Goal: Information Seeking & Learning: Learn about a topic

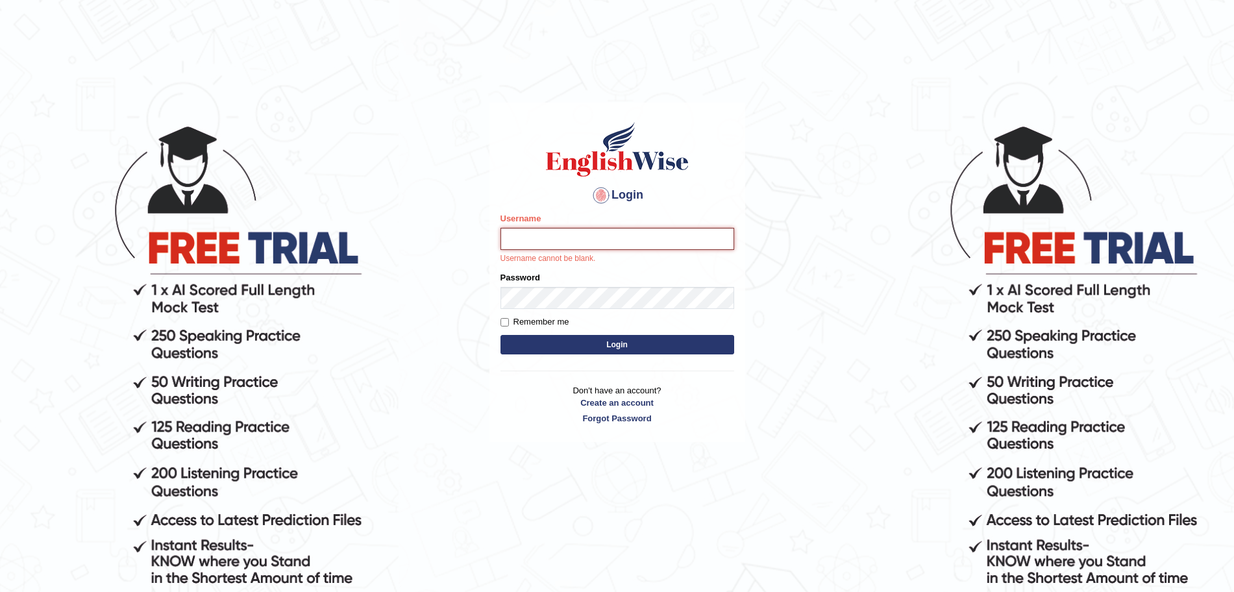
click at [547, 242] on input "Username" at bounding box center [617, 239] width 234 height 22
type input "j"
type input "Jaehun"
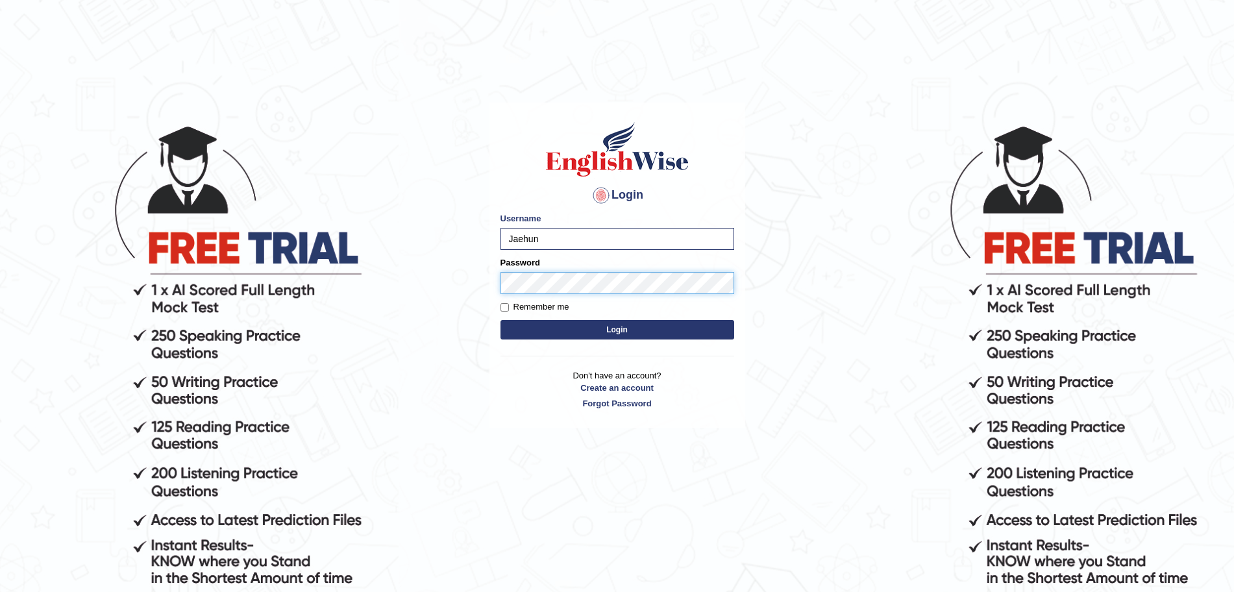
click at [500, 320] on button "Login" at bounding box center [617, 329] width 234 height 19
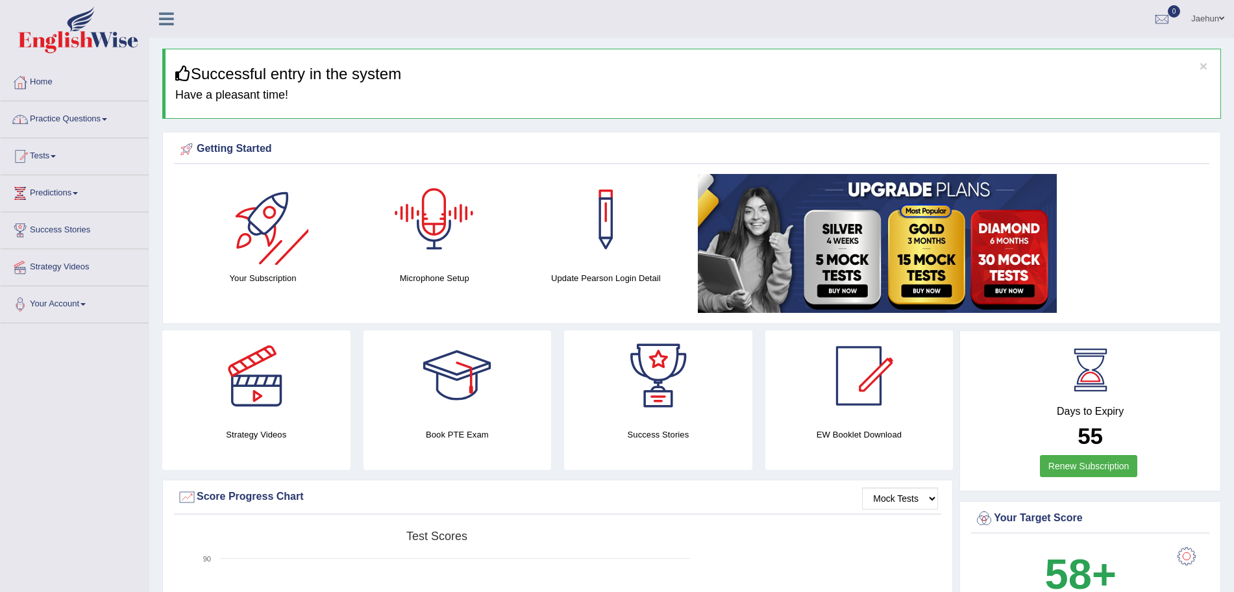
click at [109, 117] on link "Practice Questions" at bounding box center [75, 117] width 148 height 32
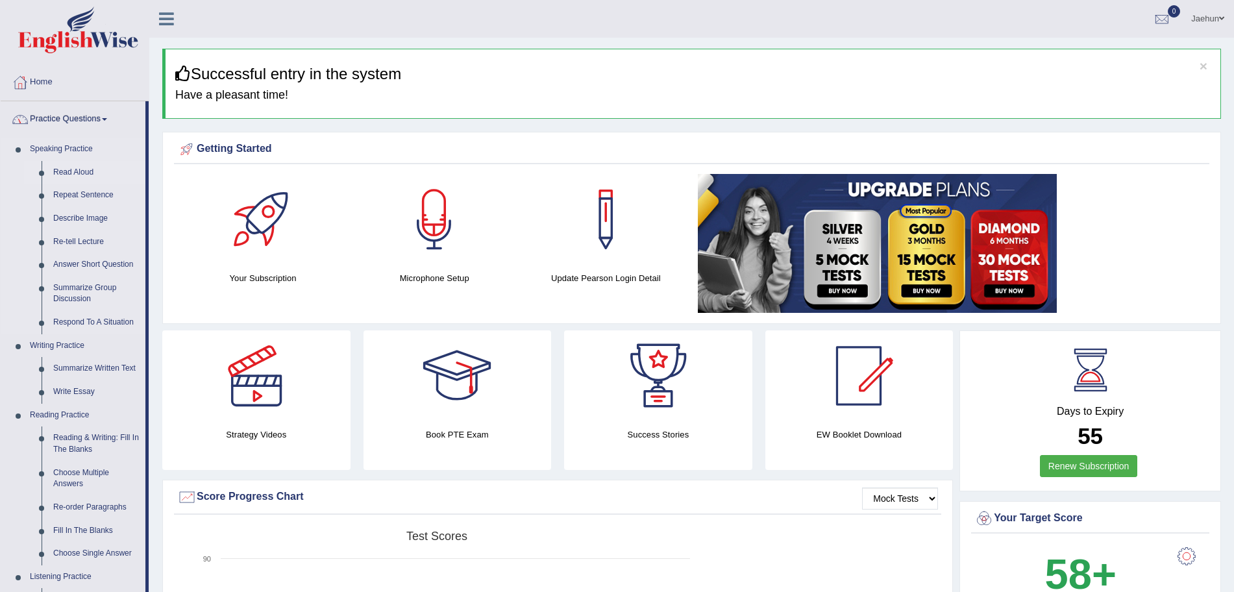
click at [70, 165] on link "Read Aloud" at bounding box center [96, 172] width 98 height 23
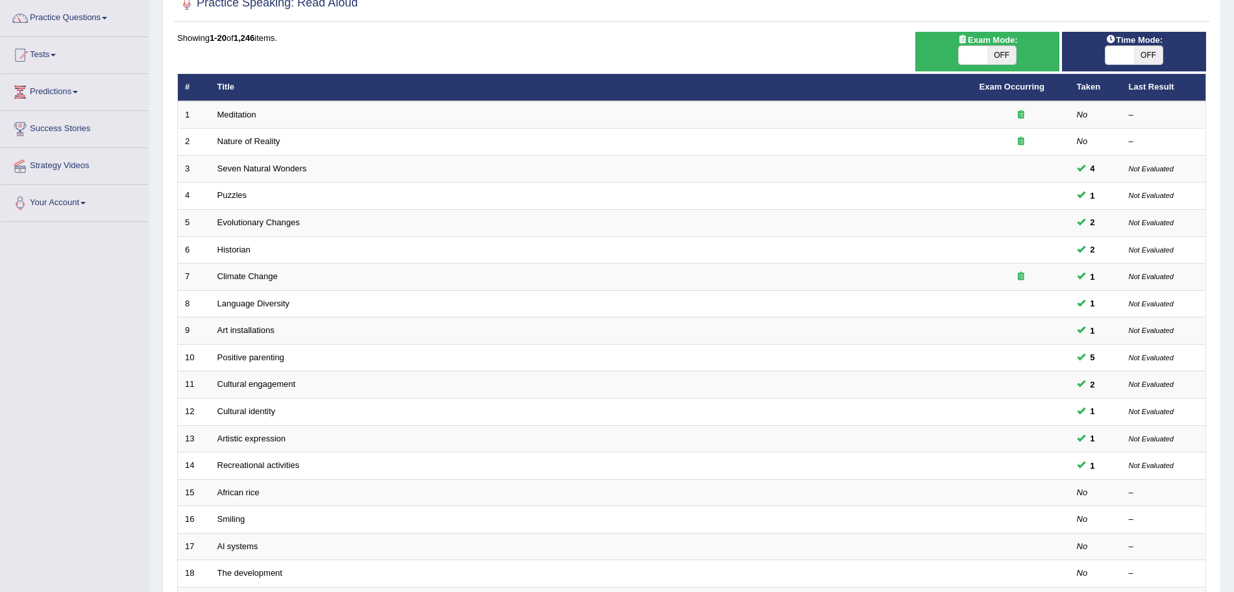
click at [1150, 55] on span "OFF" at bounding box center [1148, 55] width 29 height 18
checkbox input "true"
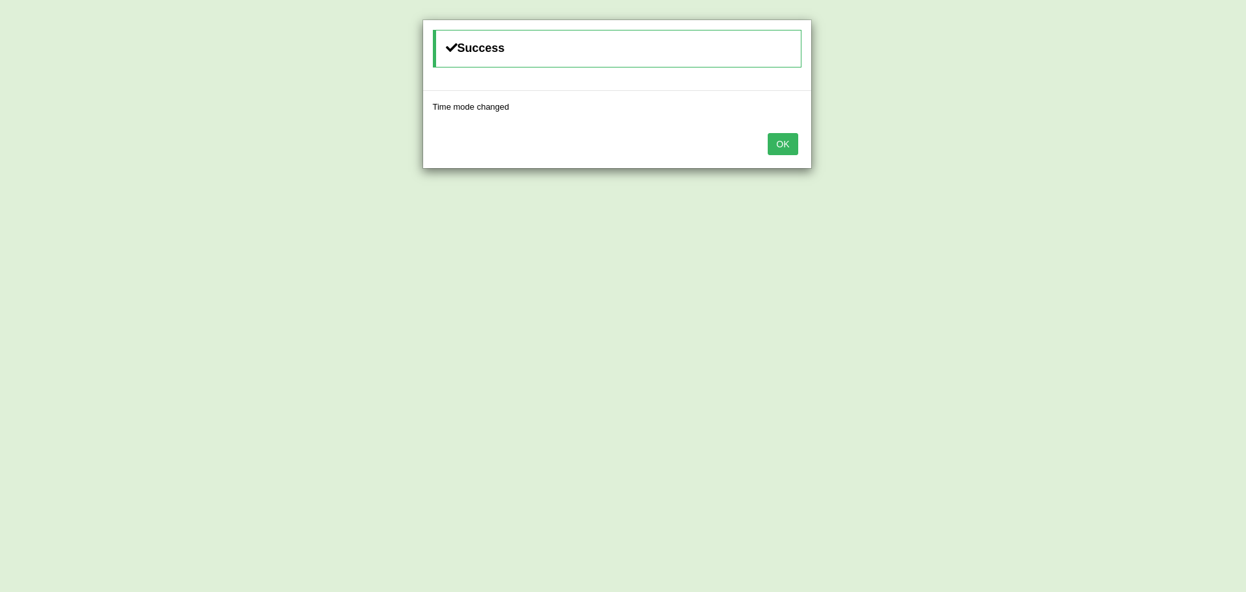
click at [789, 143] on button "OK" at bounding box center [783, 144] width 30 height 22
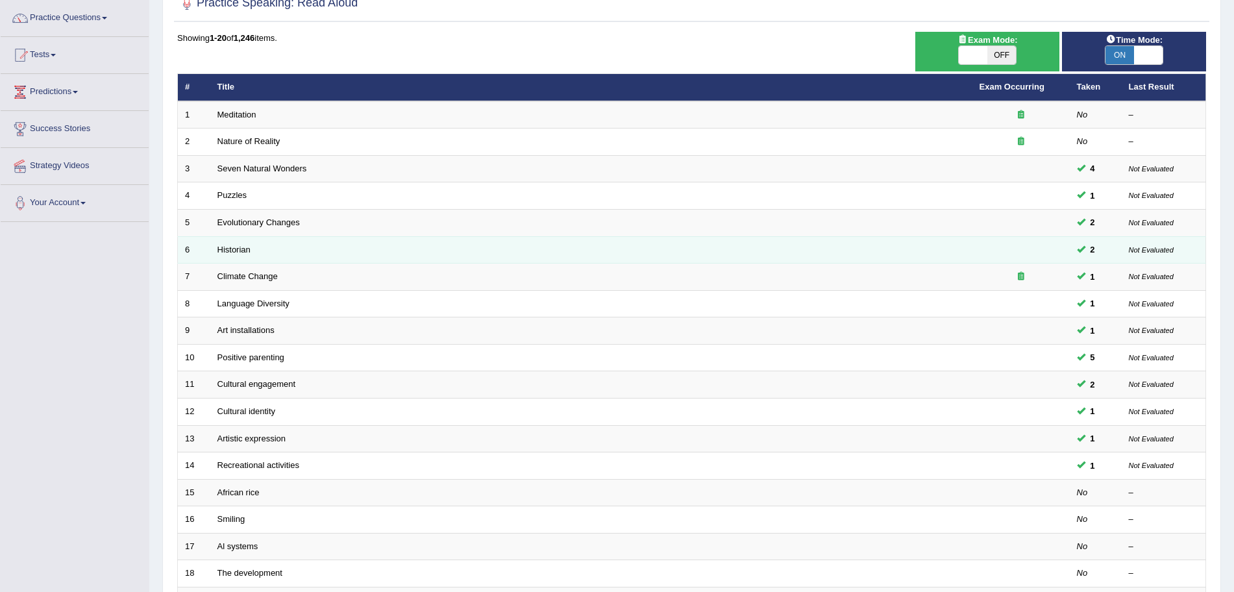
scroll to position [184, 0]
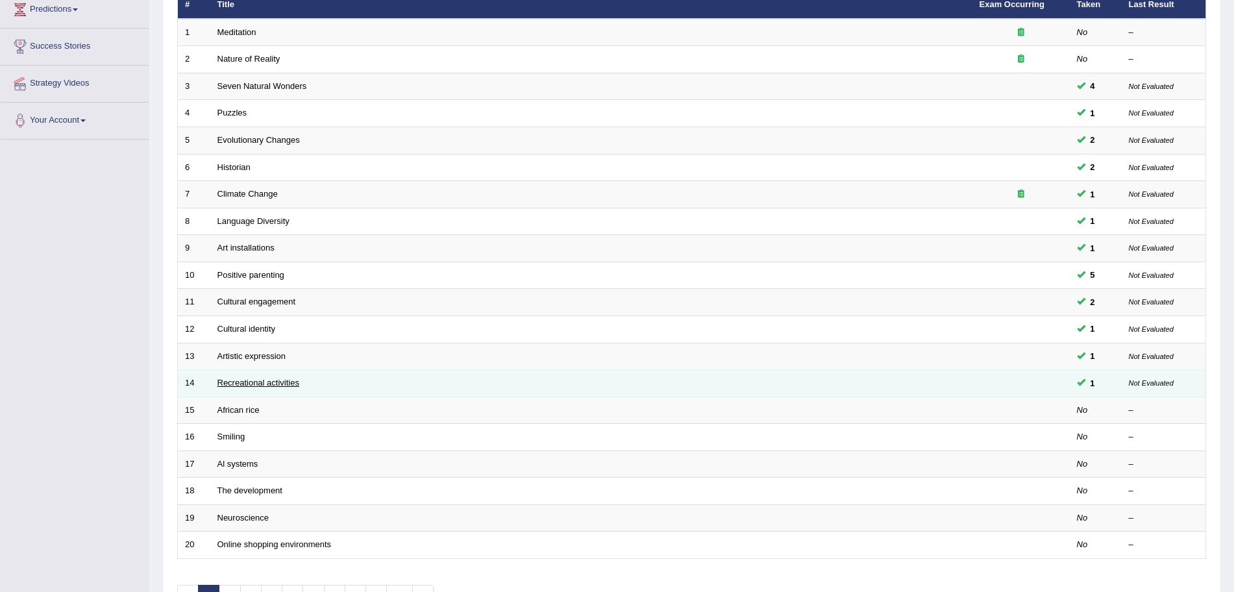
click at [293, 378] on link "Recreational activities" at bounding box center [258, 383] width 82 height 10
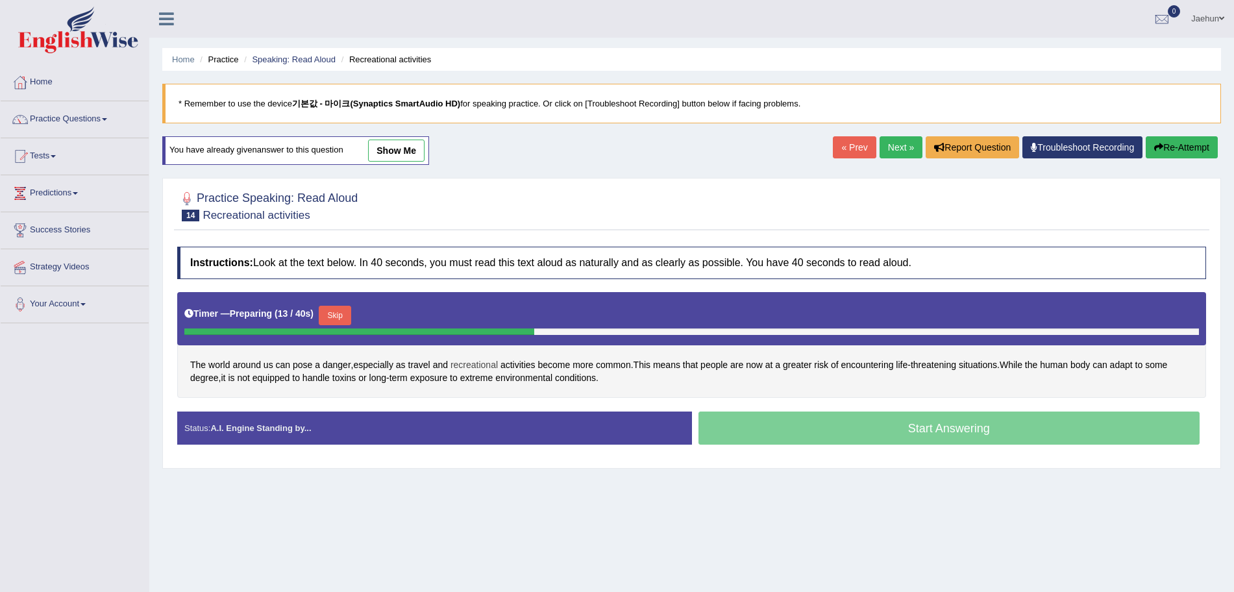
click at [491, 369] on span "recreational" at bounding box center [473, 365] width 47 height 14
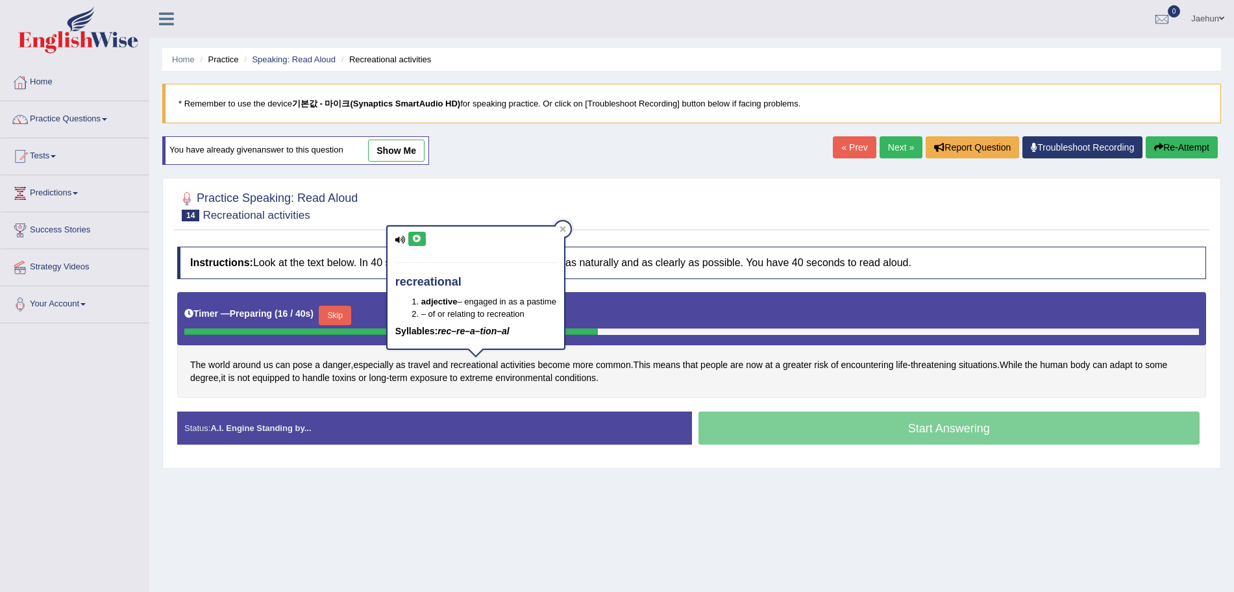
click at [417, 238] on icon at bounding box center [417, 239] width 10 height 8
click at [565, 225] on div "recreational adjective – engaged in as a pastime – of or relating to recreation…" at bounding box center [475, 291] width 179 height 132
click at [566, 228] on icon at bounding box center [563, 230] width 6 height 6
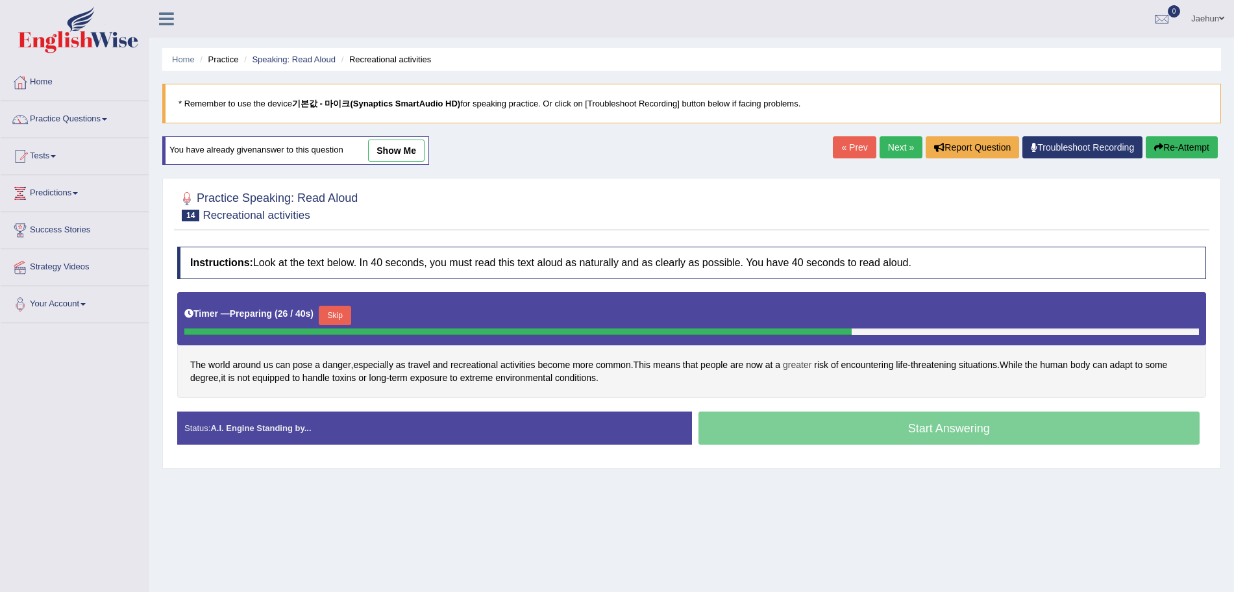
click at [804, 367] on span "greater" at bounding box center [797, 365] width 29 height 14
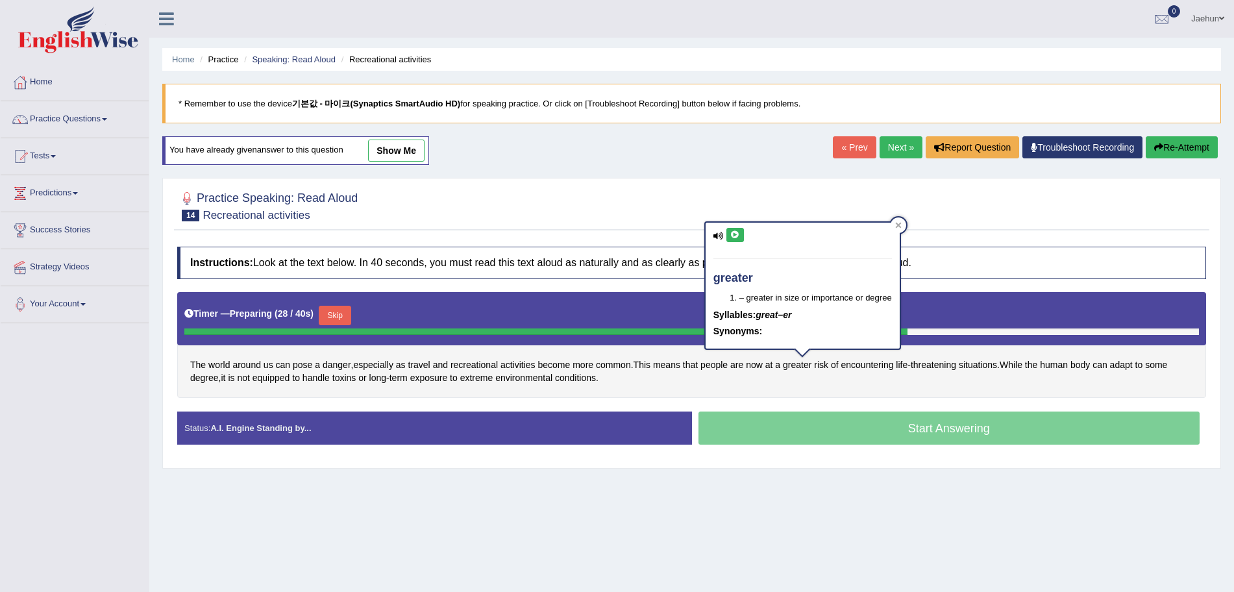
click at [736, 236] on icon at bounding box center [735, 235] width 10 height 8
click at [898, 225] on icon at bounding box center [898, 226] width 6 height 6
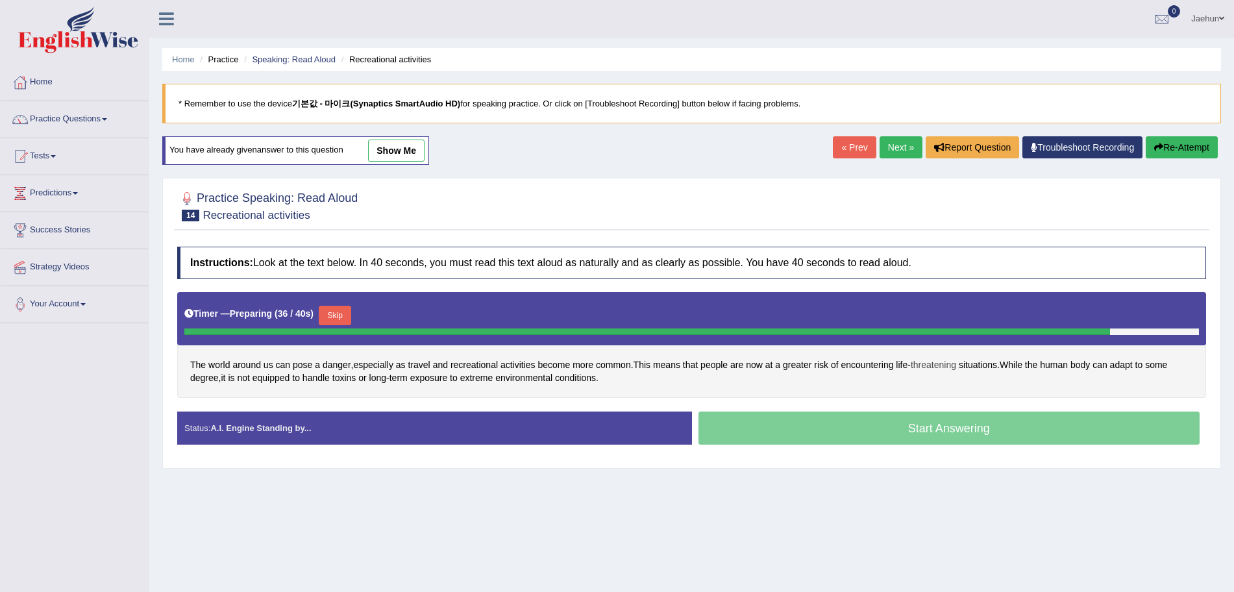
click at [929, 363] on span "threatening" at bounding box center [933, 365] width 45 height 14
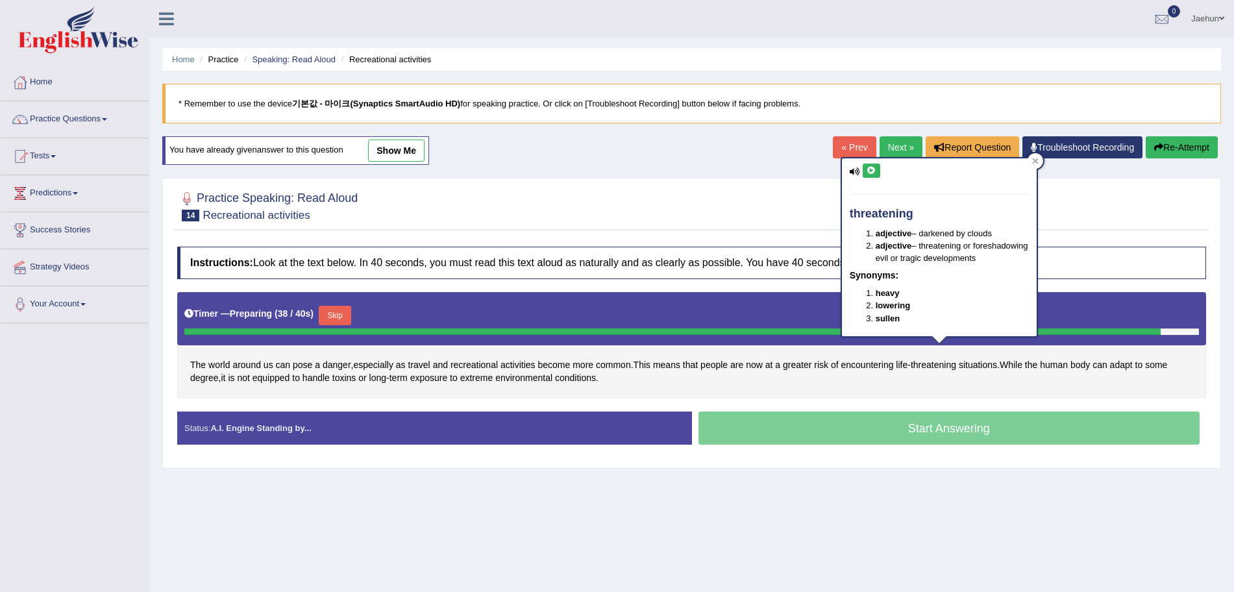
click at [873, 169] on icon at bounding box center [872, 171] width 10 height 8
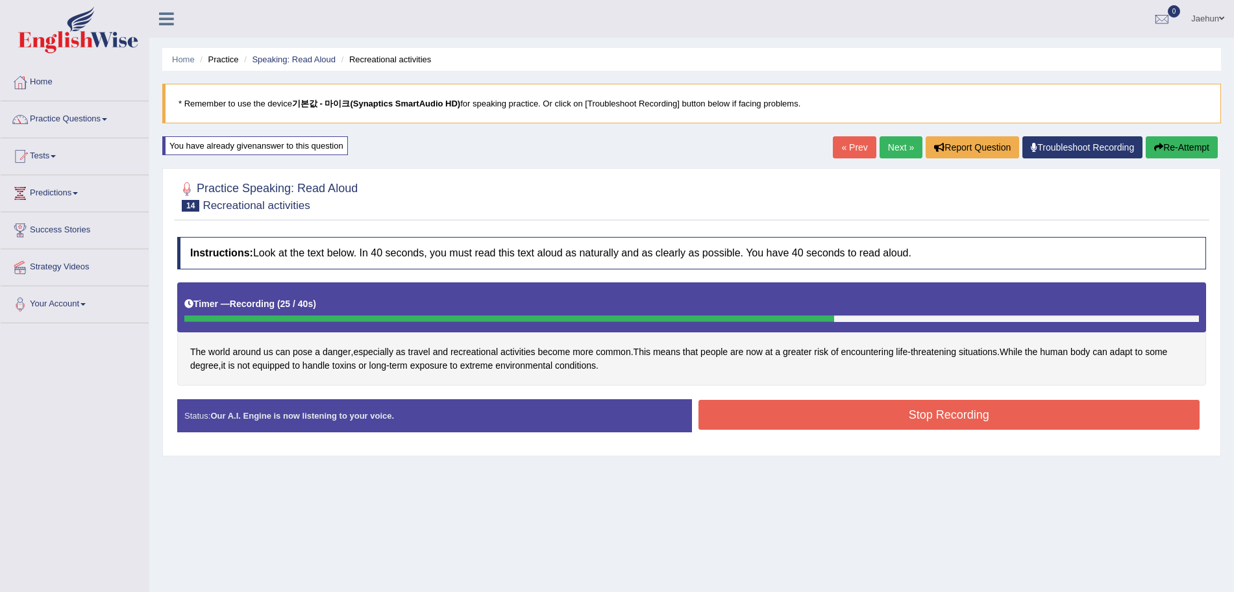
click at [880, 423] on button "Stop Recording" at bounding box center [949, 415] width 502 height 30
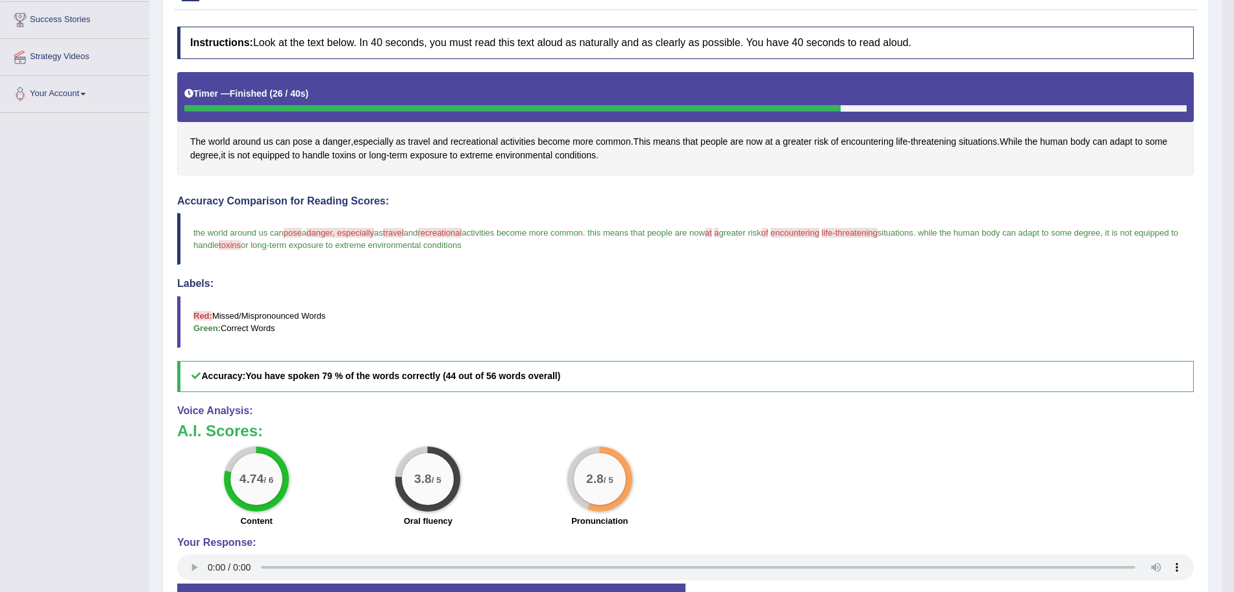
scroll to position [153, 0]
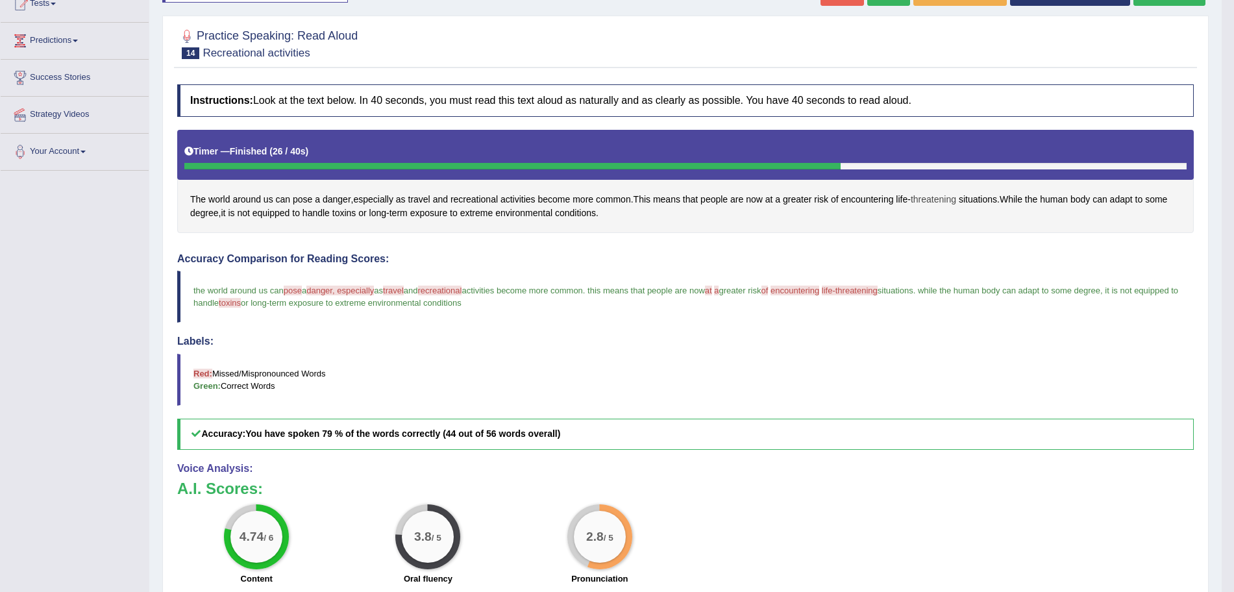
click at [923, 201] on span "threatening" at bounding box center [933, 200] width 45 height 14
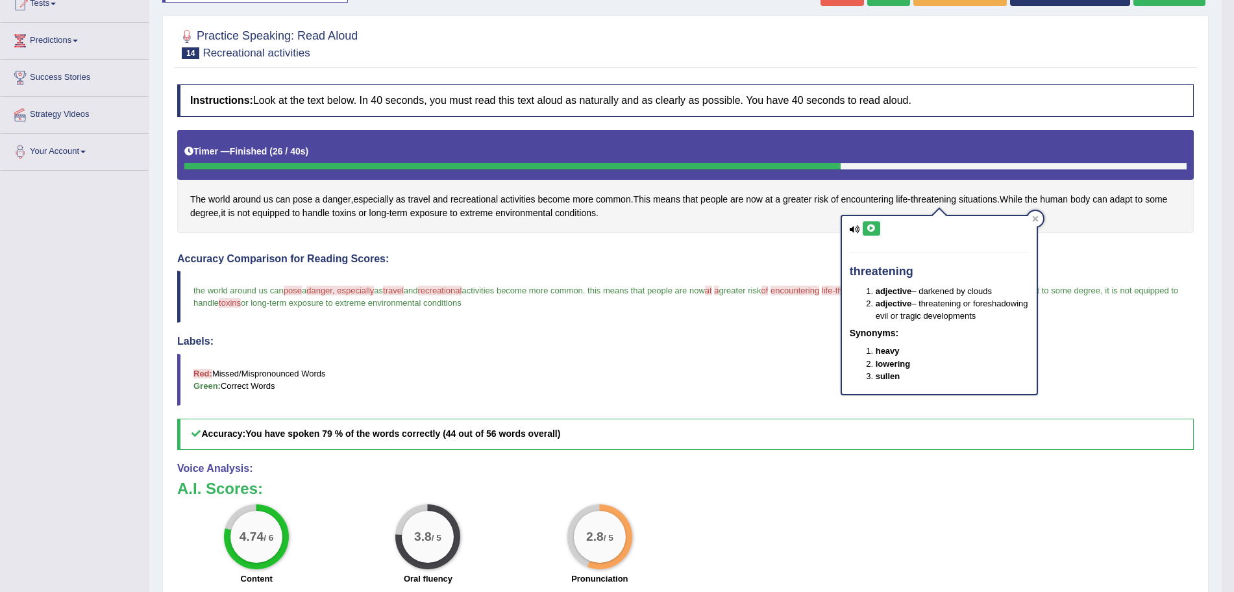
click at [868, 225] on icon at bounding box center [872, 229] width 10 height 8
click at [1037, 220] on icon at bounding box center [1035, 219] width 6 height 6
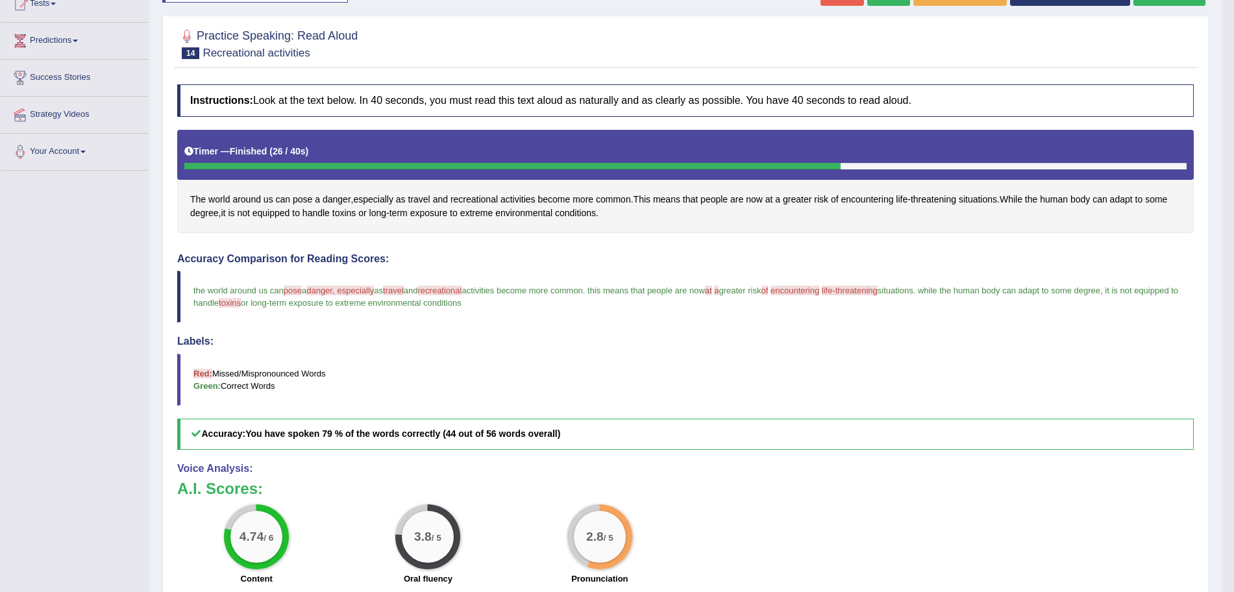
scroll to position [105, 0]
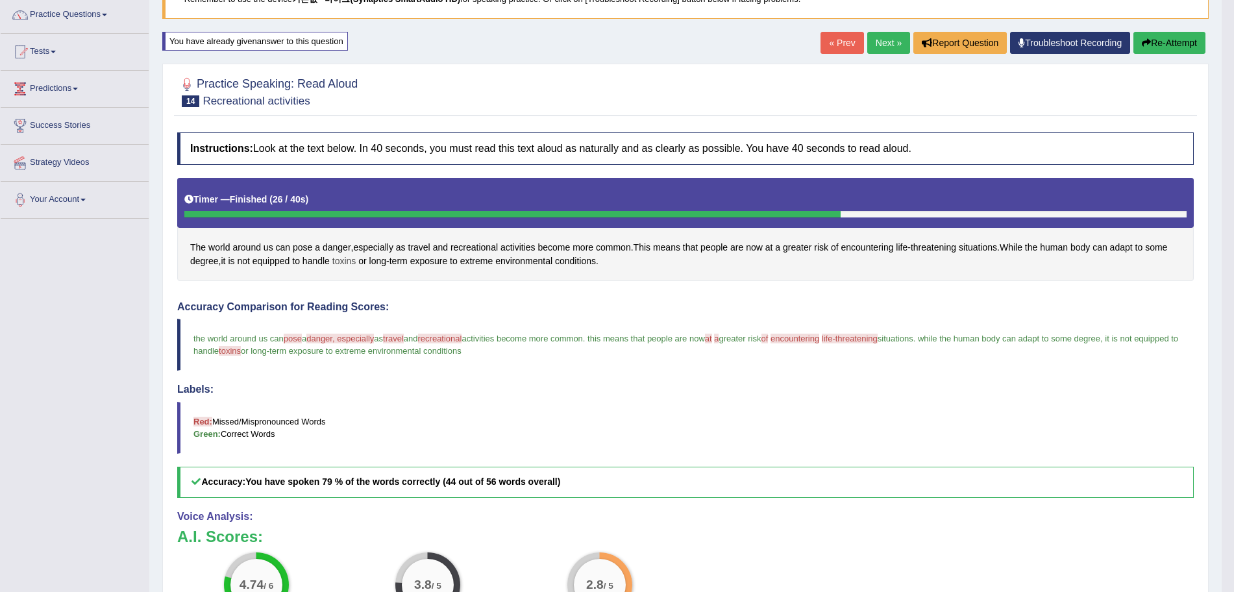
click at [356, 265] on span "toxins" at bounding box center [344, 261] width 24 height 14
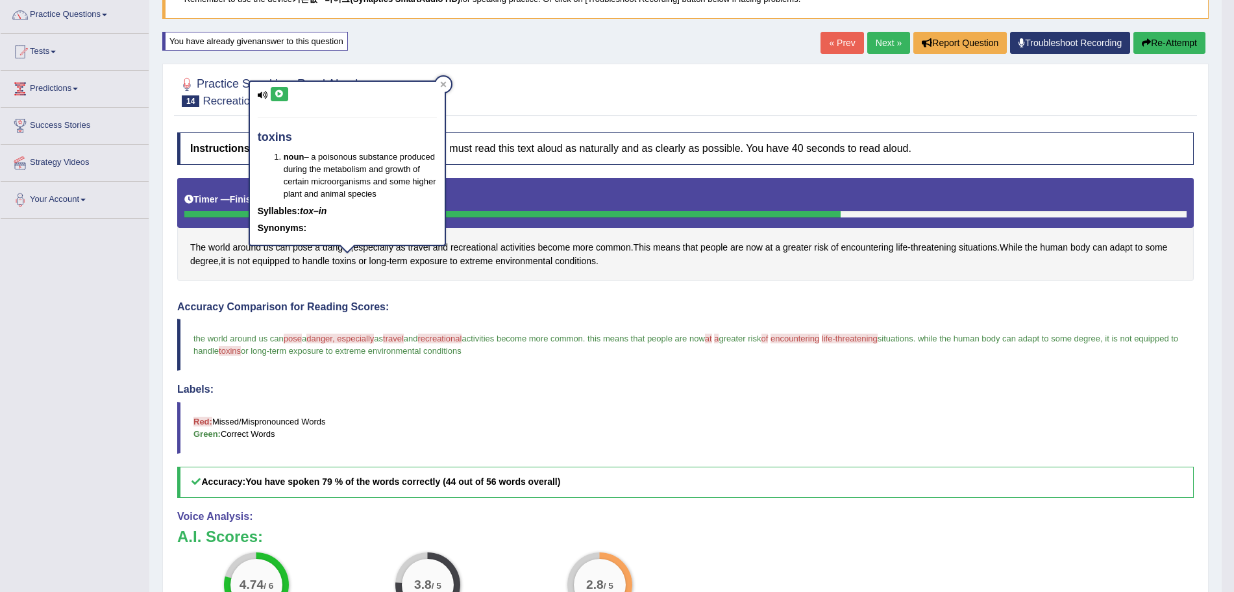
click at [279, 99] on button at bounding box center [280, 94] width 18 height 14
click at [438, 79] on div at bounding box center [444, 85] width 16 height 16
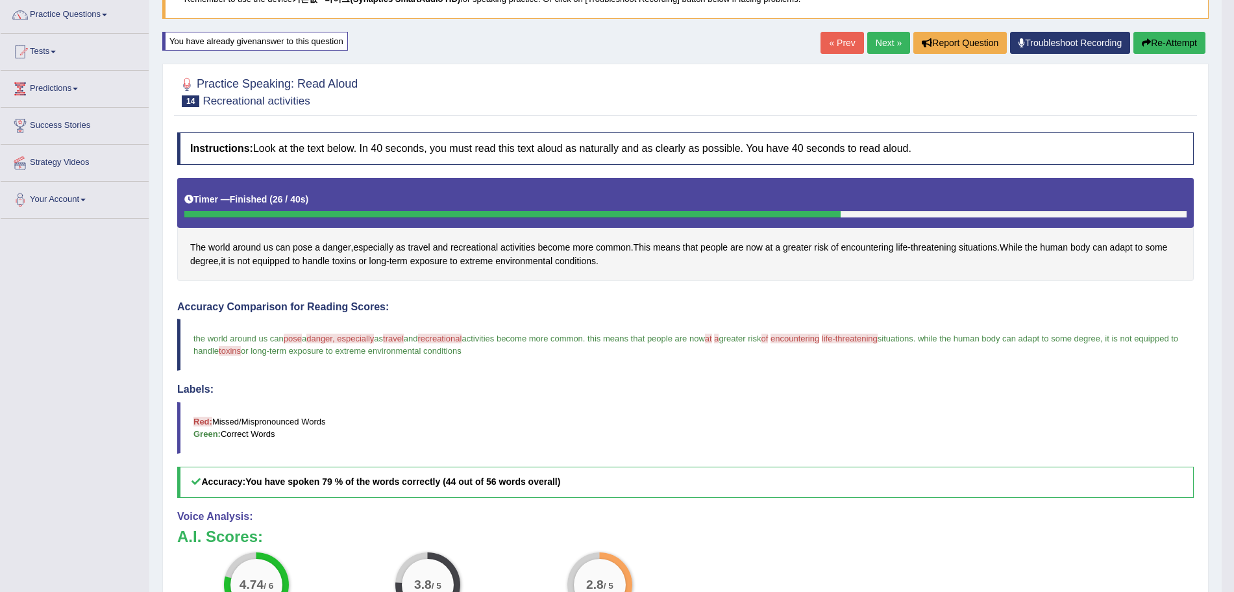
click at [1142, 45] on icon "button" at bounding box center [1146, 42] width 9 height 9
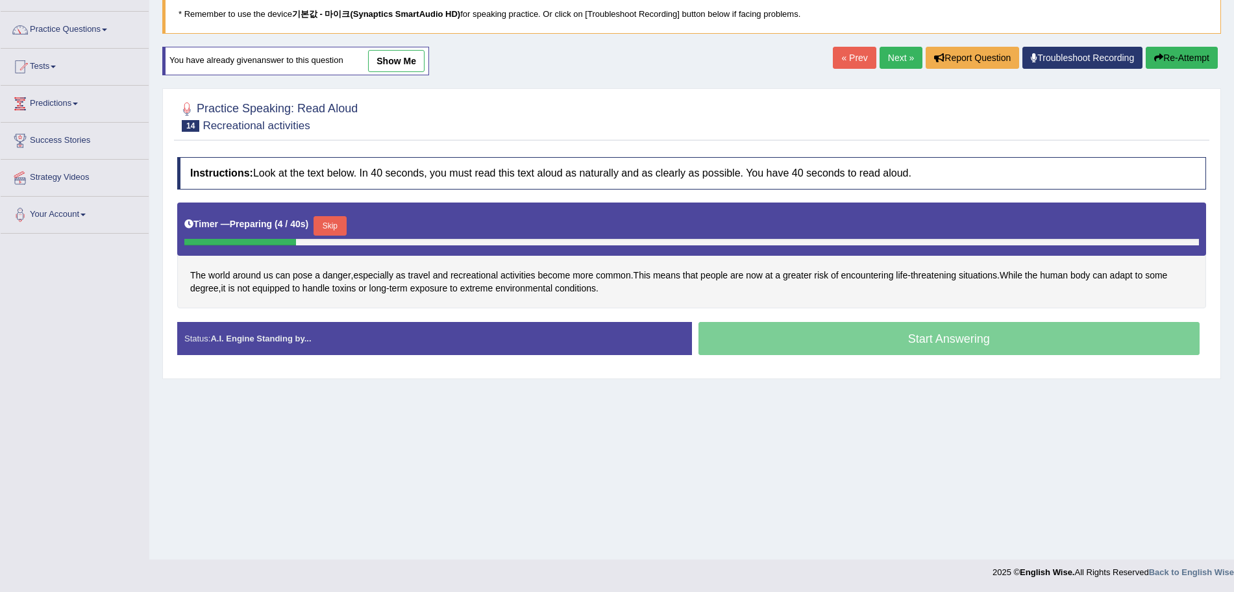
click at [342, 219] on button "Skip" at bounding box center [330, 225] width 32 height 19
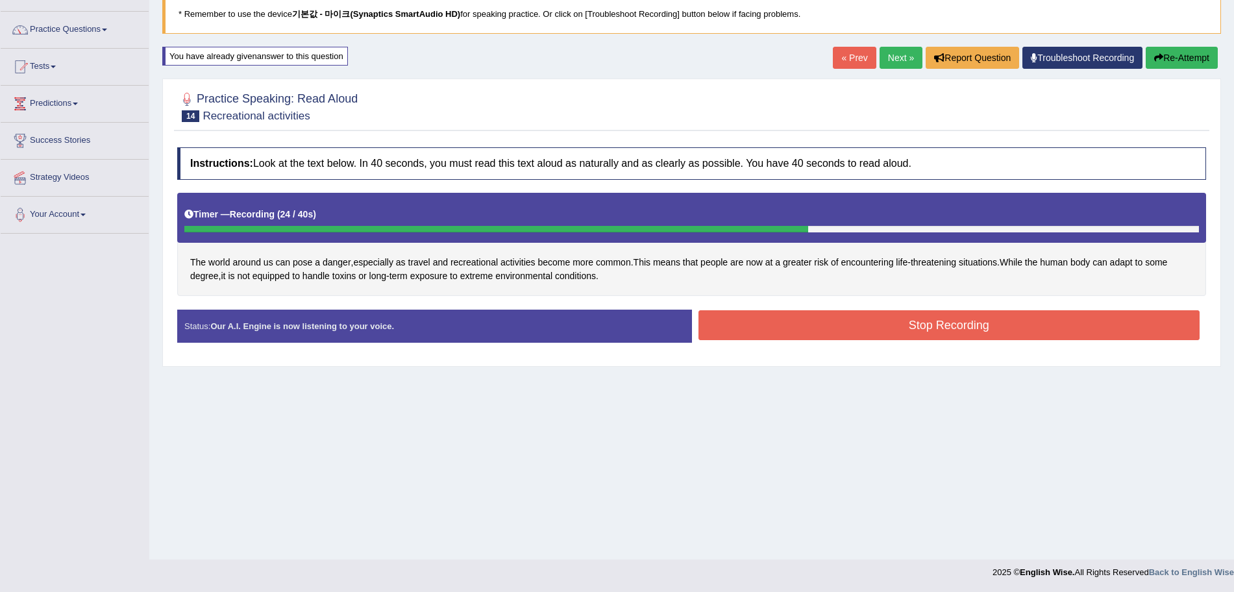
click at [863, 320] on button "Stop Recording" at bounding box center [949, 325] width 502 height 30
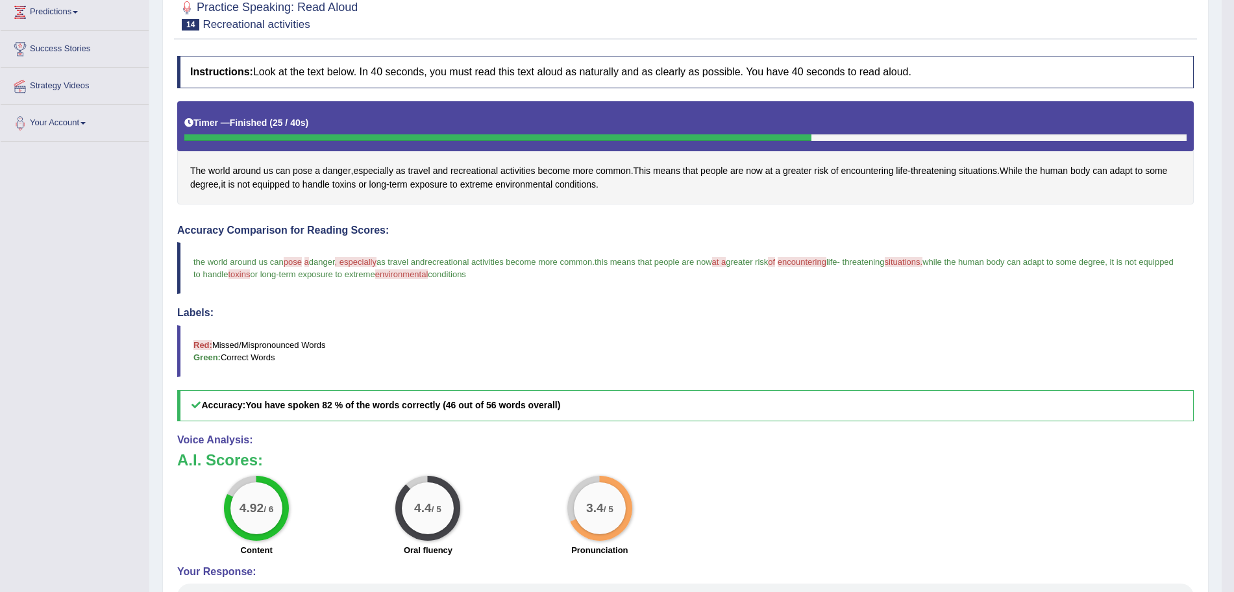
scroll to position [180, 0]
click at [347, 190] on span "toxins" at bounding box center [344, 185] width 24 height 14
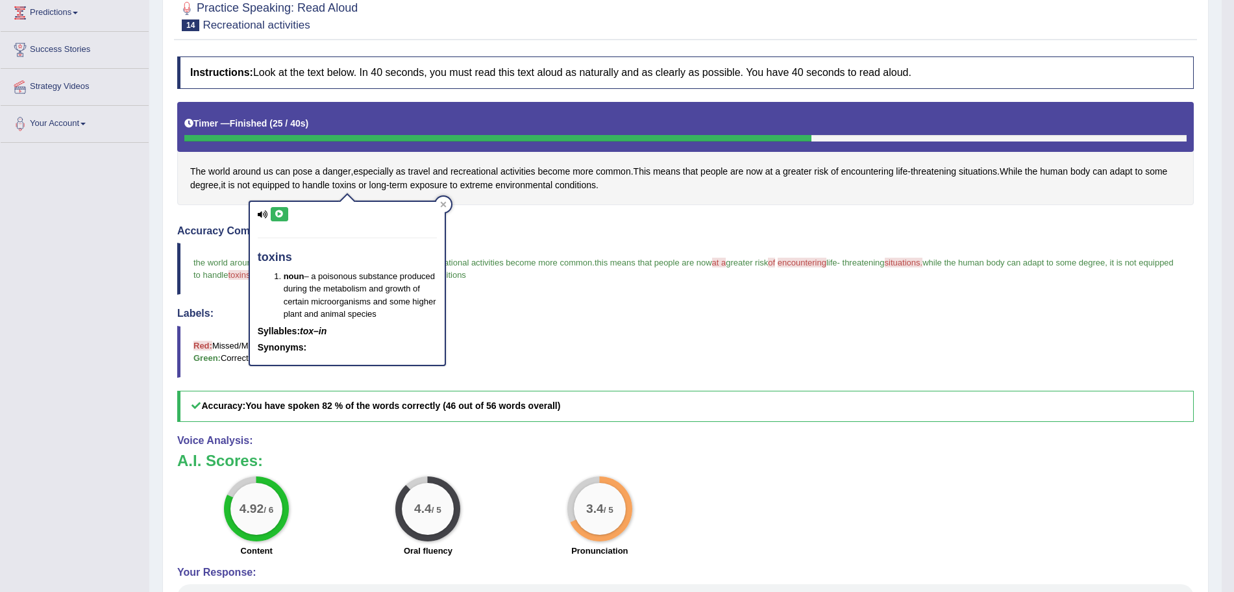
click at [283, 216] on icon at bounding box center [280, 214] width 10 height 8
click at [441, 206] on icon at bounding box center [443, 204] width 6 height 6
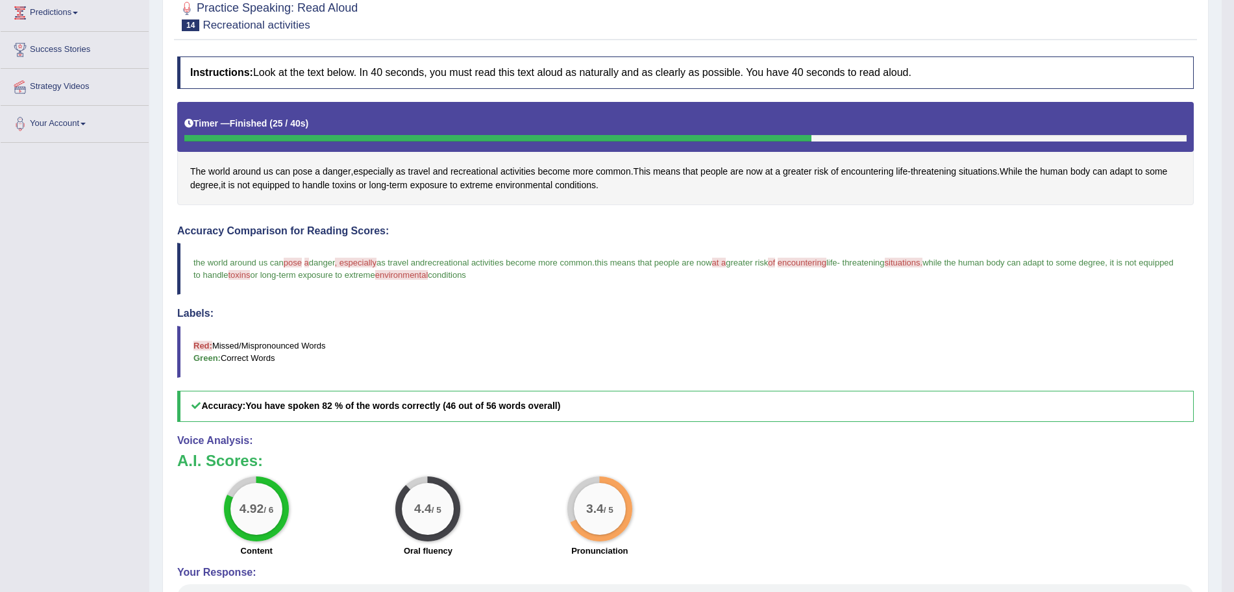
scroll to position [70, 0]
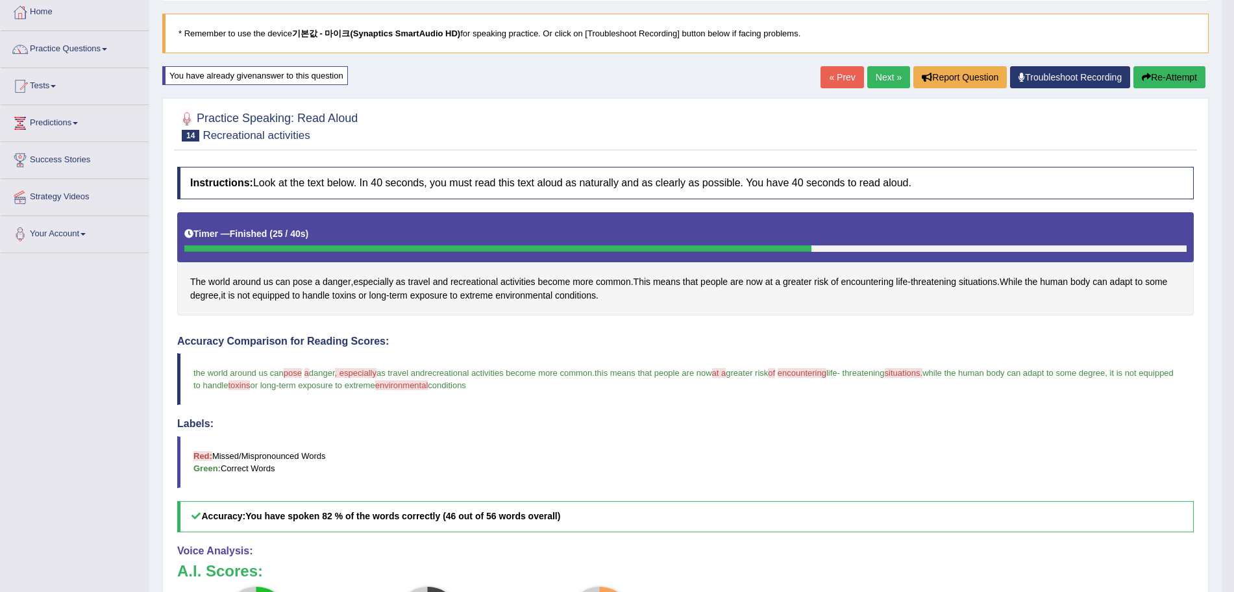
click at [894, 78] on link "Next »" at bounding box center [888, 77] width 43 height 22
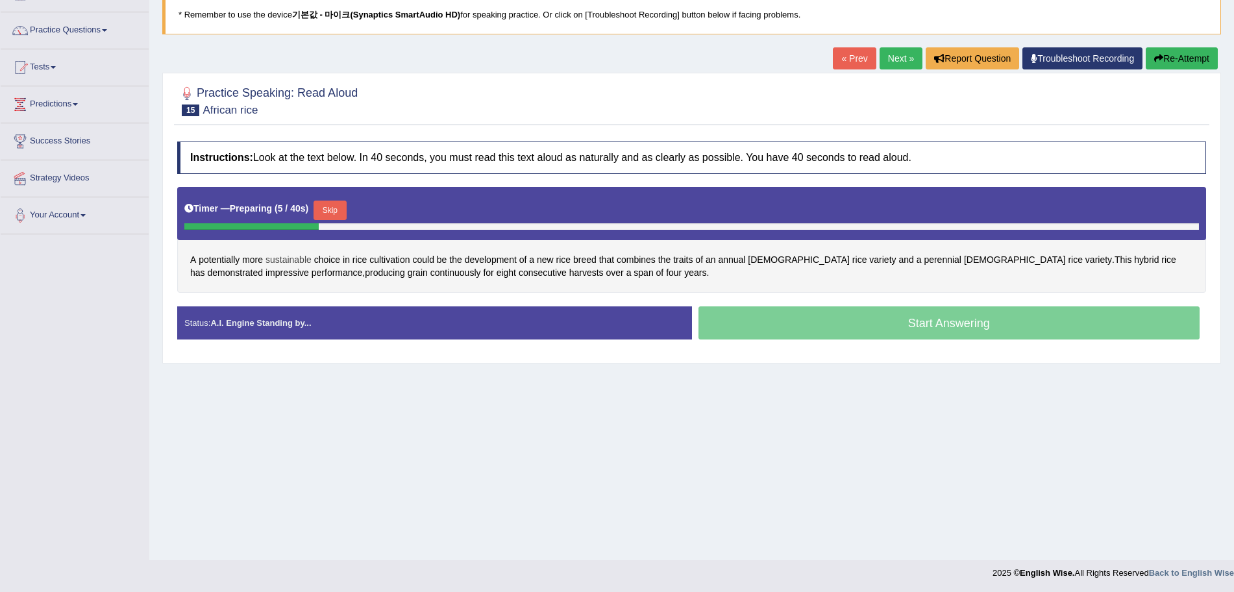
click at [294, 256] on span "sustainable" at bounding box center [288, 260] width 46 height 14
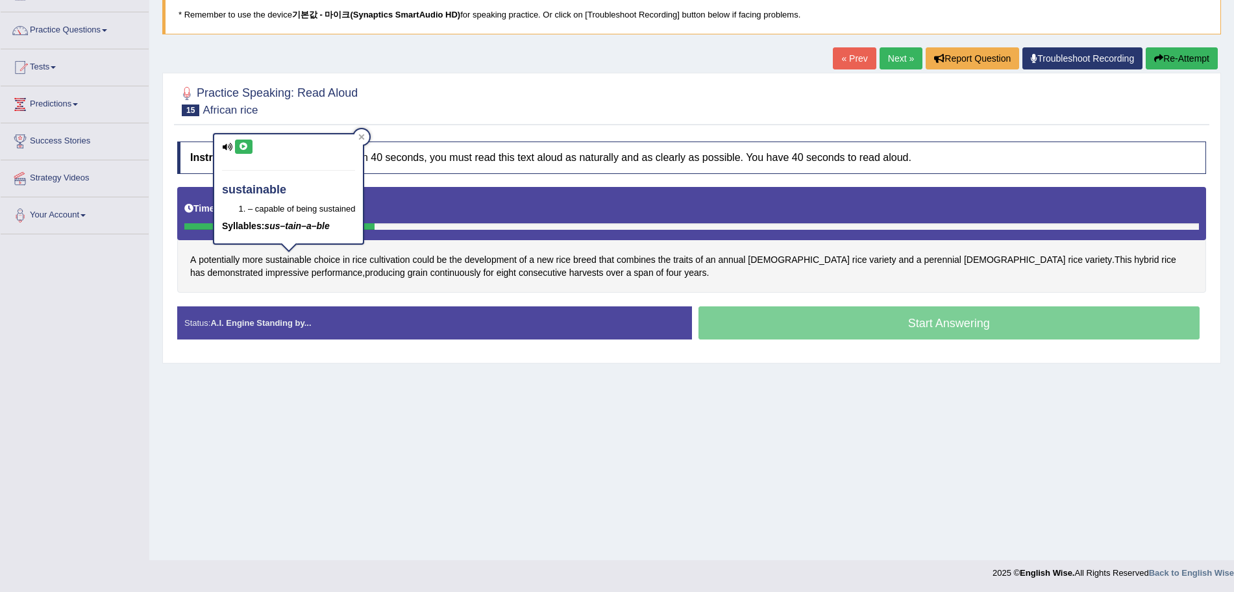
click at [248, 142] on button at bounding box center [244, 147] width 18 height 14
click at [362, 136] on icon at bounding box center [362, 137] width 6 height 6
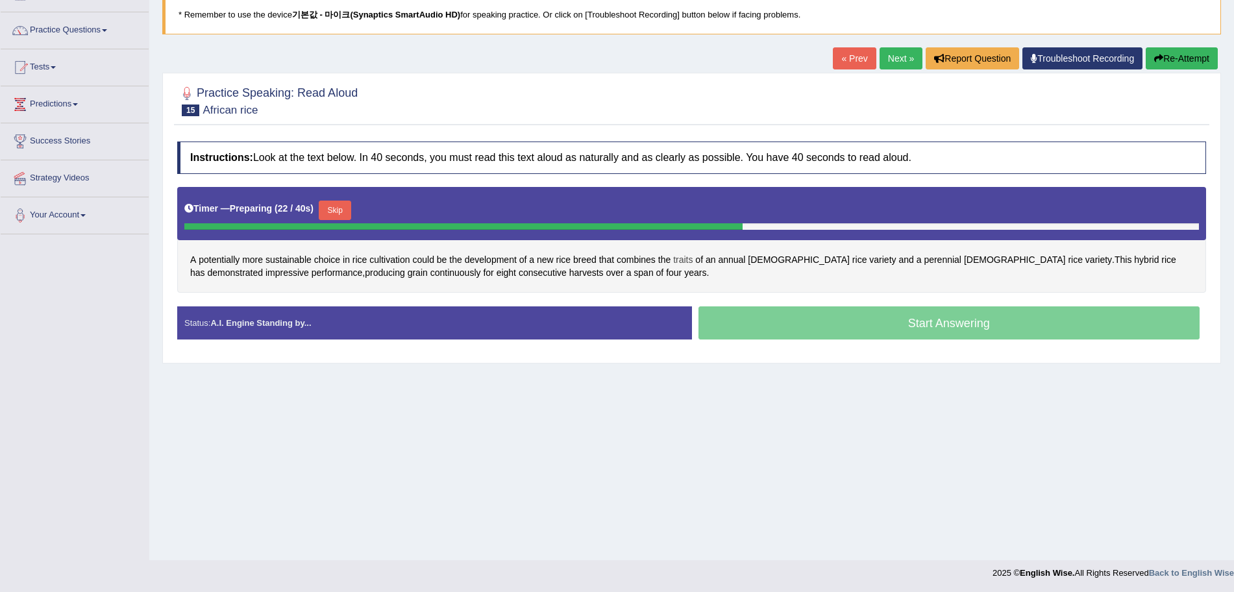
click at [684, 262] on span "traits" at bounding box center [682, 260] width 19 height 14
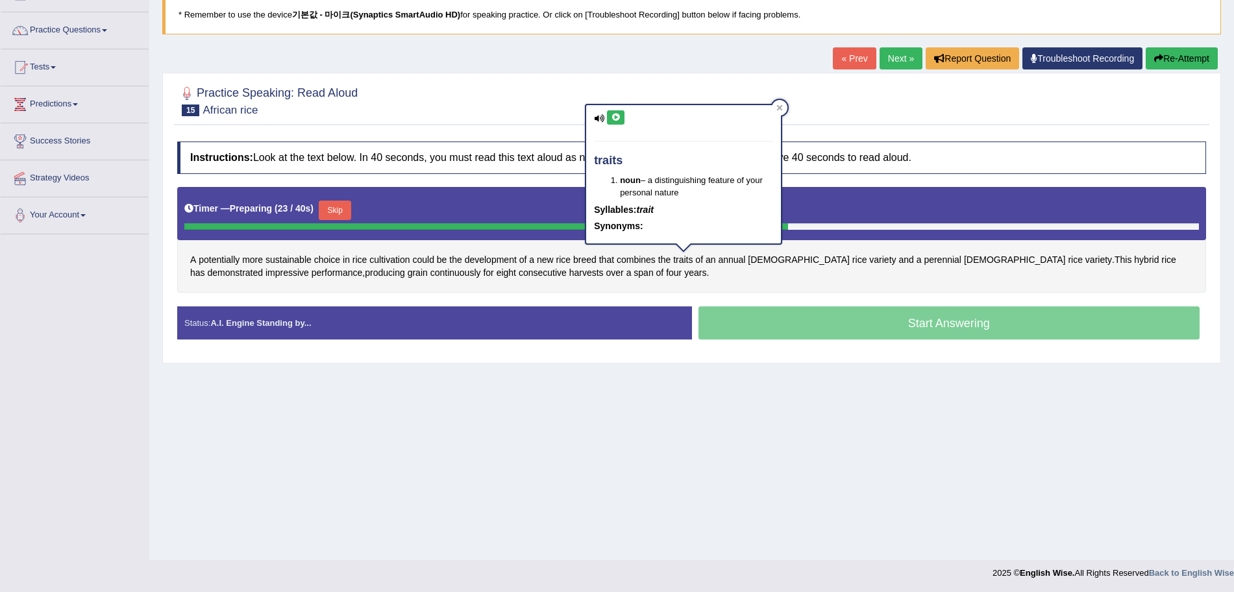
click at [611, 116] on icon at bounding box center [616, 118] width 10 height 8
click at [783, 109] on icon at bounding box center [779, 108] width 6 height 6
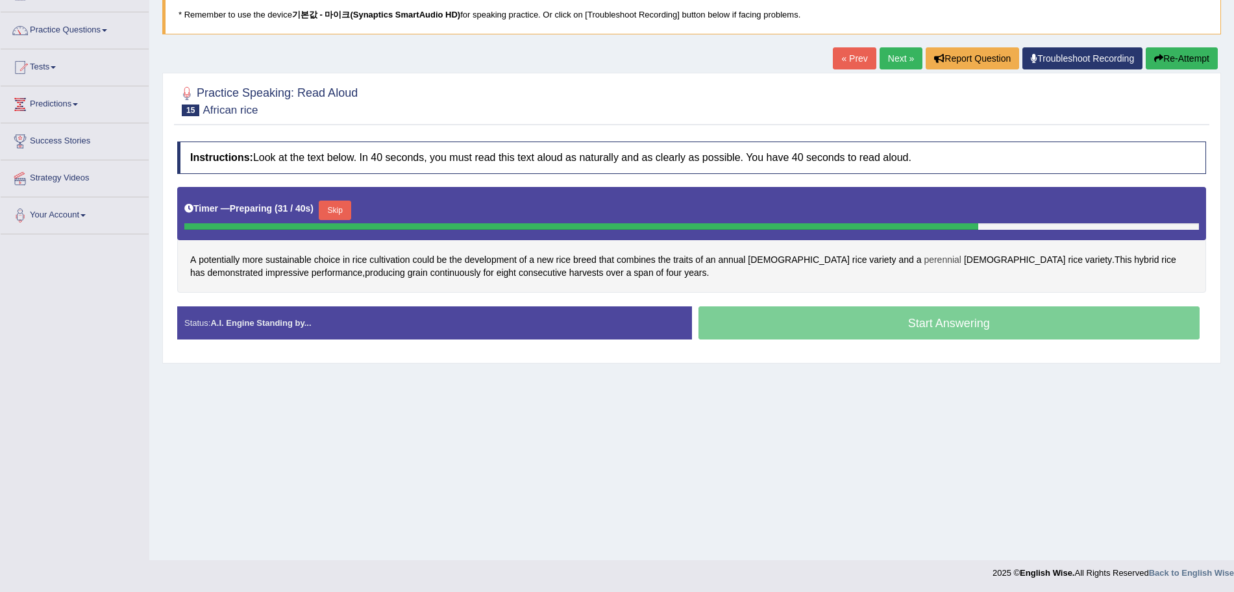
click at [924, 264] on span "perennial" at bounding box center [943, 260] width 38 height 14
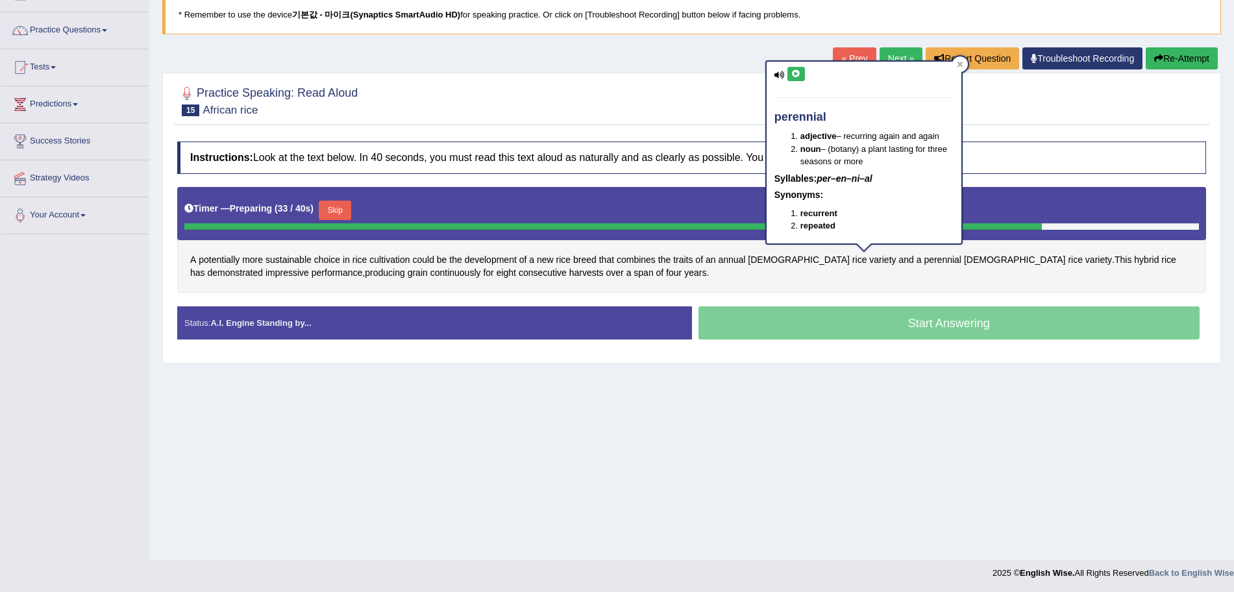
click at [793, 72] on icon at bounding box center [796, 74] width 10 height 8
click at [959, 65] on icon at bounding box center [960, 64] width 6 height 6
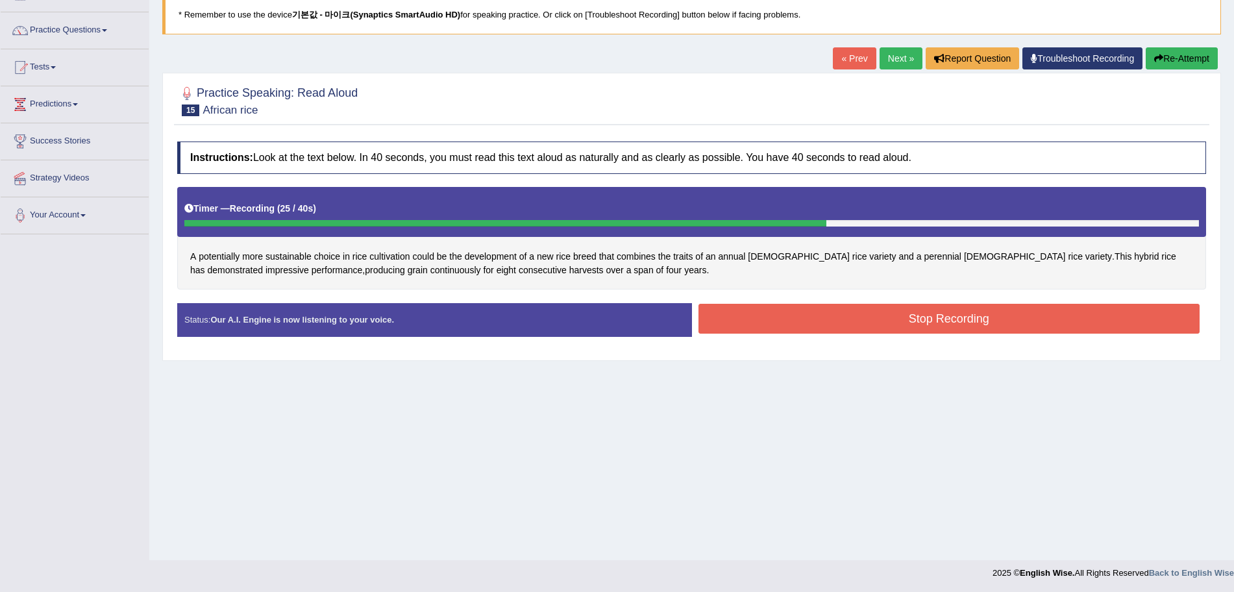
click at [819, 306] on button "Stop Recording" at bounding box center [949, 319] width 502 height 30
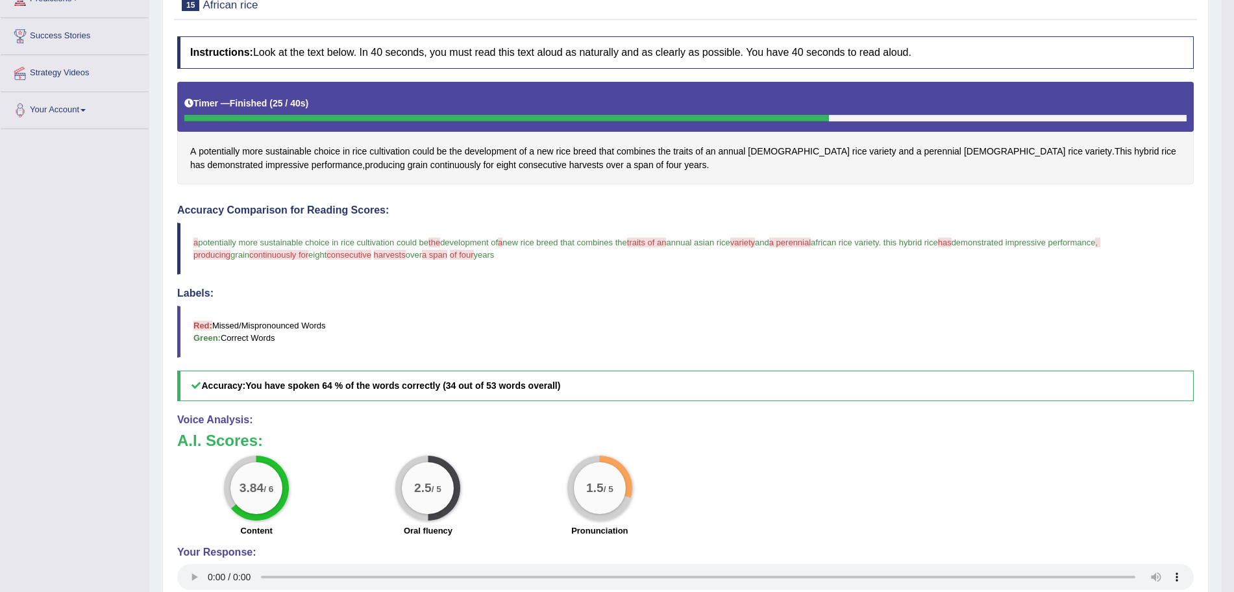
scroll to position [136, 0]
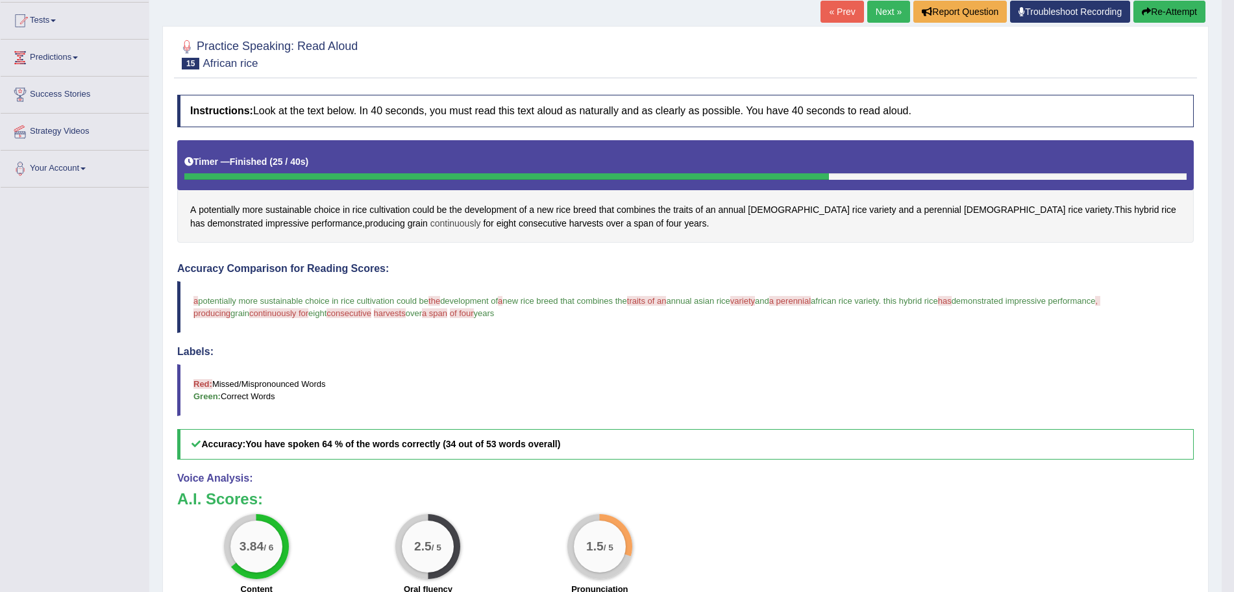
click at [430, 222] on span "continuously" at bounding box center [455, 224] width 51 height 14
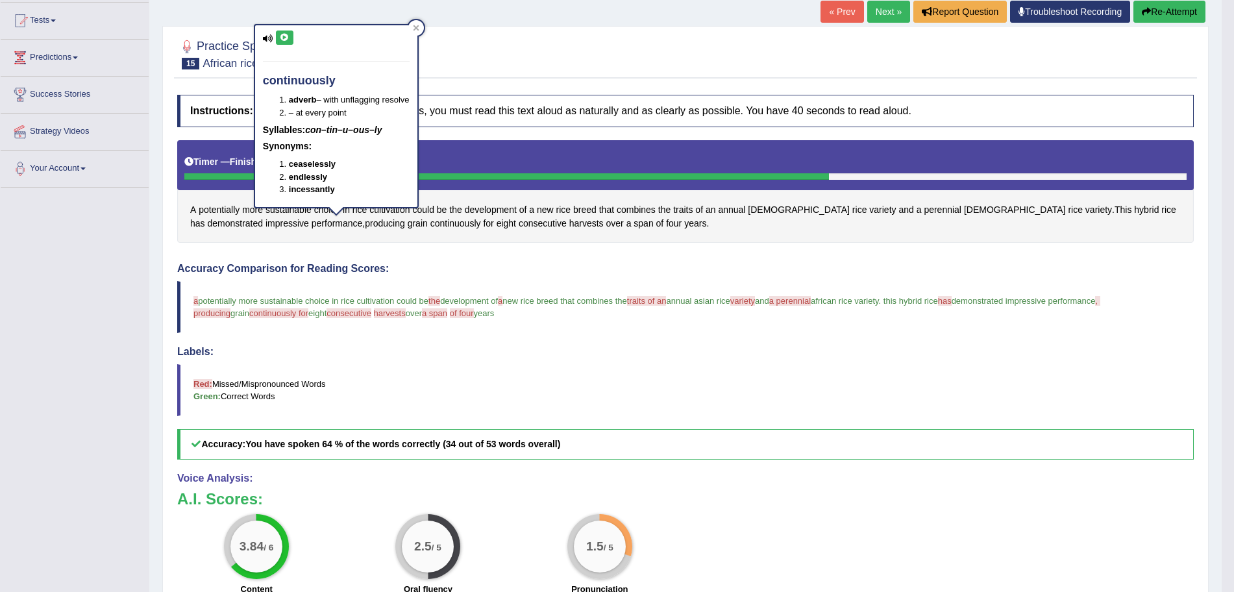
click at [282, 27] on div "continuously adverb – with unflagging resolve – at every point Syllables: con–t…" at bounding box center [336, 116] width 162 height 182
click at [282, 34] on icon at bounding box center [285, 38] width 10 height 8
click at [419, 29] on icon at bounding box center [416, 28] width 6 height 6
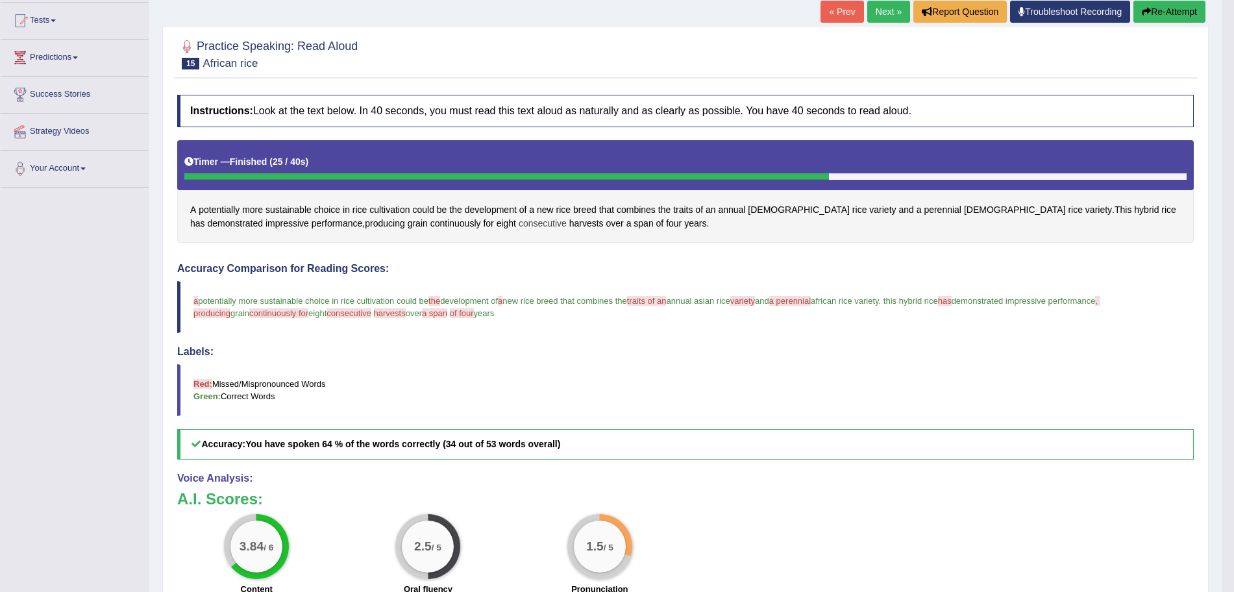
click at [519, 220] on span "consecutive" at bounding box center [543, 224] width 48 height 14
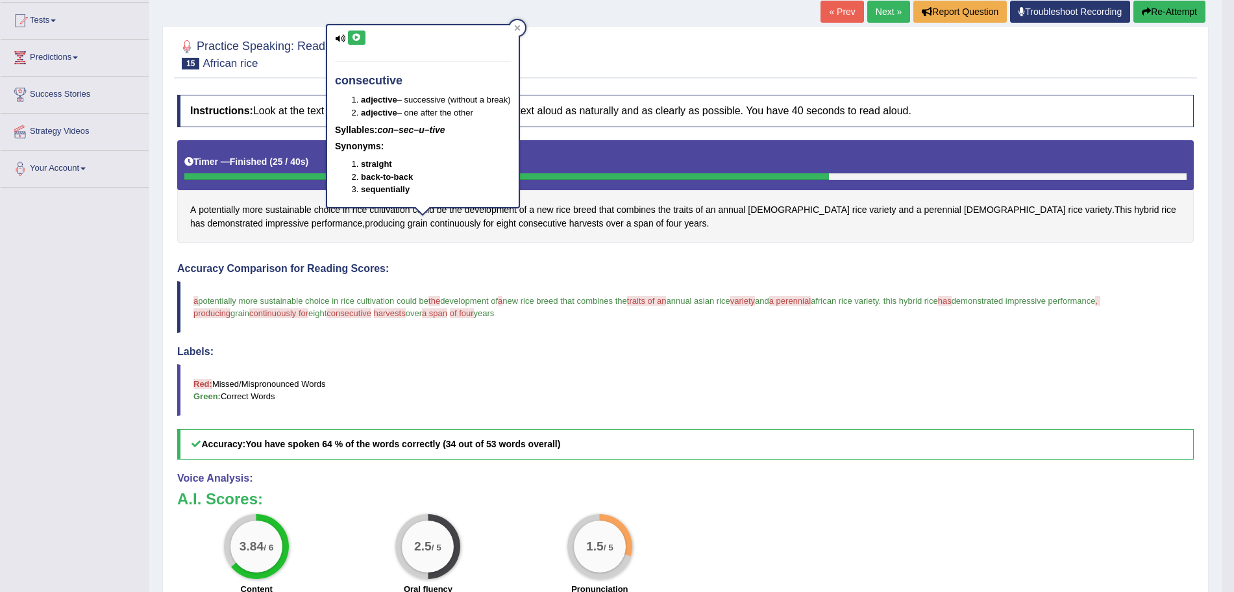
click at [356, 41] on icon at bounding box center [357, 38] width 10 height 8
click at [519, 23] on div at bounding box center [518, 28] width 16 height 16
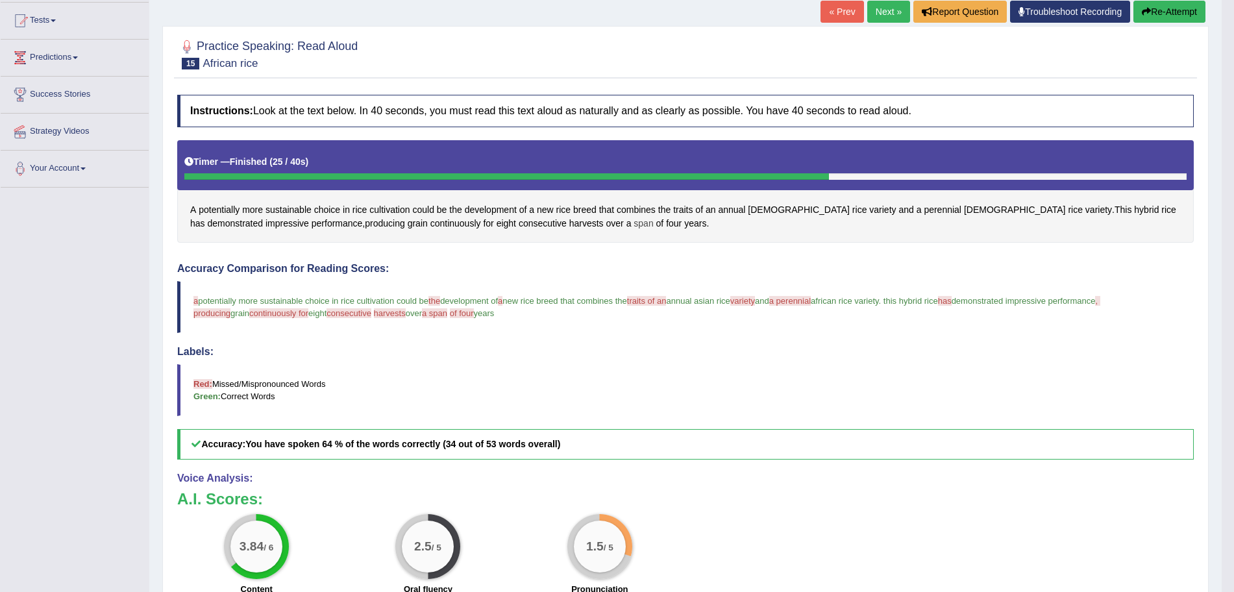
click at [634, 220] on span "span" at bounding box center [643, 224] width 19 height 14
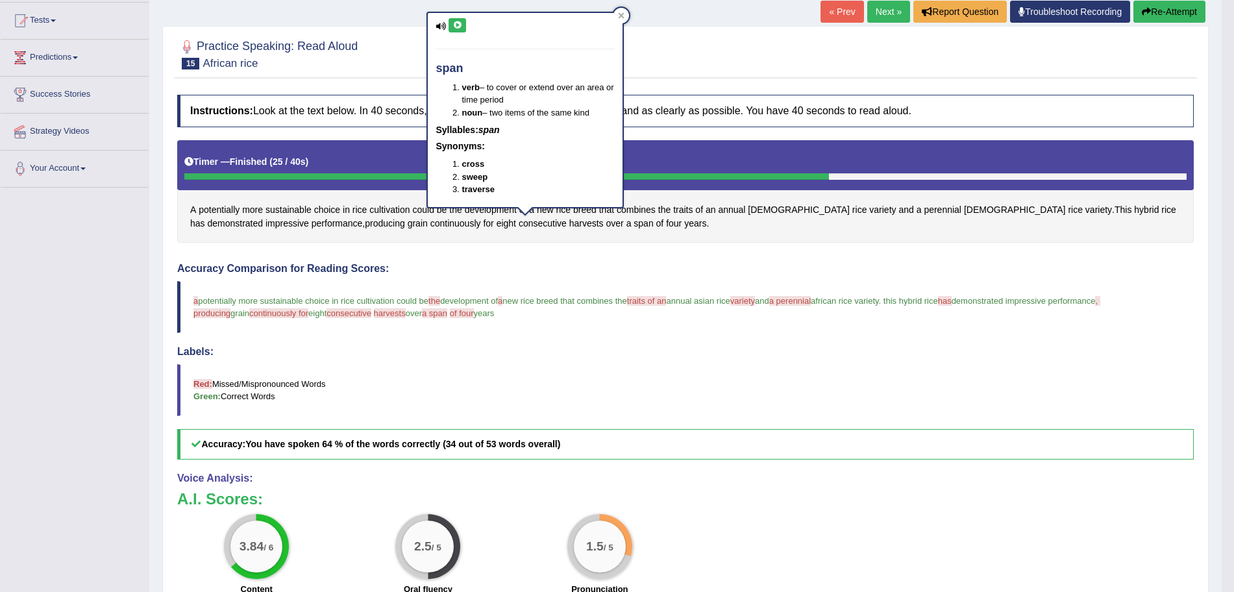
click at [463, 24] on button at bounding box center [458, 25] width 18 height 14
click at [619, 16] on icon at bounding box center [621, 15] width 6 height 6
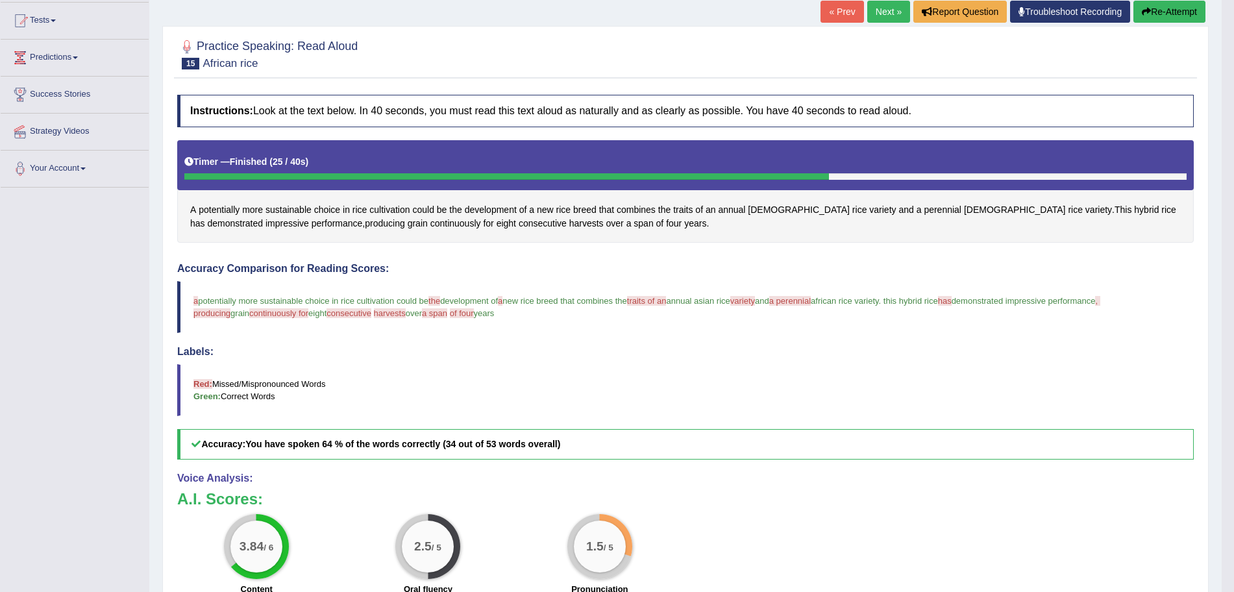
scroll to position [90, 0]
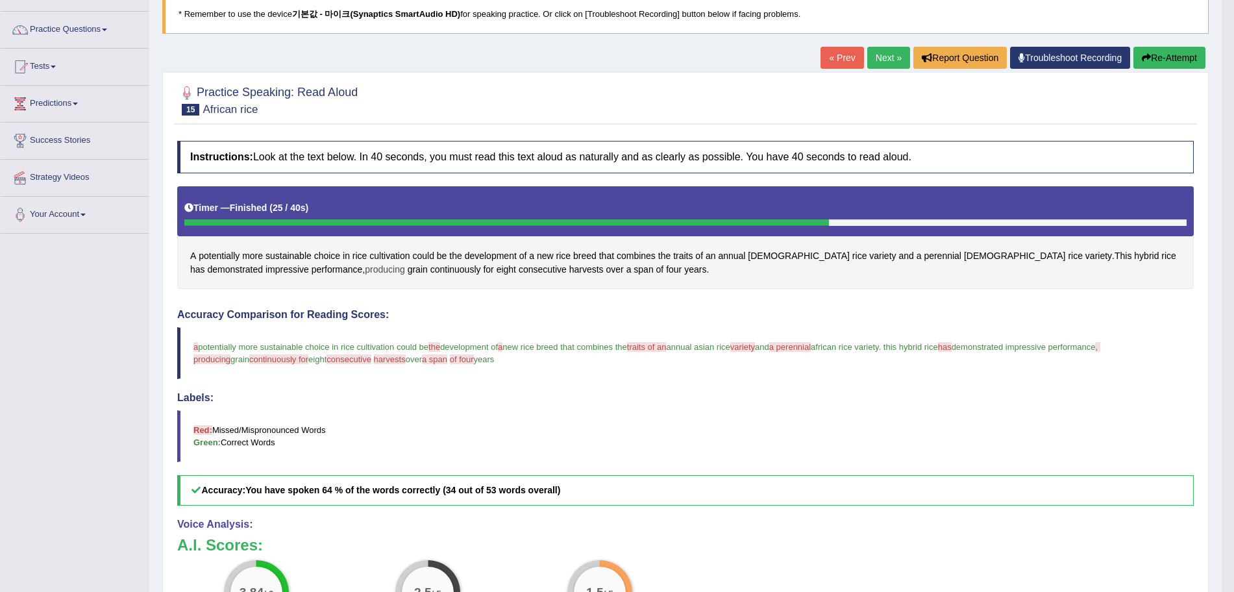
click at [365, 267] on span "producing" at bounding box center [385, 270] width 40 height 14
click at [281, 267] on div at bounding box center [271, 272] width 22 height 10
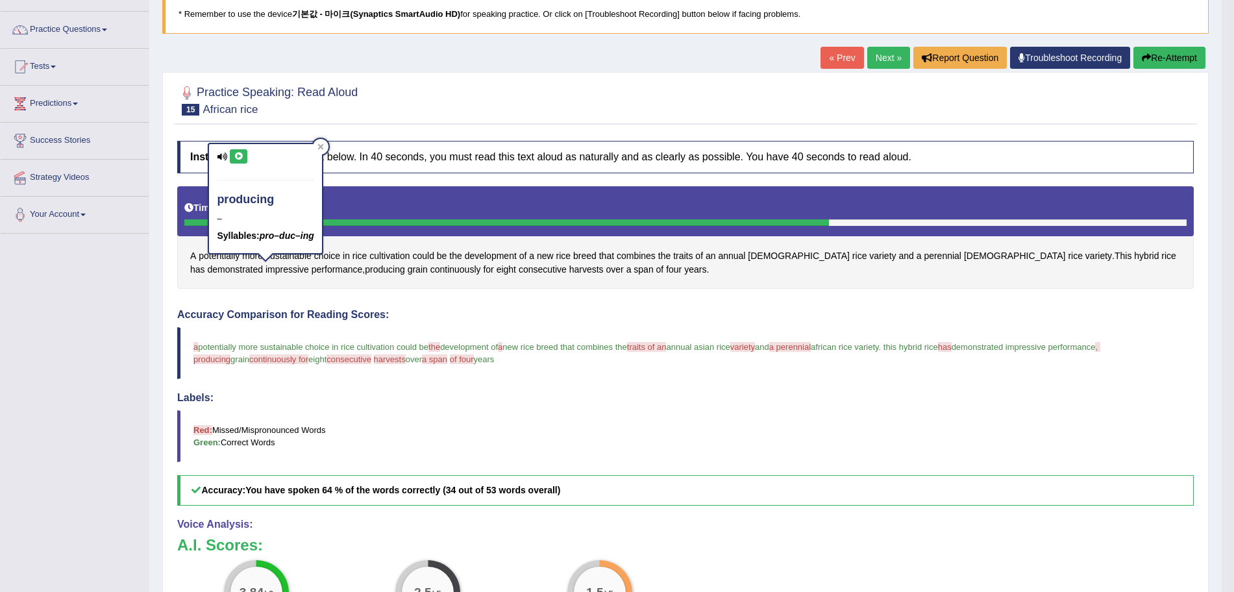
click at [241, 156] on icon at bounding box center [239, 157] width 10 height 8
click at [317, 148] on div at bounding box center [321, 147] width 16 height 16
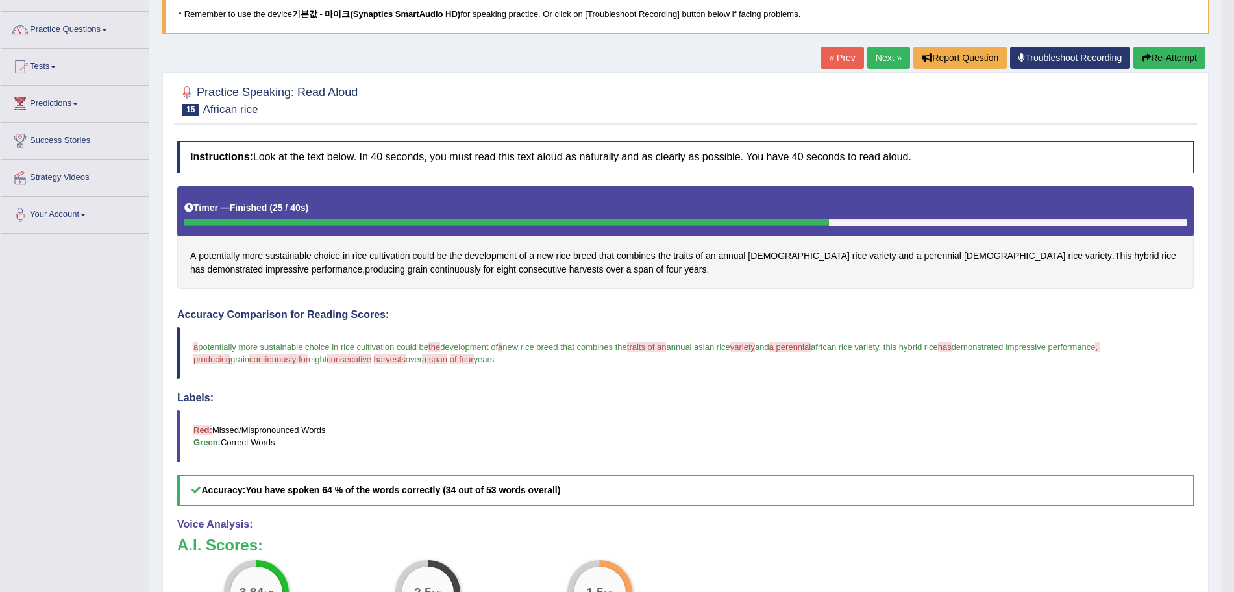
click at [1142, 60] on icon "button" at bounding box center [1146, 57] width 9 height 9
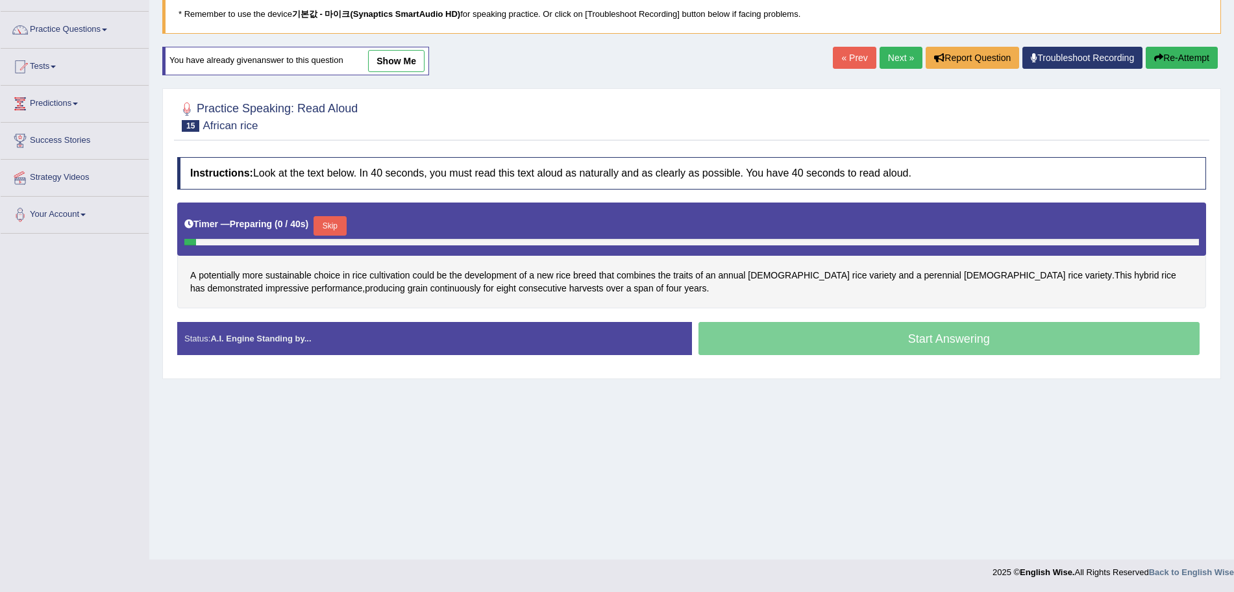
scroll to position [90, 0]
click at [323, 221] on div "Timer — Preparing ( 10 / 40s ) Skip" at bounding box center [691, 226] width 1015 height 26
click at [334, 221] on button "Skip" at bounding box center [335, 225] width 32 height 19
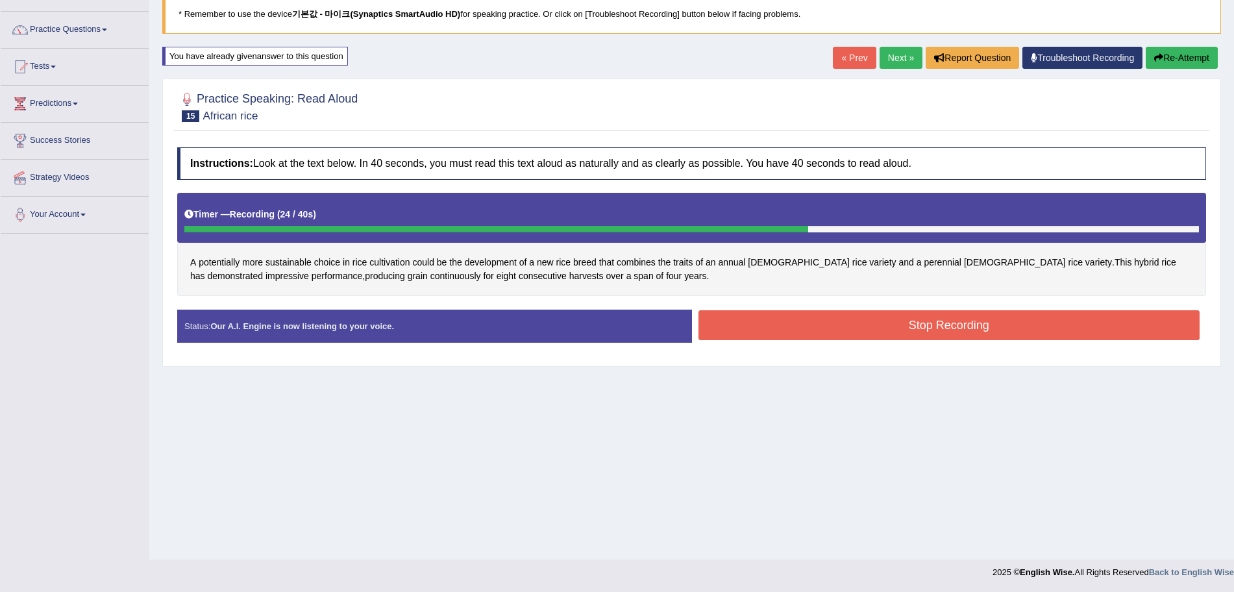
click at [826, 314] on button "Stop Recording" at bounding box center [949, 325] width 502 height 30
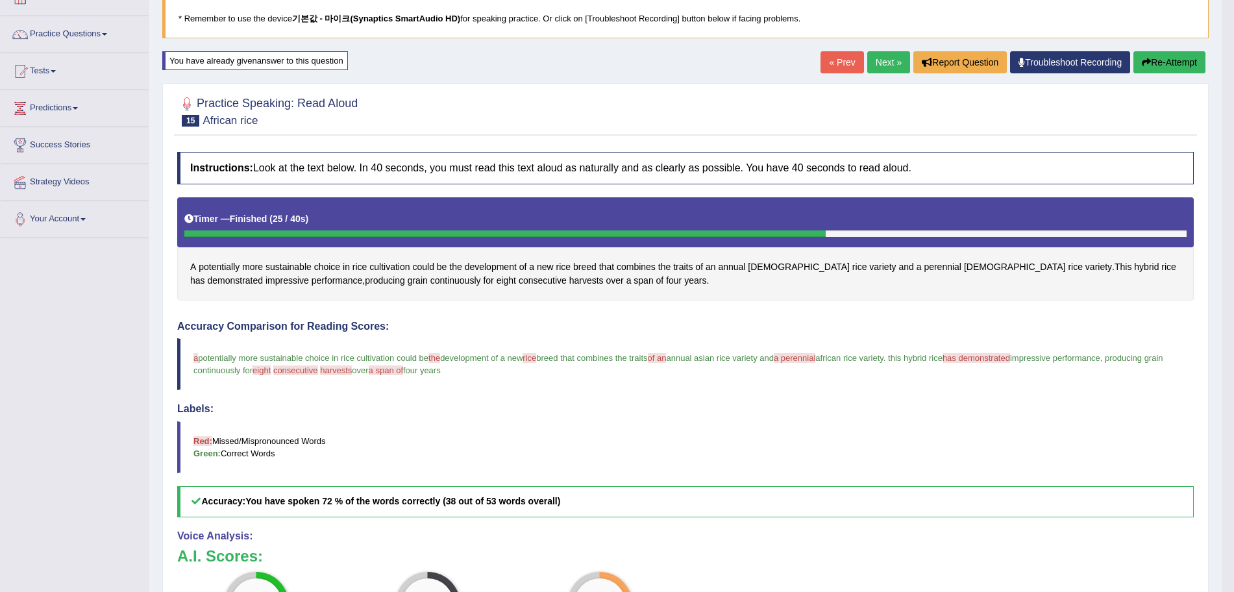
scroll to position [81, 0]
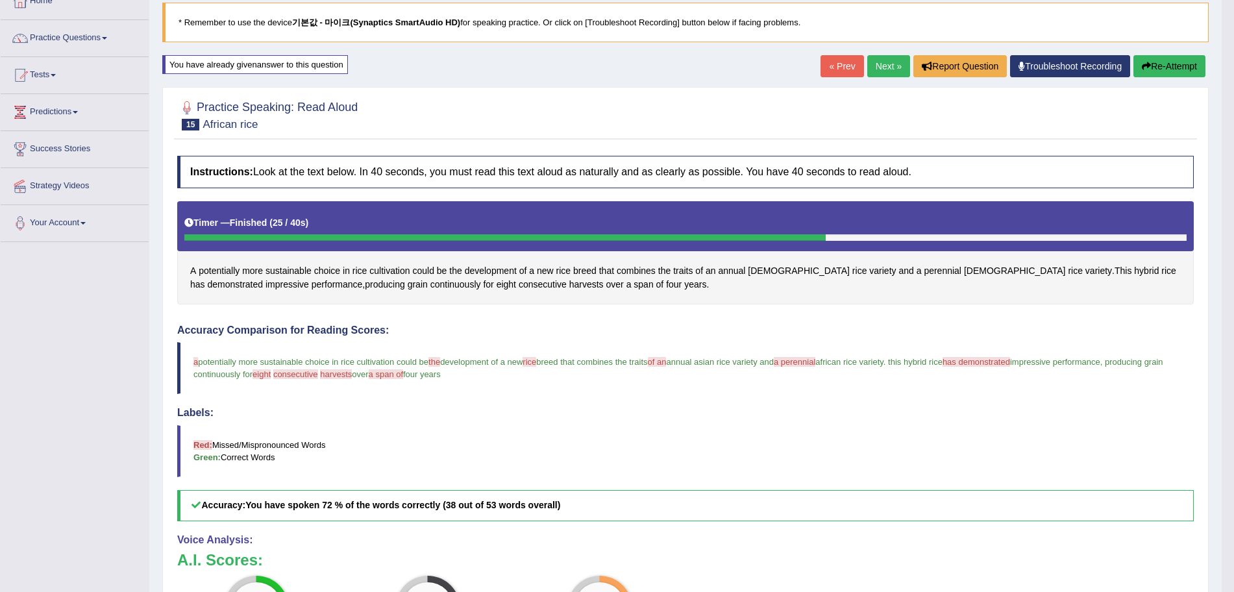
click at [888, 60] on link "Next »" at bounding box center [888, 66] width 43 height 22
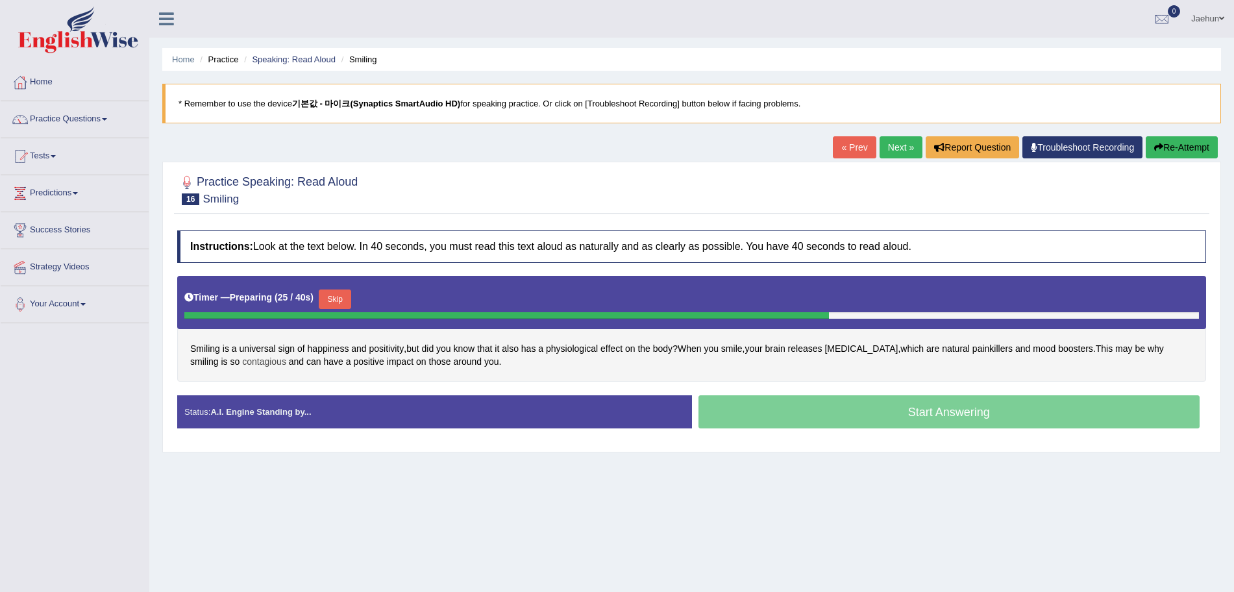
click at [242, 358] on span "contagious" at bounding box center [264, 362] width 44 height 14
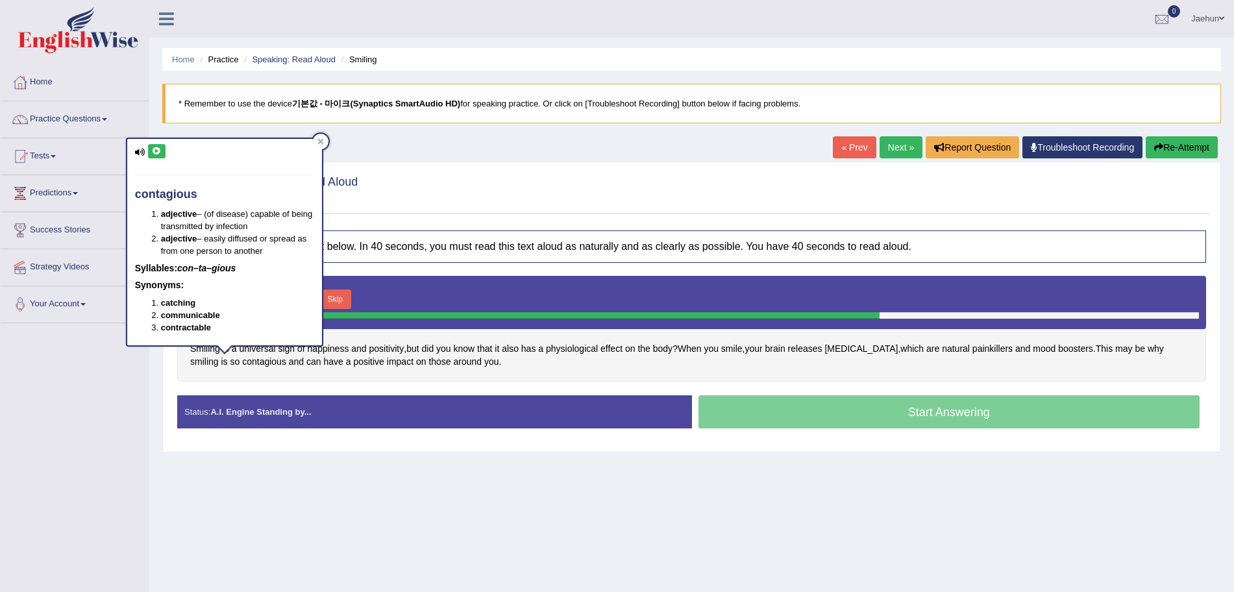
click at [155, 156] on button at bounding box center [157, 151] width 18 height 14
click at [320, 136] on div at bounding box center [321, 142] width 16 height 16
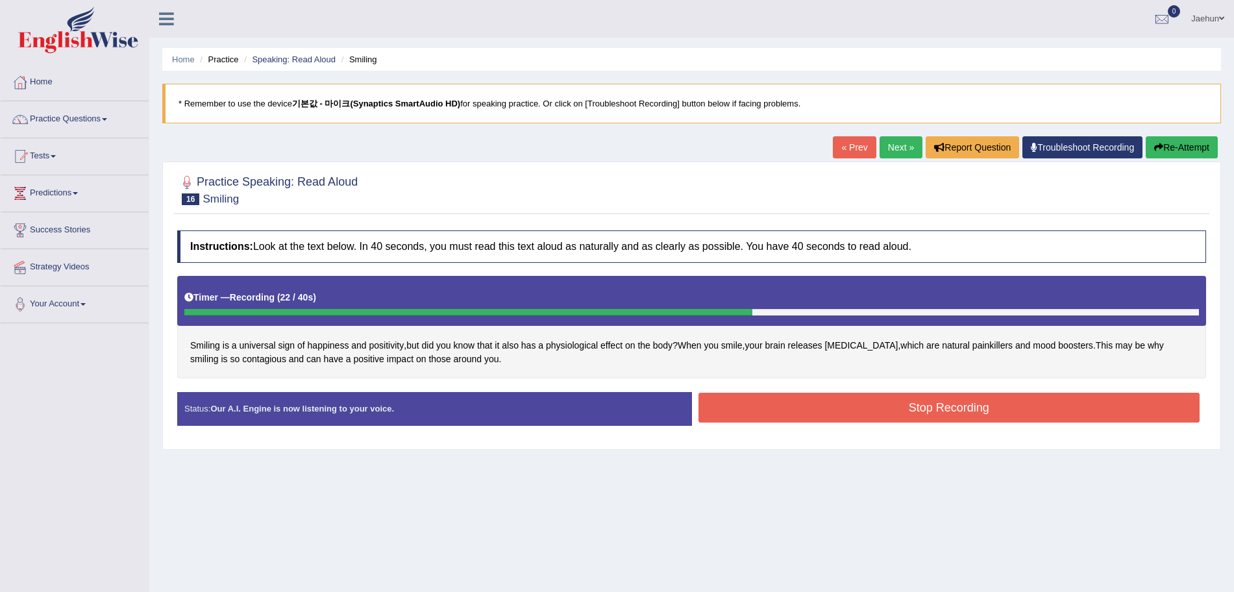
click at [843, 404] on button "Stop Recording" at bounding box center [949, 408] width 502 height 30
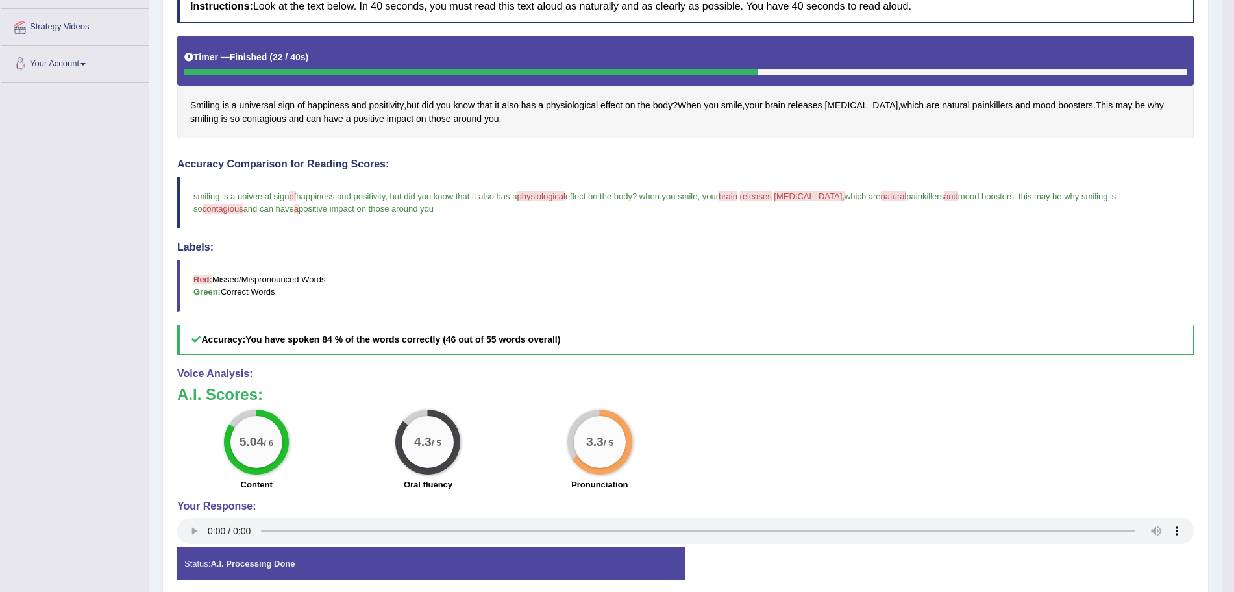
scroll to position [78, 0]
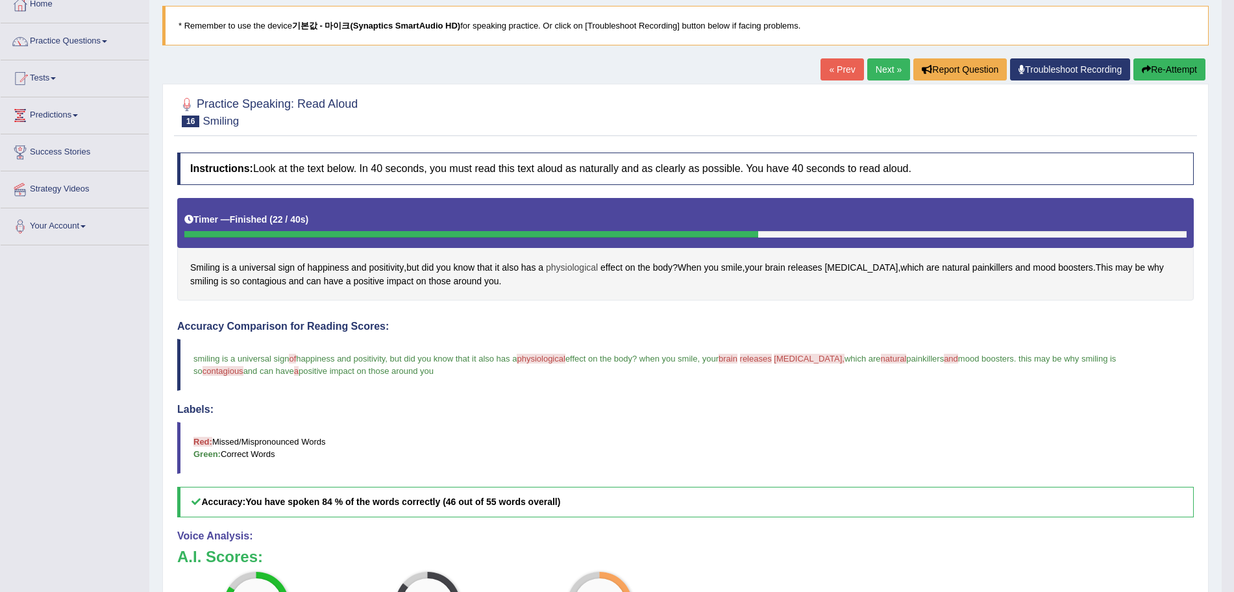
click at [555, 264] on span "physiological" at bounding box center [572, 268] width 52 height 14
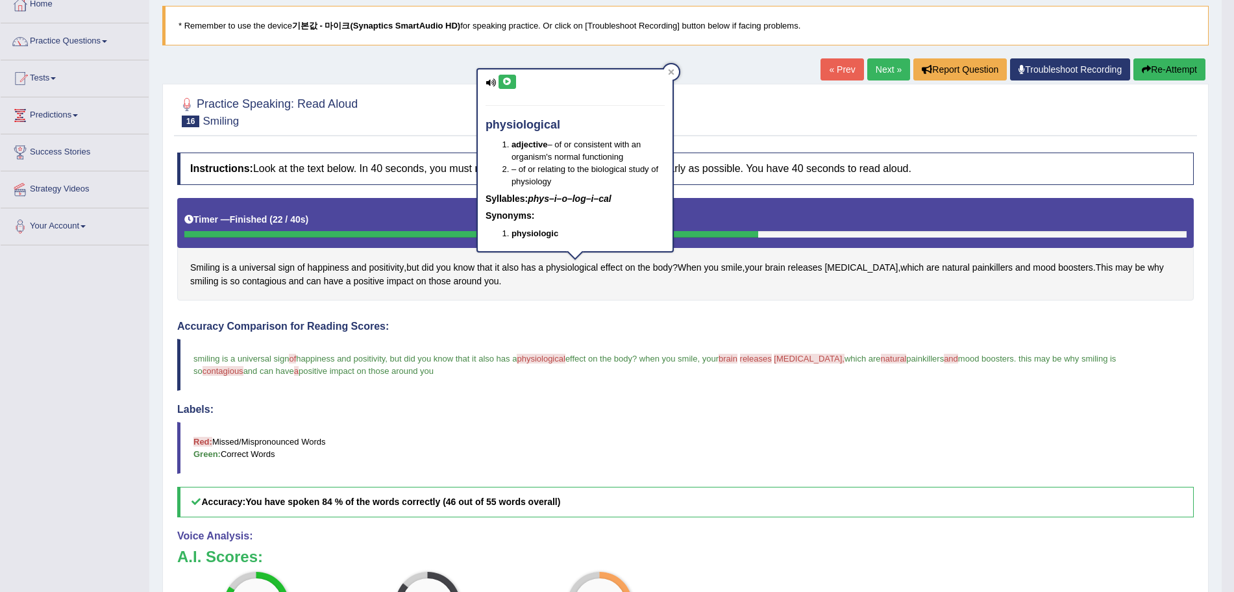
click at [505, 81] on icon at bounding box center [507, 82] width 10 height 8
click at [672, 69] on icon at bounding box center [671, 72] width 6 height 6
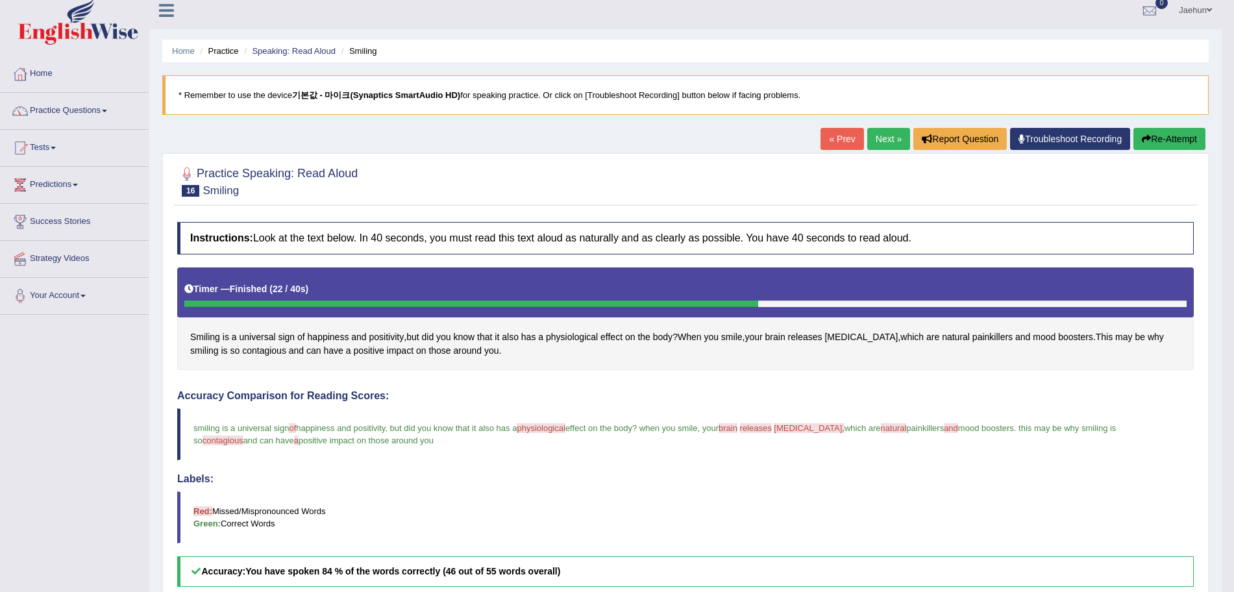
scroll to position [3, 0]
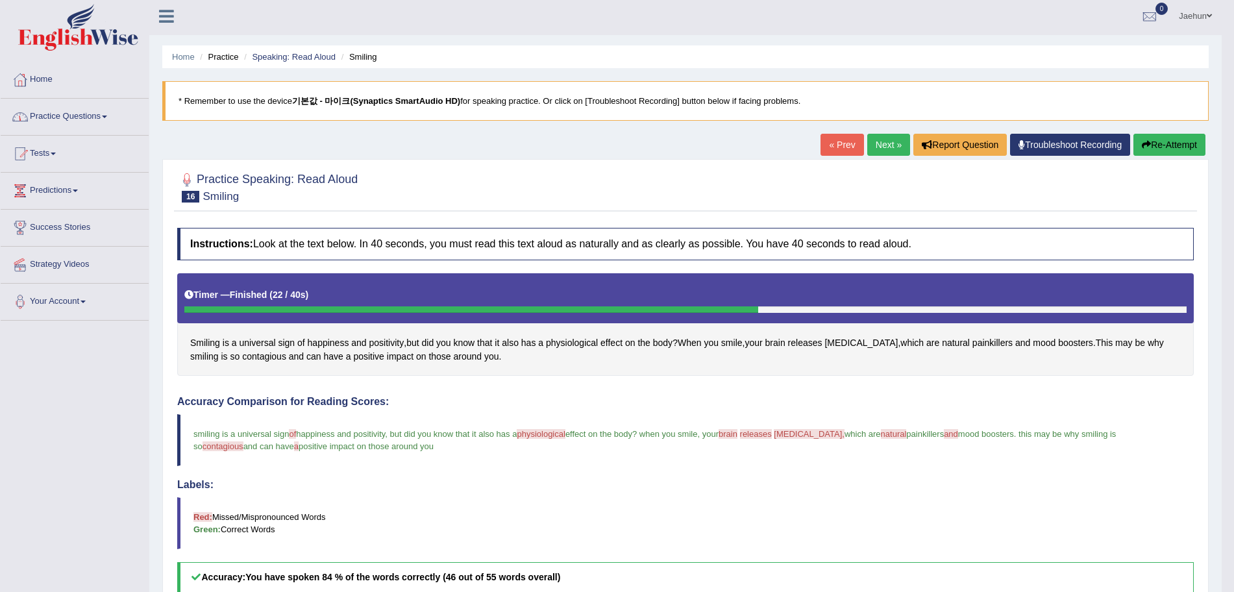
click at [125, 118] on link "Practice Questions" at bounding box center [75, 115] width 148 height 32
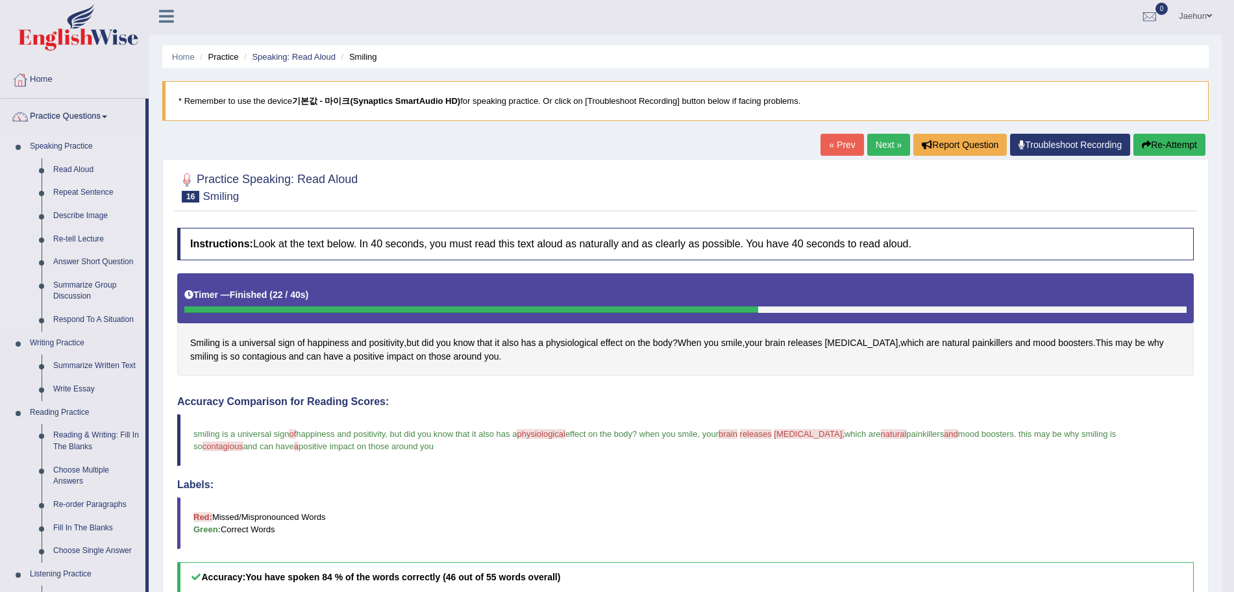
click at [110, 193] on link "Repeat Sentence" at bounding box center [96, 192] width 98 height 23
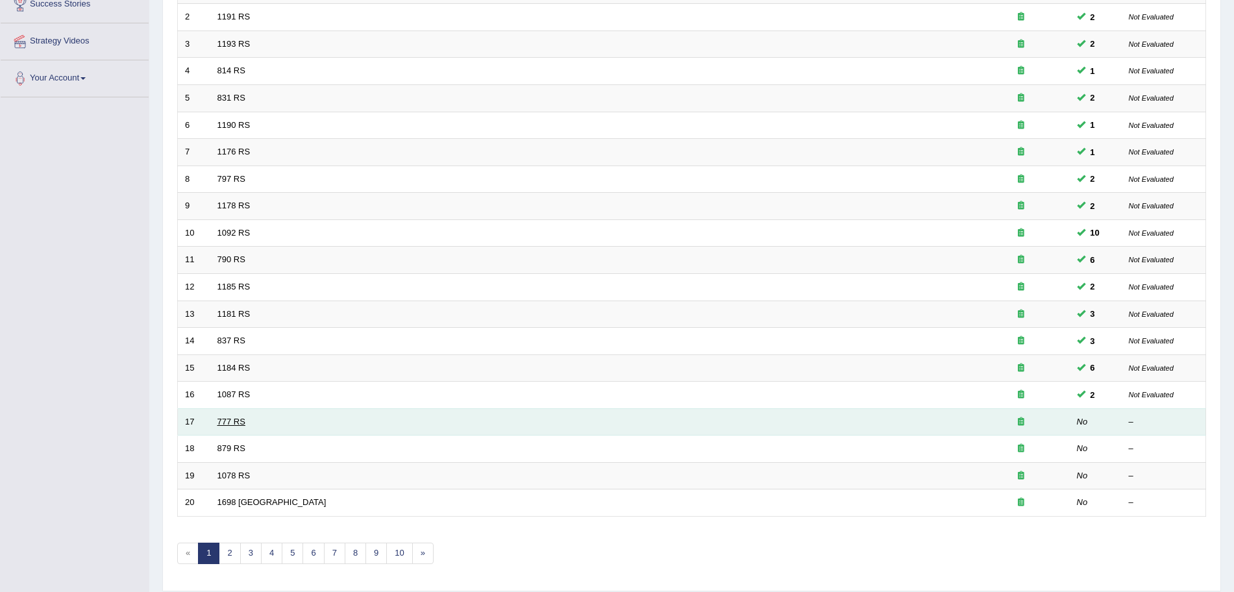
click at [232, 423] on link "777 RS" at bounding box center [231, 422] width 28 height 10
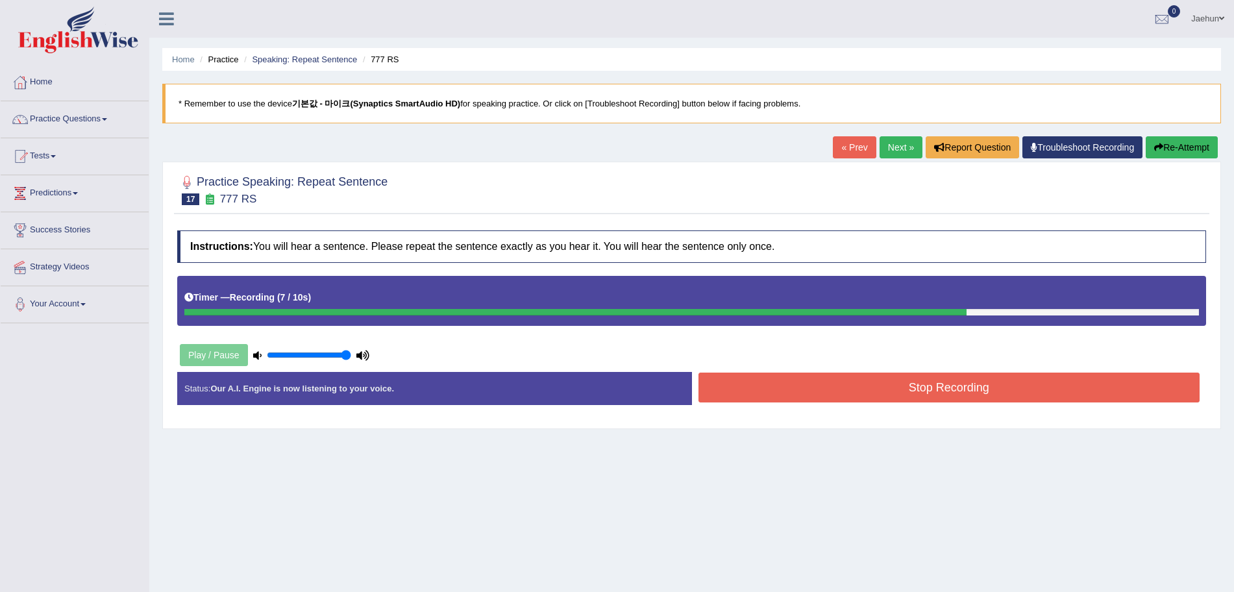
click at [1166, 152] on button "Re-Attempt" at bounding box center [1182, 147] width 72 height 22
click at [1182, 141] on button "Re-Attempt" at bounding box center [1182, 147] width 72 height 22
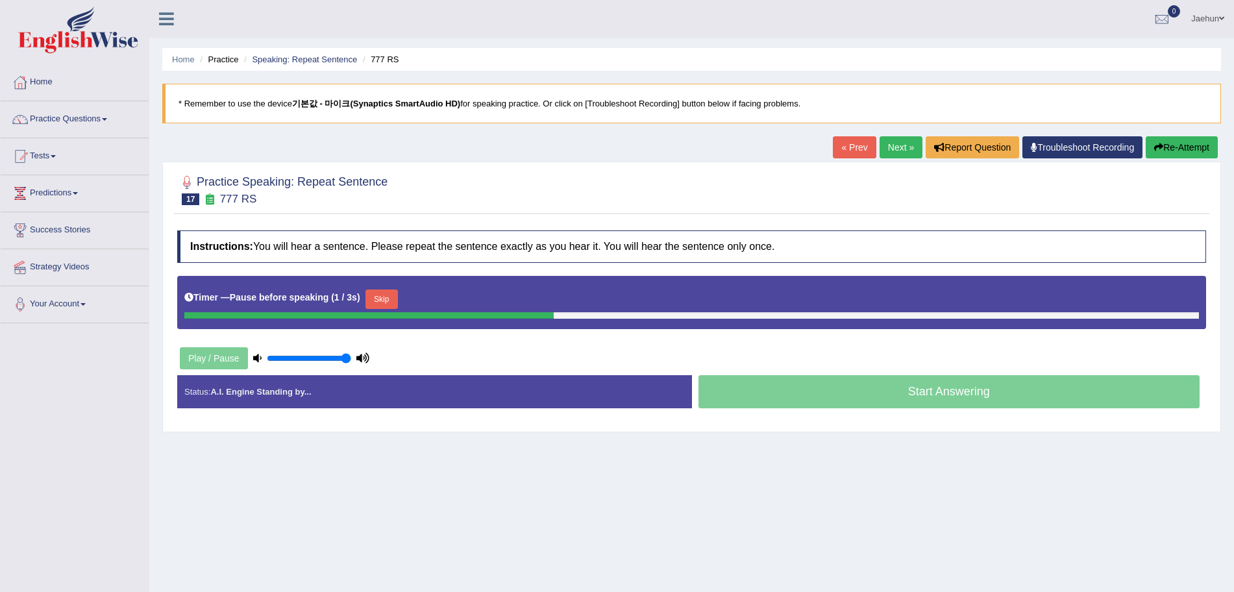
click at [1202, 147] on button "Re-Attempt" at bounding box center [1182, 147] width 72 height 22
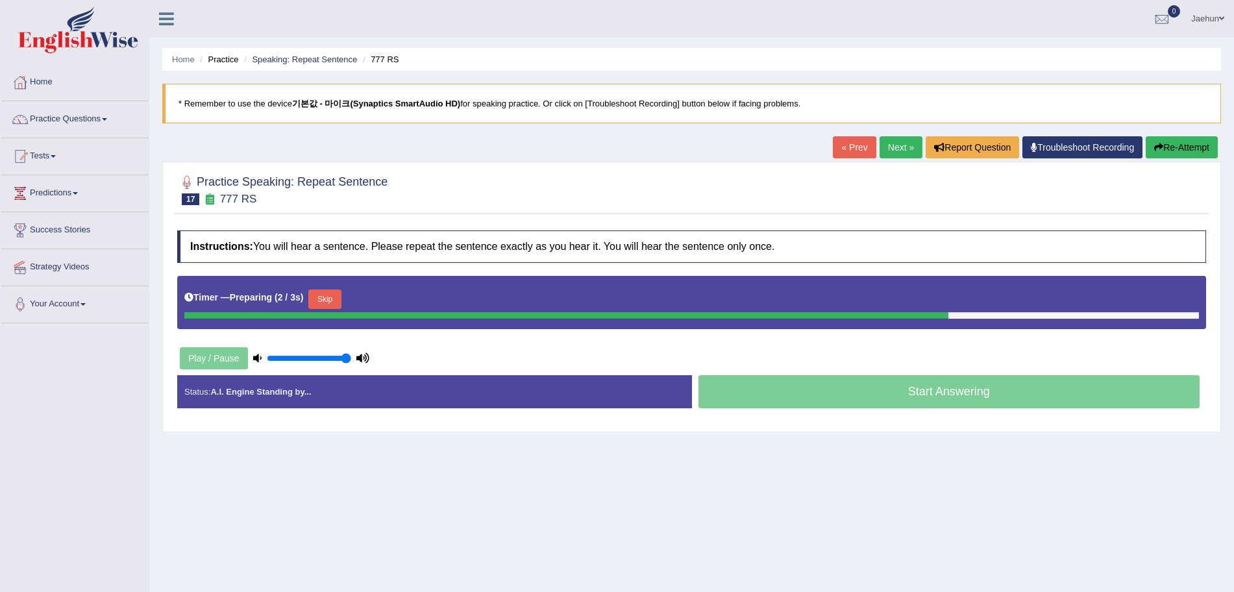
click at [1202, 147] on button "Re-Attempt" at bounding box center [1182, 147] width 72 height 22
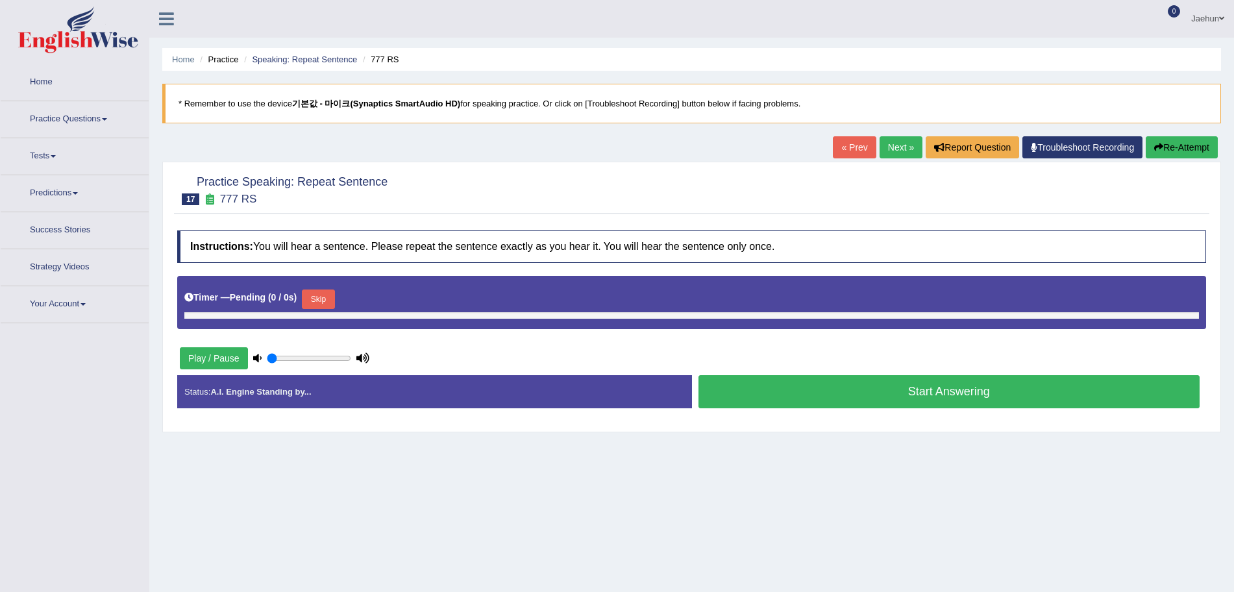
type input "1"
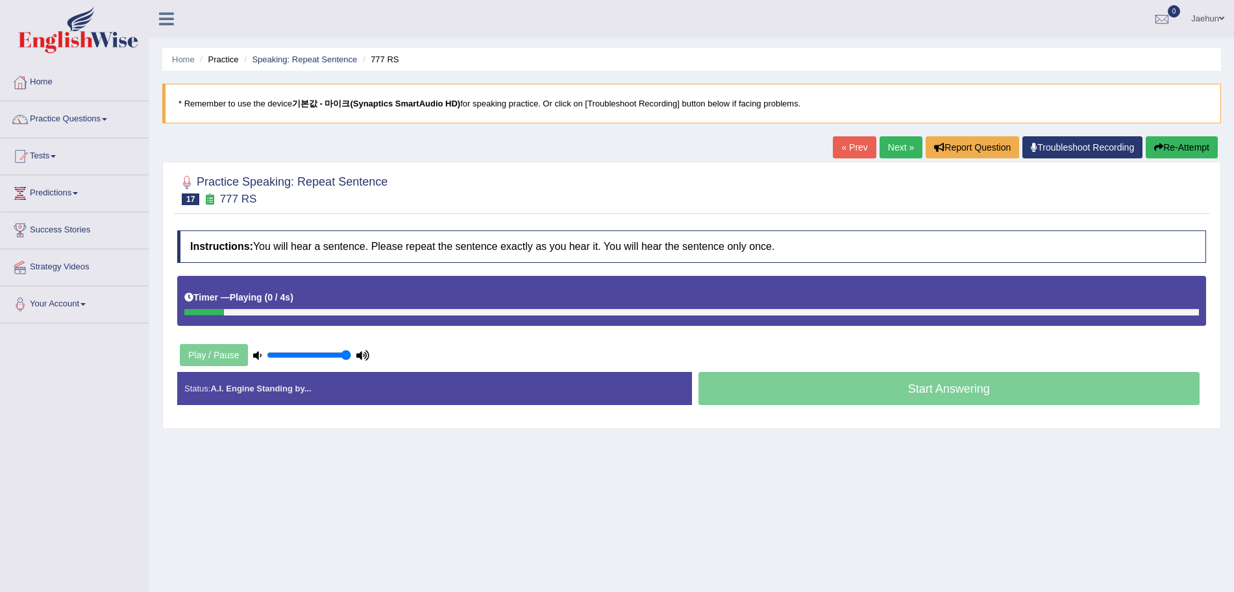
click at [1202, 147] on button "Re-Attempt" at bounding box center [1182, 147] width 72 height 22
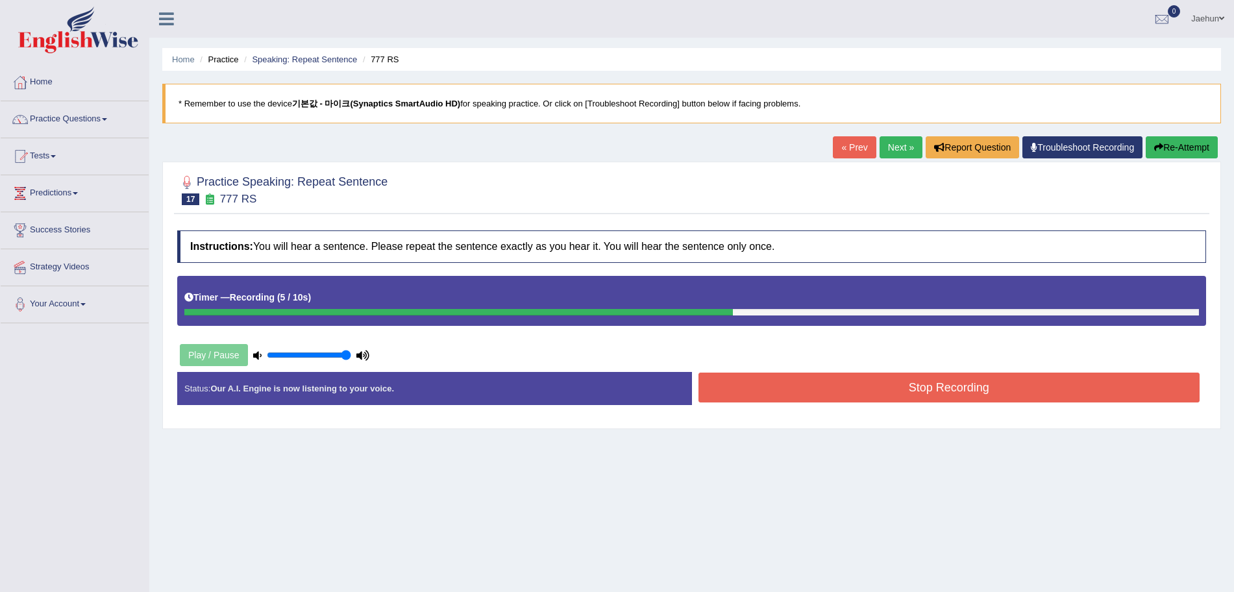
click at [1000, 388] on button "Stop Recording" at bounding box center [949, 388] width 502 height 30
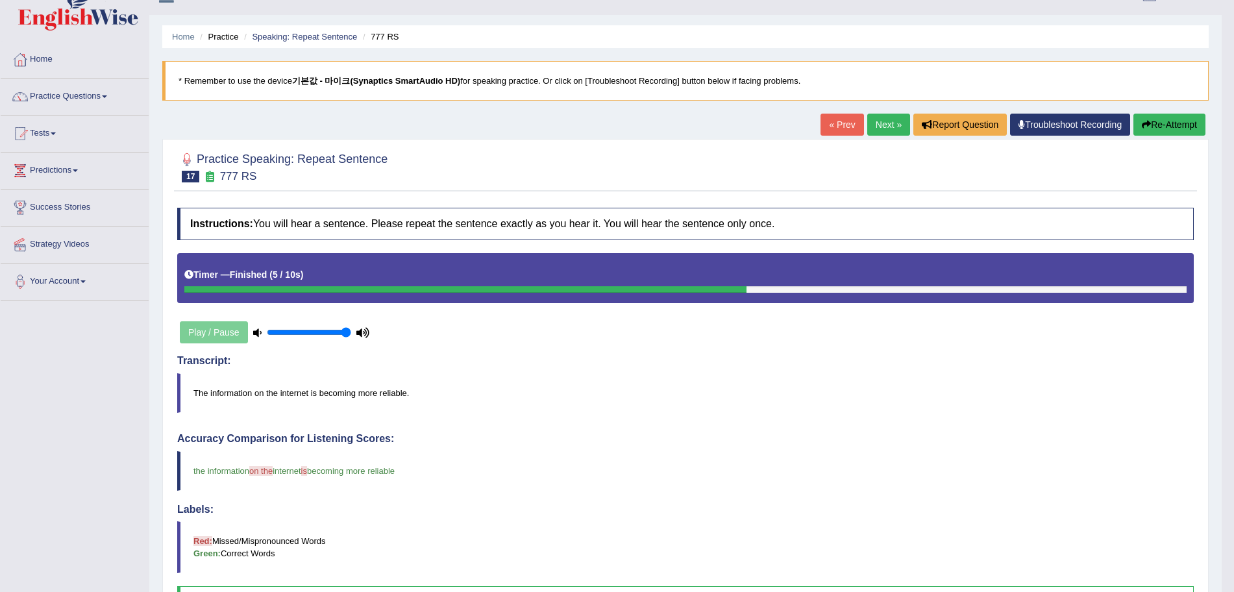
scroll to position [19, 0]
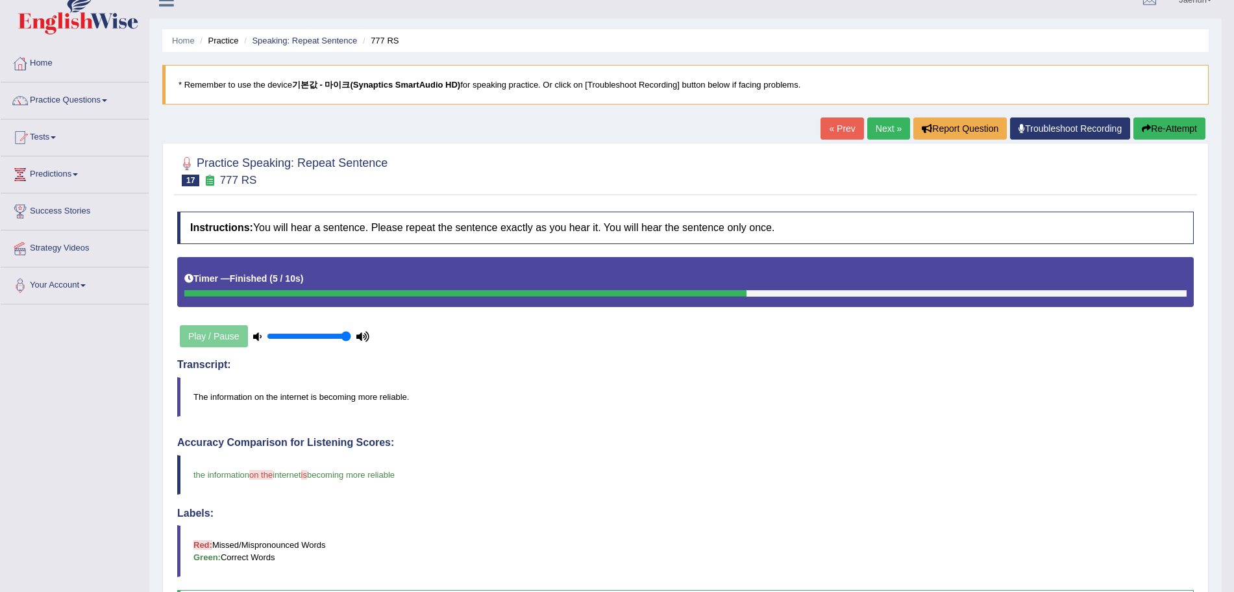
click at [891, 135] on link "Next »" at bounding box center [888, 128] width 43 height 22
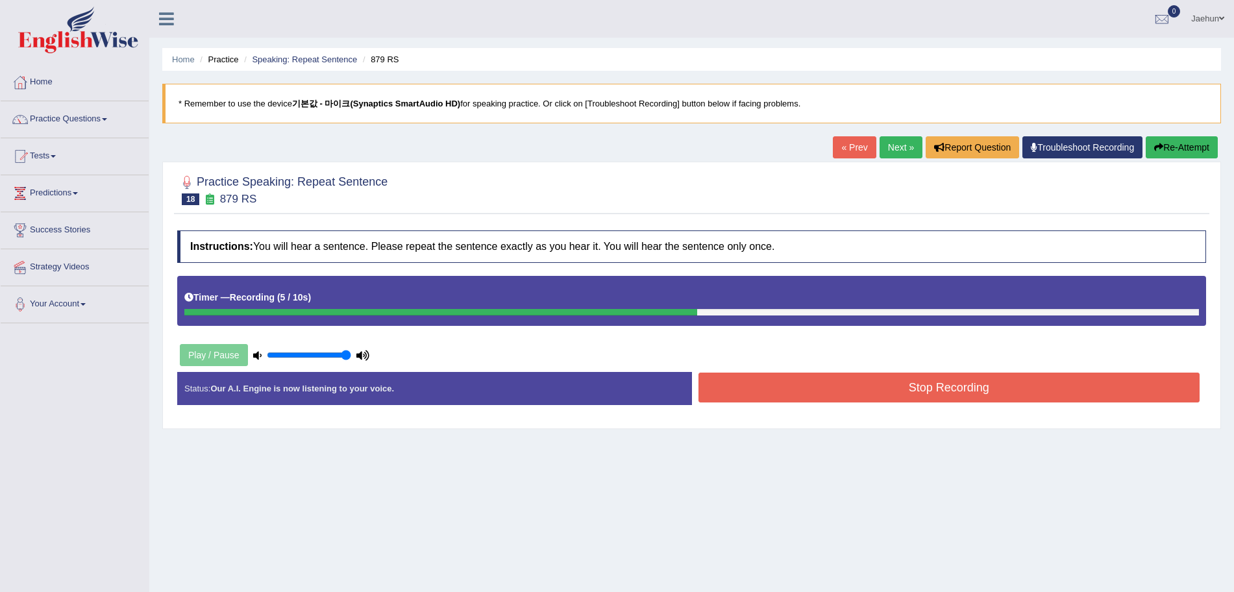
click at [882, 382] on button "Stop Recording" at bounding box center [949, 388] width 502 height 30
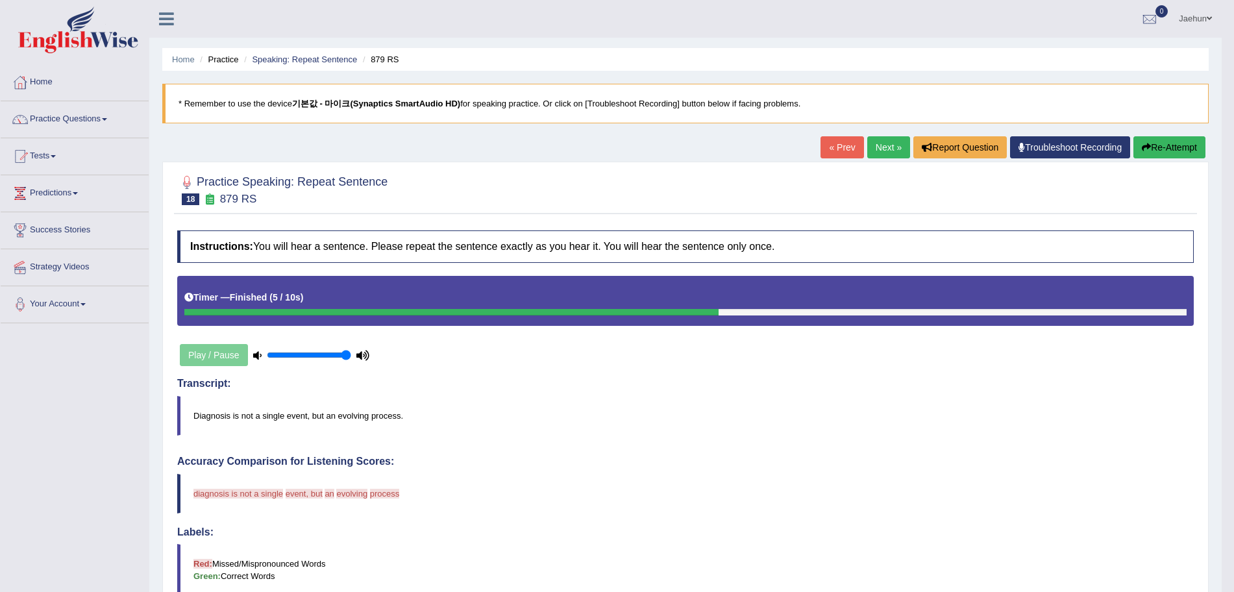
click at [1157, 150] on button "Re-Attempt" at bounding box center [1169, 147] width 72 height 22
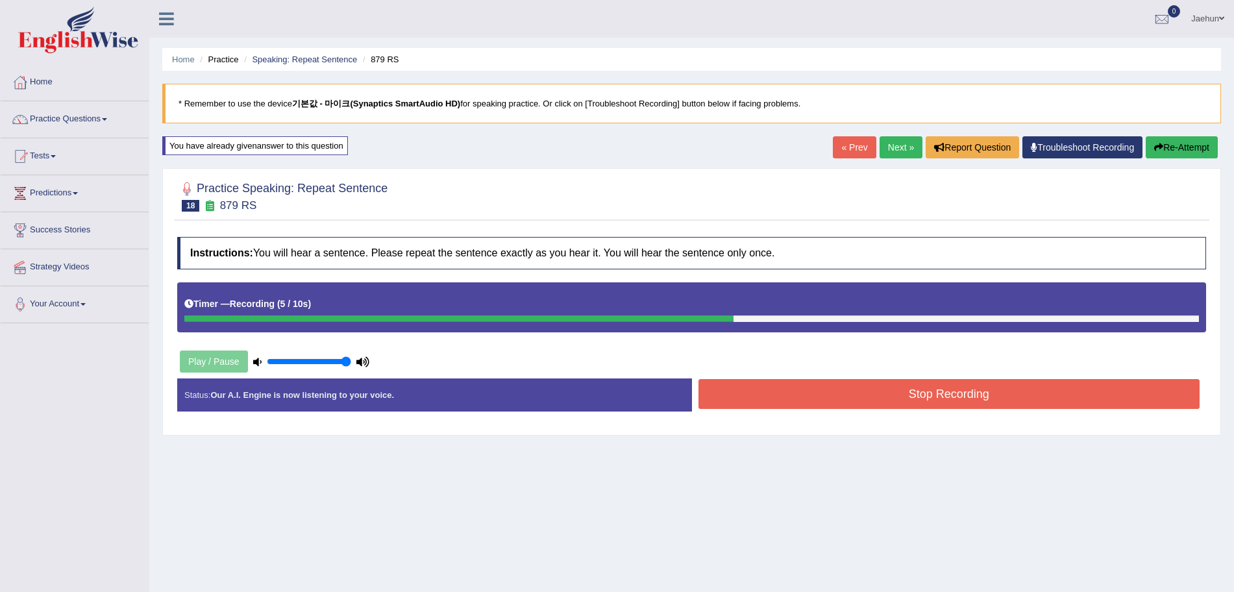
click at [957, 387] on button "Stop Recording" at bounding box center [949, 394] width 502 height 30
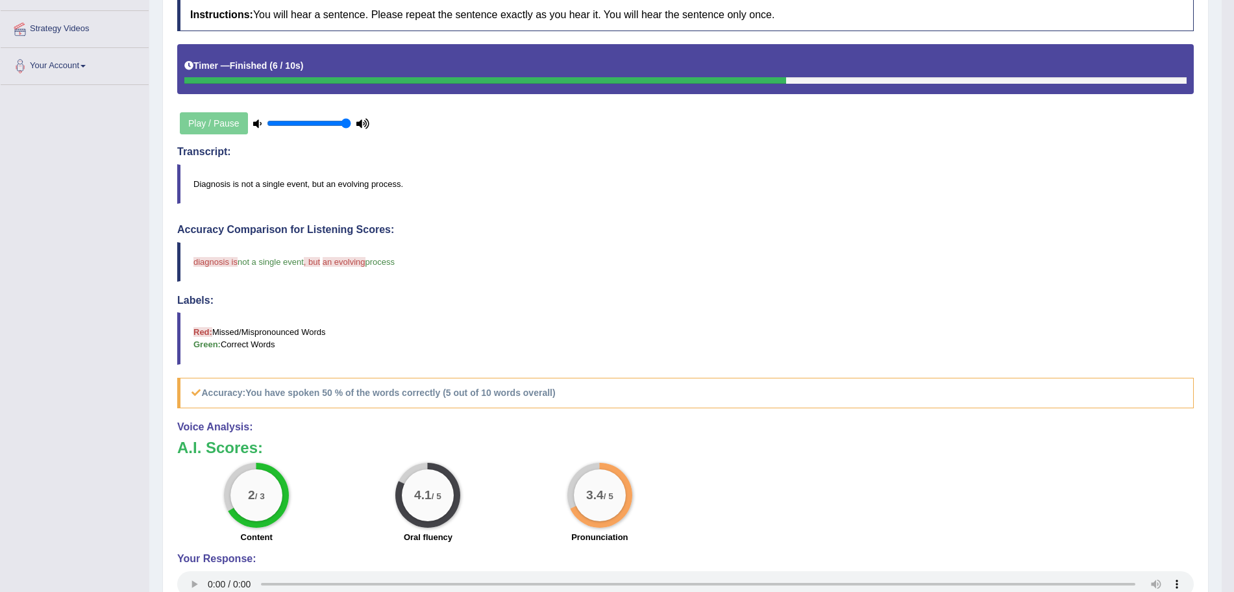
scroll to position [111, 0]
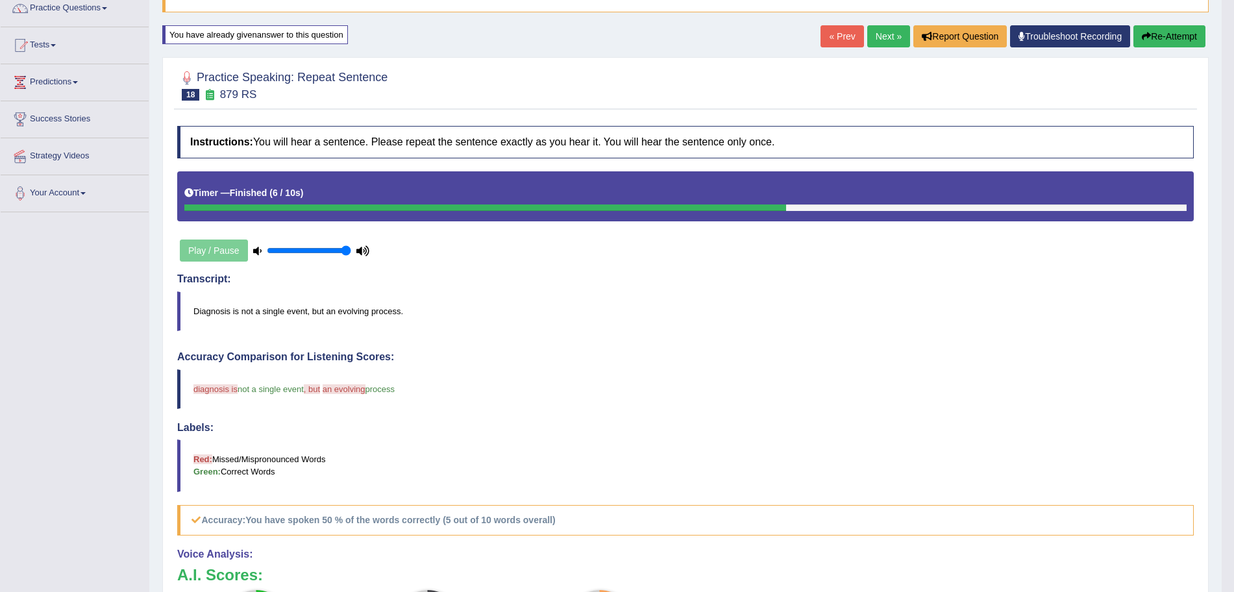
click at [891, 26] on link "Next »" at bounding box center [888, 36] width 43 height 22
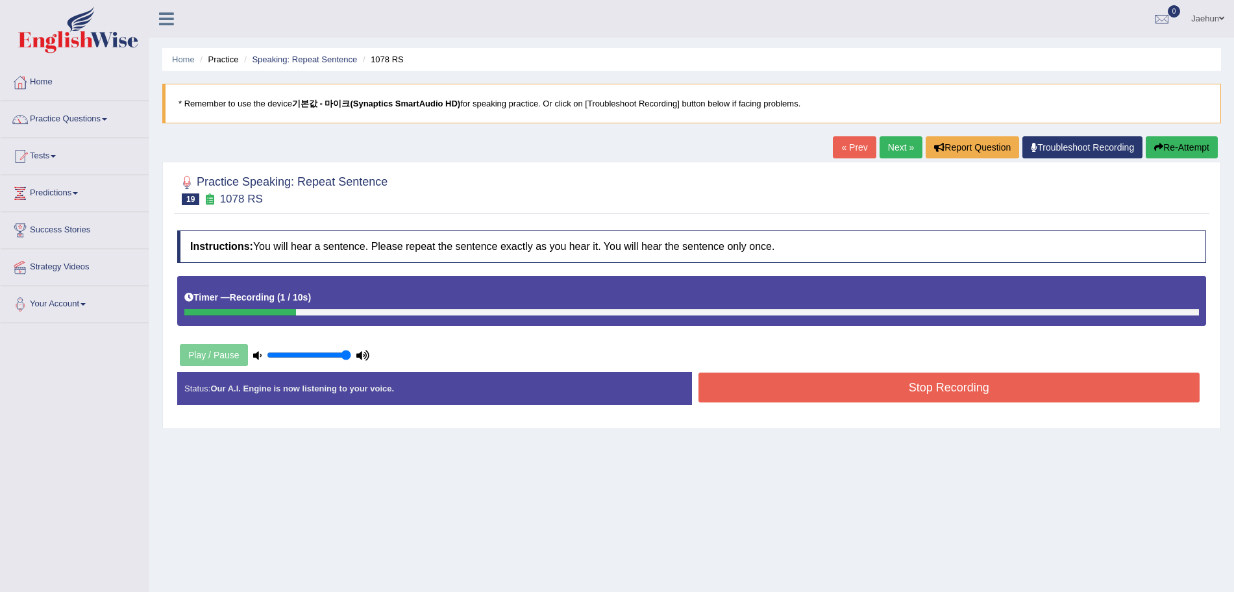
click at [1185, 152] on button "Re-Attempt" at bounding box center [1182, 147] width 72 height 22
click at [1050, 390] on button "Stop Recording" at bounding box center [949, 388] width 502 height 30
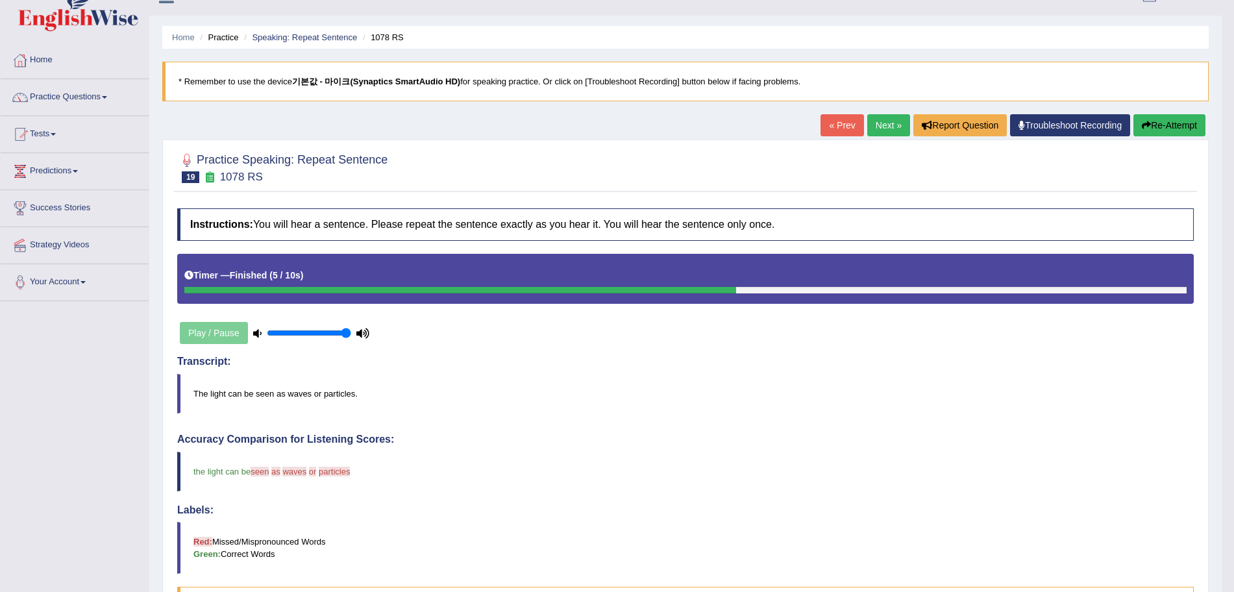
scroll to position [21, 0]
click at [878, 132] on link "Next »" at bounding box center [888, 126] width 43 height 22
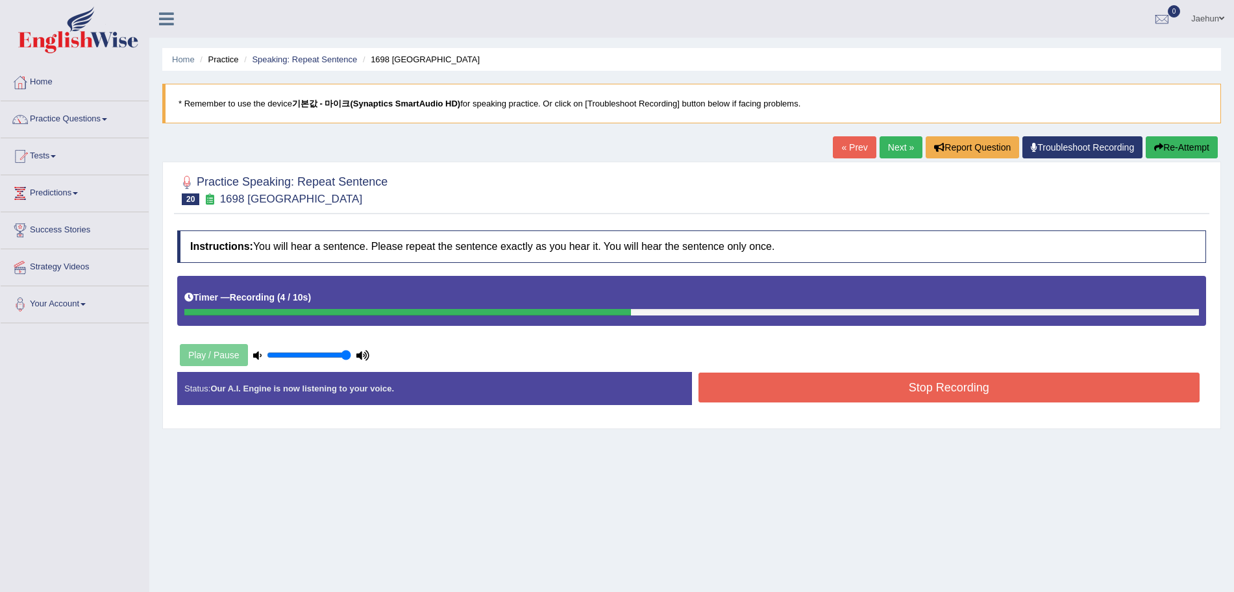
click at [896, 383] on button "Stop Recording" at bounding box center [949, 388] width 502 height 30
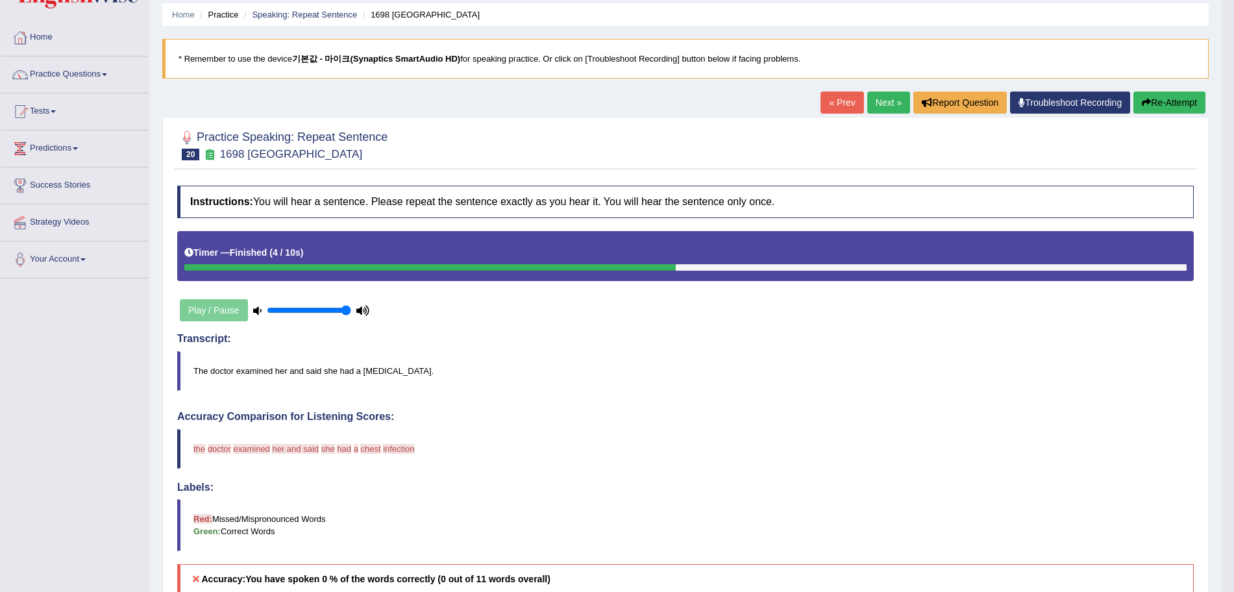
scroll to position [43, 0]
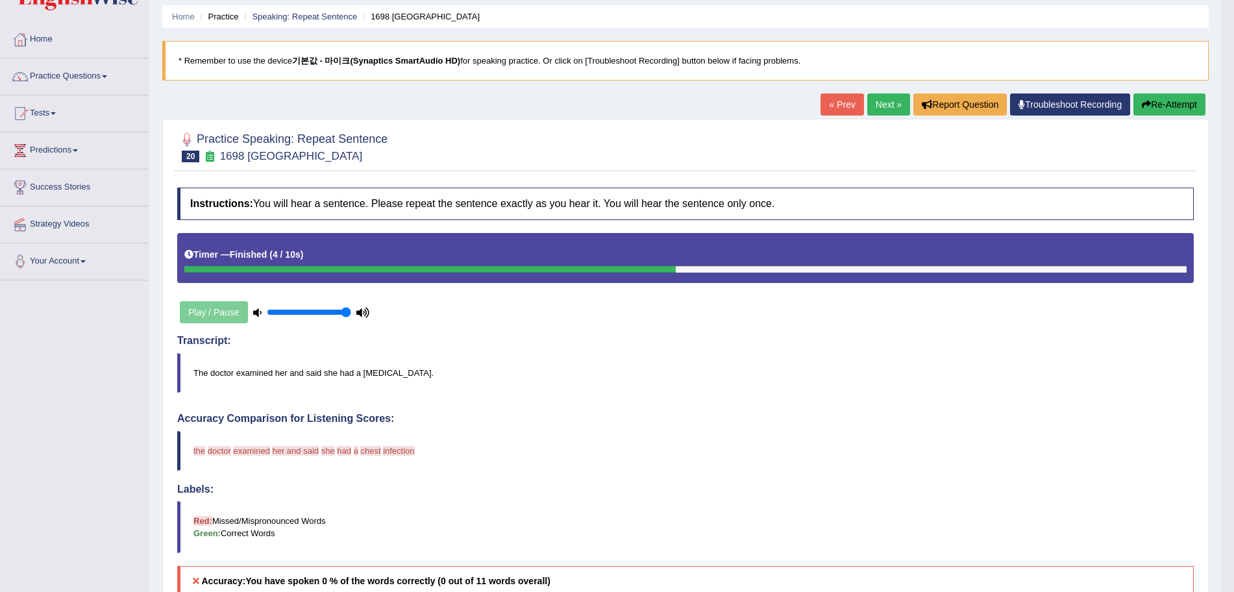
click at [1175, 105] on button "Re-Attempt" at bounding box center [1169, 104] width 72 height 22
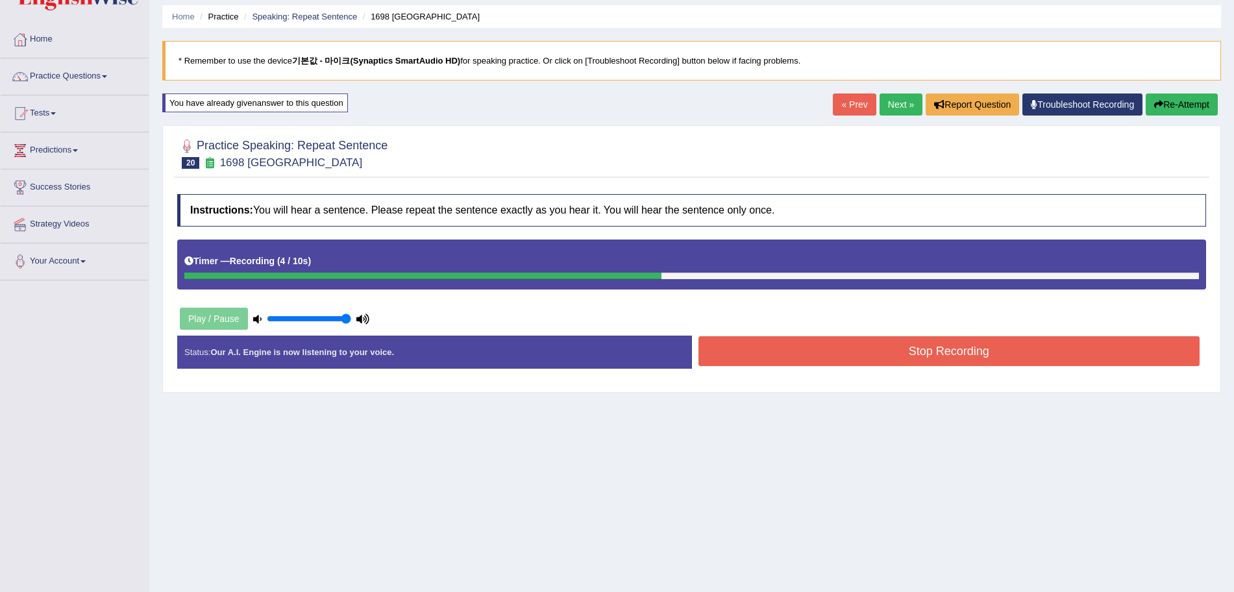
click at [1010, 341] on button "Stop Recording" at bounding box center [949, 351] width 502 height 30
click at [1010, 341] on div "Status: Our A.I. Engine is now listening to your voice. Start Answering Stop Re…" at bounding box center [691, 359] width 1029 height 46
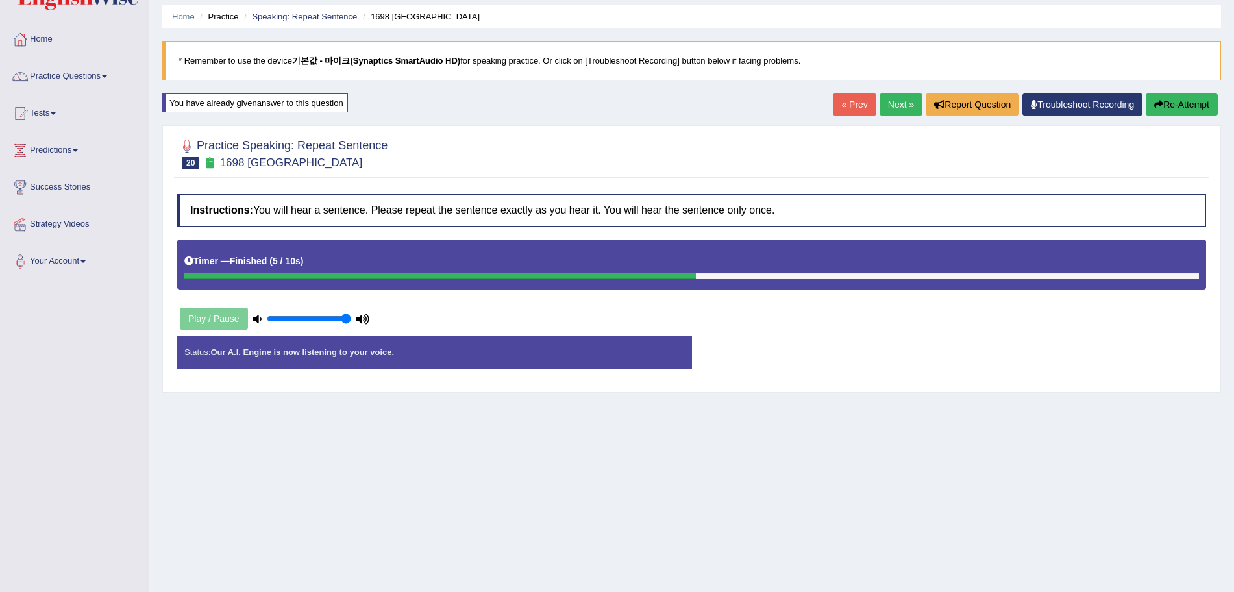
click at [1010, 341] on div "Status: Our A.I. Engine is now listening to your voice. Start Answering Stop Re…" at bounding box center [691, 359] width 1029 height 46
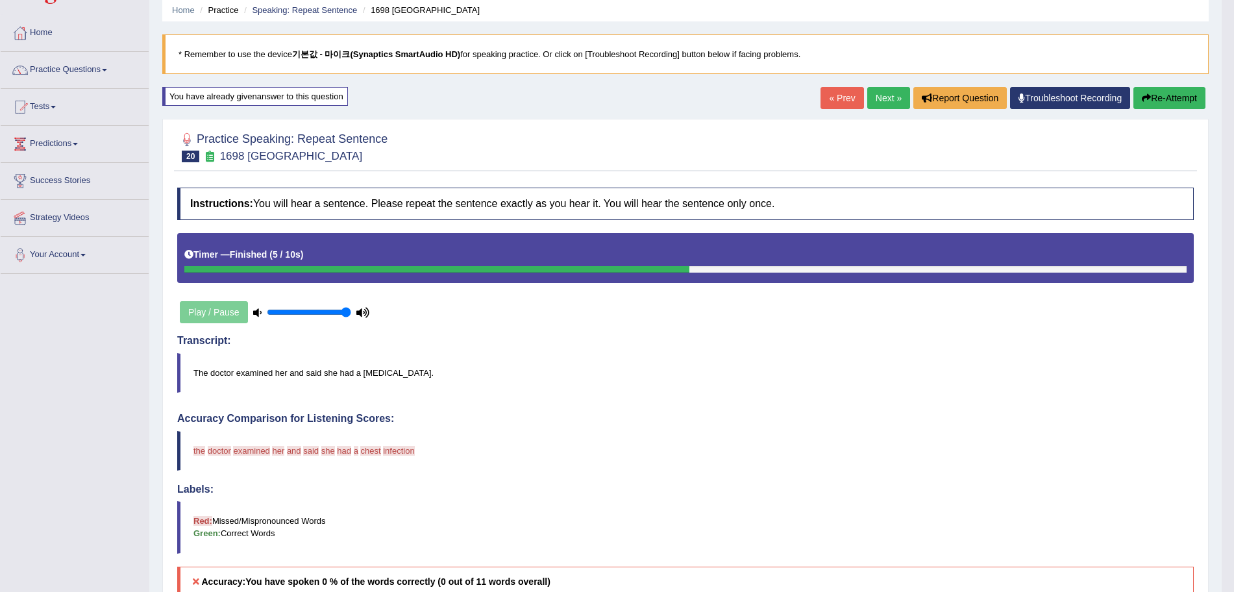
scroll to position [44, 0]
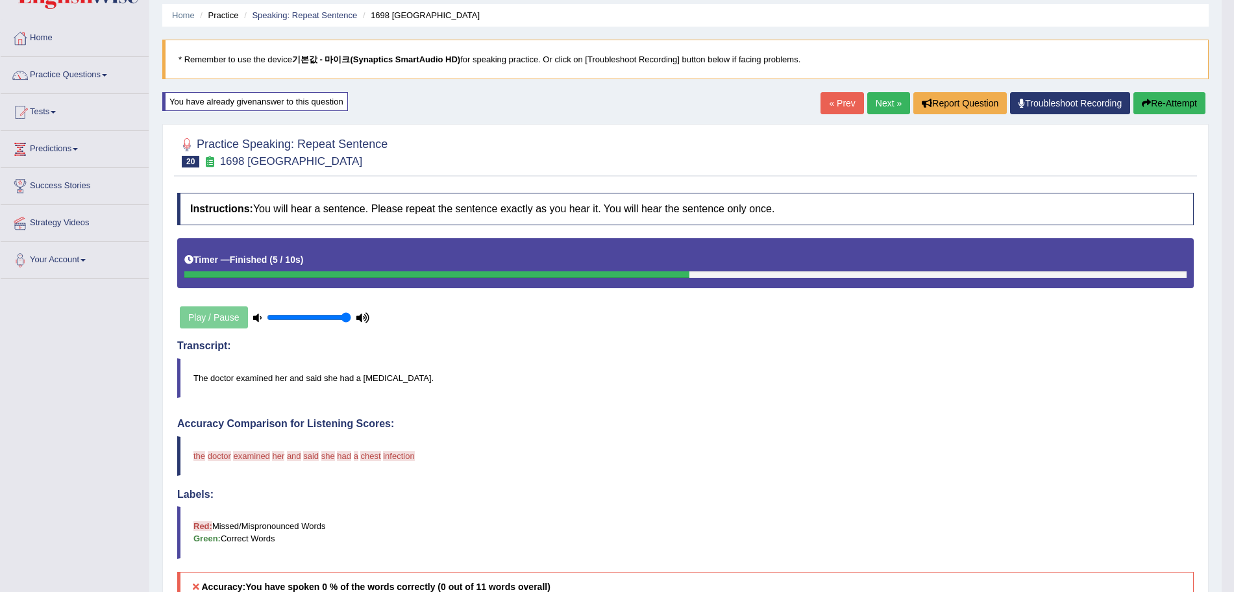
click at [1164, 103] on button "Re-Attempt" at bounding box center [1169, 103] width 72 height 22
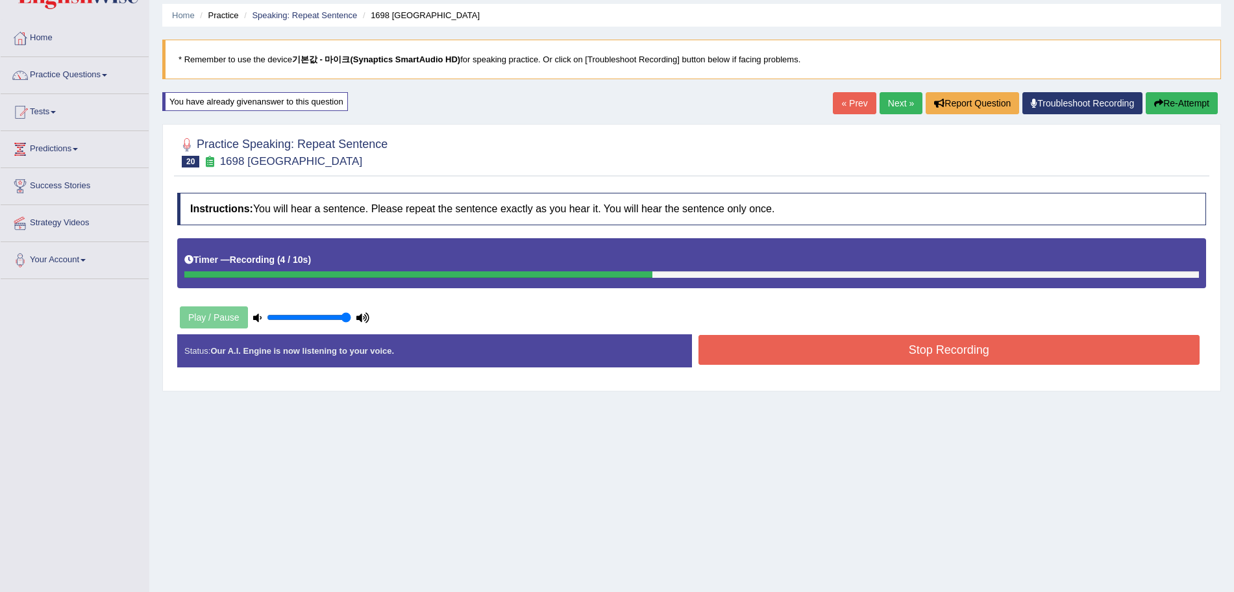
click at [939, 352] on button "Stop Recording" at bounding box center [949, 350] width 502 height 30
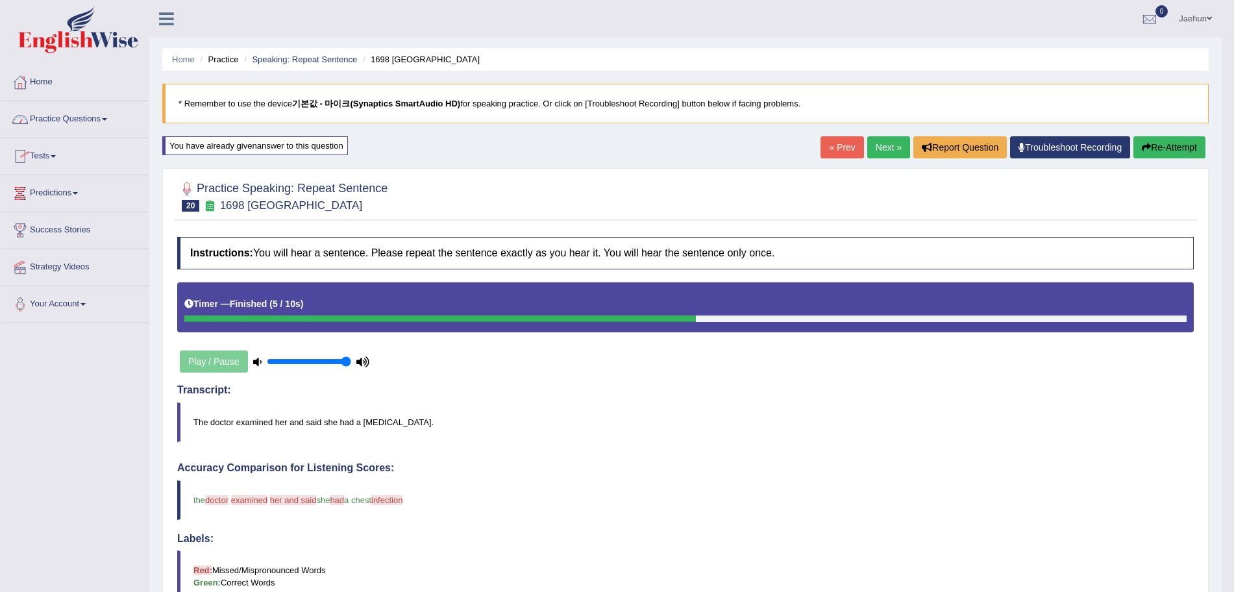
click at [73, 129] on link "Practice Questions" at bounding box center [75, 117] width 148 height 32
click at [79, 127] on link "Practice Questions" at bounding box center [75, 117] width 148 height 32
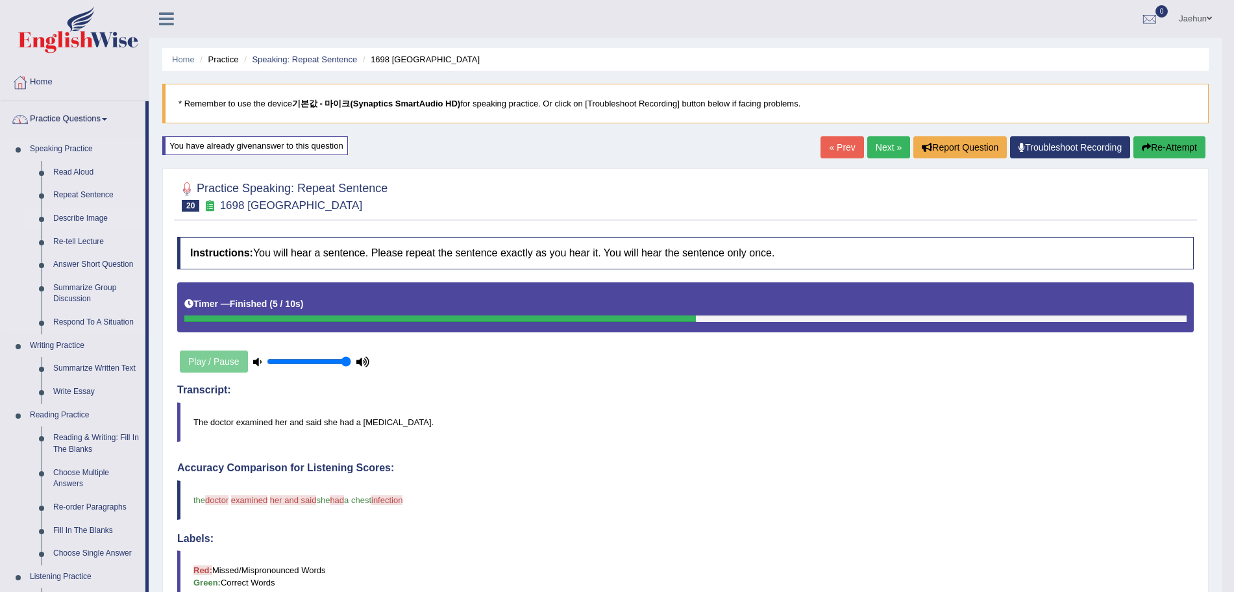
click at [80, 217] on link "Describe Image" at bounding box center [96, 218] width 98 height 23
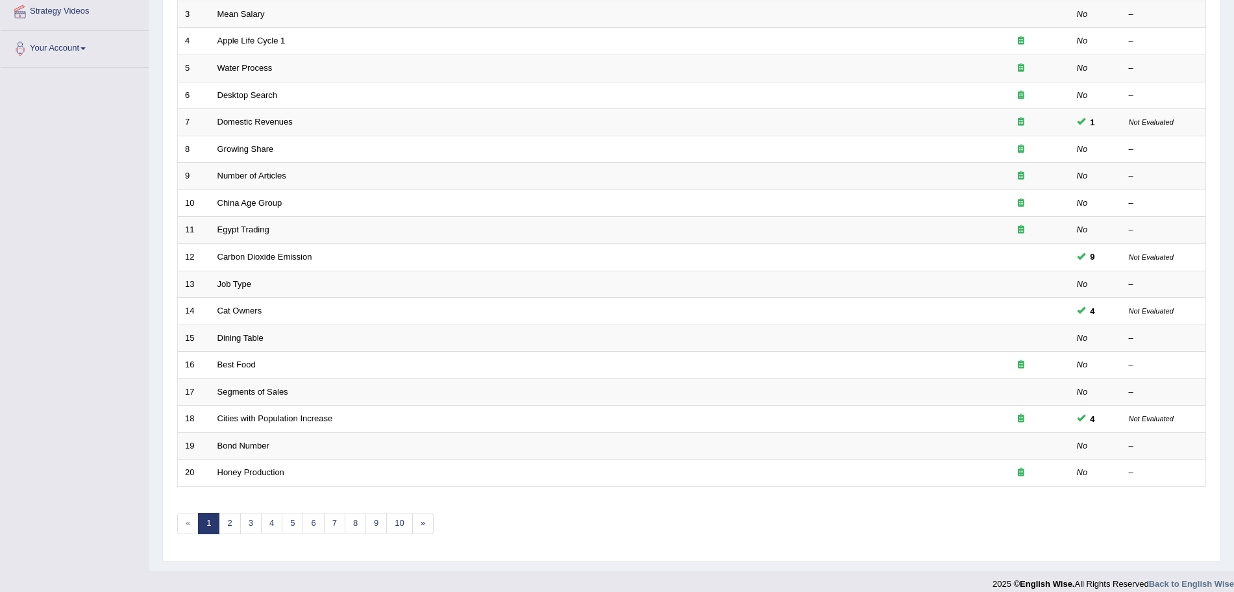
scroll to position [260, 0]
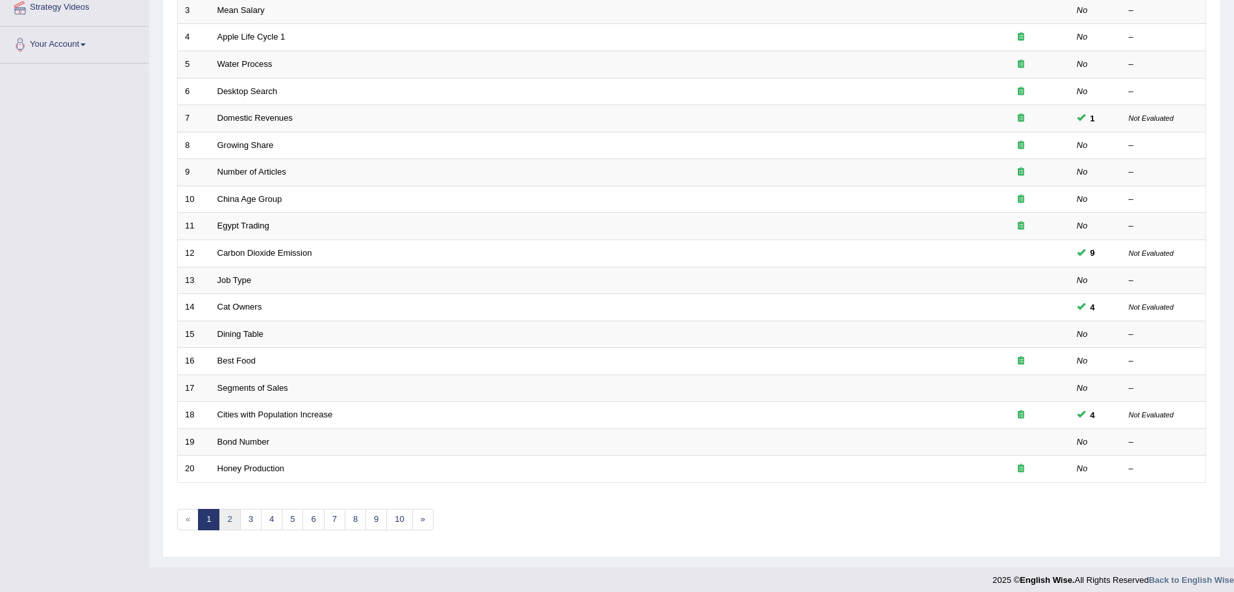
click at [233, 515] on link "2" at bounding box center [229, 519] width 21 height 21
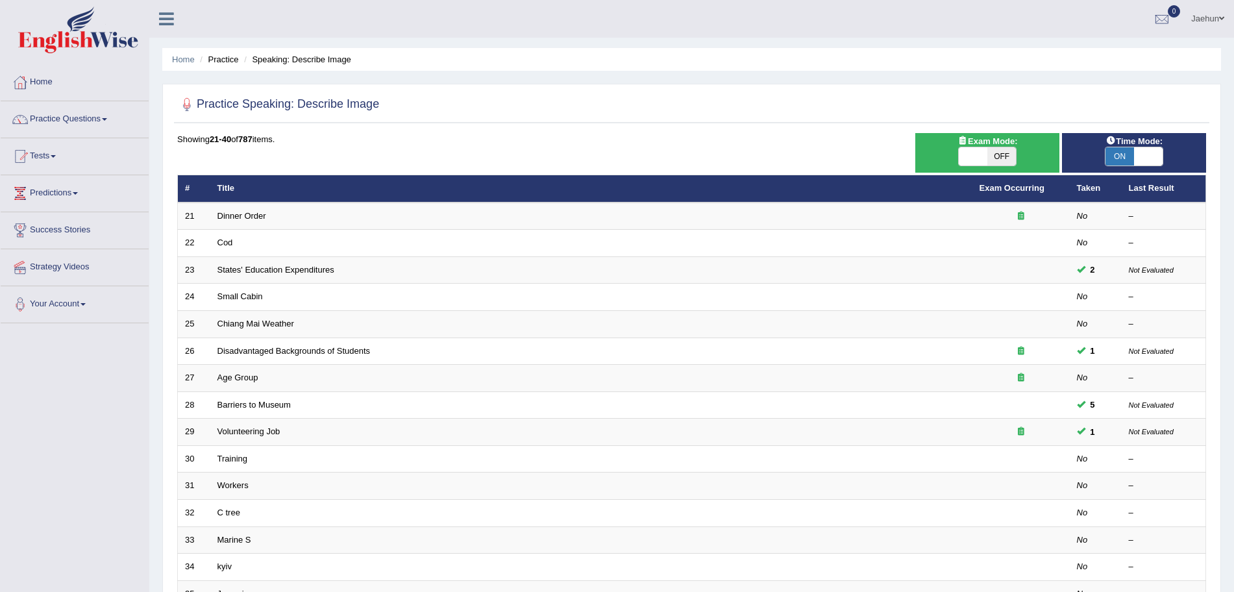
scroll to position [149, 0]
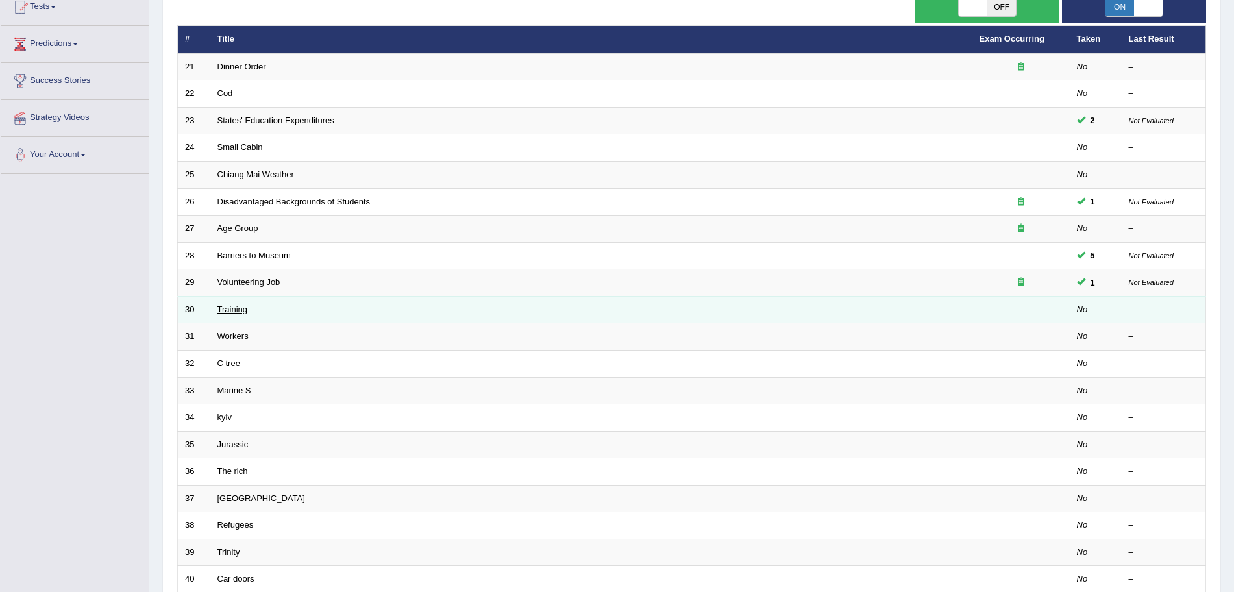
click at [238, 308] on link "Training" at bounding box center [232, 309] width 30 height 10
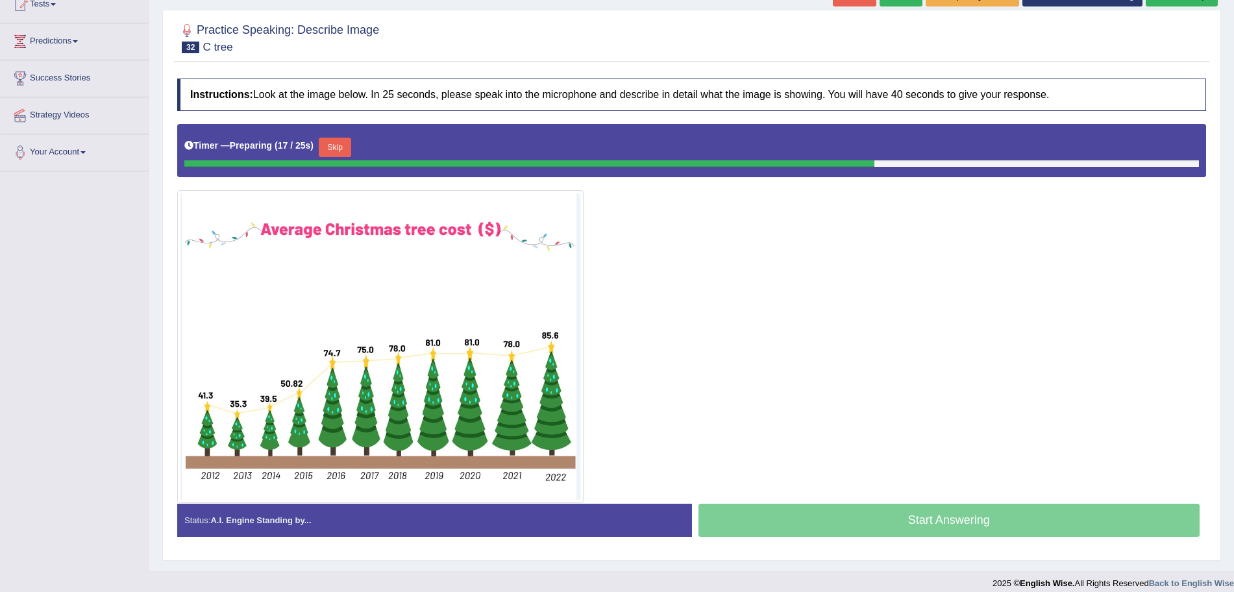
scroll to position [42, 0]
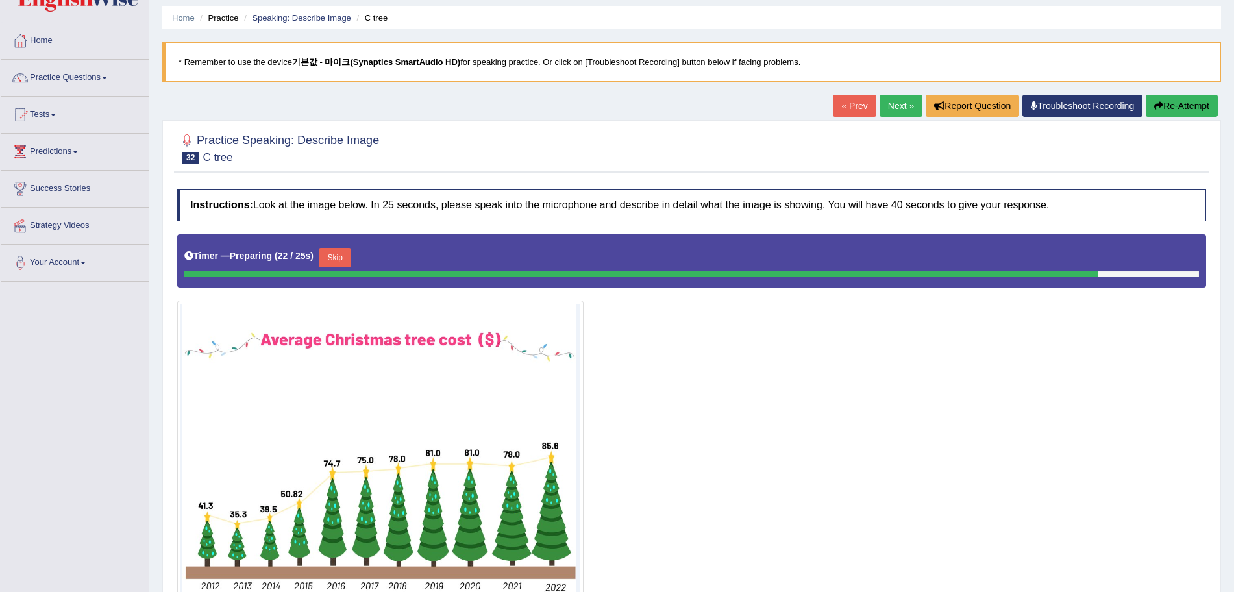
click at [897, 96] on link "Next »" at bounding box center [901, 106] width 43 height 22
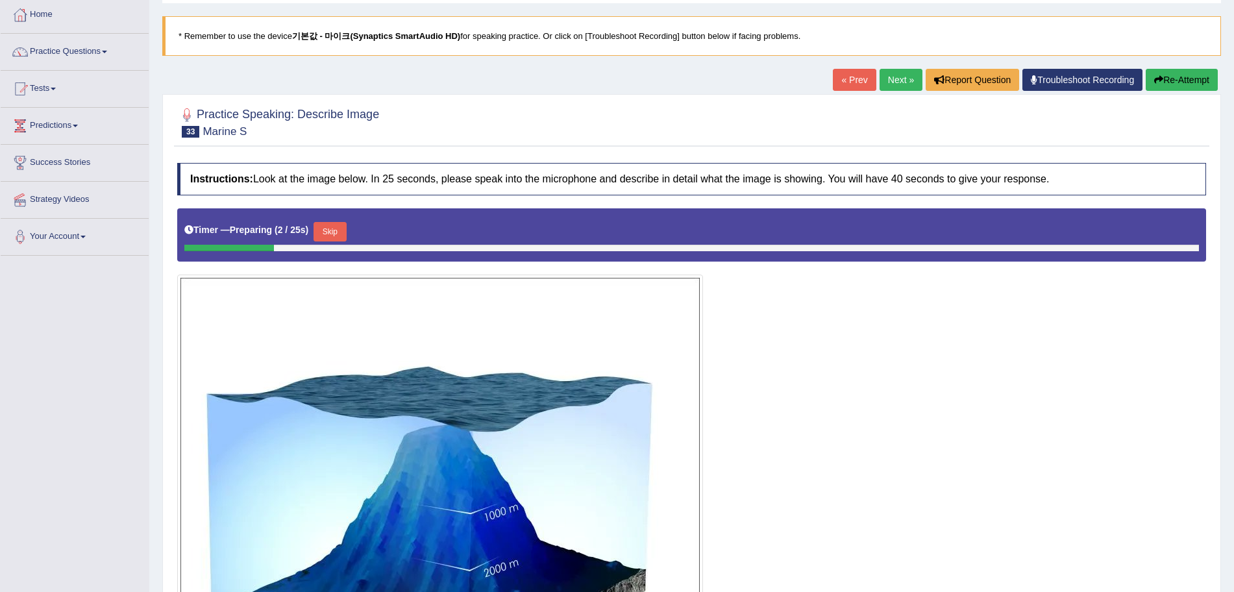
scroll to position [67, 0]
click at [885, 88] on link "Next »" at bounding box center [901, 80] width 43 height 22
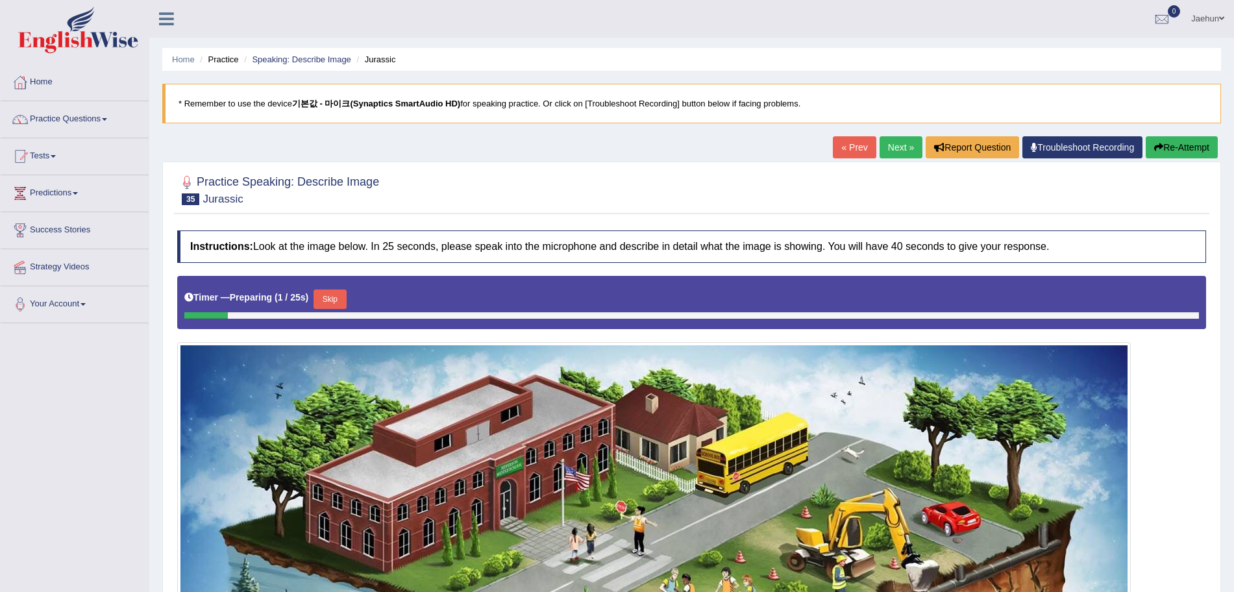
click at [888, 154] on link "Next »" at bounding box center [901, 147] width 43 height 22
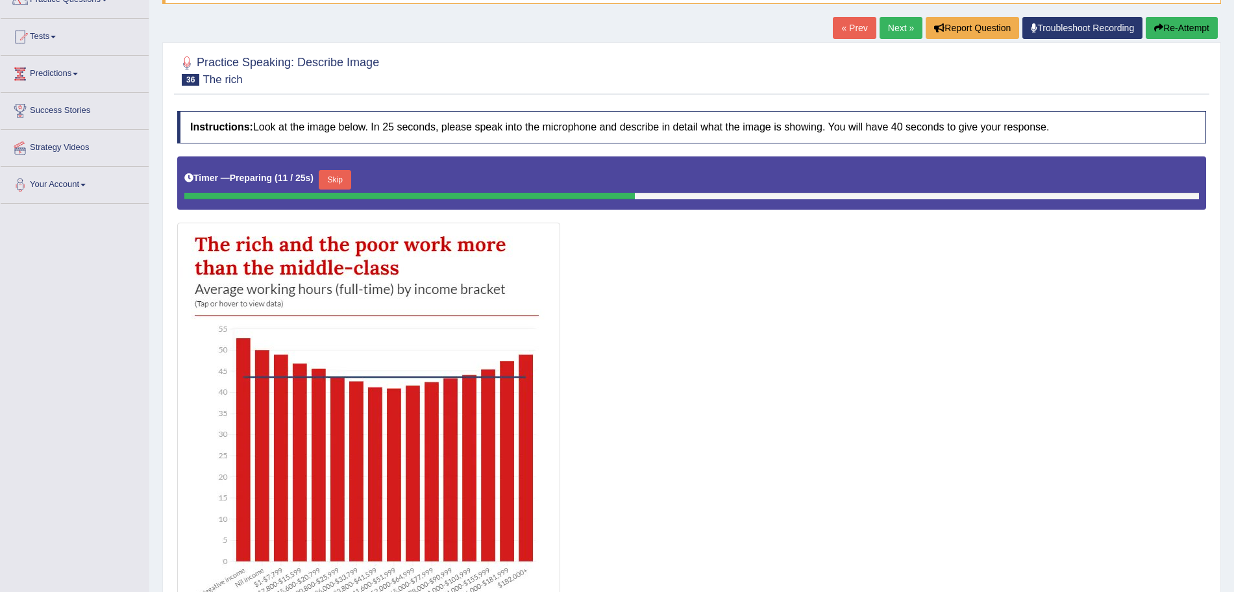
scroll to position [119, 0]
click at [887, 18] on link "Next »" at bounding box center [901, 29] width 43 height 22
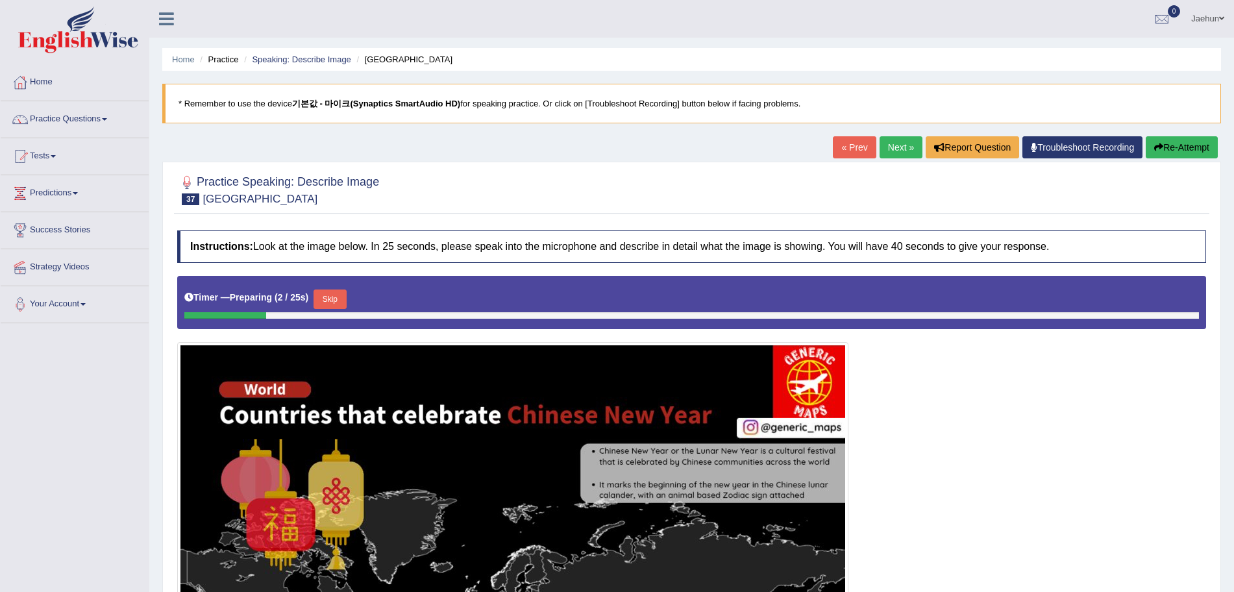
click at [891, 143] on link "Next »" at bounding box center [901, 147] width 43 height 22
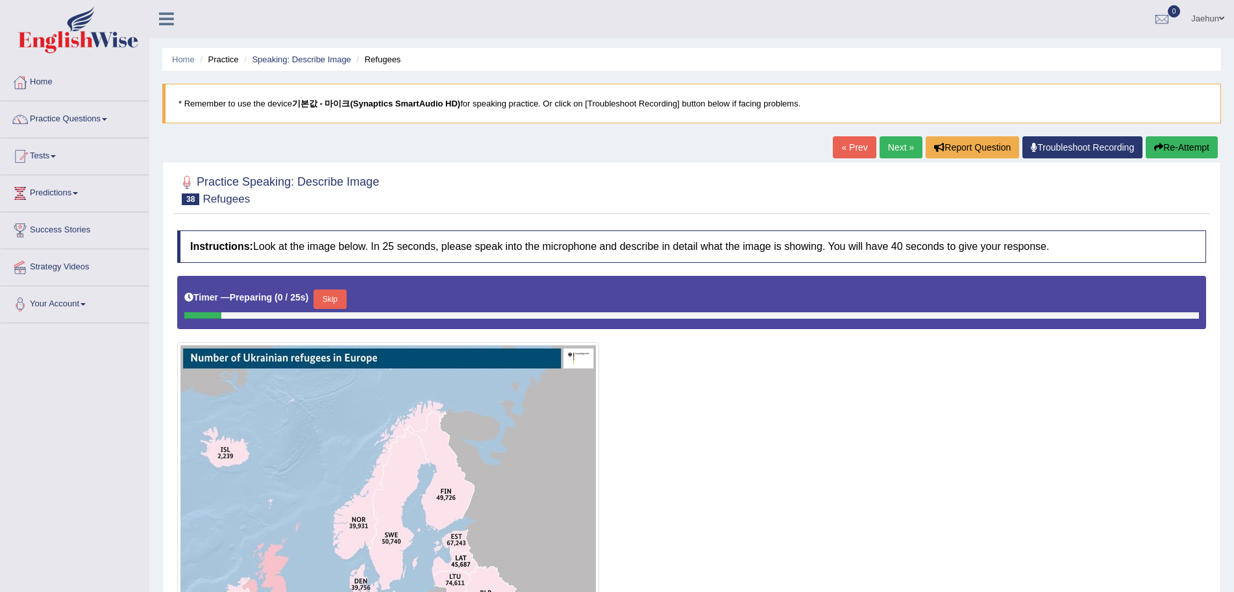
click at [891, 143] on link "Next »" at bounding box center [901, 147] width 43 height 22
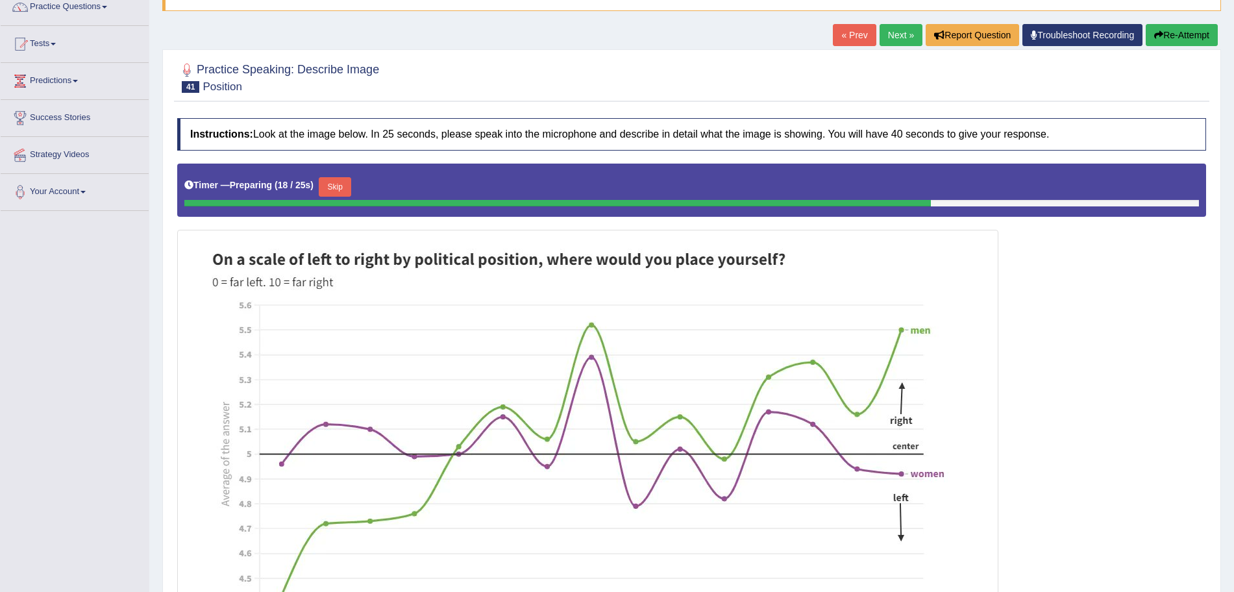
scroll to position [111, 0]
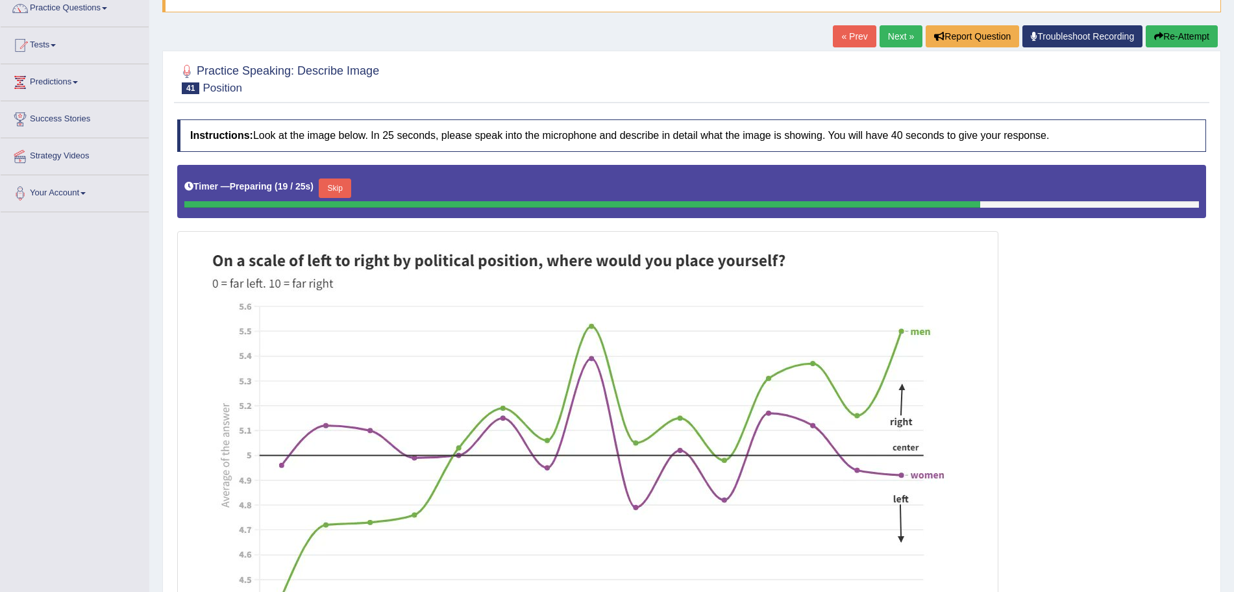
click at [892, 37] on link "Next »" at bounding box center [901, 36] width 43 height 22
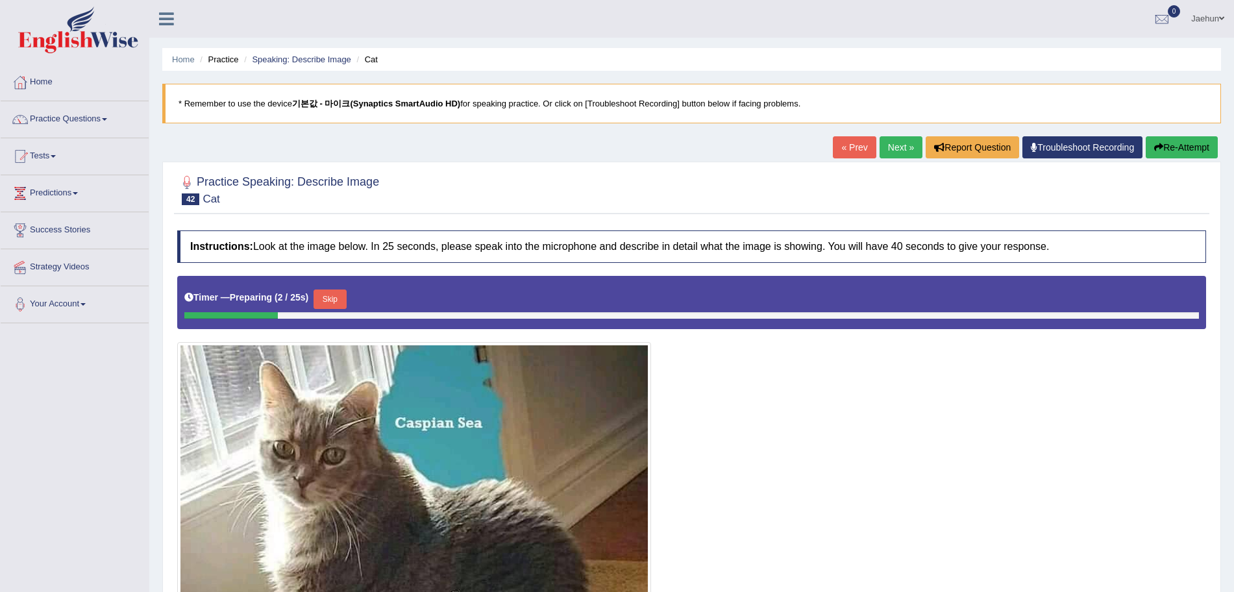
click at [900, 139] on link "Next »" at bounding box center [901, 147] width 43 height 22
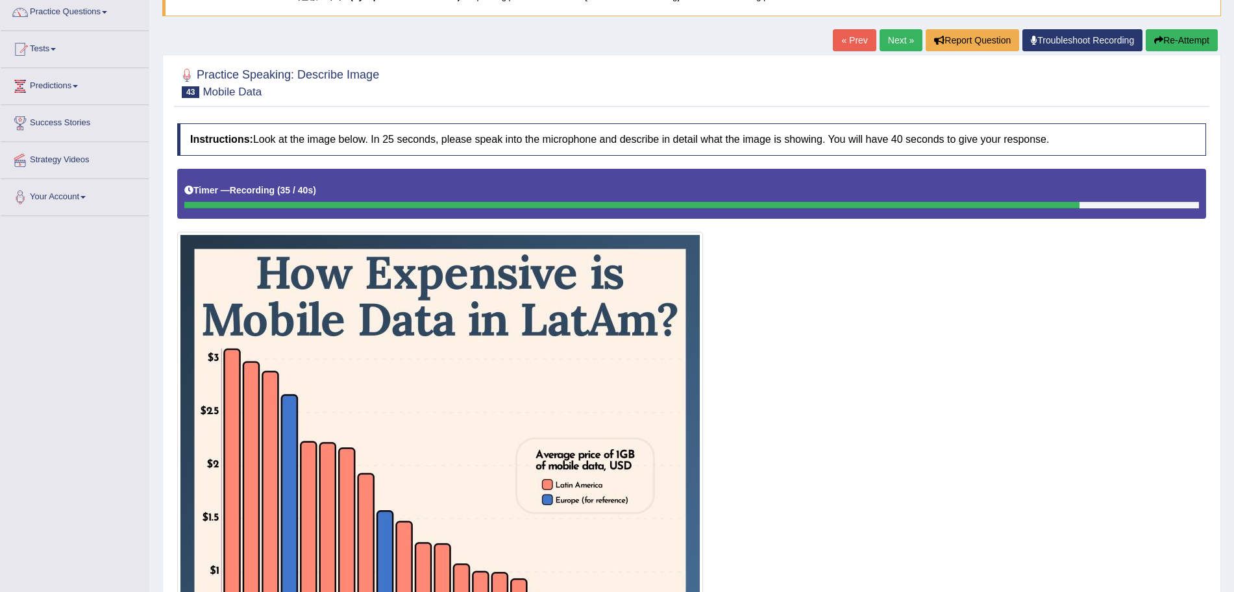
scroll to position [108, 0]
click at [1179, 41] on button "Re-Attempt" at bounding box center [1182, 40] width 72 height 22
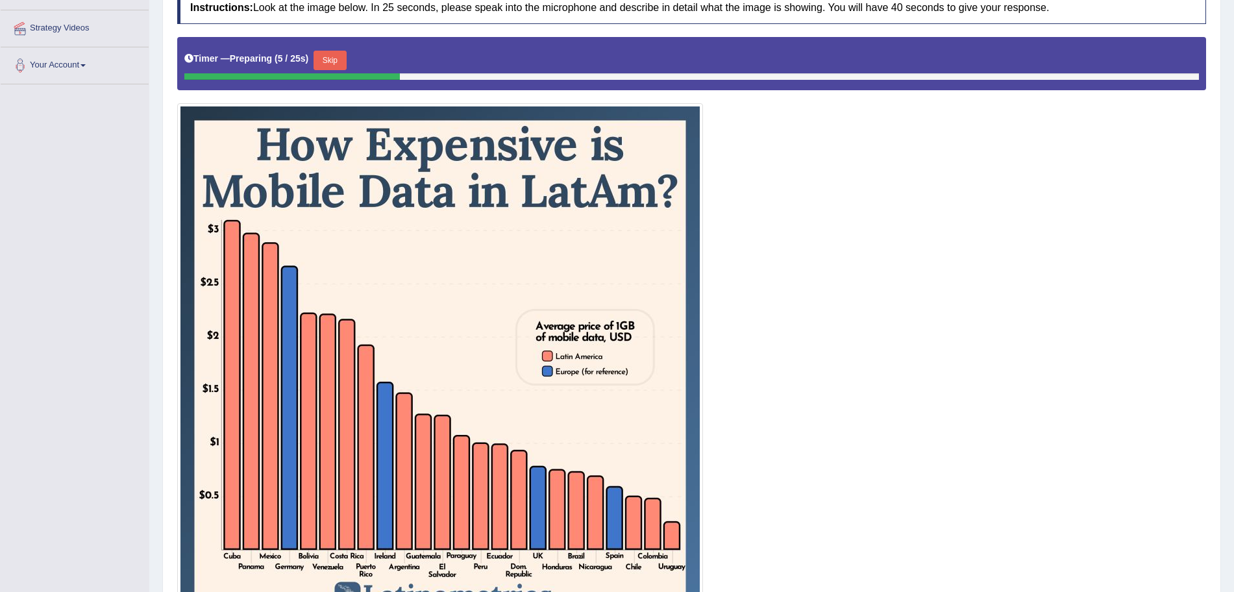
scroll to position [238, 0]
click at [337, 56] on button "Skip" at bounding box center [335, 60] width 32 height 19
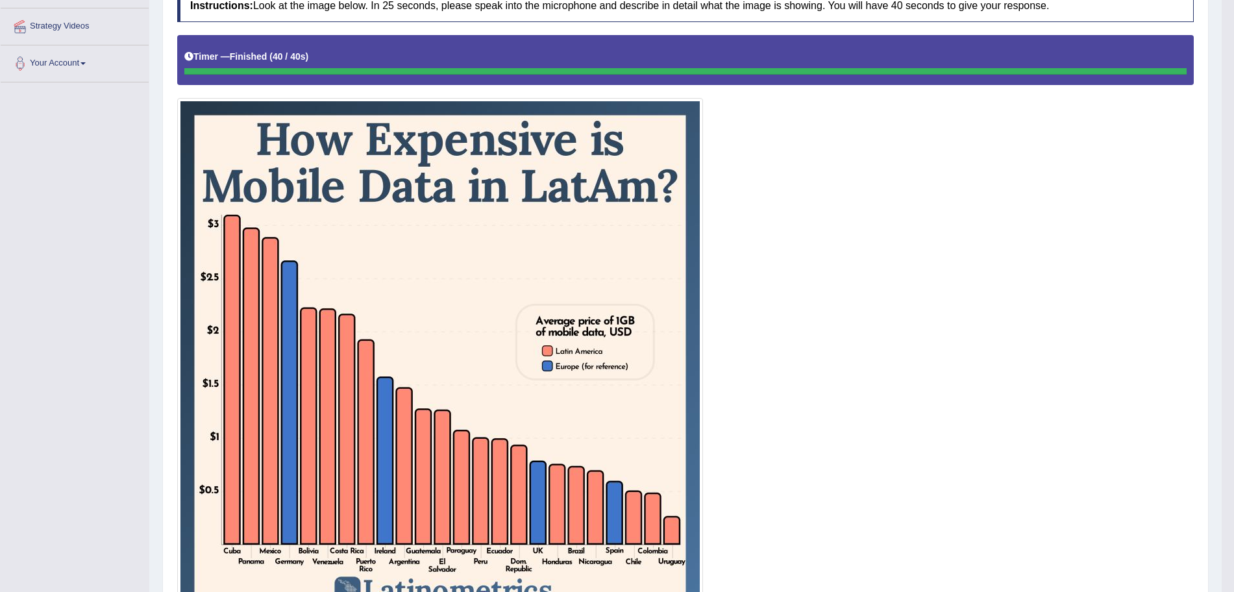
scroll to position [122, 0]
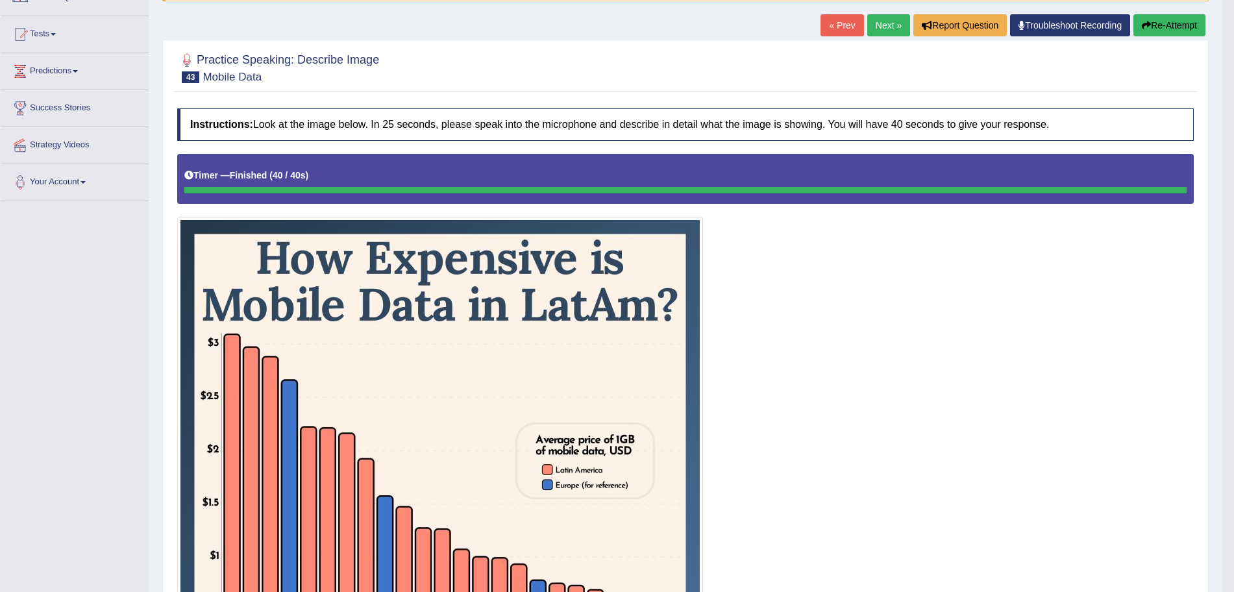
click at [1170, 30] on button "Re-Attempt" at bounding box center [1169, 25] width 72 height 22
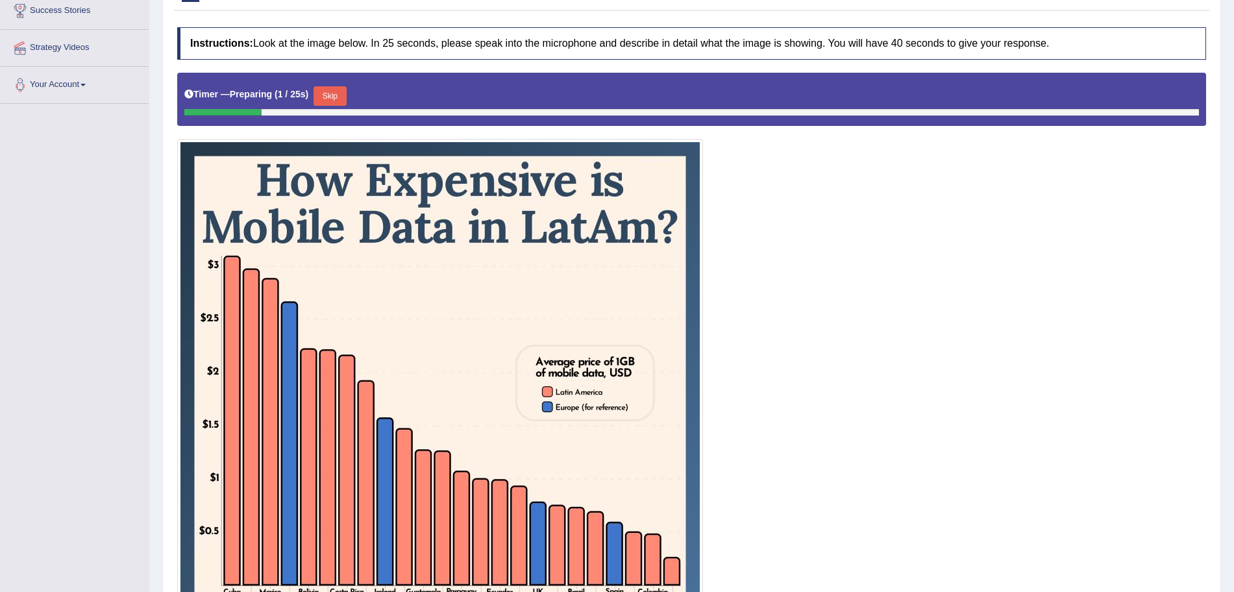
scroll to position [258, 0]
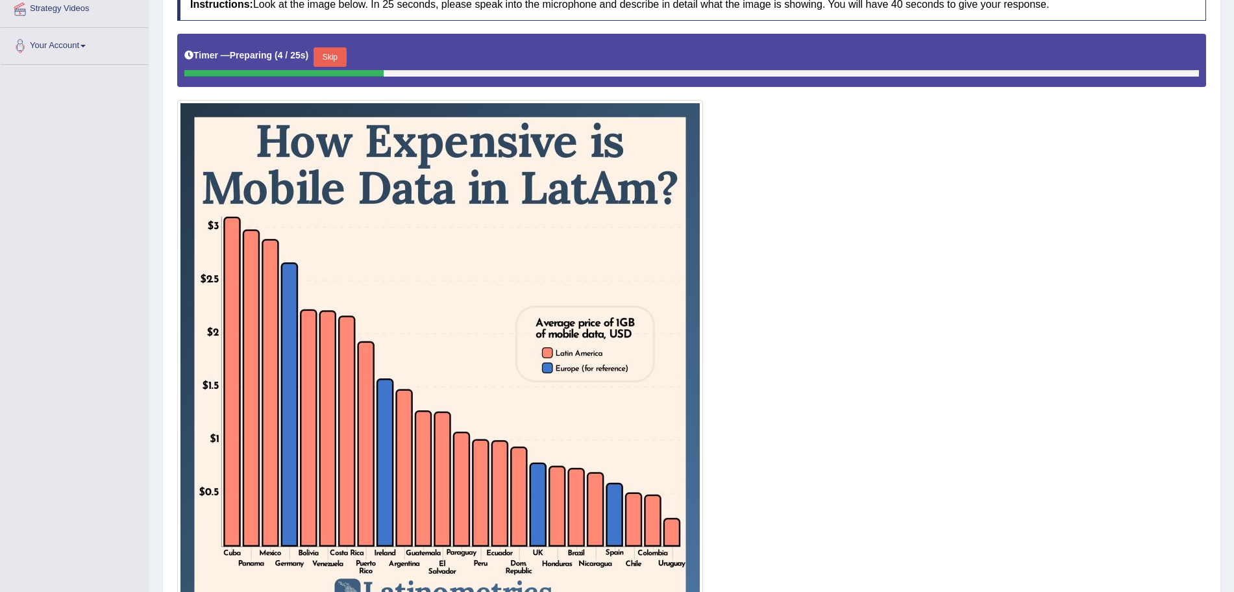
click at [336, 58] on button "Skip" at bounding box center [330, 56] width 32 height 19
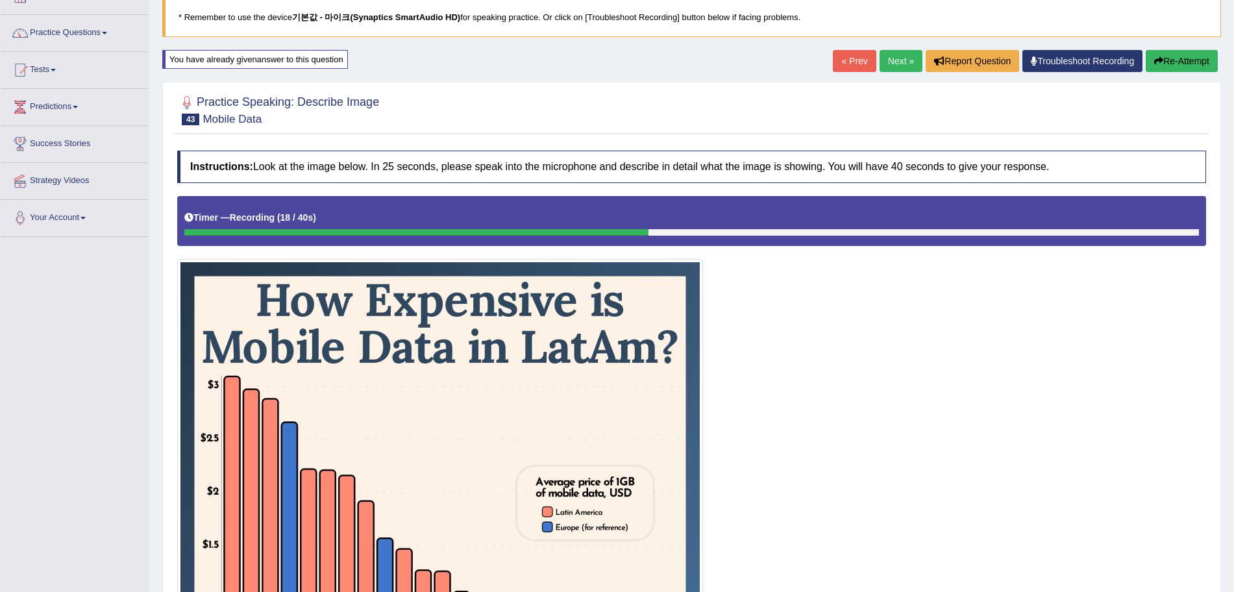
scroll to position [87, 0]
click at [1146, 62] on button "Re-Attempt" at bounding box center [1182, 60] width 72 height 22
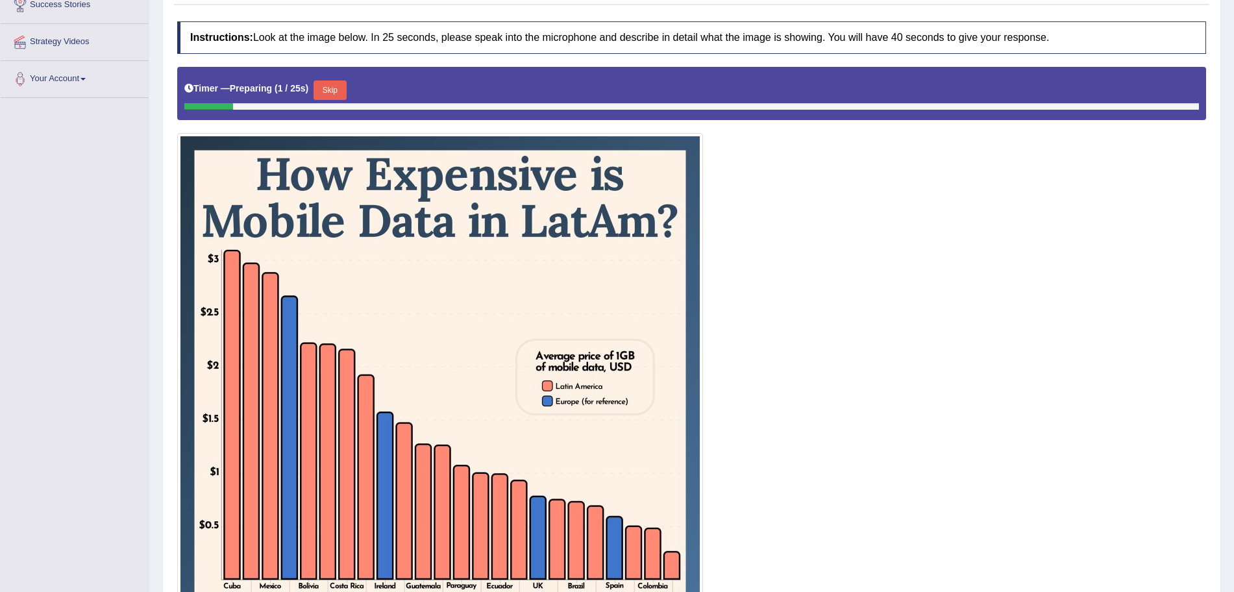
scroll to position [226, 0]
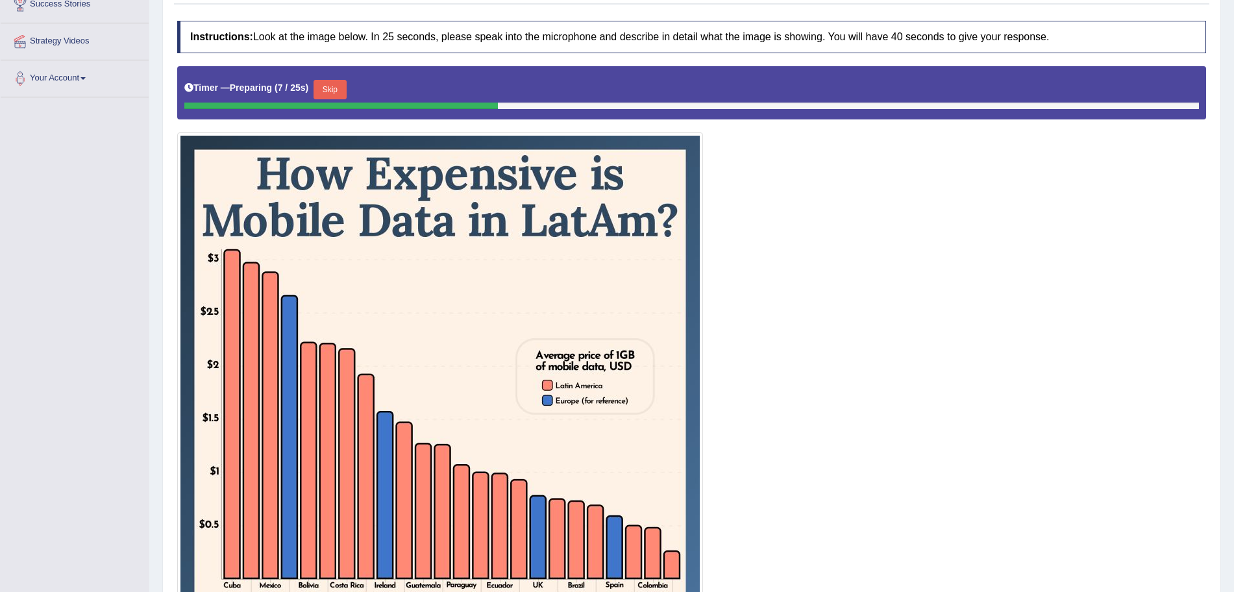
click at [345, 82] on button "Skip" at bounding box center [330, 89] width 32 height 19
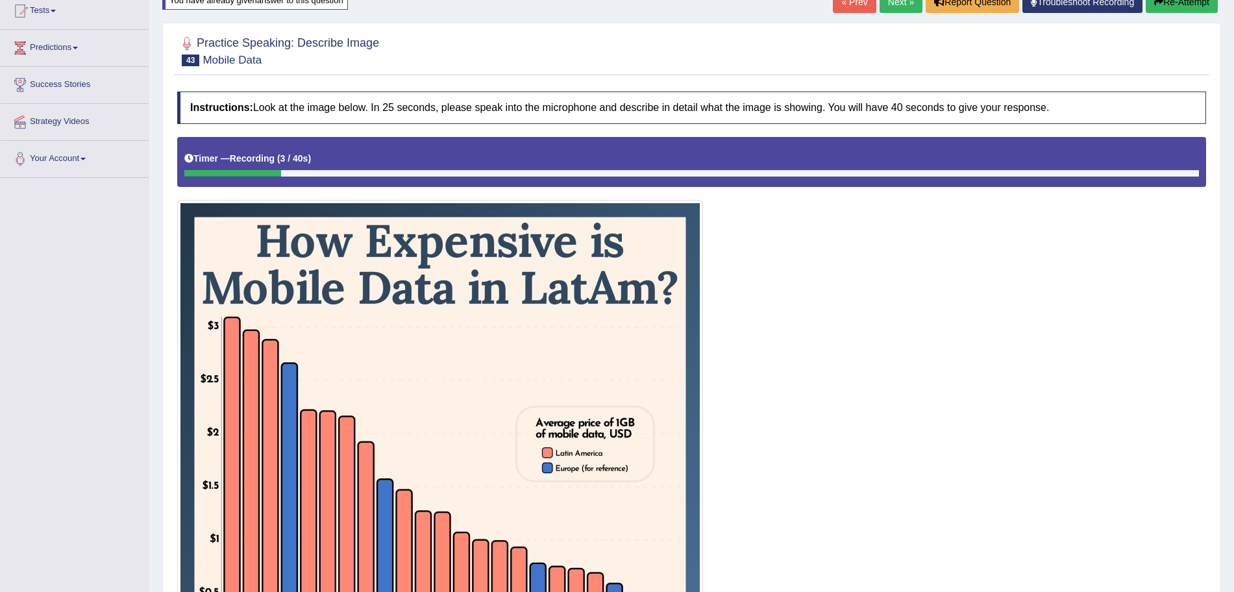
scroll to position [145, 0]
click at [1166, 5] on button "Re-Attempt" at bounding box center [1182, 3] width 72 height 22
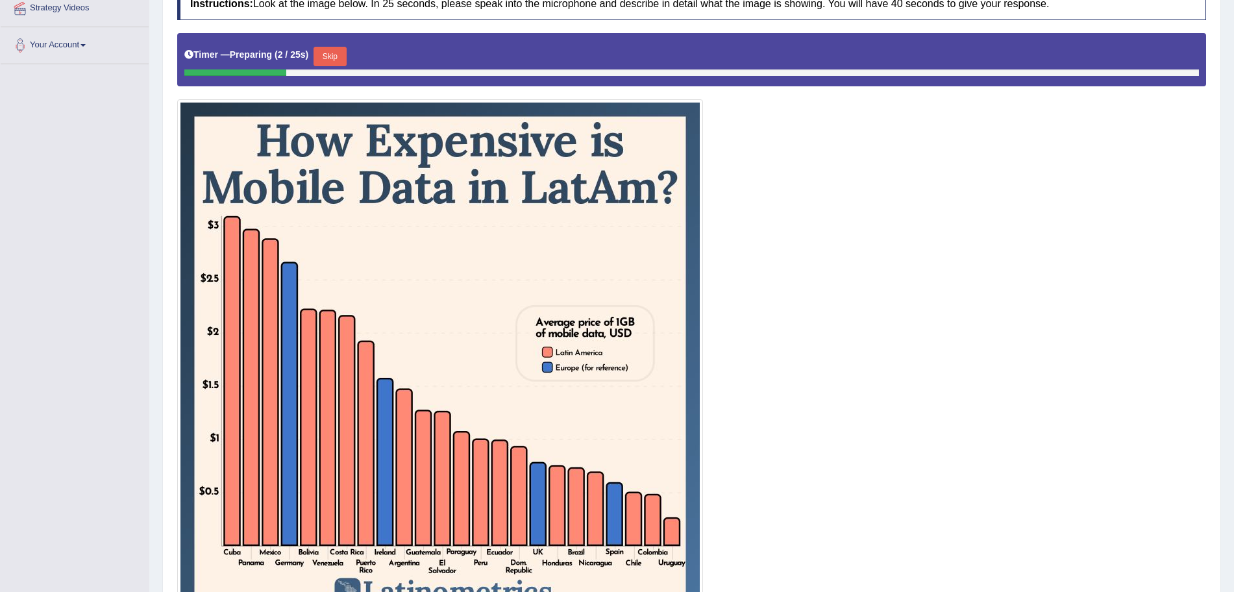
scroll to position [299, 0]
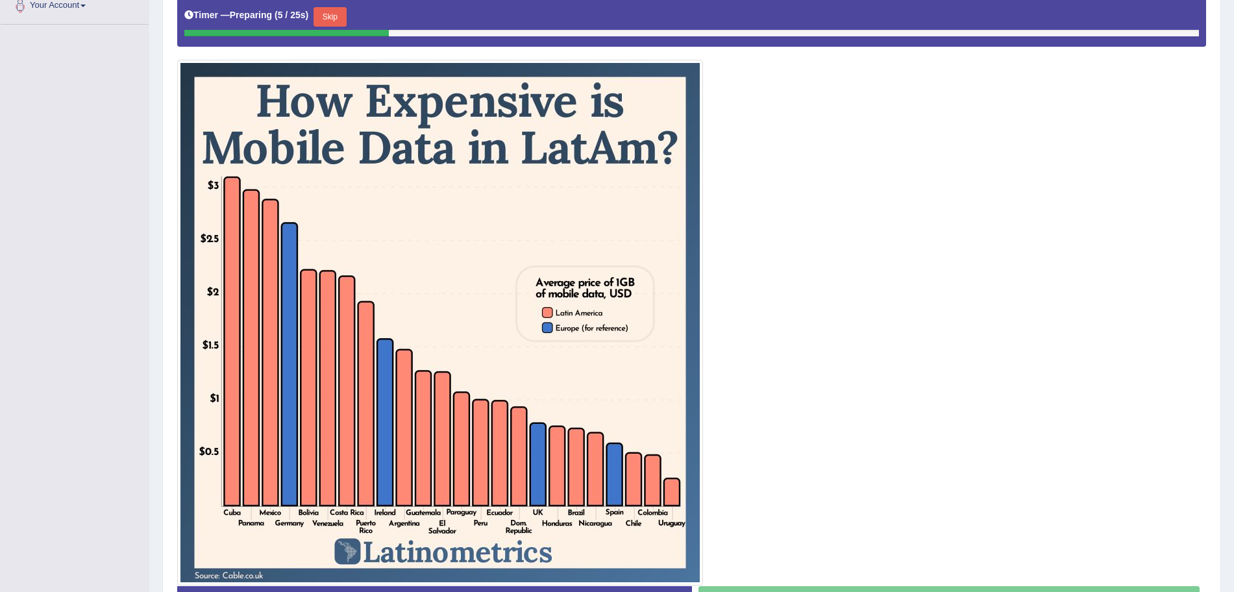
click at [342, 18] on button "Skip" at bounding box center [330, 16] width 32 height 19
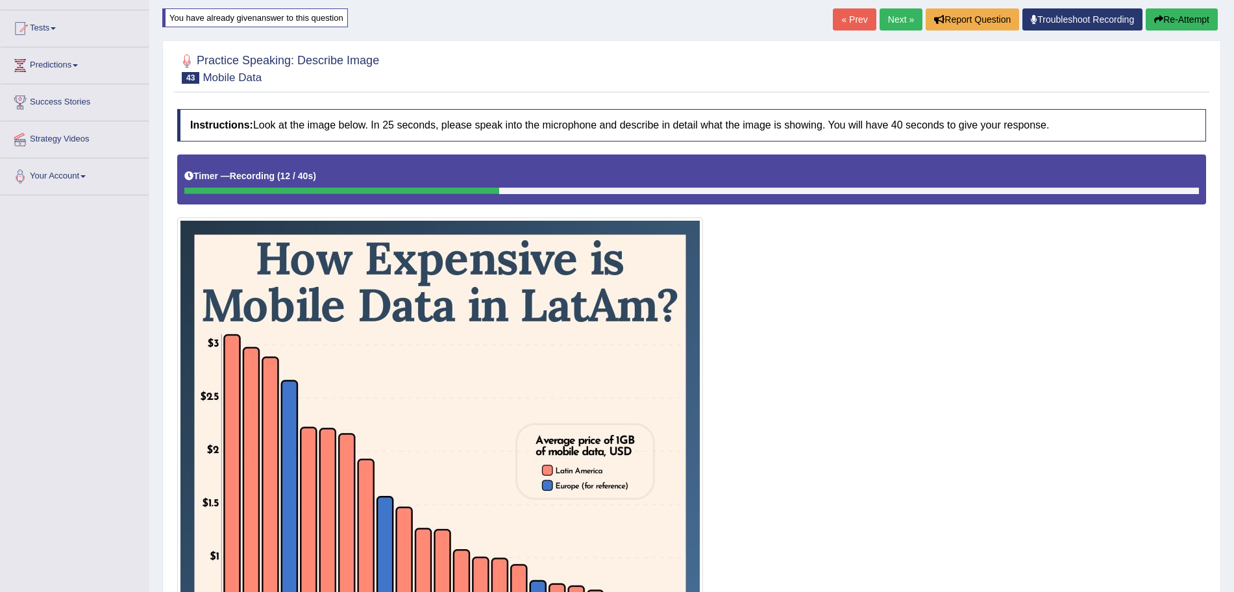
scroll to position [127, 0]
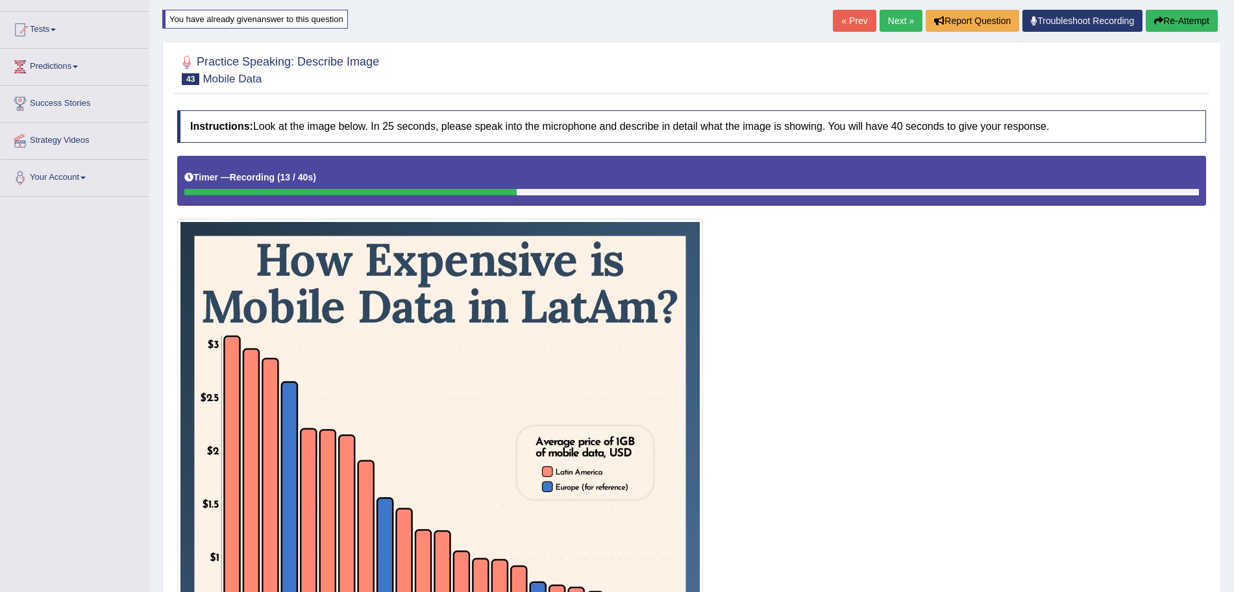
click at [1182, 23] on button "Re-Attempt" at bounding box center [1182, 21] width 72 height 22
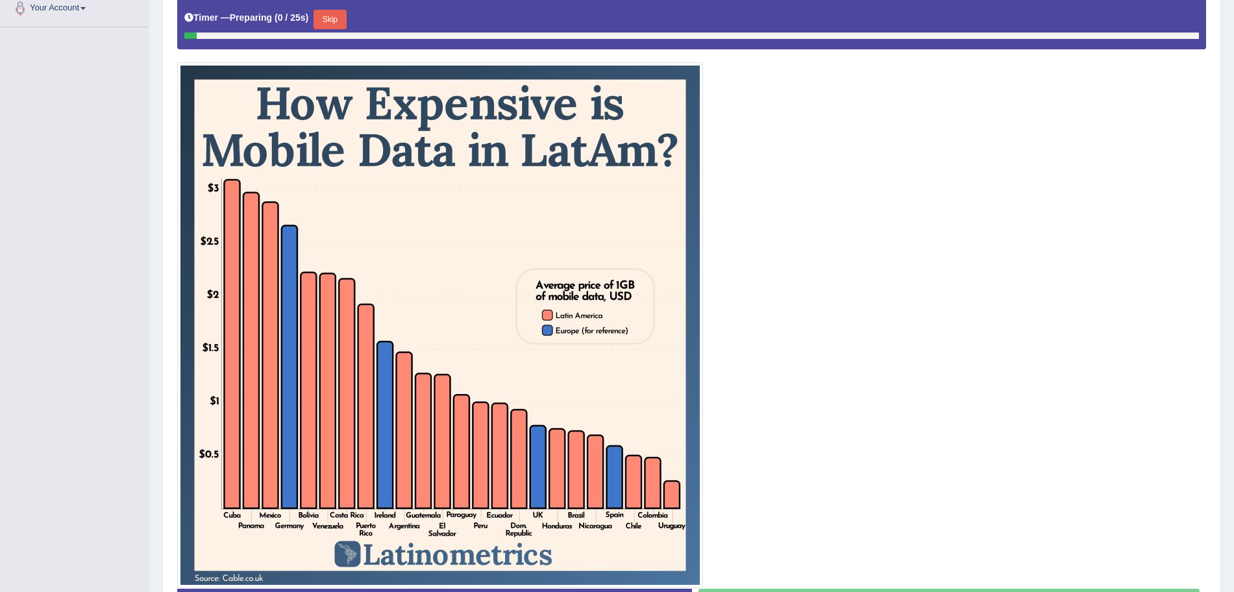
scroll to position [297, 0]
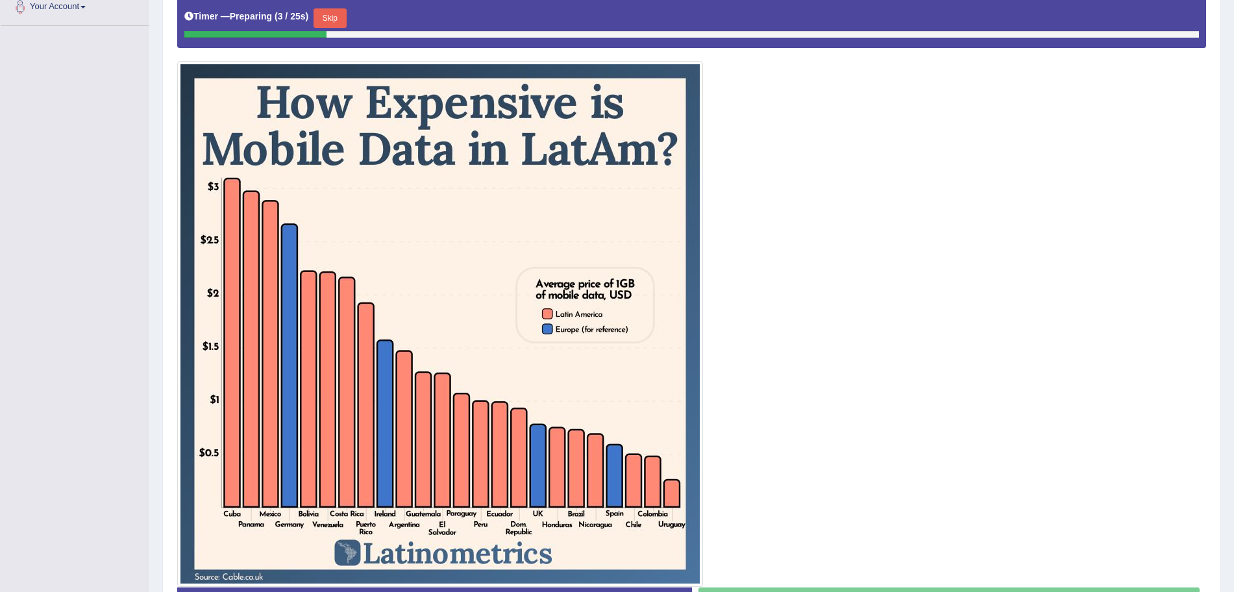
click at [334, 18] on button "Skip" at bounding box center [330, 17] width 32 height 19
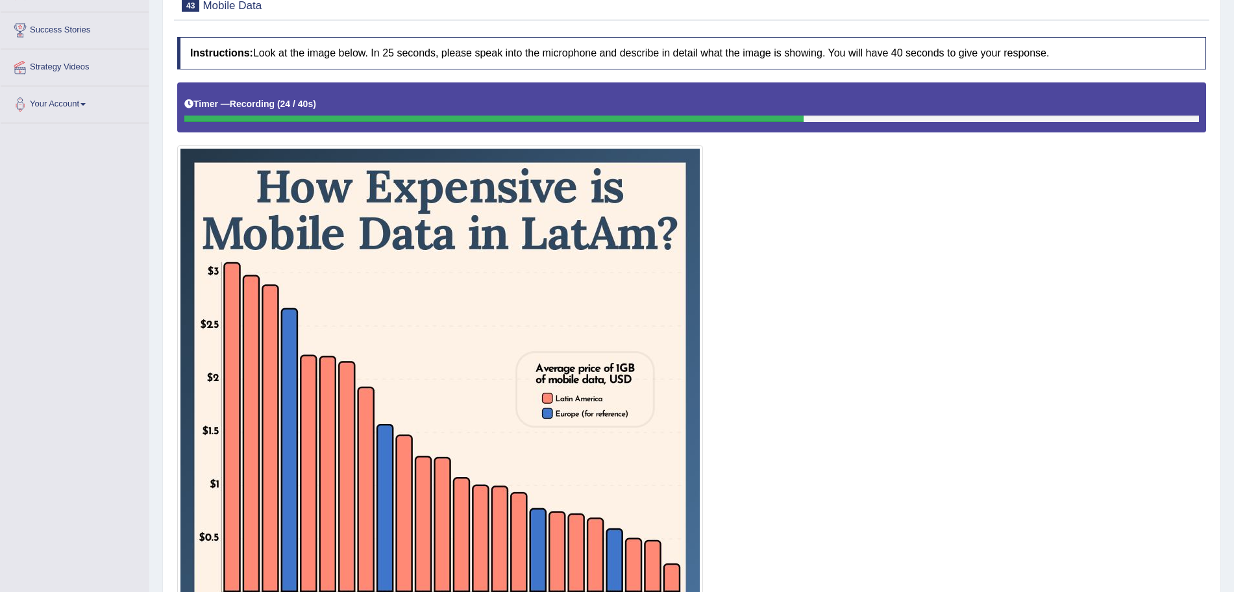
scroll to position [132, 0]
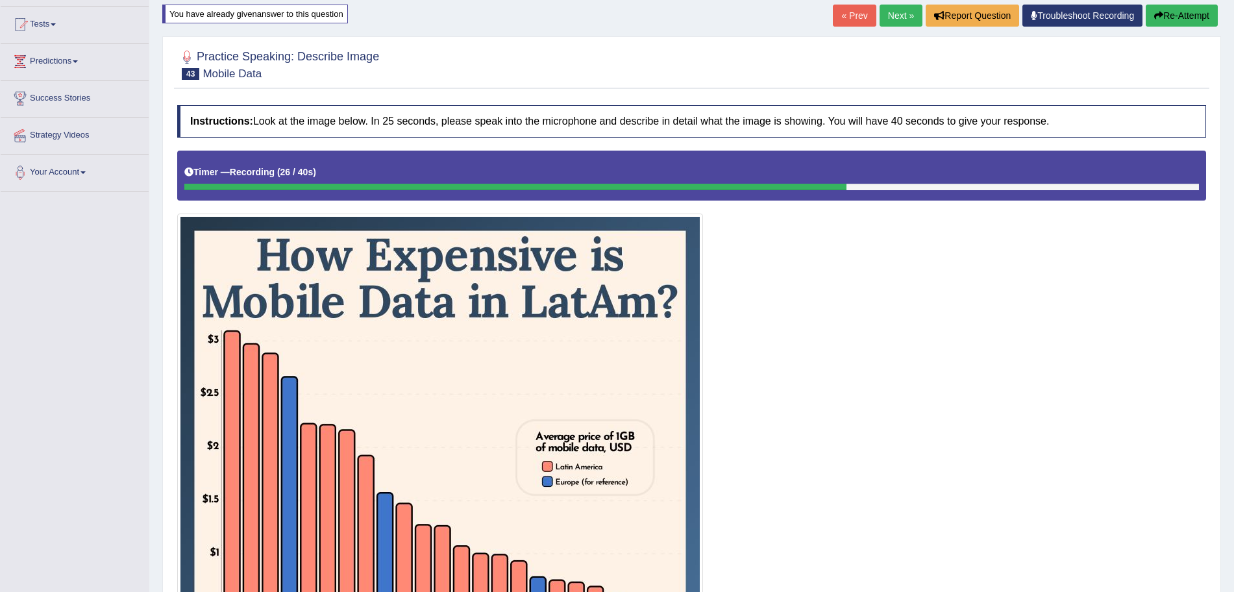
click at [1192, 16] on button "Re-Attempt" at bounding box center [1182, 16] width 72 height 22
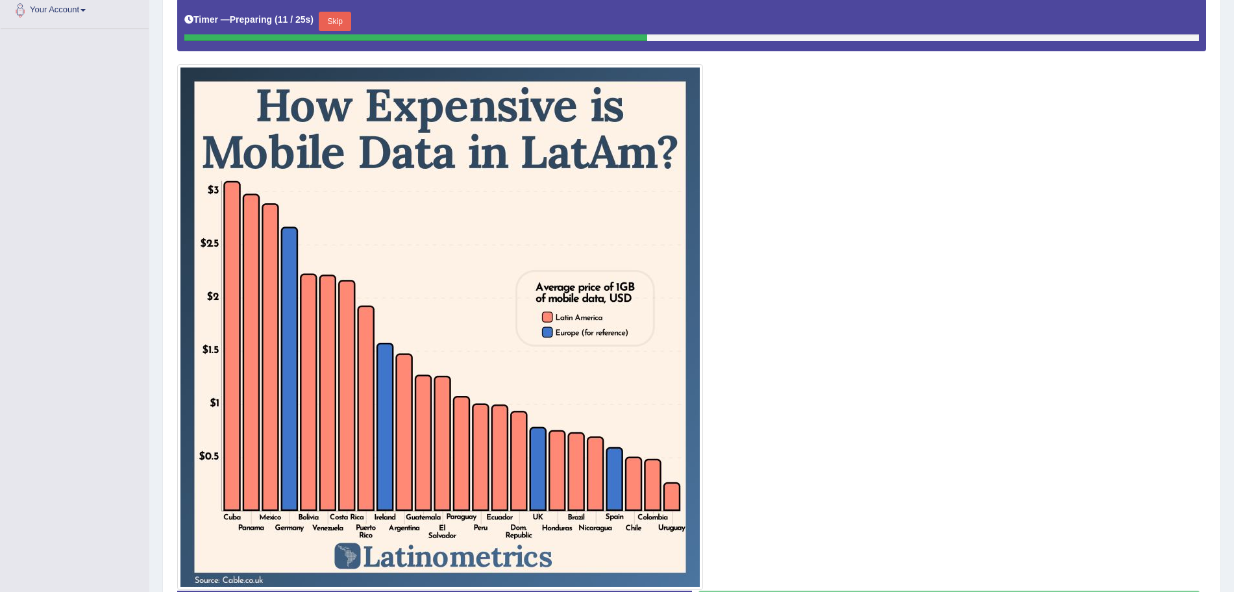
scroll to position [295, 0]
click at [349, 21] on button "Skip" at bounding box center [335, 20] width 32 height 19
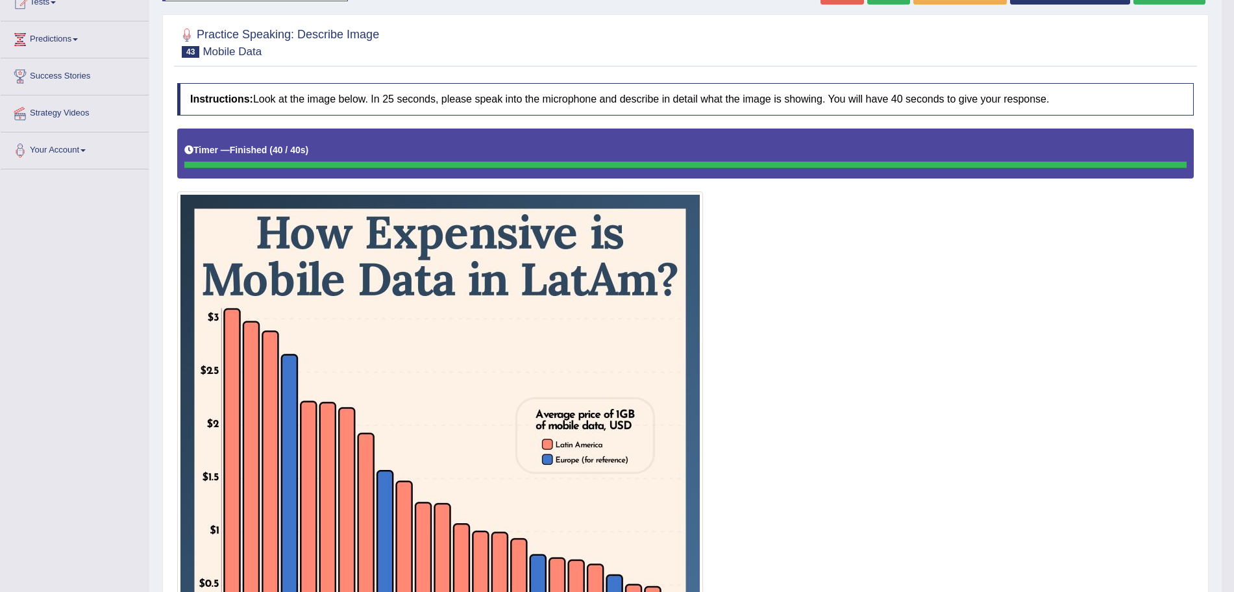
scroll to position [139, 0]
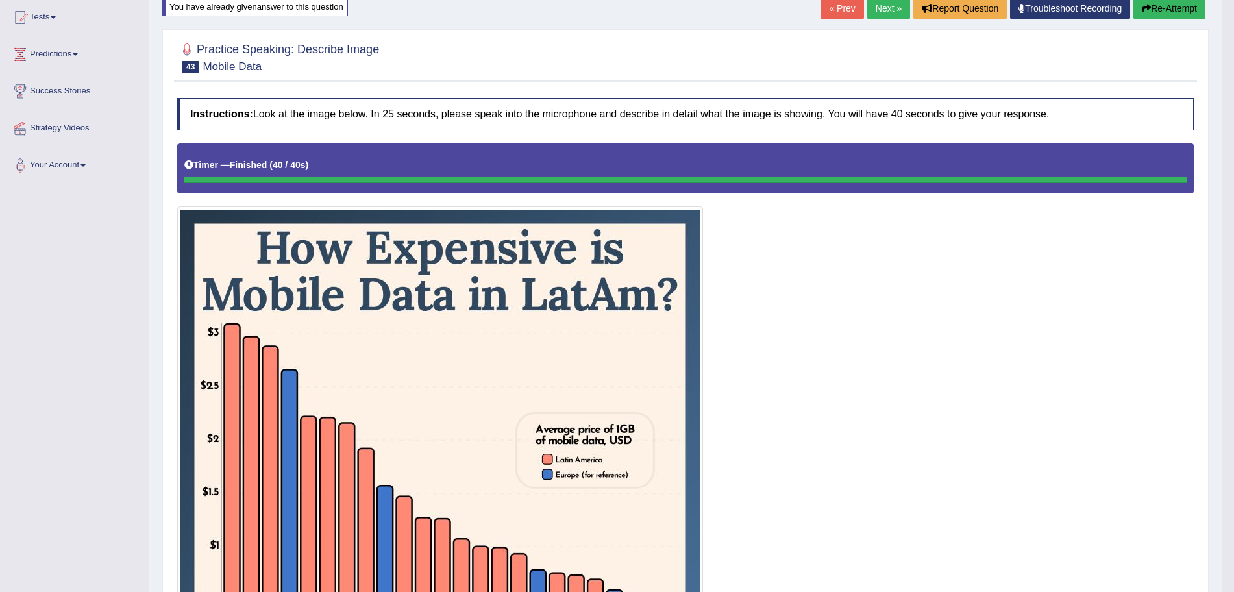
click at [1170, 14] on button "Re-Attempt" at bounding box center [1169, 8] width 72 height 22
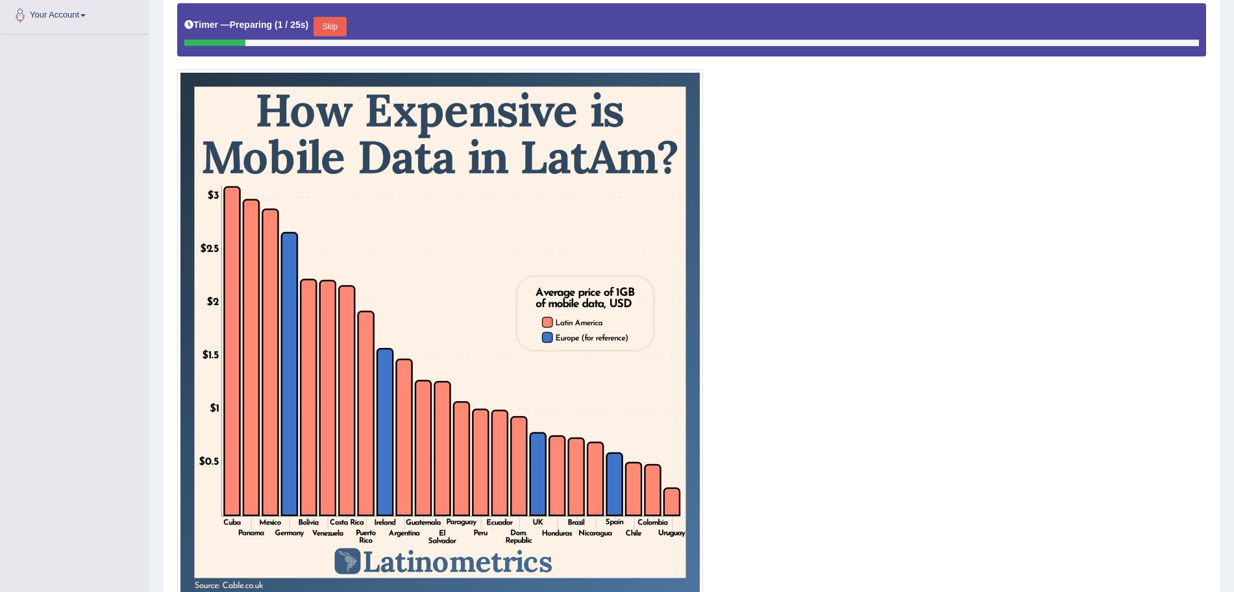
scroll to position [318, 0]
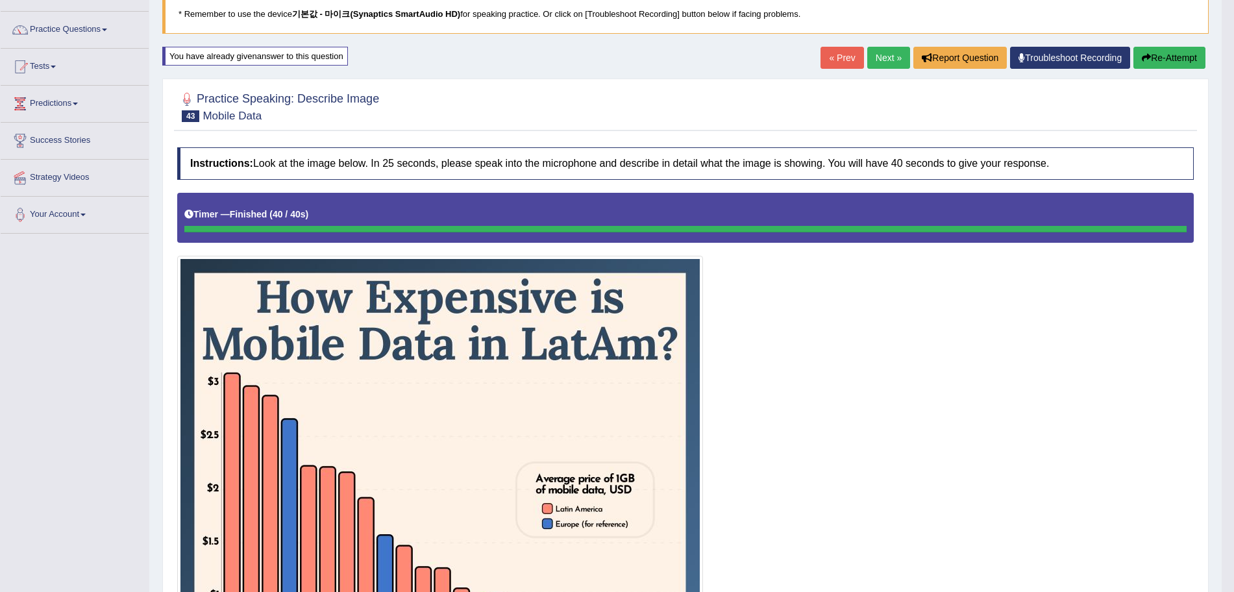
scroll to position [88, 0]
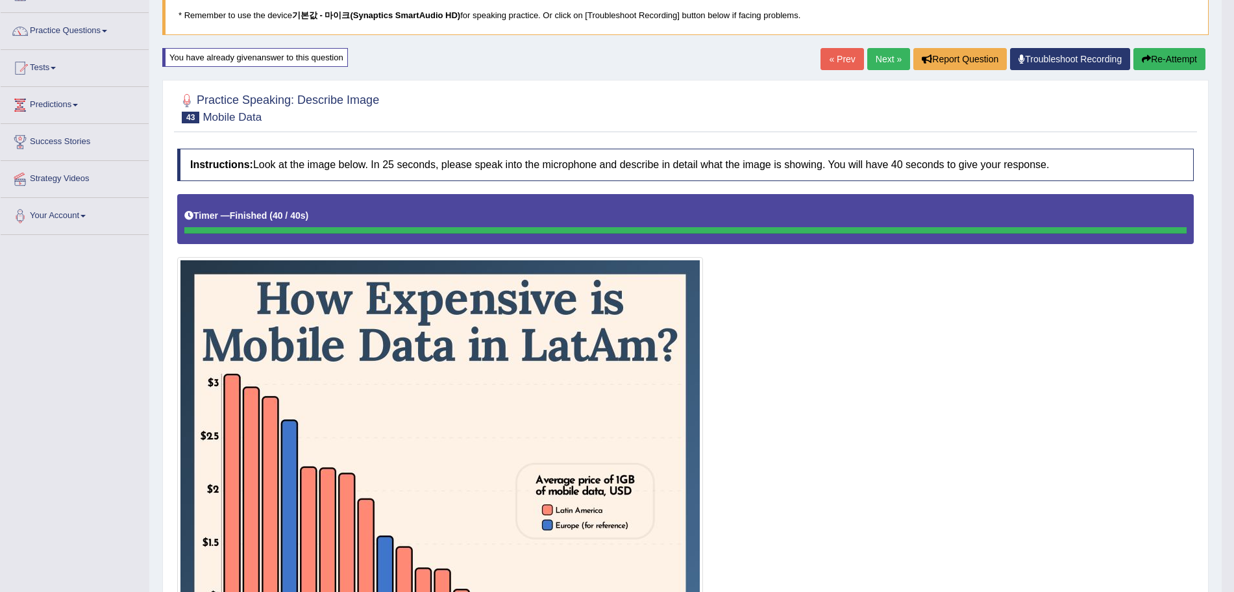
click at [1154, 62] on button "Re-Attempt" at bounding box center [1169, 59] width 72 height 22
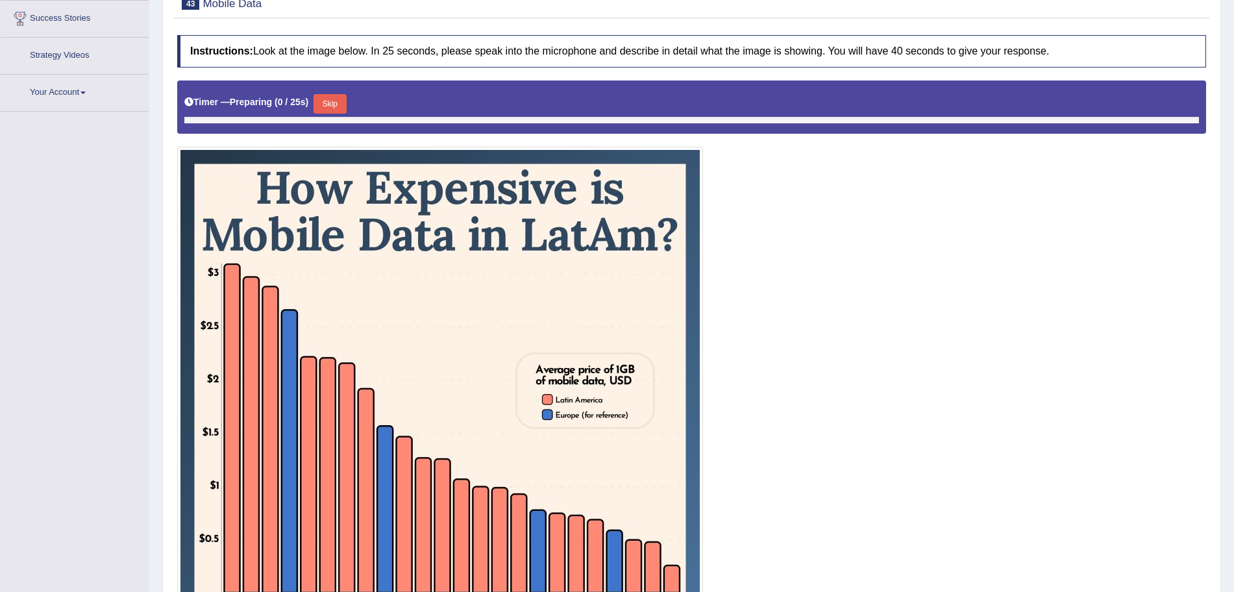
scroll to position [212, 0]
click at [341, 97] on button "Skip" at bounding box center [330, 103] width 32 height 19
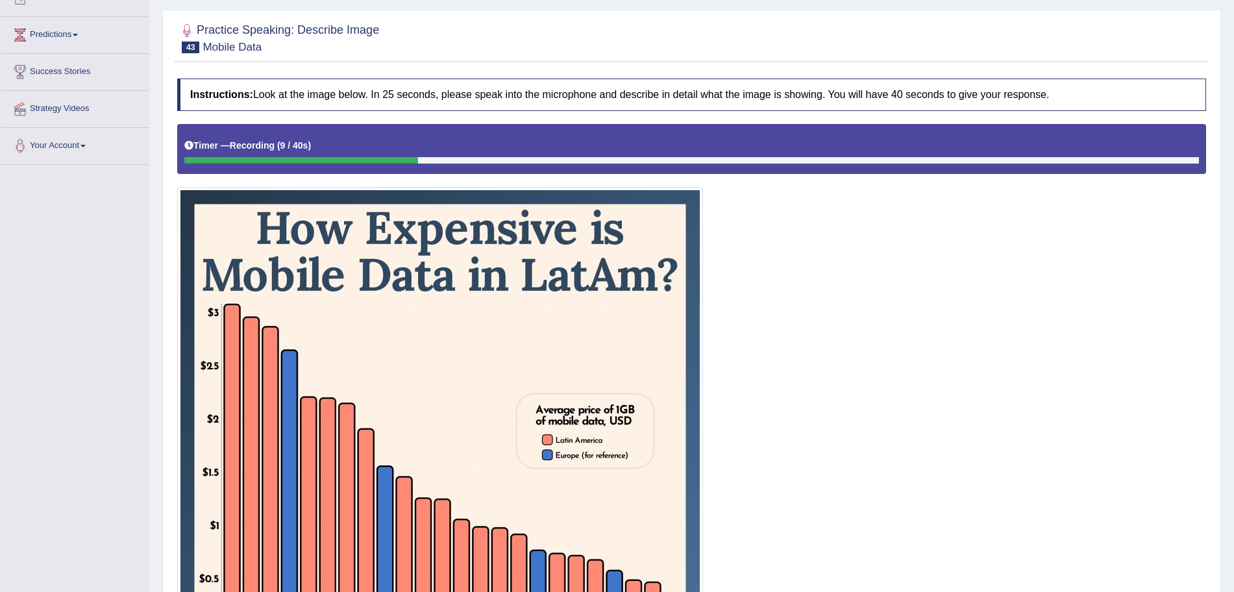
scroll to position [75, 0]
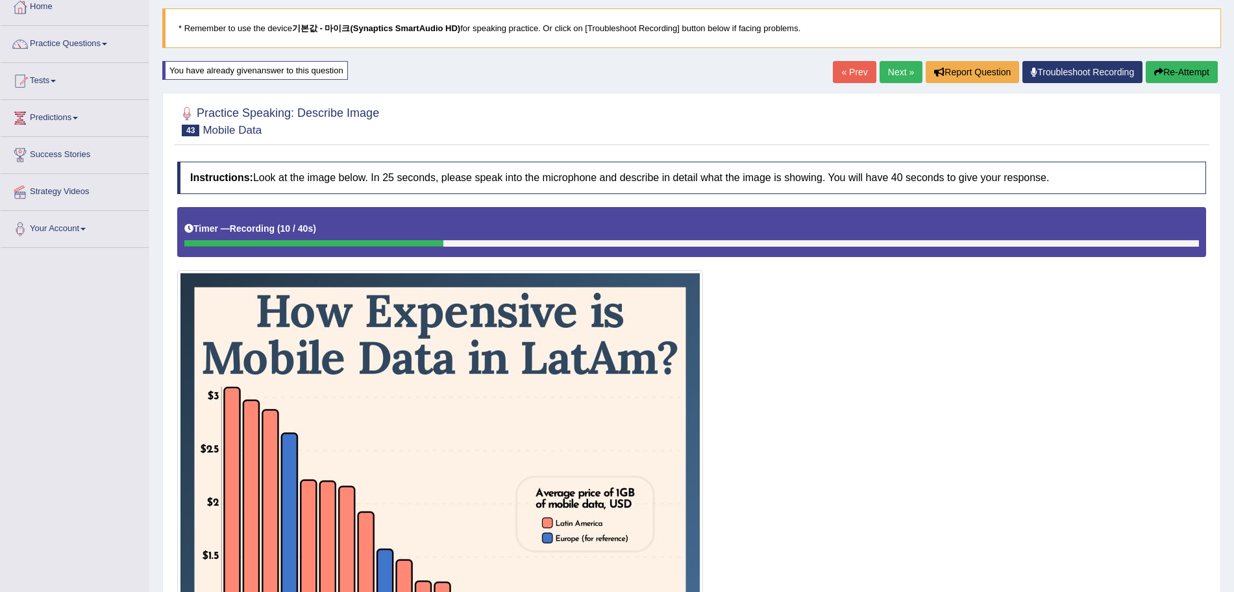
click at [1154, 70] on icon "button" at bounding box center [1158, 72] width 9 height 9
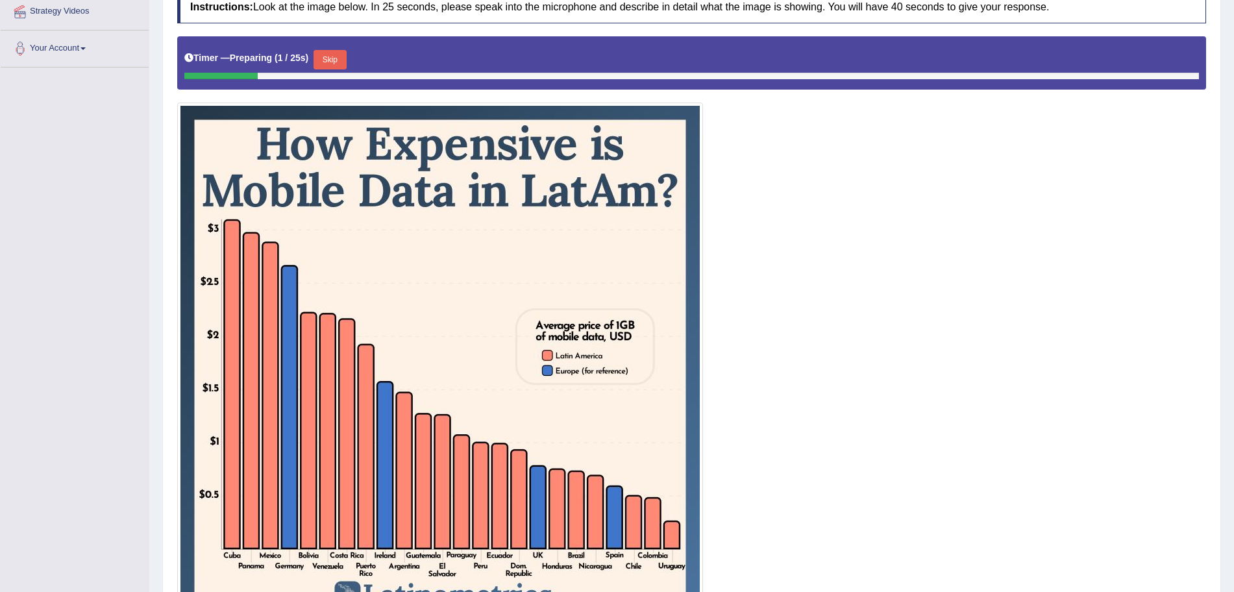
scroll to position [302, 0]
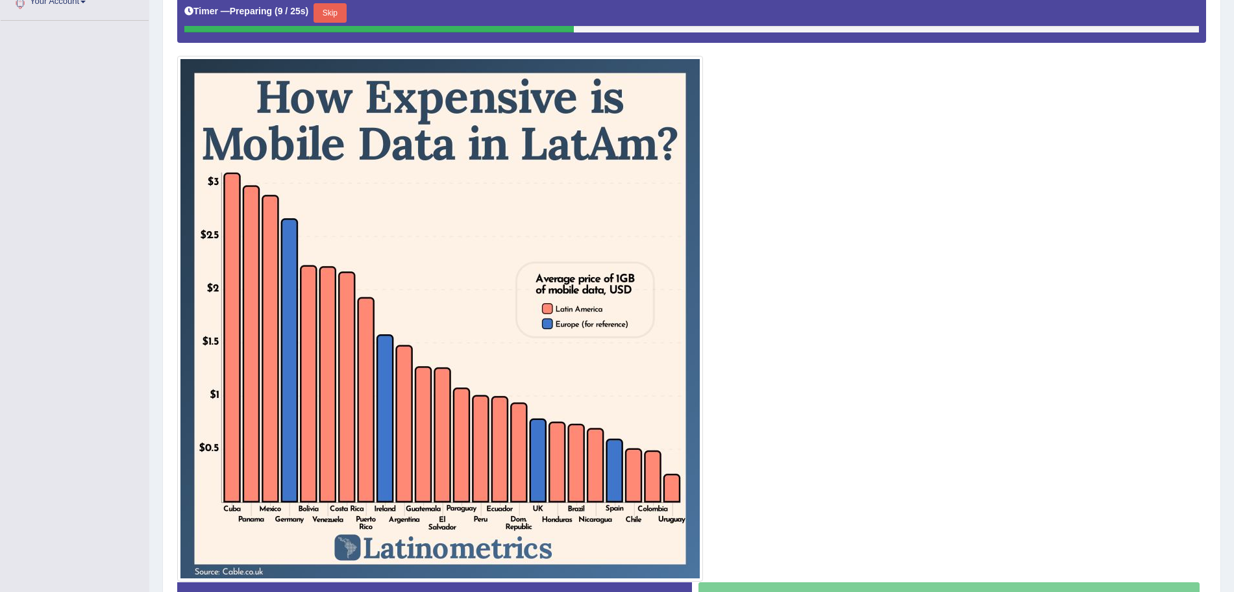
click at [338, 16] on button "Skip" at bounding box center [330, 12] width 32 height 19
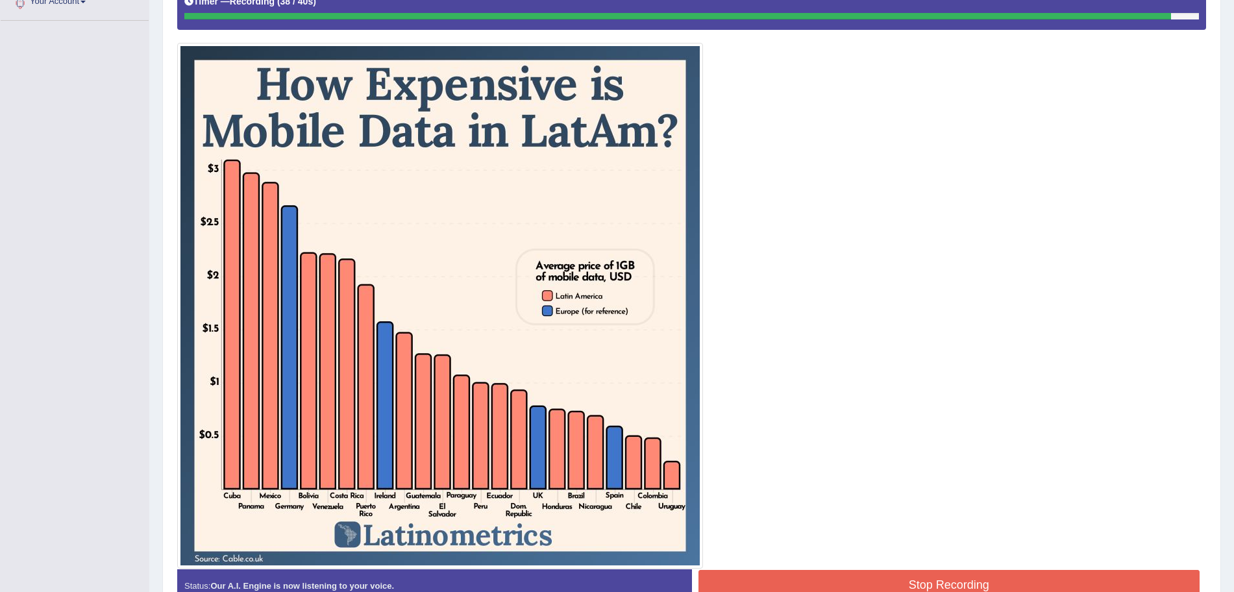
click at [873, 578] on button "Stop Recording" at bounding box center [949, 585] width 502 height 30
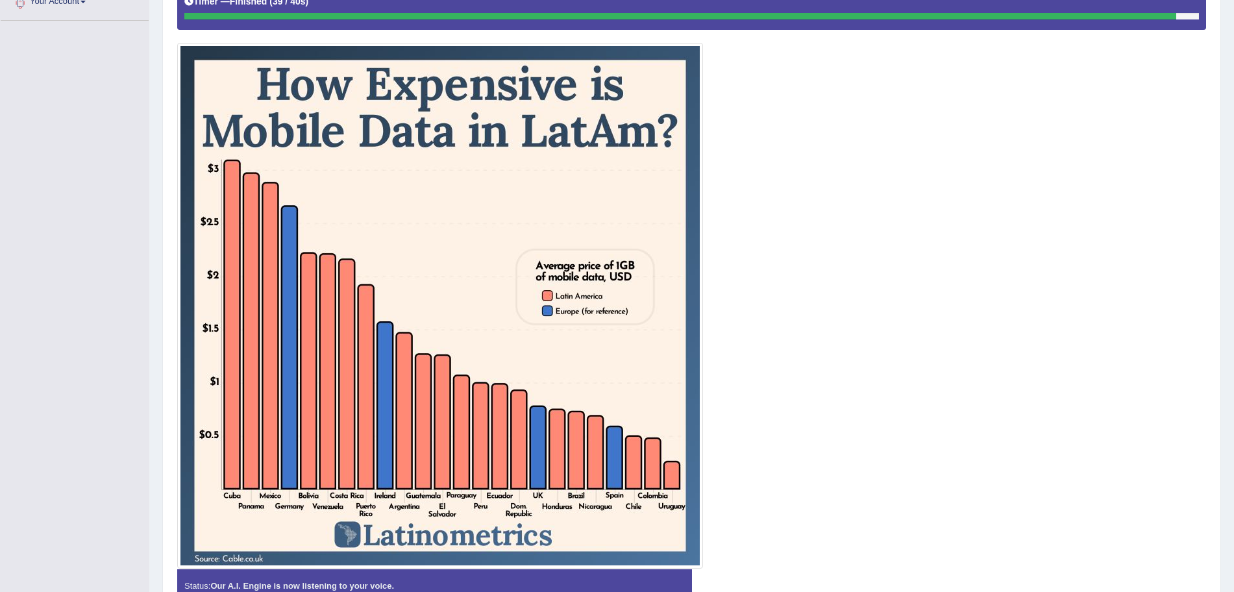
click at [873, 578] on div "Status: Our A.I. Engine is now listening to your voice. Start Answering Stop Re…" at bounding box center [691, 592] width 1029 height 46
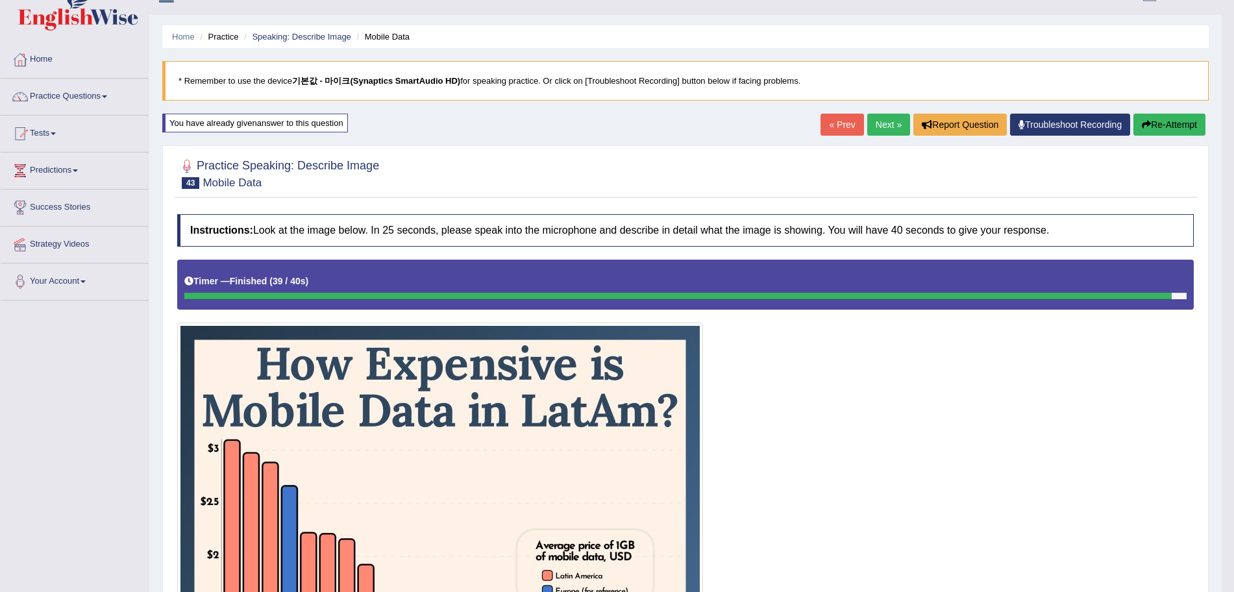
scroll to position [20, 0]
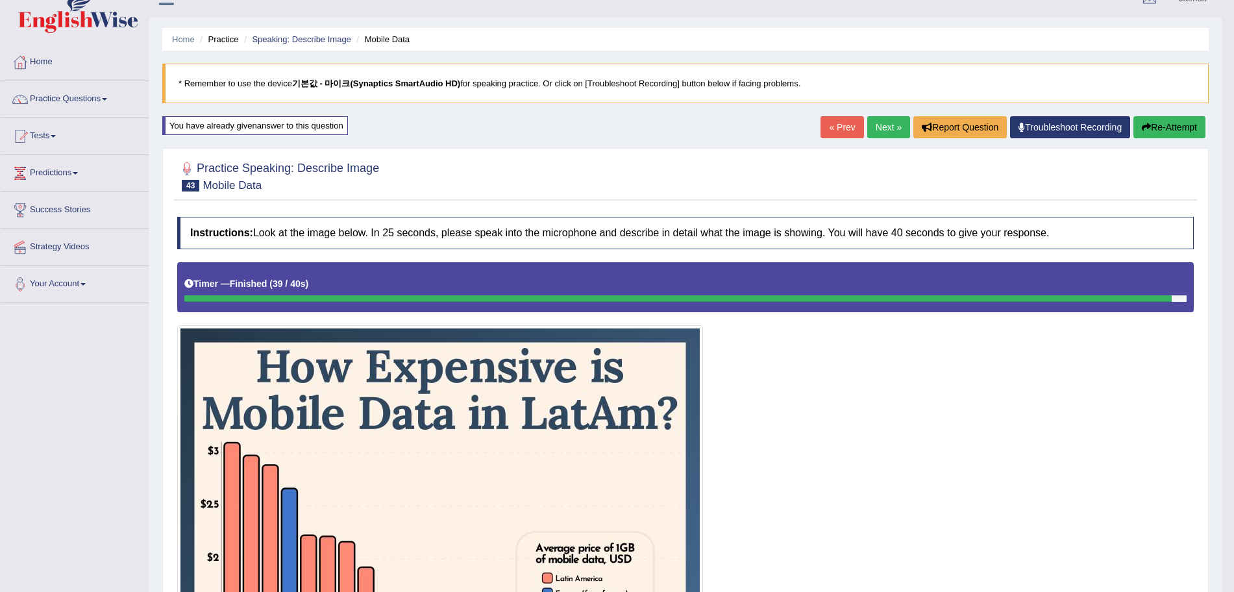
click at [891, 132] on link "Next »" at bounding box center [888, 127] width 43 height 22
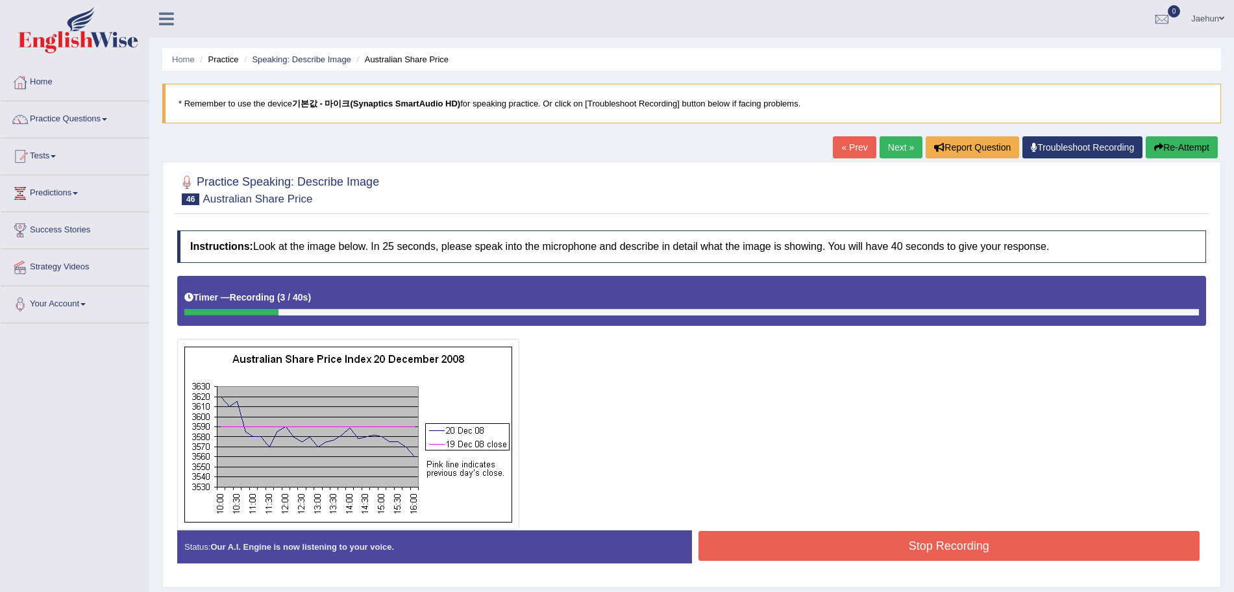
click at [1170, 147] on button "Re-Attempt" at bounding box center [1182, 147] width 72 height 22
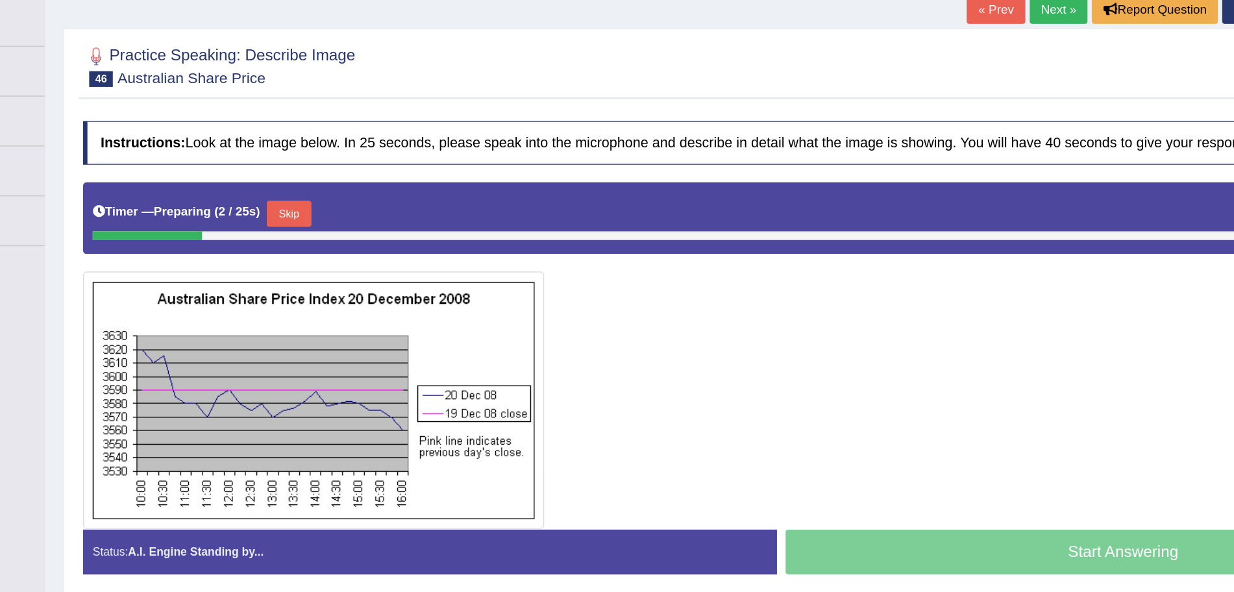
scroll to position [17, 0]
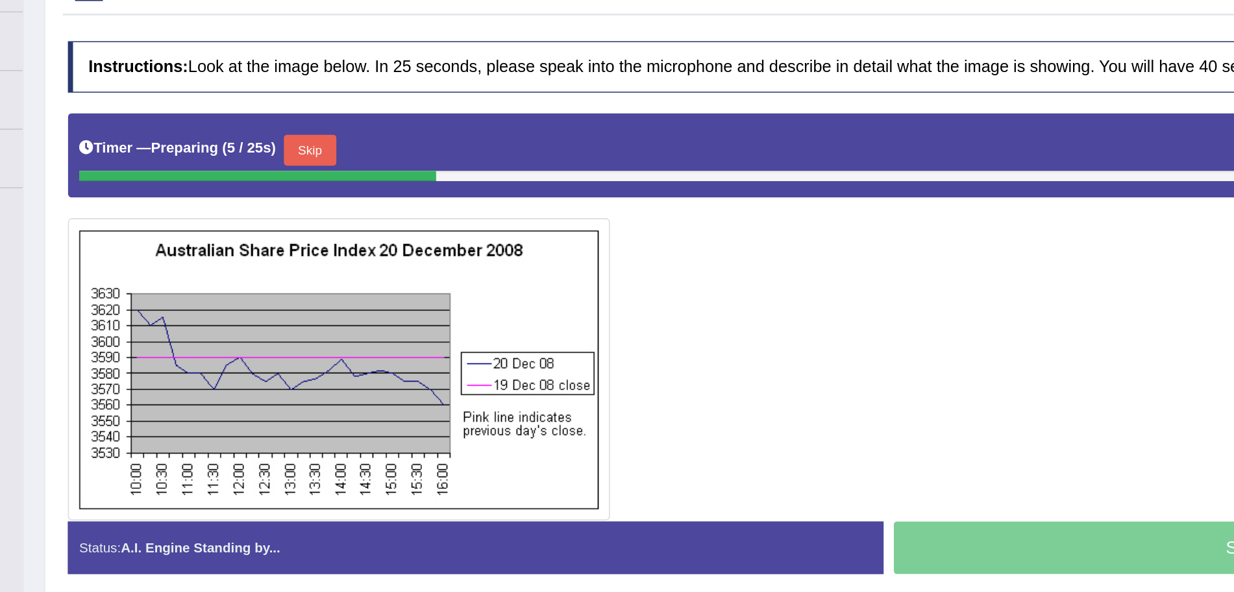
click at [338, 286] on button "Skip" at bounding box center [330, 282] width 32 height 19
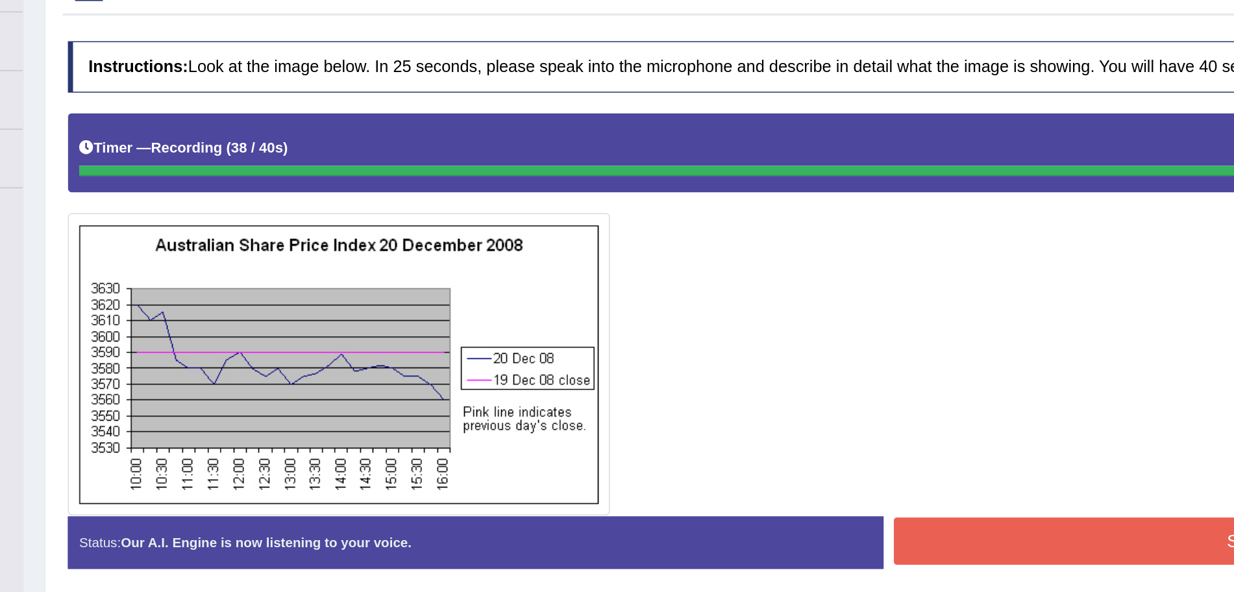
click at [747, 517] on button "Stop Recording" at bounding box center [949, 529] width 502 height 30
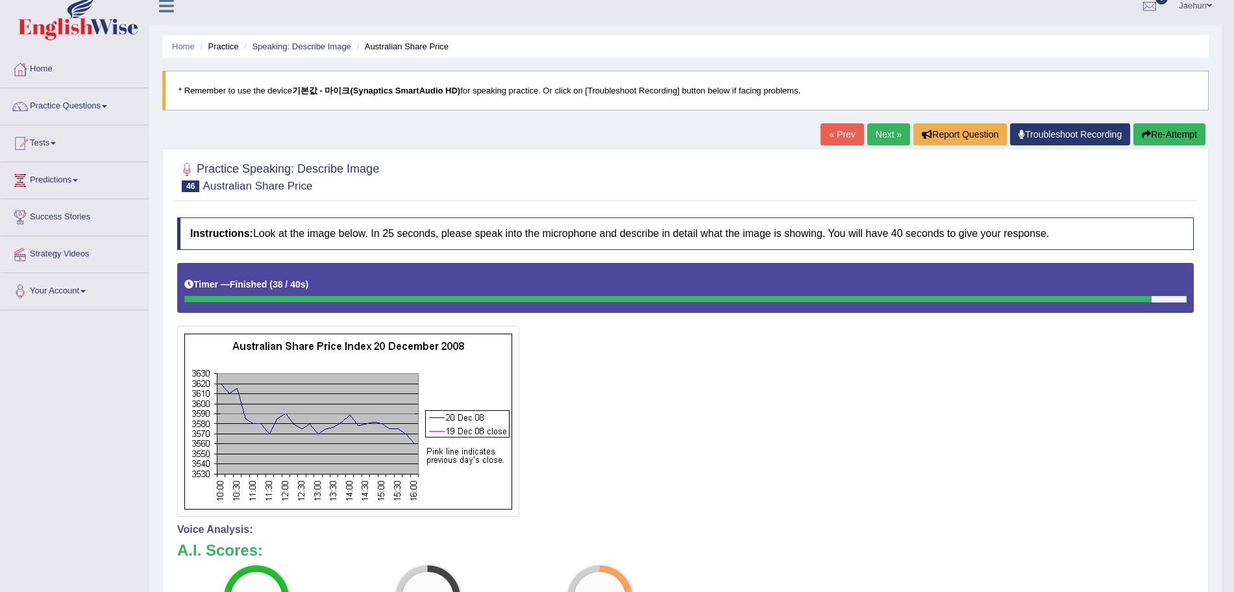
scroll to position [14, 0]
click at [887, 131] on link "Next »" at bounding box center [888, 134] width 43 height 22
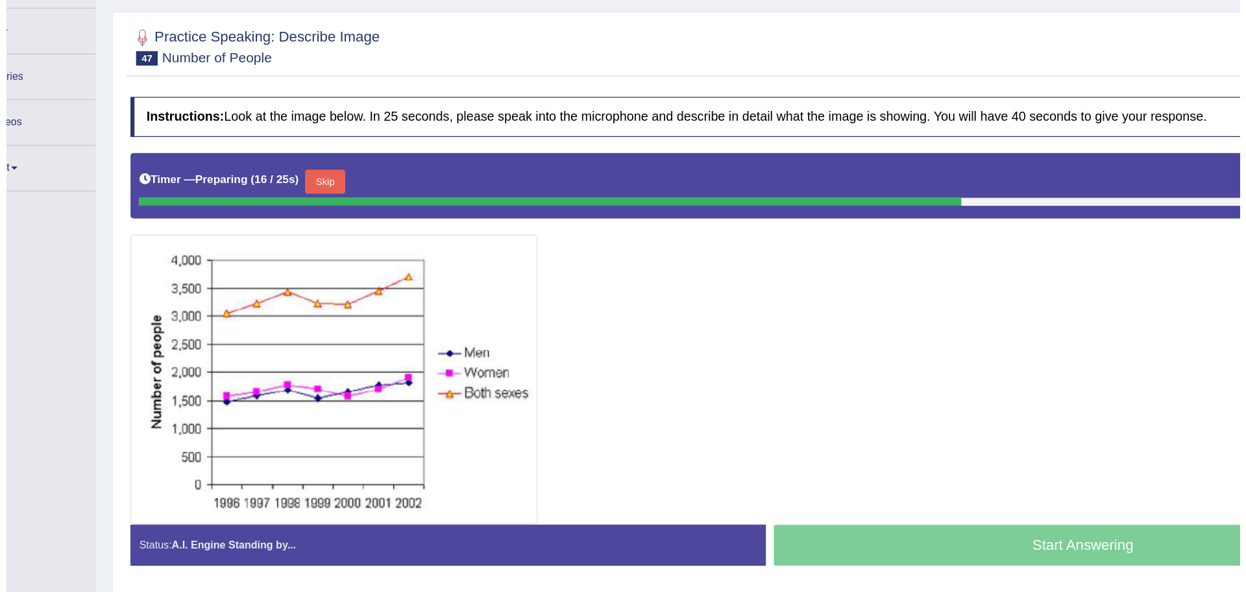
scroll to position [79, 0]
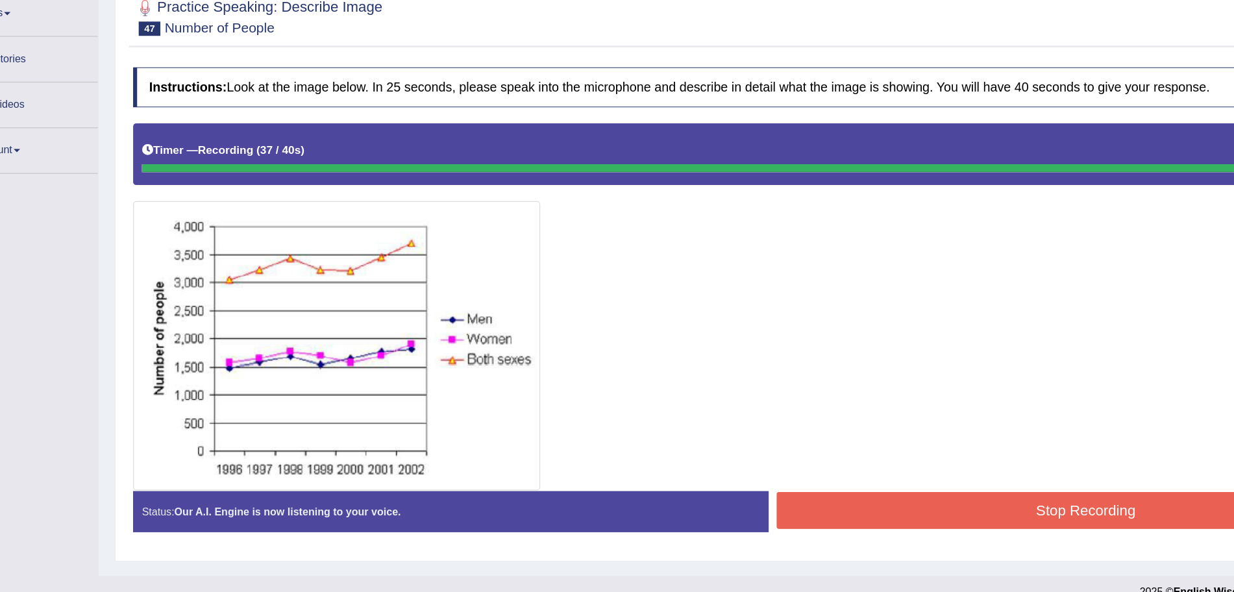
click at [720, 506] on button "Stop Recording" at bounding box center [949, 517] width 502 height 30
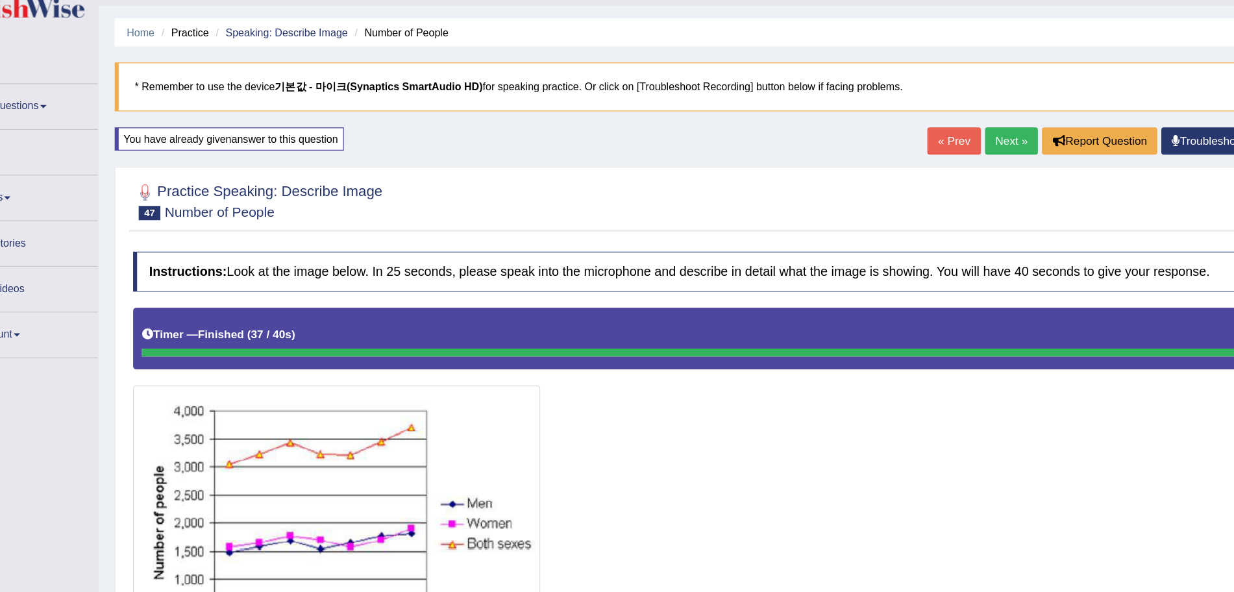
scroll to position [0, 0]
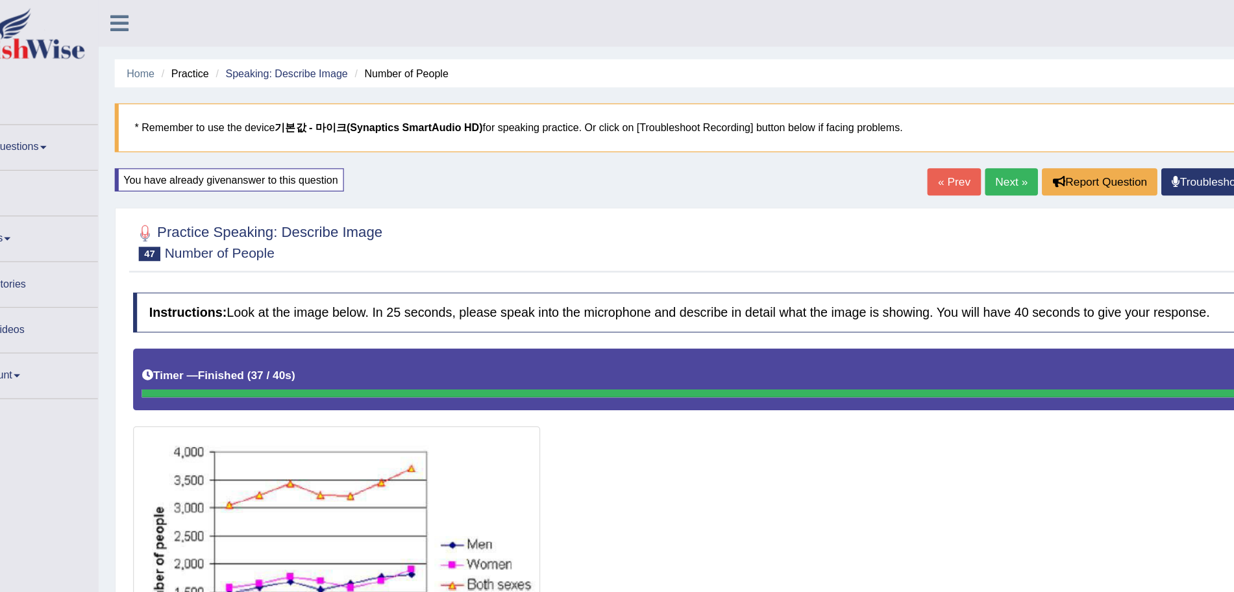
click at [887, 143] on link "Next »" at bounding box center [888, 147] width 43 height 22
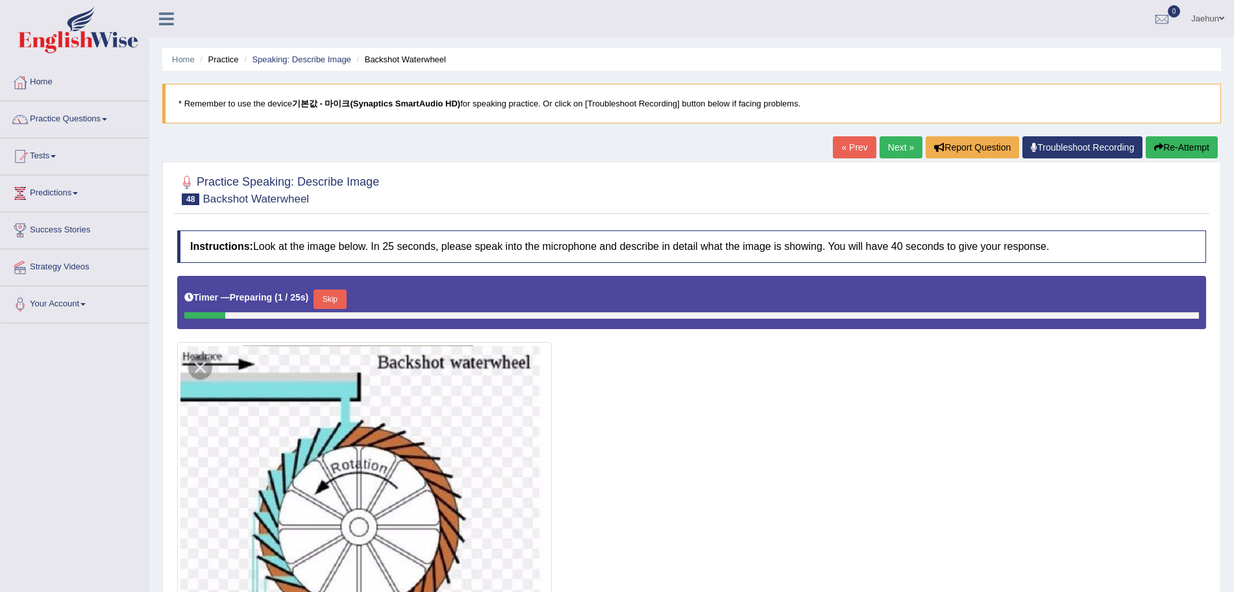
click at [1009, 177] on div at bounding box center [691, 189] width 1029 height 40
click at [881, 139] on link "Next »" at bounding box center [901, 147] width 43 height 22
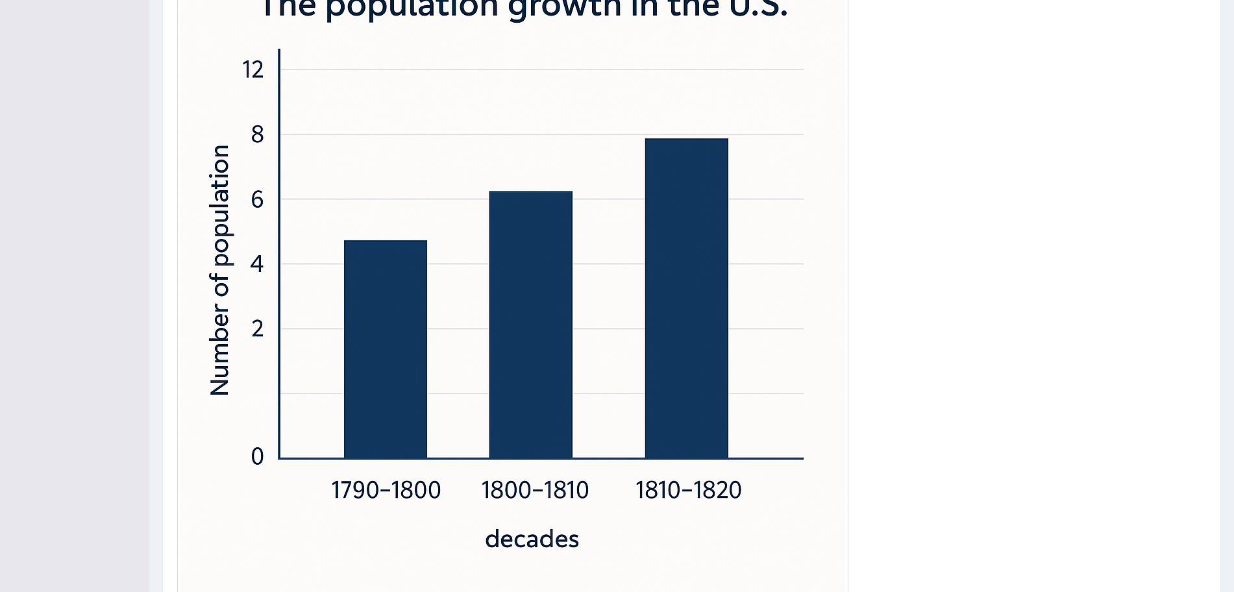
scroll to position [406, 0]
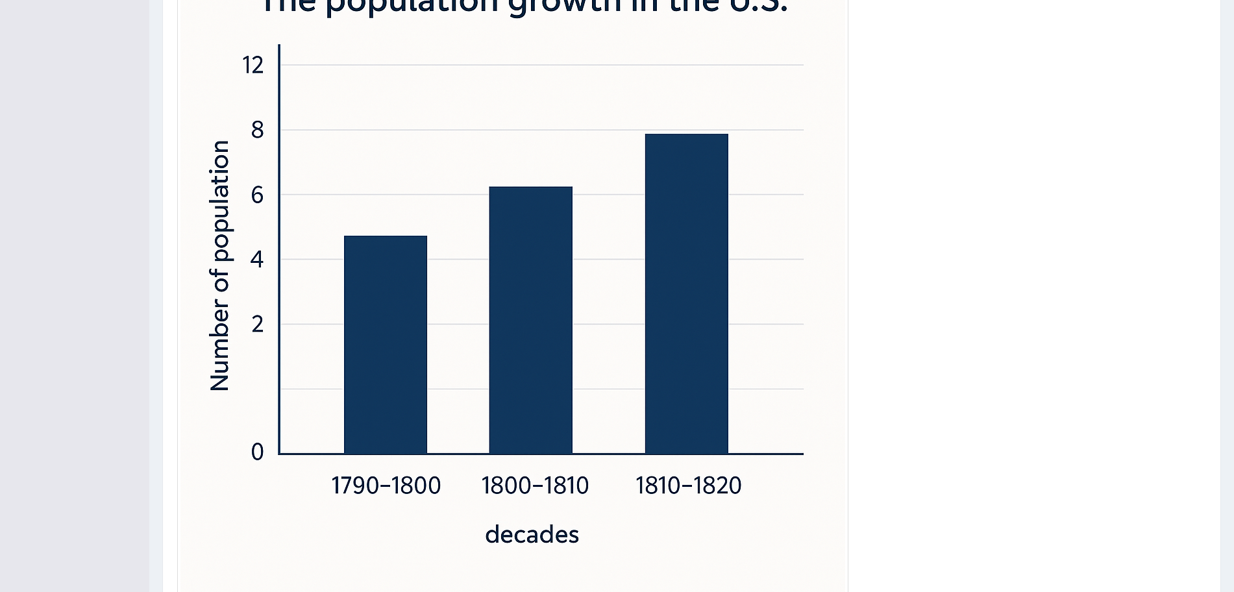
drag, startPoint x: 985, startPoint y: 180, endPoint x: 844, endPoint y: 324, distance: 201.5
click at [844, 324] on div at bounding box center [691, 238] width 1029 height 737
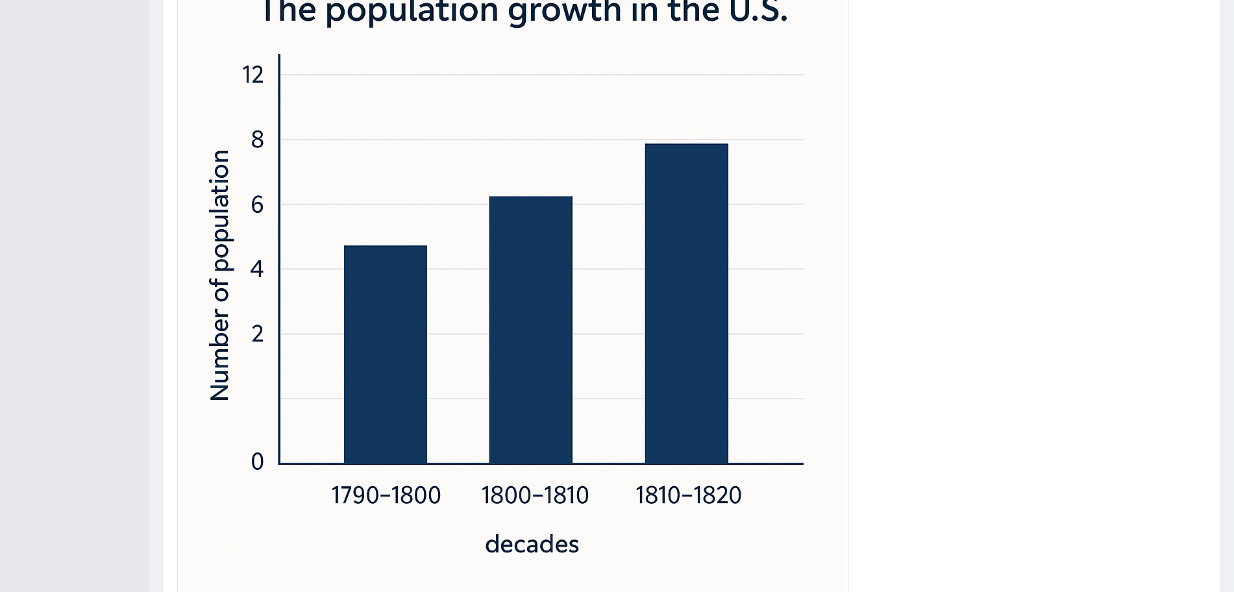
scroll to position [518, 0]
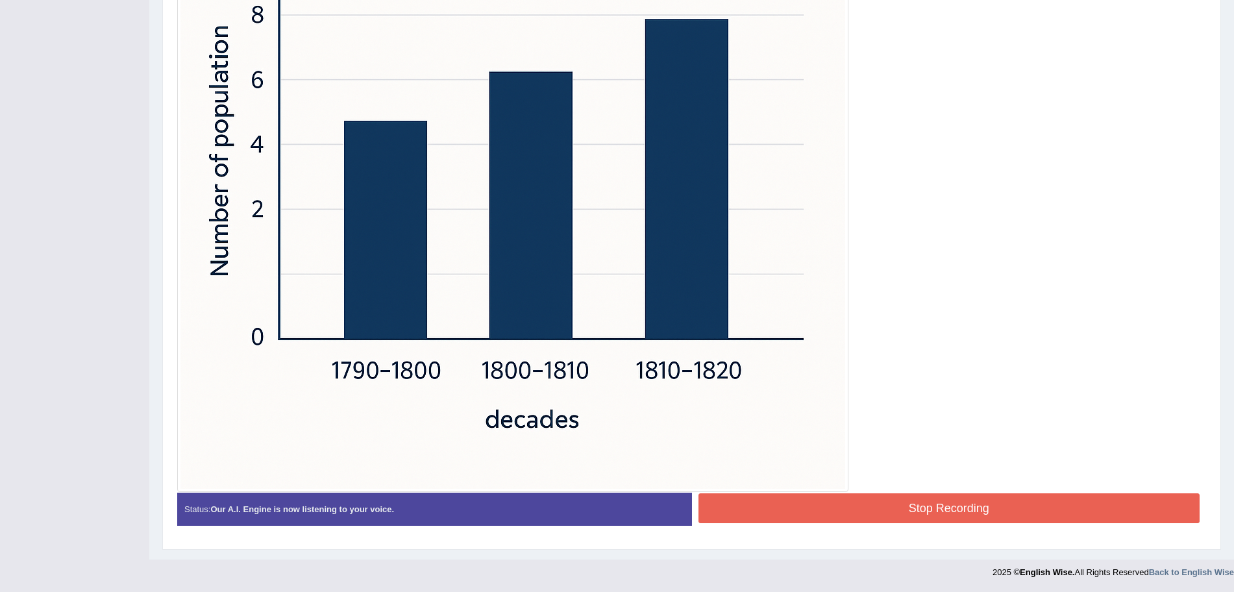
click at [931, 487] on div at bounding box center [691, 125] width 1029 height 734
click at [926, 500] on div "Instructions: Look at the image below. In 25 seconds, please speak into the mic…" at bounding box center [691, 124] width 1035 height 837
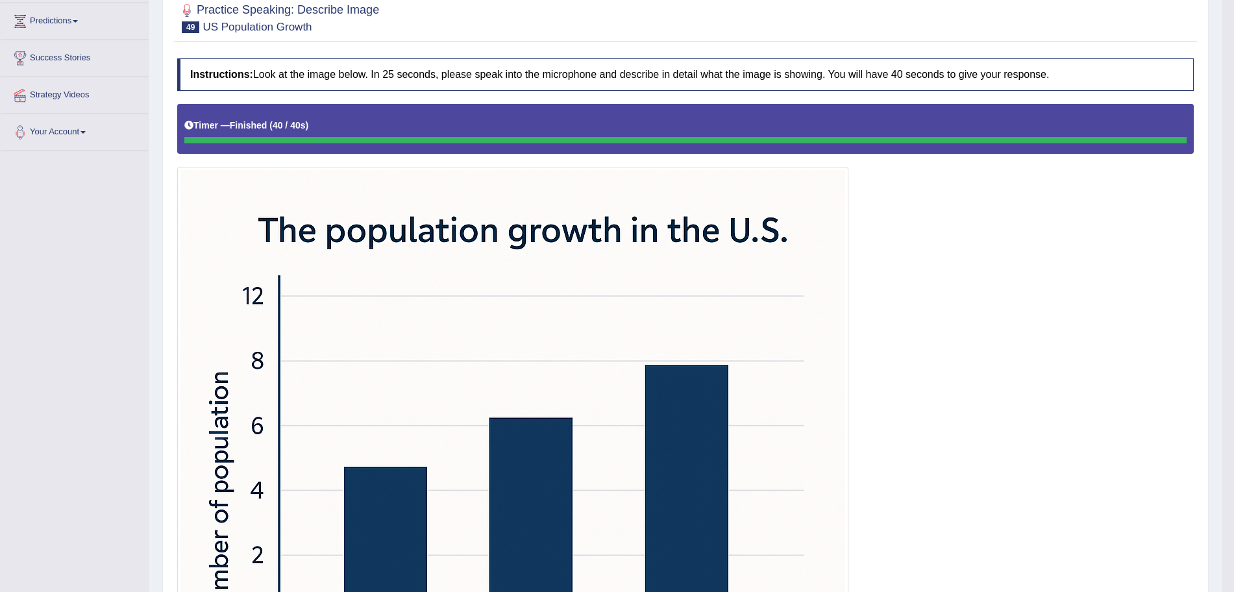
scroll to position [0, 0]
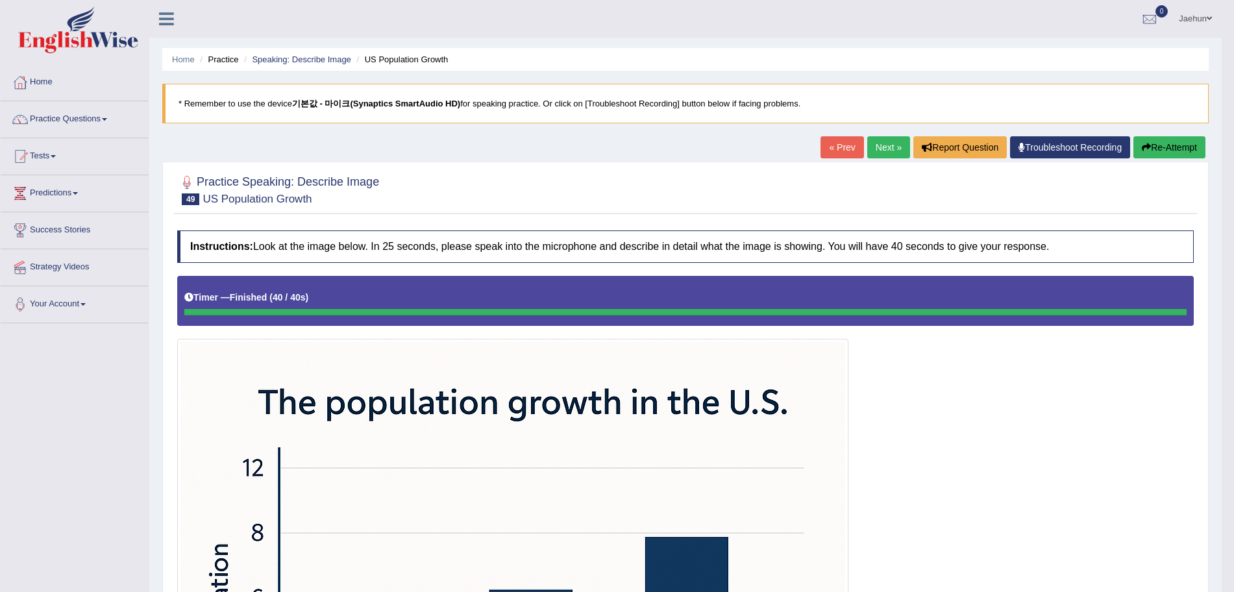
click at [1163, 147] on button "Re-Attempt" at bounding box center [1169, 147] width 72 height 22
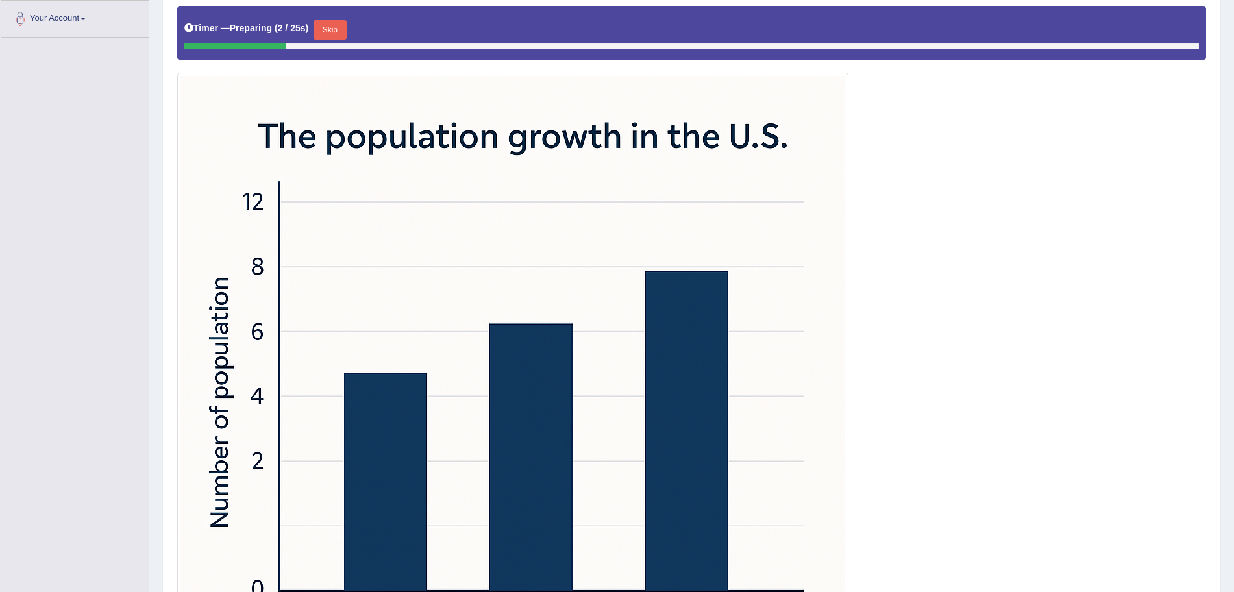
click at [339, 30] on button "Skip" at bounding box center [330, 29] width 32 height 19
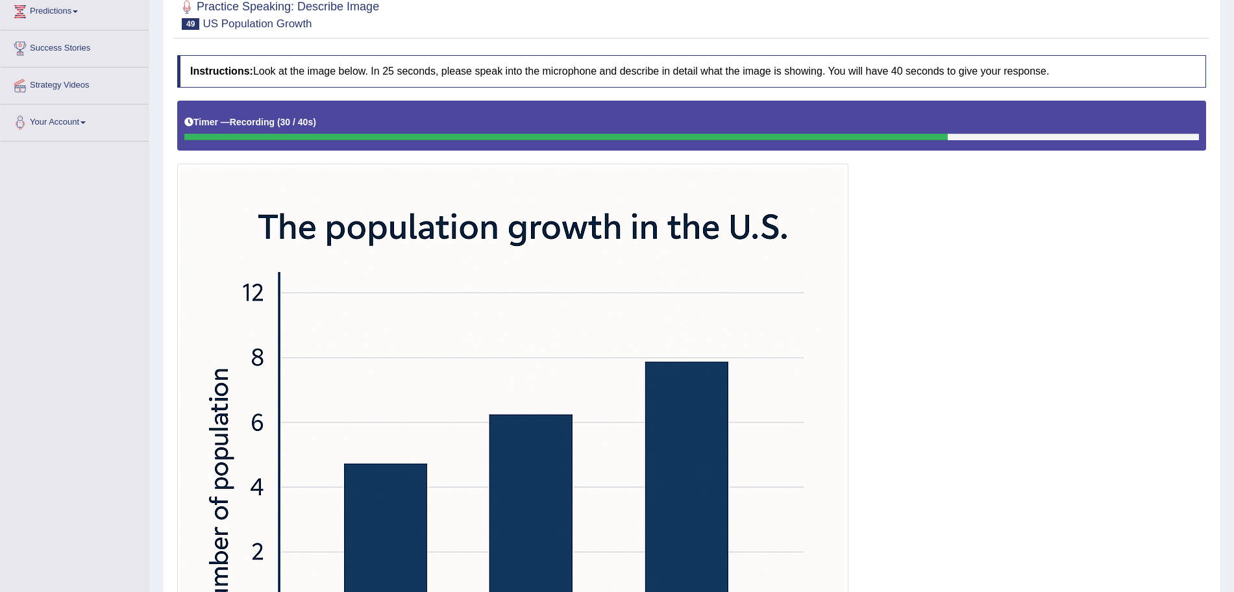
scroll to position [51, 0]
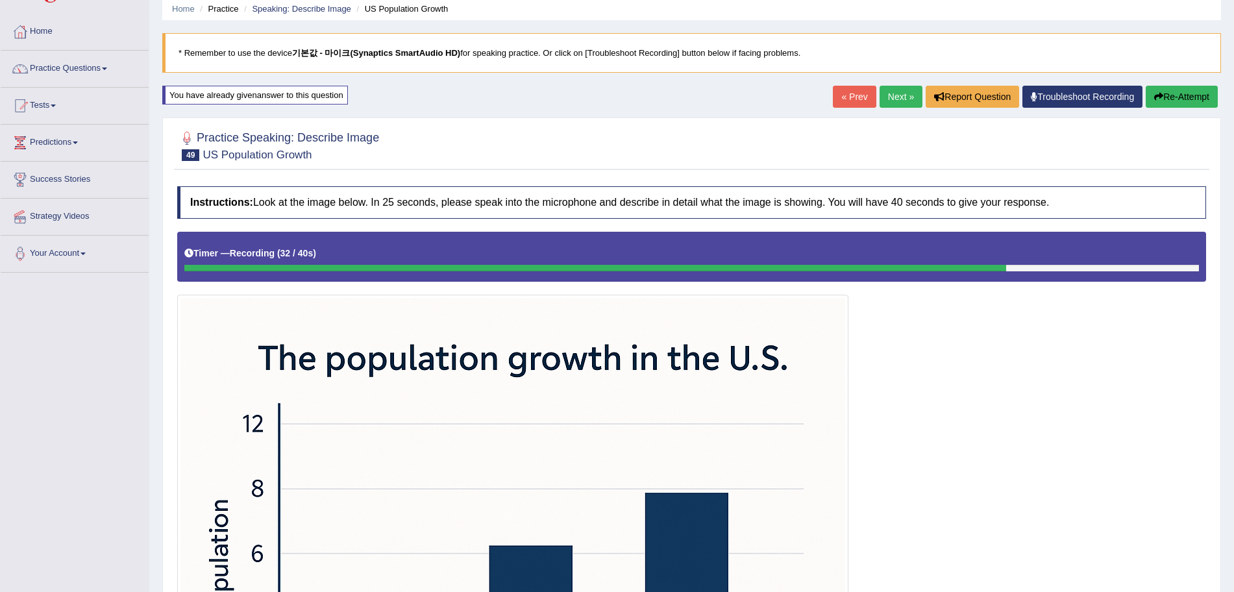
click at [1163, 102] on button "Re-Attempt" at bounding box center [1182, 97] width 72 height 22
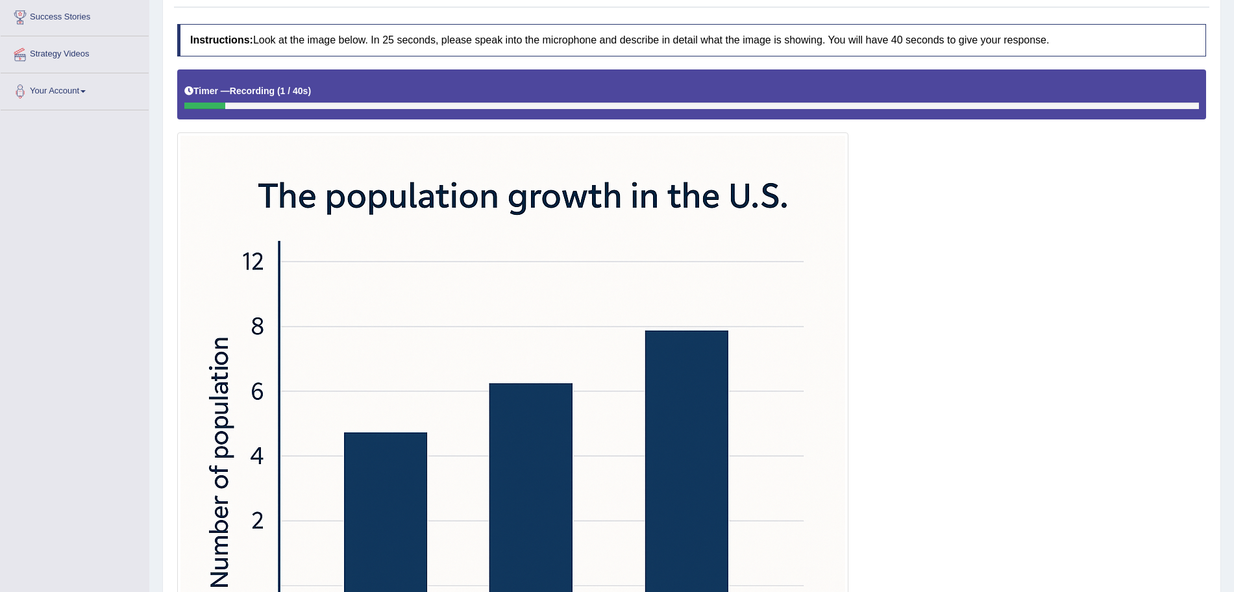
scroll to position [131, 0]
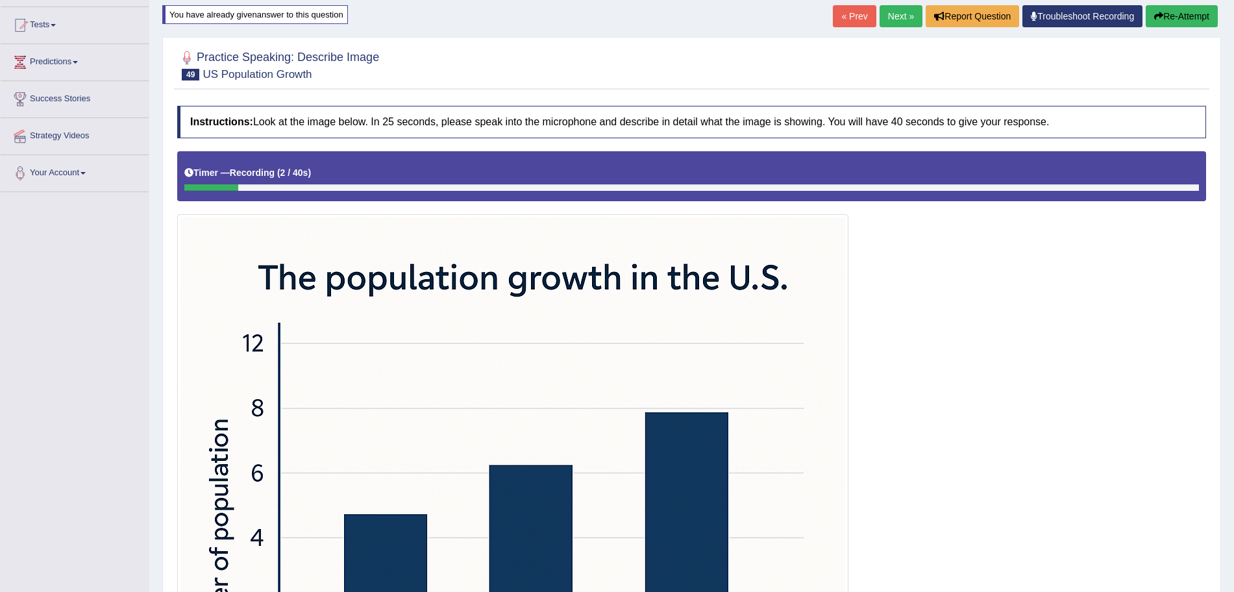
click at [896, 24] on link "Next »" at bounding box center [901, 16] width 43 height 22
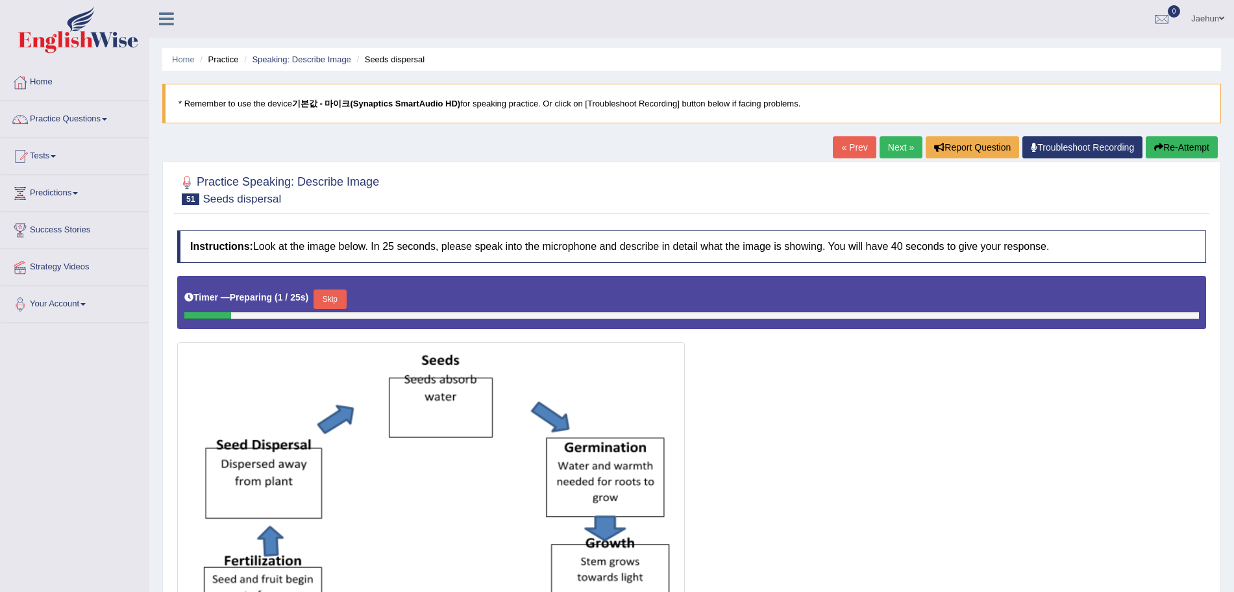
click at [895, 136] on link "Next »" at bounding box center [901, 147] width 43 height 22
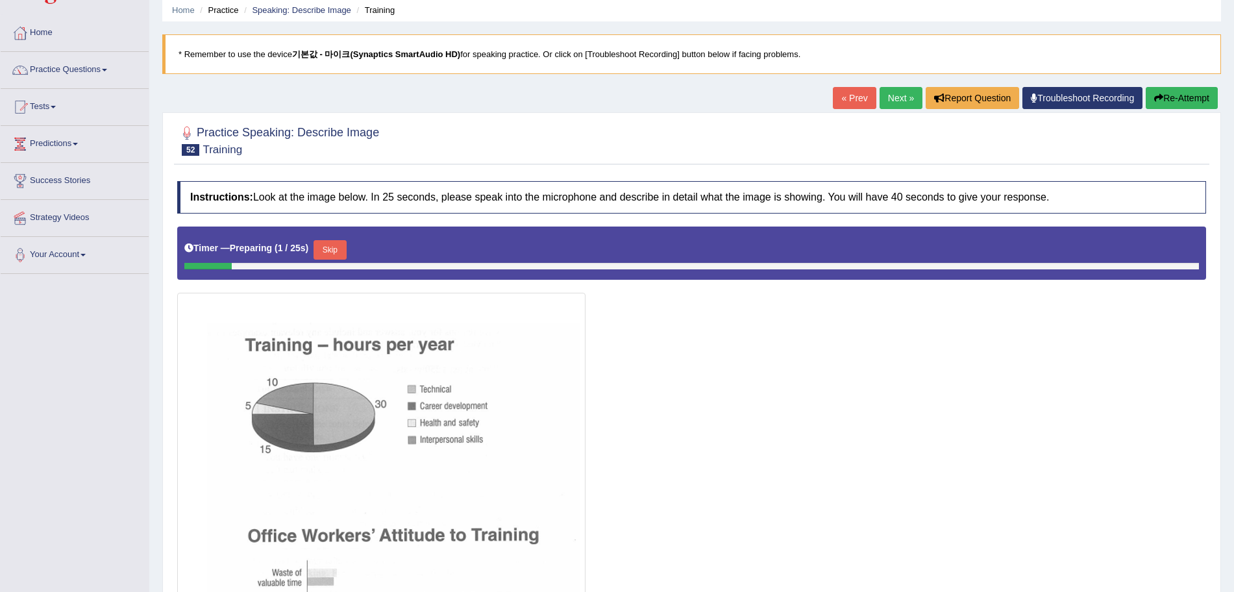
click at [881, 89] on link "Next »" at bounding box center [901, 98] width 43 height 22
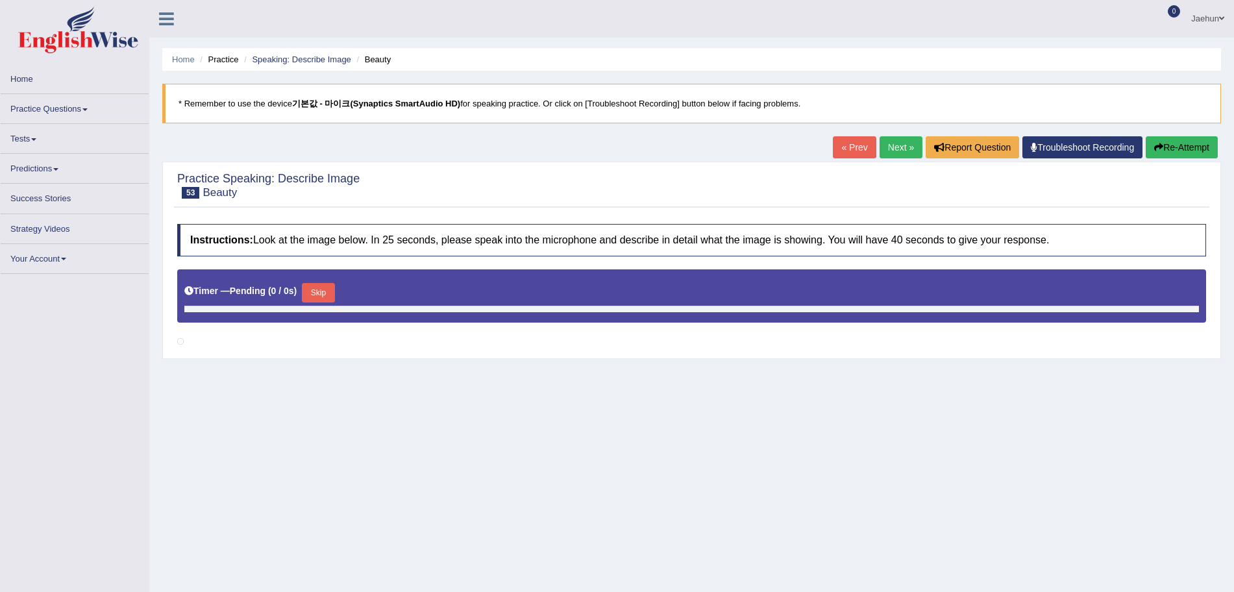
scroll to position [41, 0]
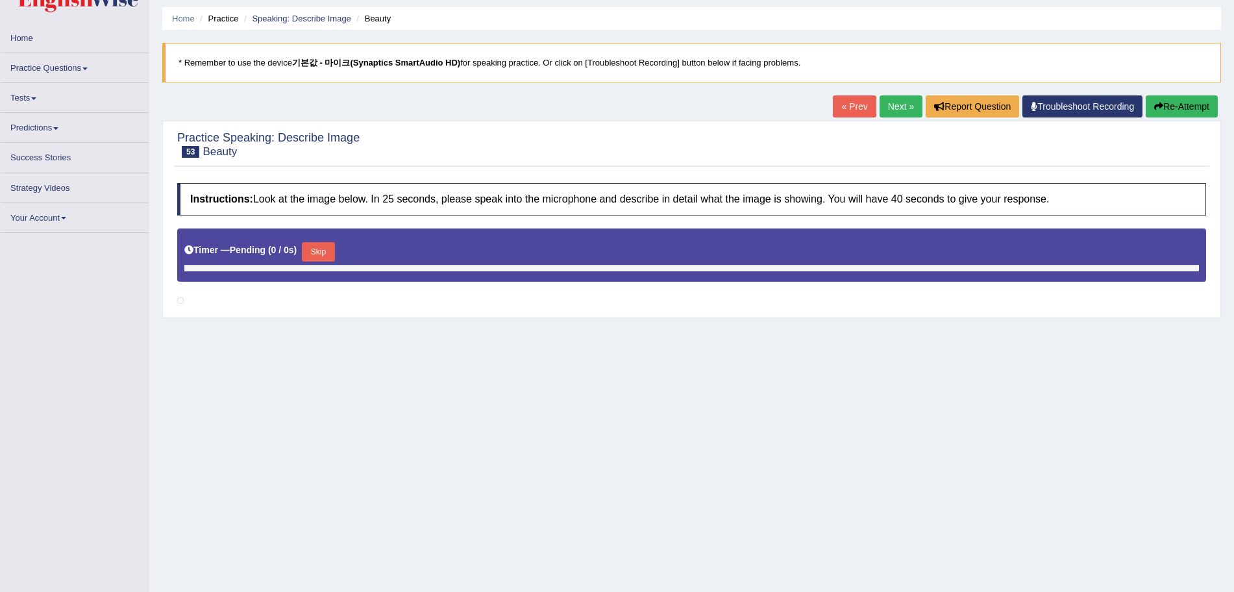
click at [887, 114] on link "Next »" at bounding box center [901, 106] width 43 height 22
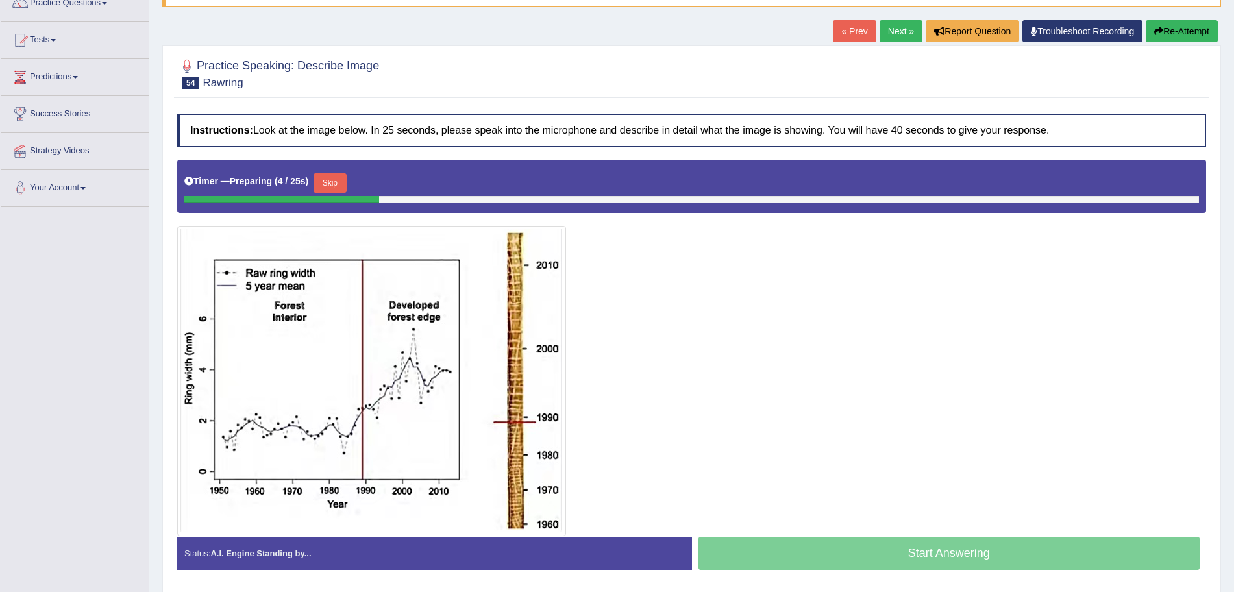
click at [789, 225] on div at bounding box center [691, 348] width 1029 height 376
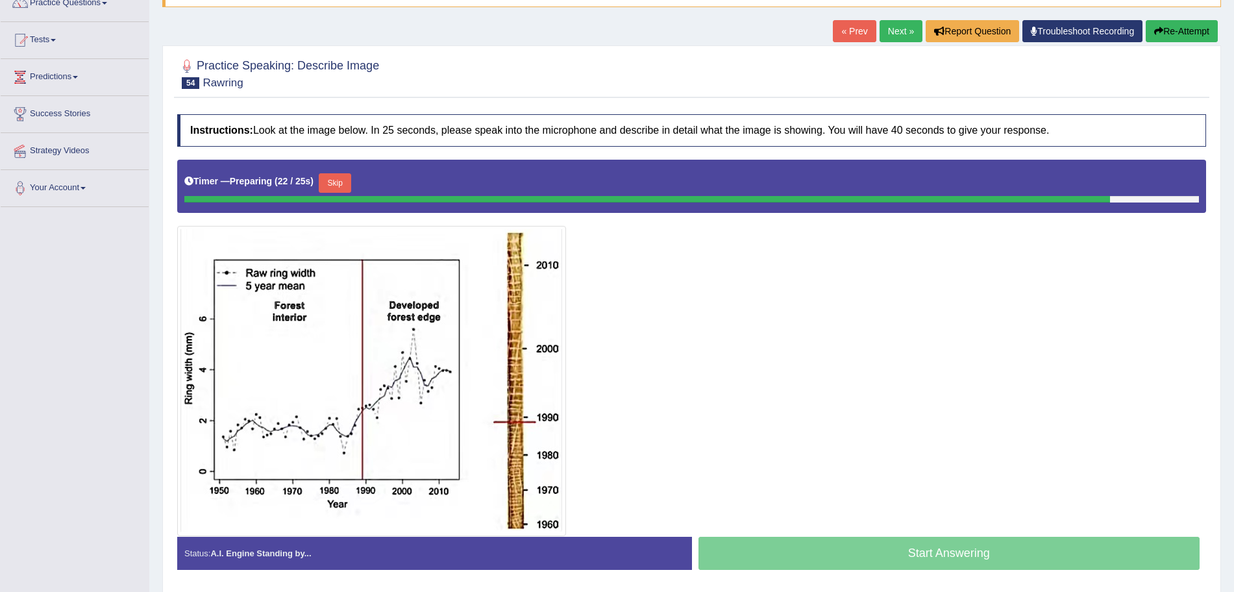
click at [886, 28] on link "Next »" at bounding box center [901, 31] width 43 height 22
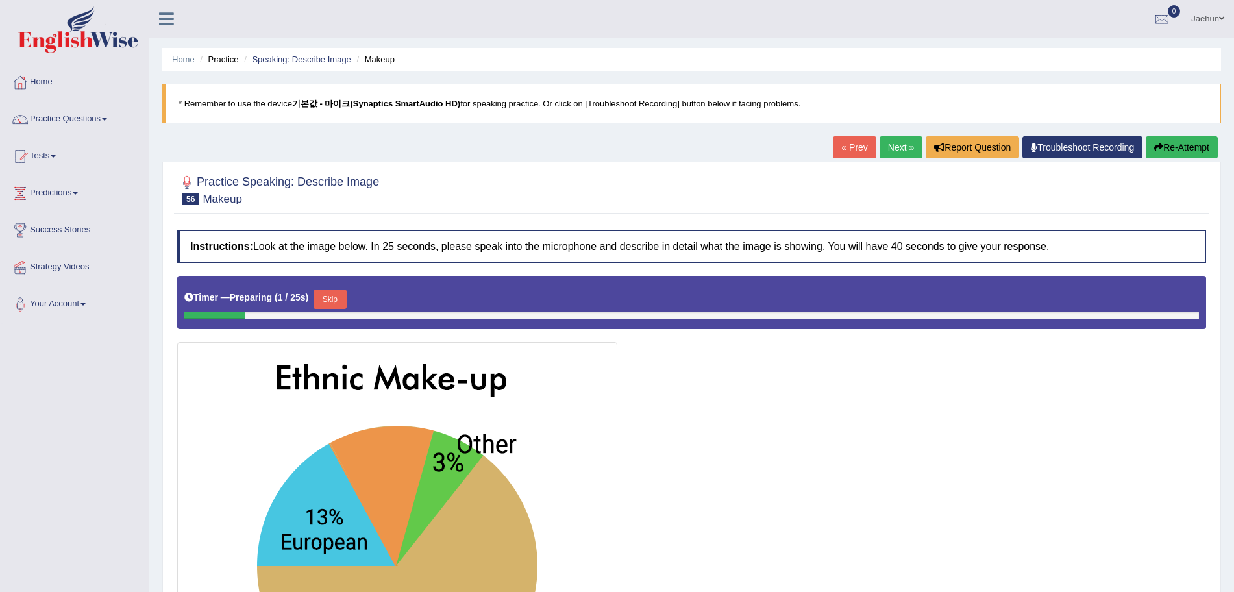
click at [880, 141] on link "Next »" at bounding box center [901, 147] width 43 height 22
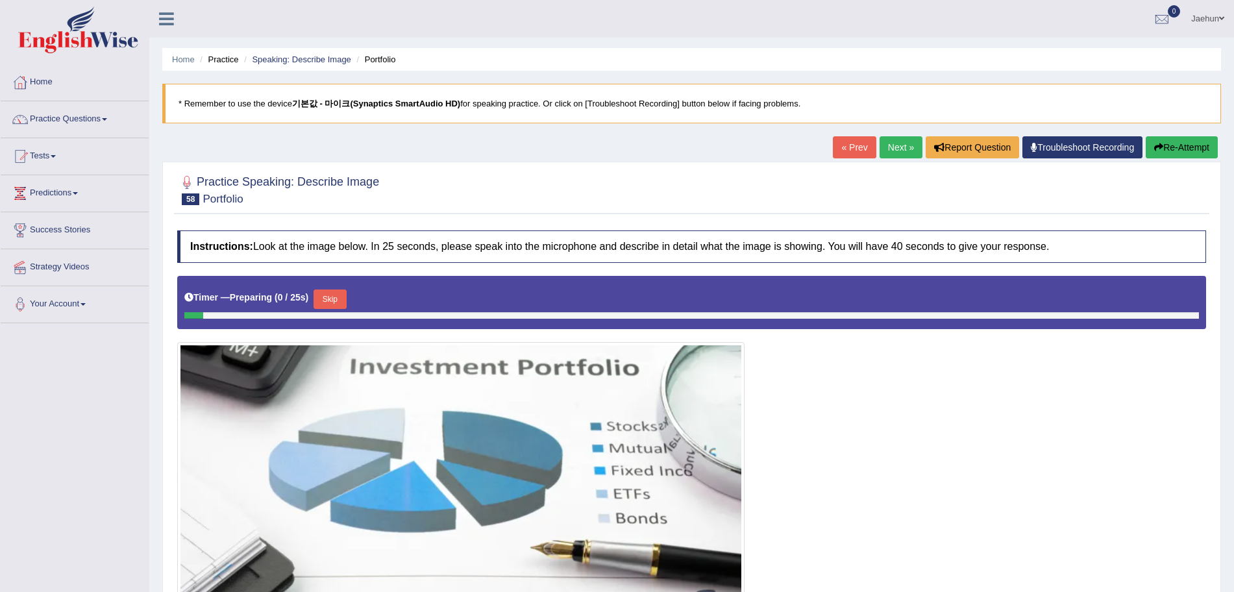
click at [893, 150] on link "Next »" at bounding box center [901, 147] width 43 height 22
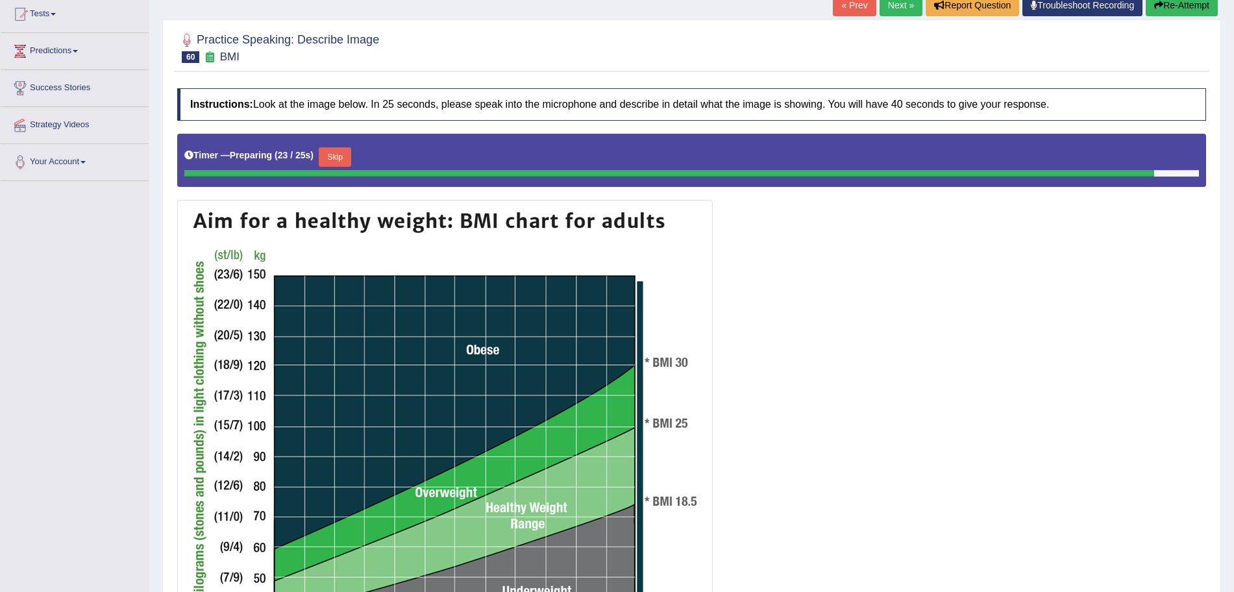
scroll to position [142, 0]
click at [887, 8] on link "Next »" at bounding box center [901, 6] width 43 height 22
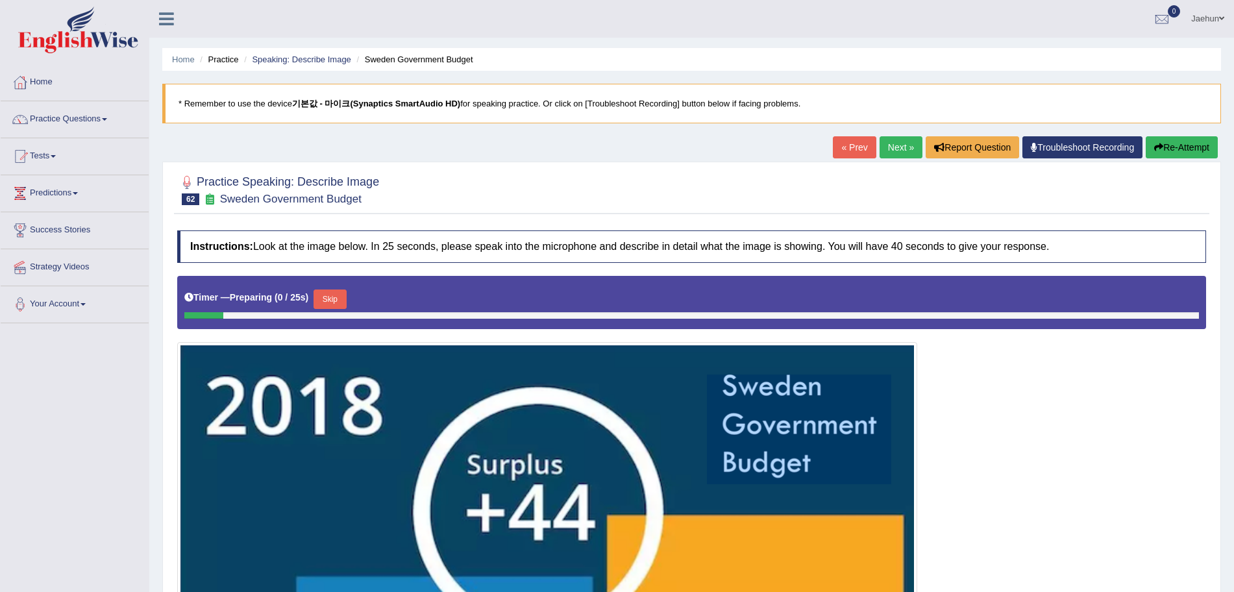
click at [887, 150] on link "Next »" at bounding box center [901, 147] width 43 height 22
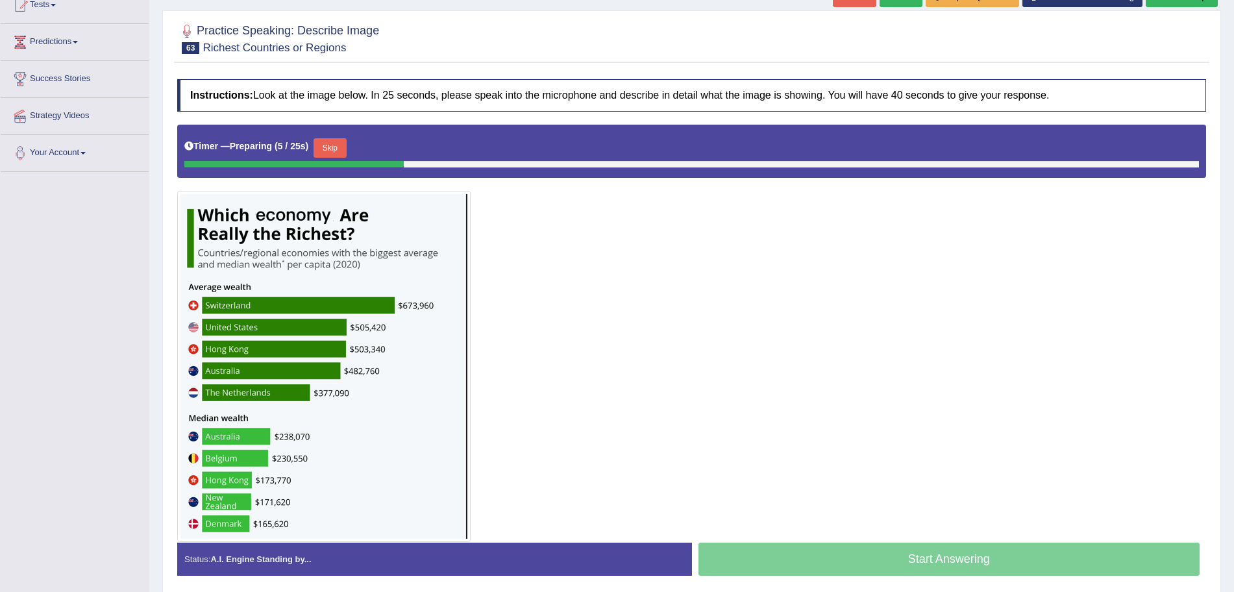
scroll to position [130, 0]
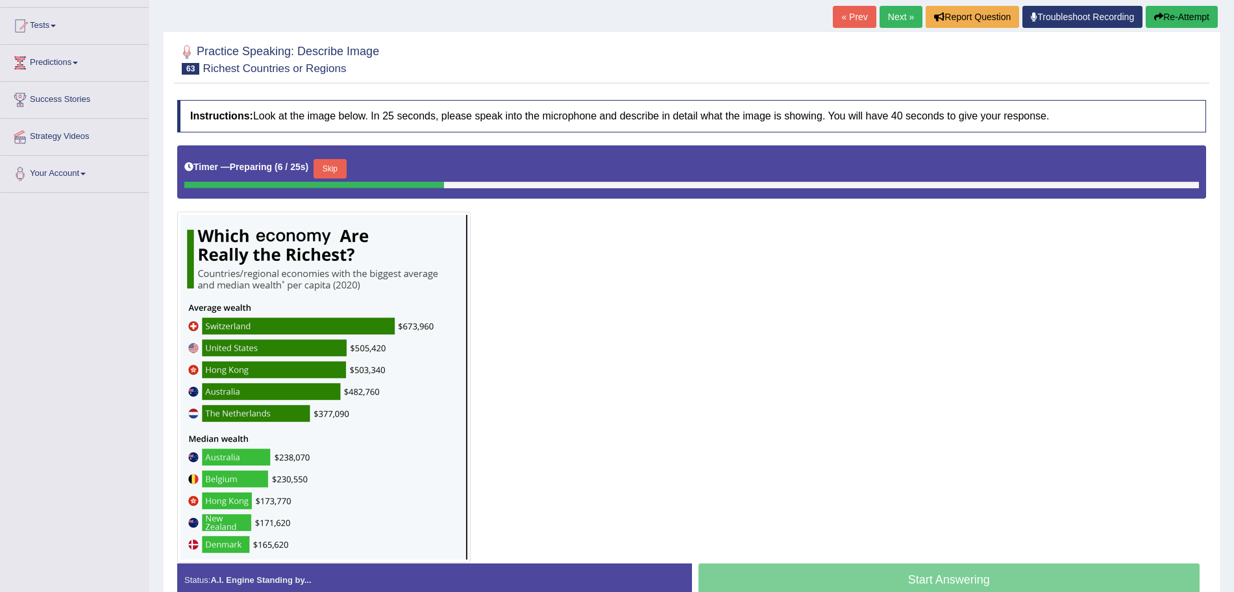
click at [901, 26] on link "Next »" at bounding box center [901, 17] width 43 height 22
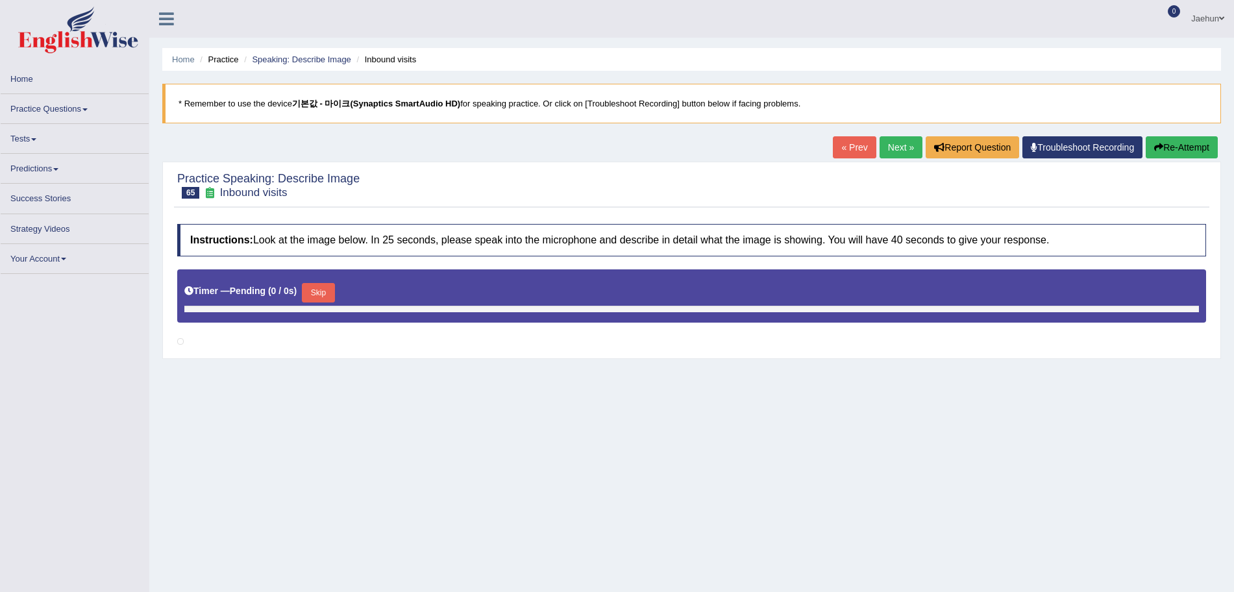
click at [883, 145] on link "Next »" at bounding box center [901, 147] width 43 height 22
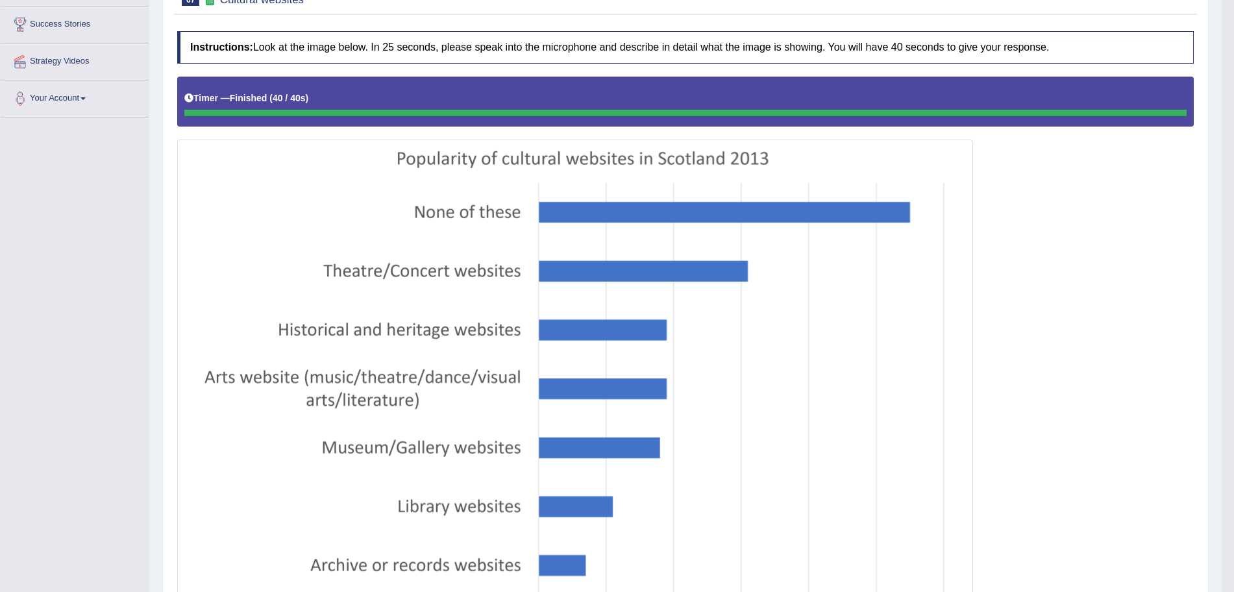
scroll to position [127, 0]
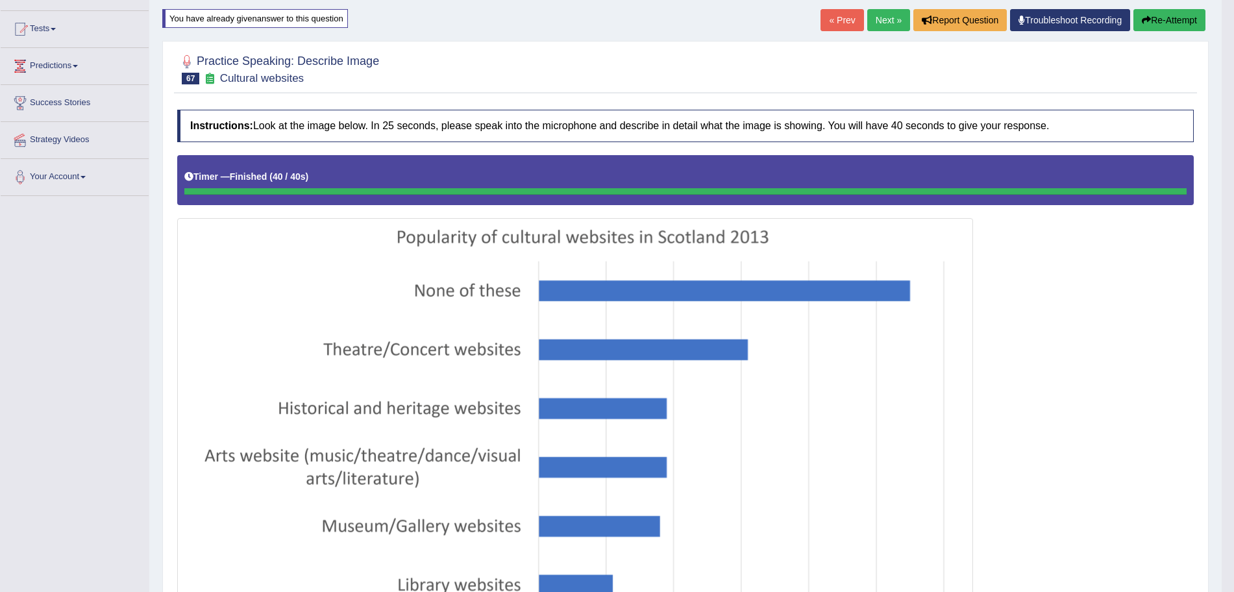
click at [1172, 21] on button "Re-Attempt" at bounding box center [1169, 20] width 72 height 22
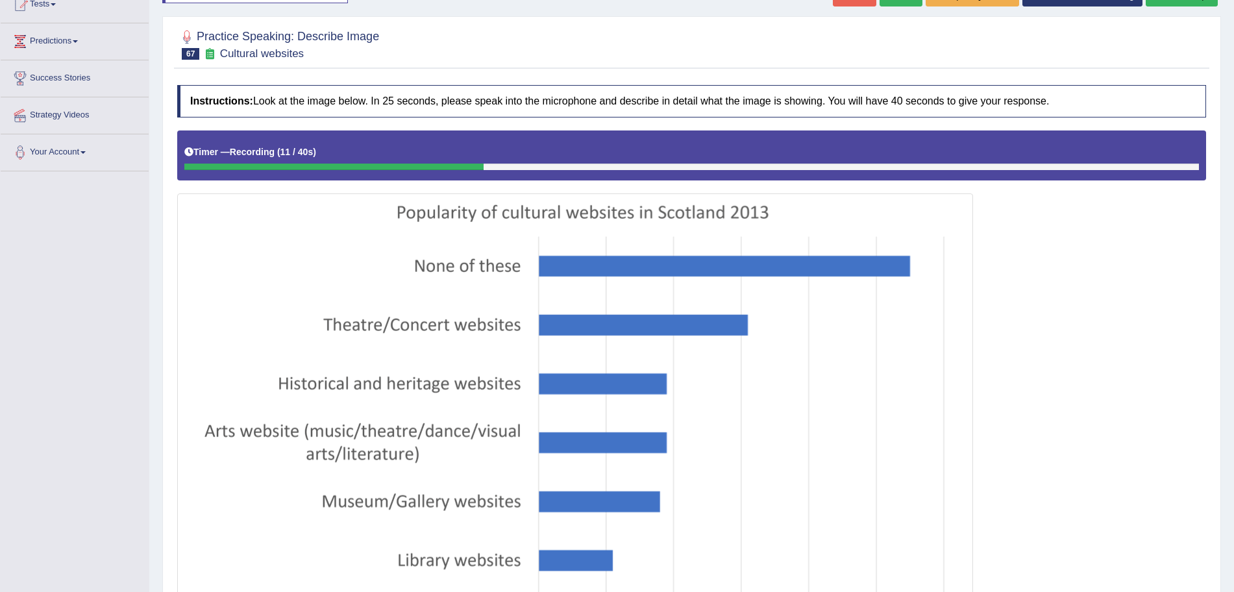
scroll to position [149, 0]
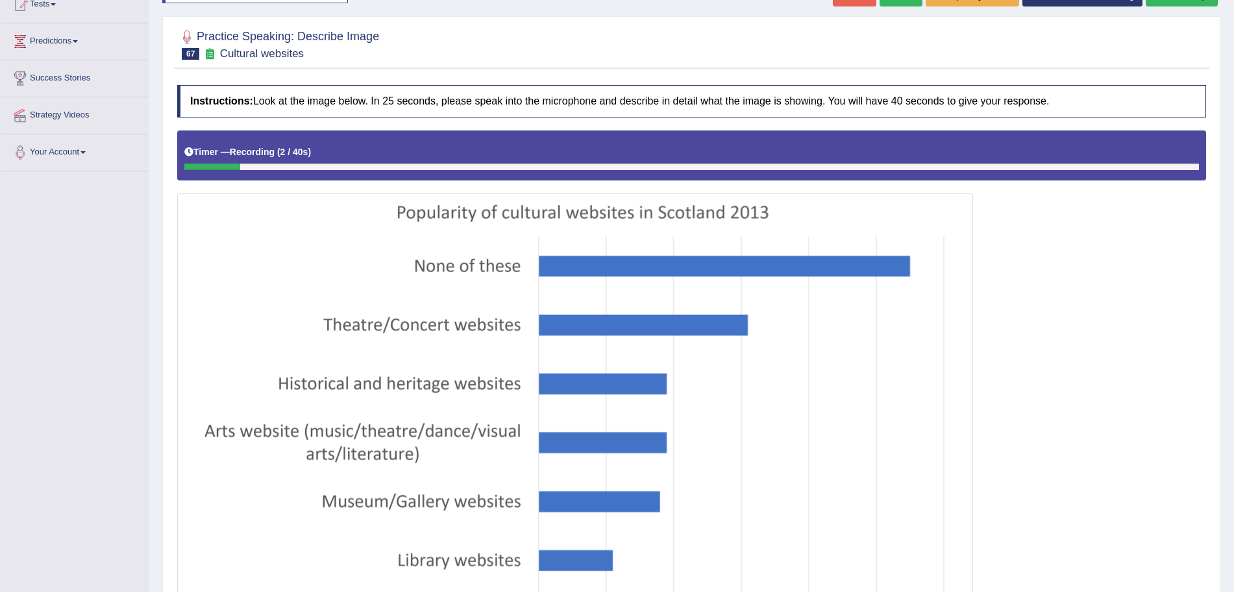
scroll to position [151, 0]
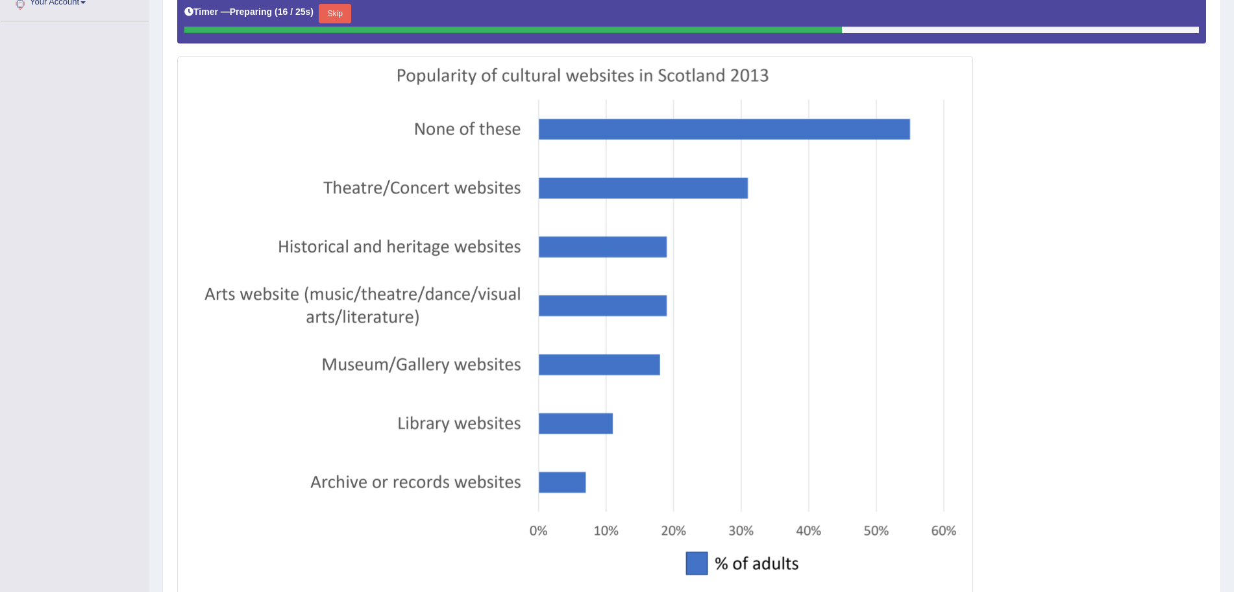
scroll to position [306, 0]
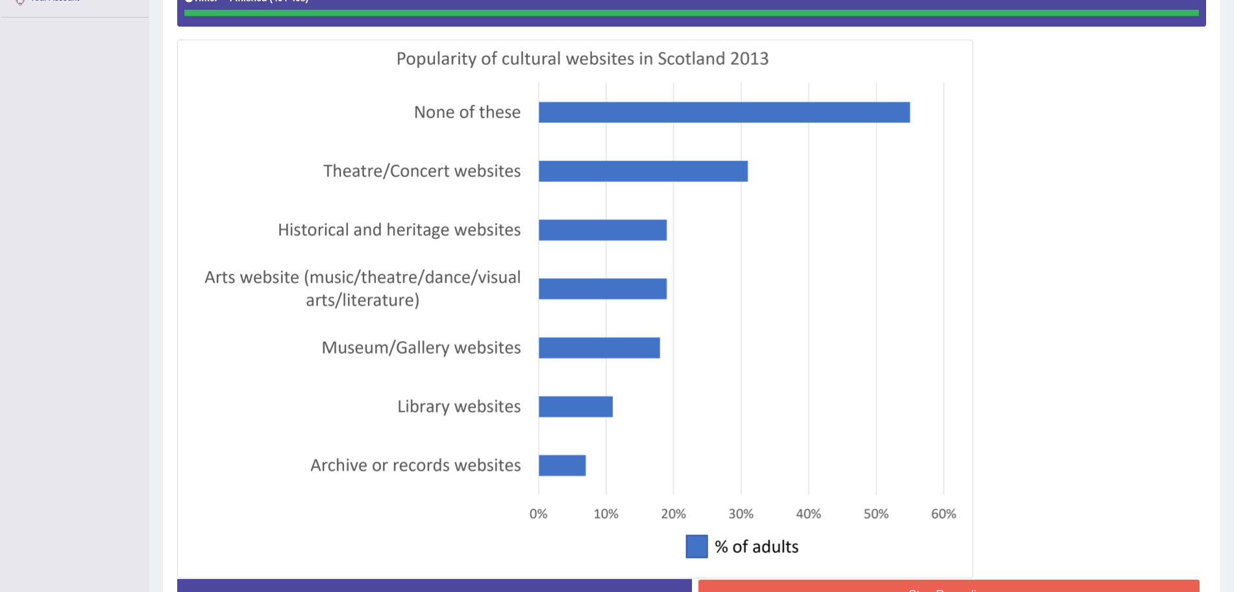
click at [946, 581] on div "Instructions: Look at the image below. In 25 seconds, please speak into the mic…" at bounding box center [691, 277] width 1035 height 704
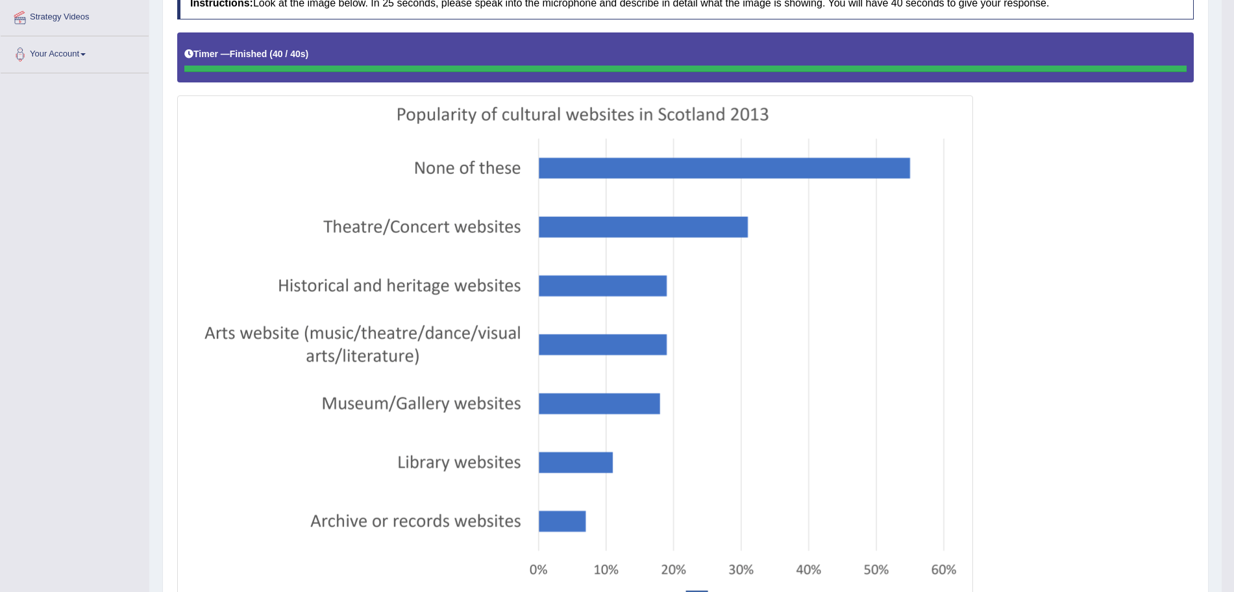
scroll to position [0, 0]
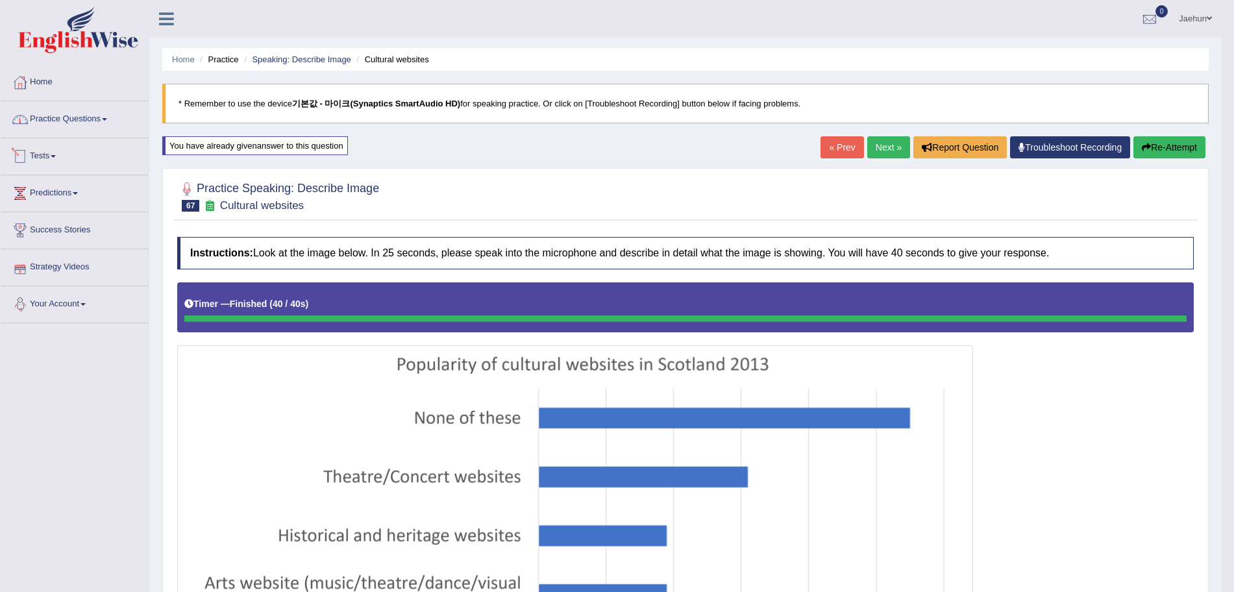
click at [108, 116] on link "Practice Questions" at bounding box center [75, 117] width 148 height 32
click at [119, 130] on link "Practice Questions" at bounding box center [75, 117] width 148 height 32
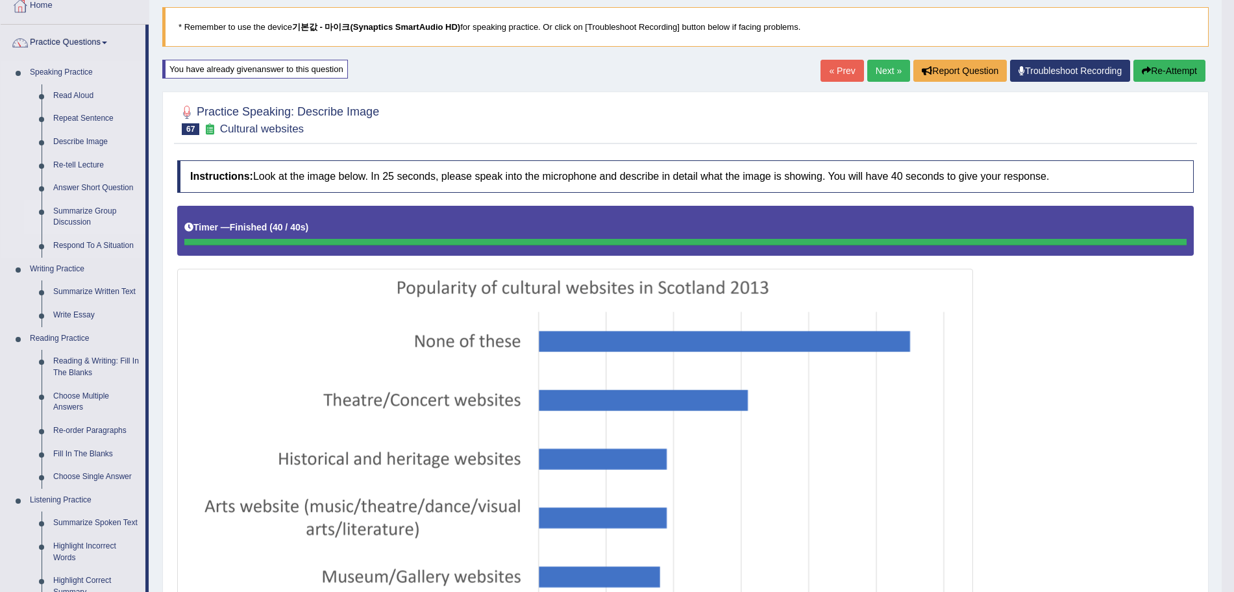
scroll to position [78, 0]
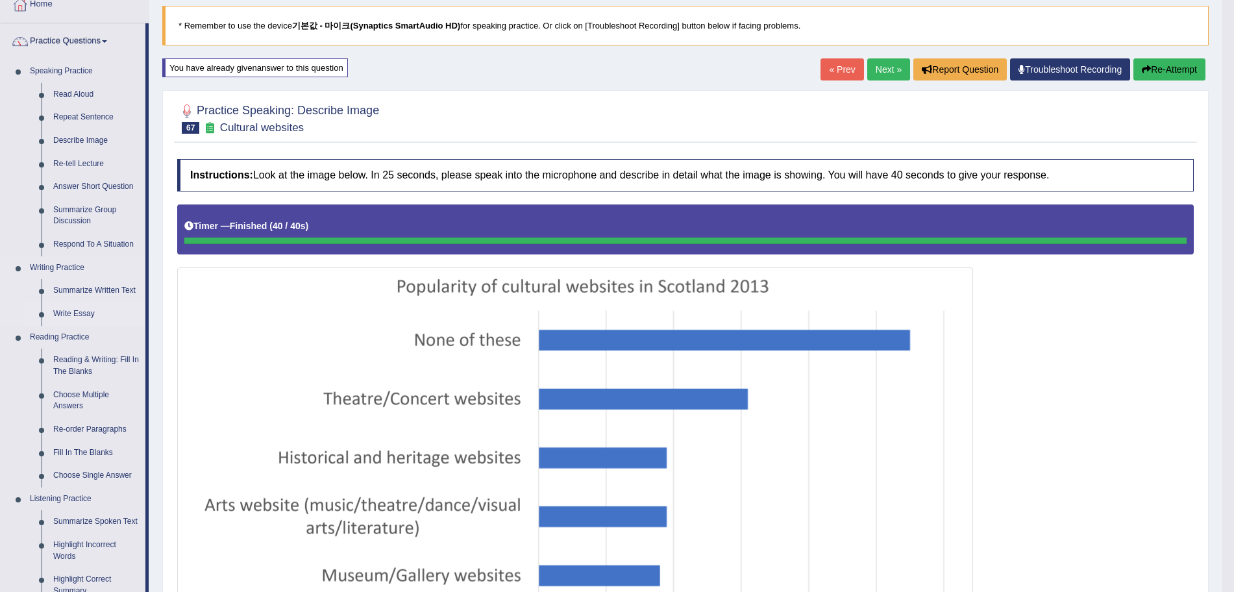
click at [82, 313] on link "Write Essay" at bounding box center [96, 313] width 98 height 23
click at [82, 313] on ul "Speaking Practice Read Aloud Repeat Sentence Describe Image Re-tell Lecture Ans…" at bounding box center [73, 406] width 145 height 693
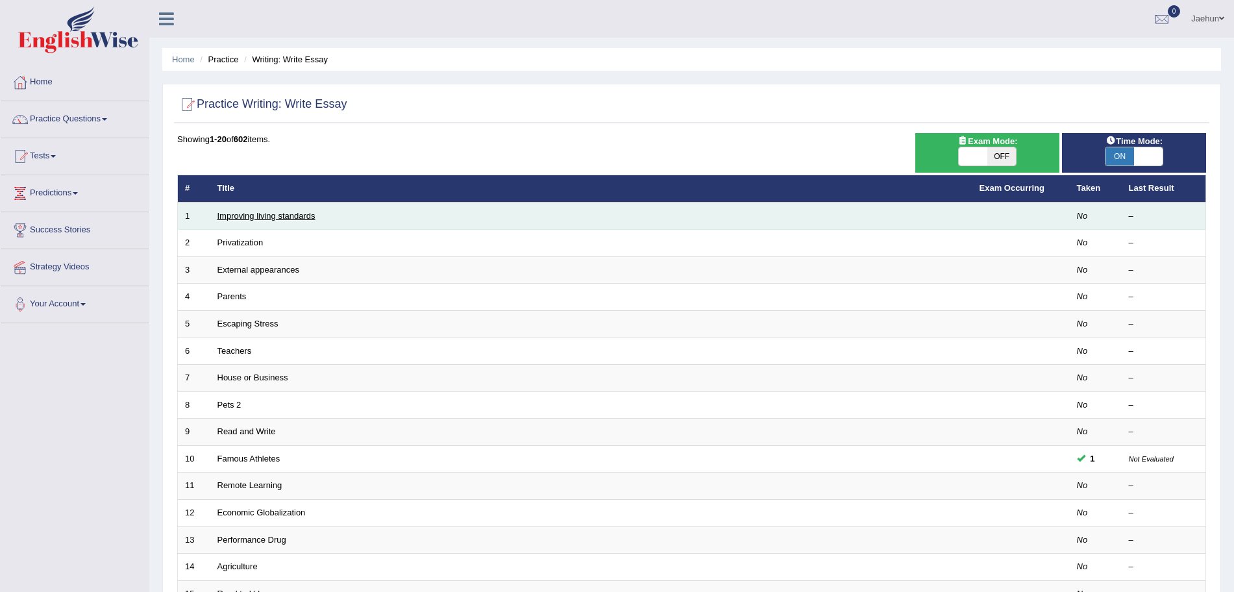
click at [295, 215] on link "Improving living standards" at bounding box center [266, 216] width 98 height 10
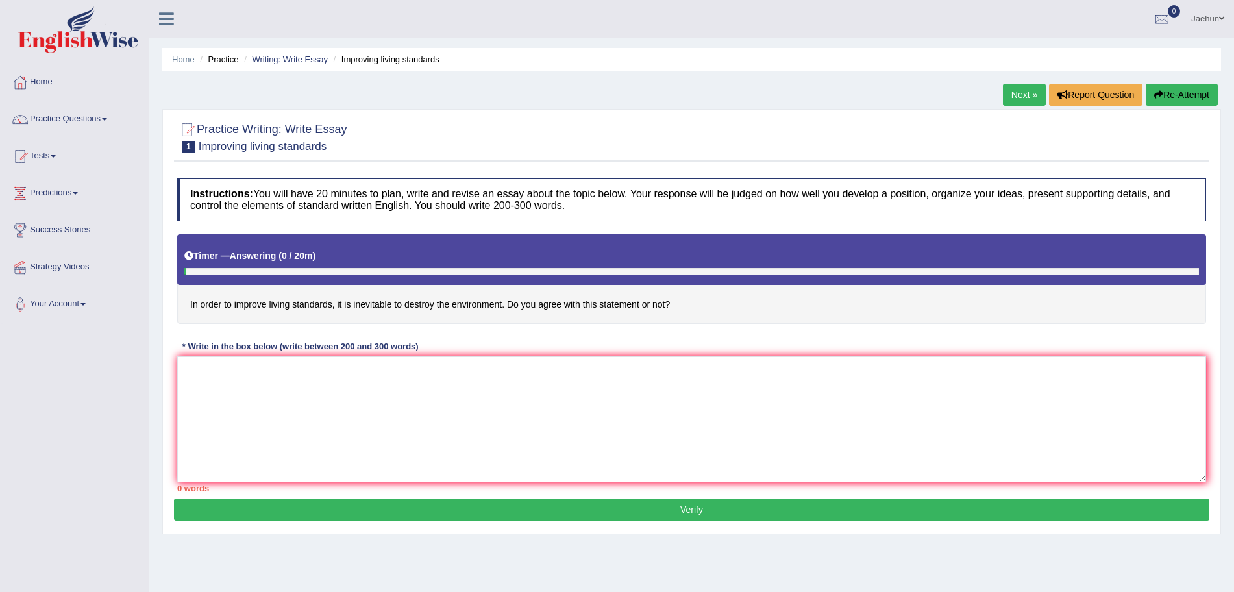
scroll to position [52, 0]
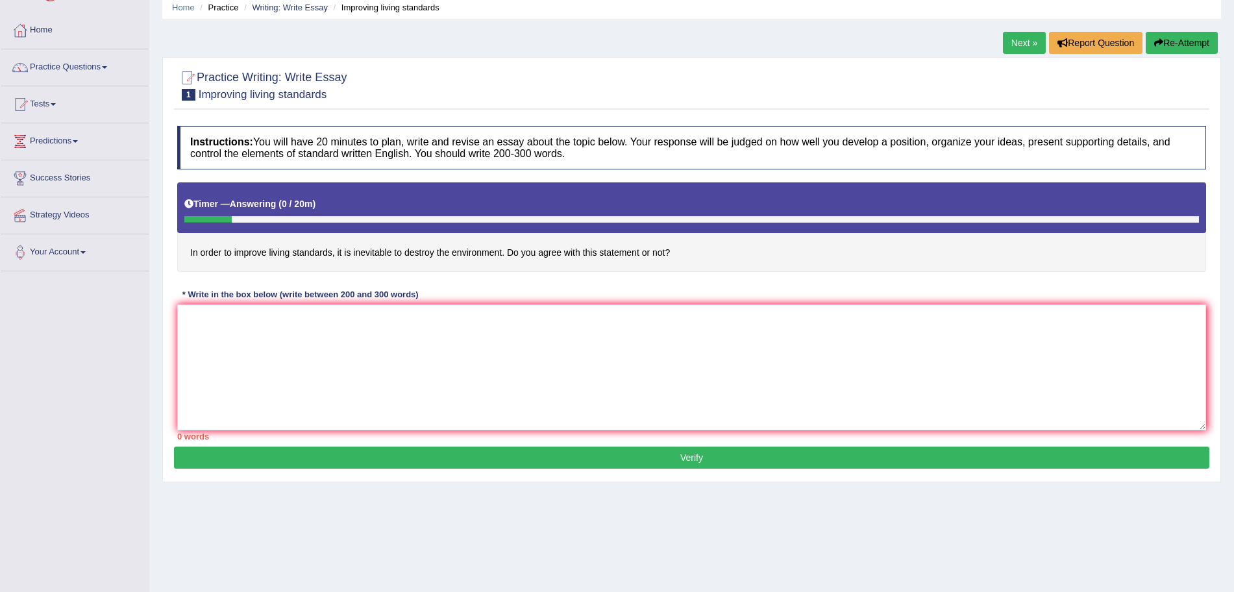
click at [1035, 43] on link "Next »" at bounding box center [1024, 43] width 43 height 22
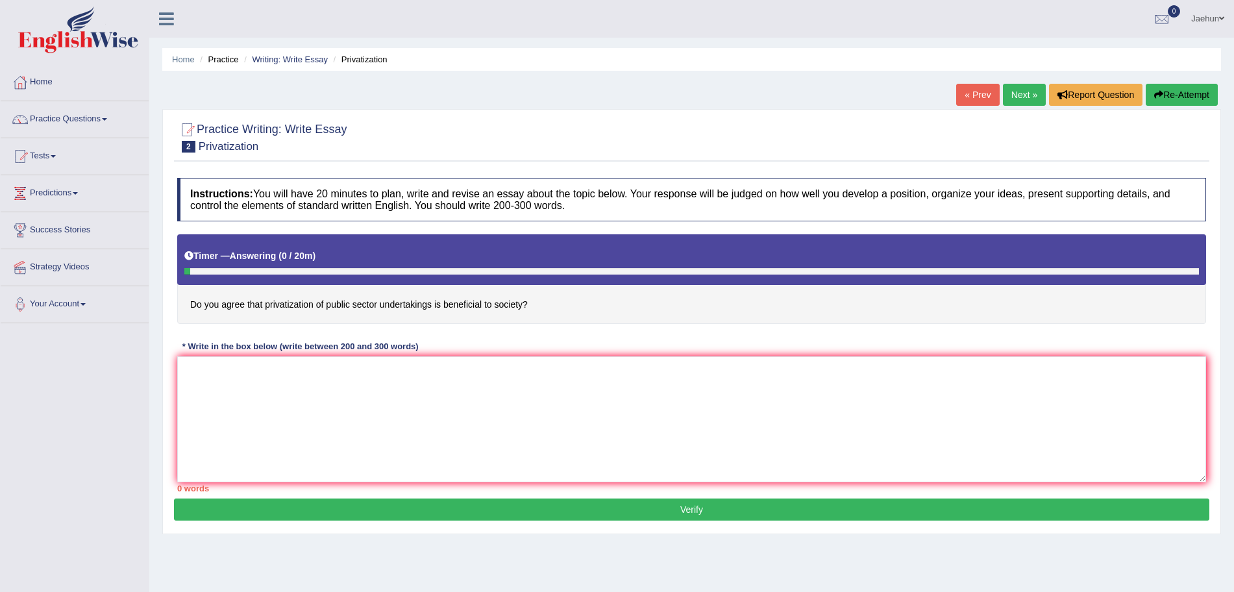
click at [1020, 88] on link "Next »" at bounding box center [1024, 95] width 43 height 22
click at [1004, 102] on link "Next »" at bounding box center [1024, 95] width 43 height 22
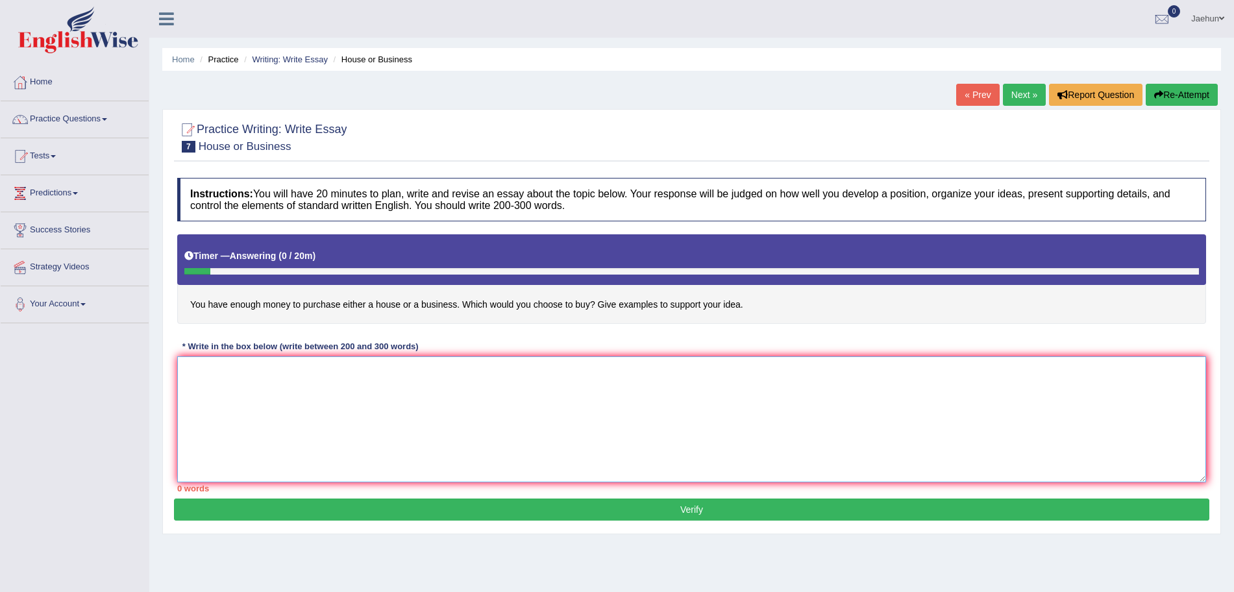
click at [604, 467] on textarea at bounding box center [691, 419] width 1029 height 126
click at [856, 408] on textarea "The increasing infulence of house" at bounding box center [691, 419] width 1029 height 126
click at [281, 372] on textarea "The increasing infulence of house" at bounding box center [691, 419] width 1029 height 126
click at [286, 373] on textarea "The increasing infulence of house" at bounding box center [691, 419] width 1029 height 126
click at [282, 373] on textarea "The increasing infulence of house" at bounding box center [691, 419] width 1029 height 126
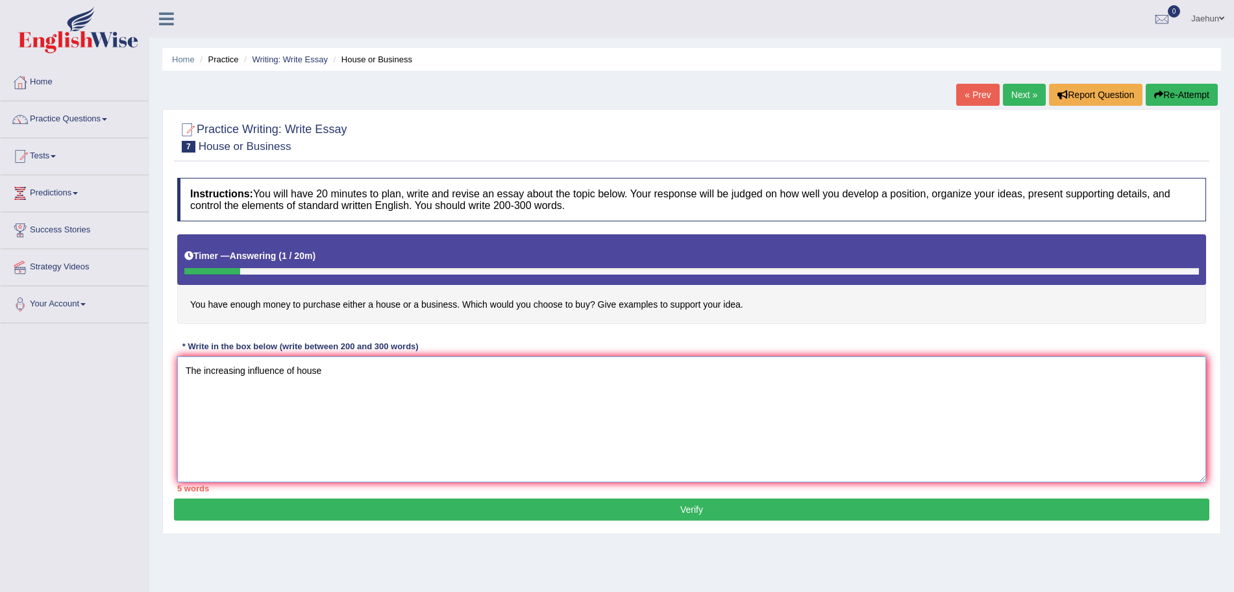
click at [332, 369] on textarea "The increasing influence of house" at bounding box center [691, 419] width 1029 height 126
type textarea "The increasing influence of purchase either a house or a business has inginited…"
click at [123, 134] on li "Practice Questions Speaking Practice Read Aloud Repeat Sentence Describe Image …" at bounding box center [75, 119] width 148 height 37
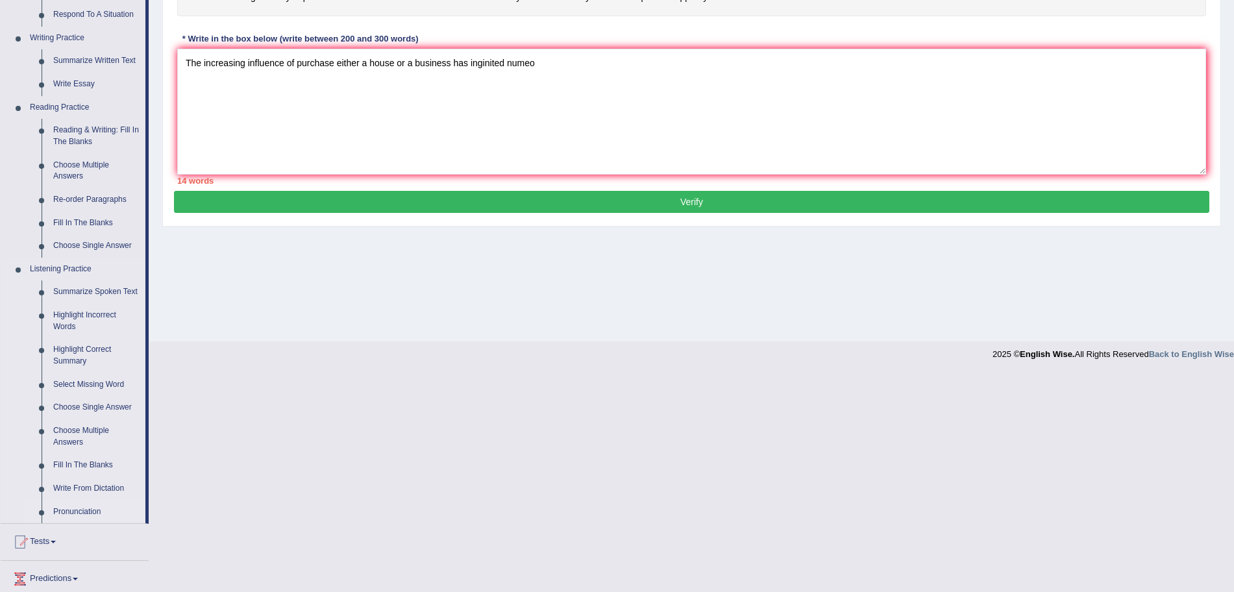
scroll to position [322, 0]
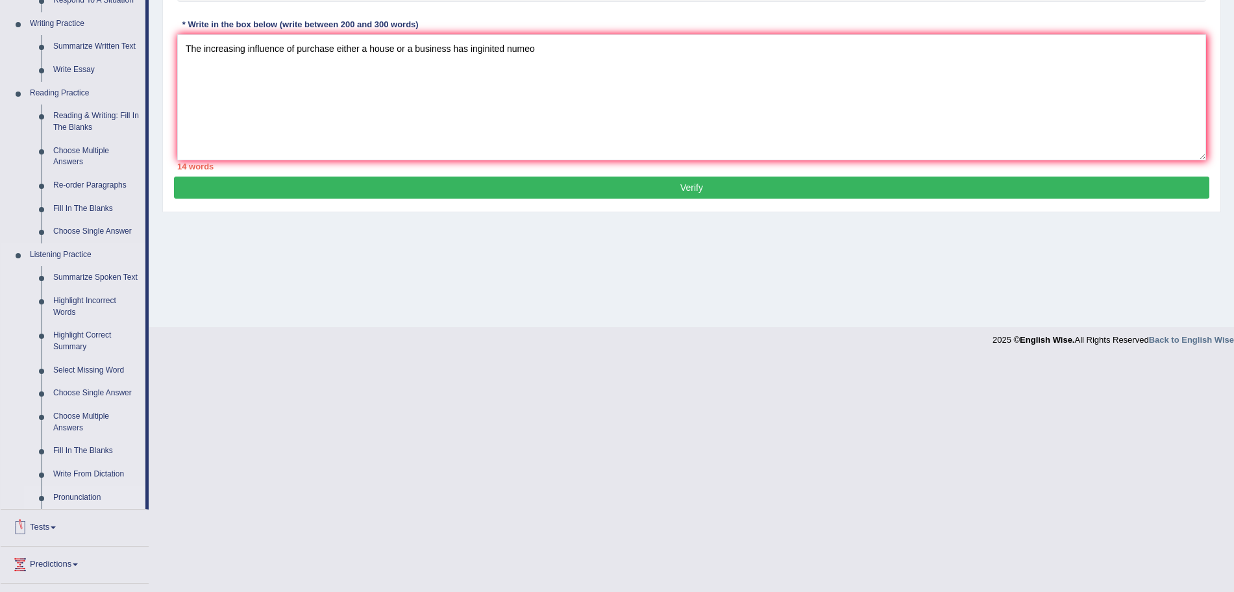
click at [77, 501] on link "Pronunciation" at bounding box center [96, 497] width 98 height 23
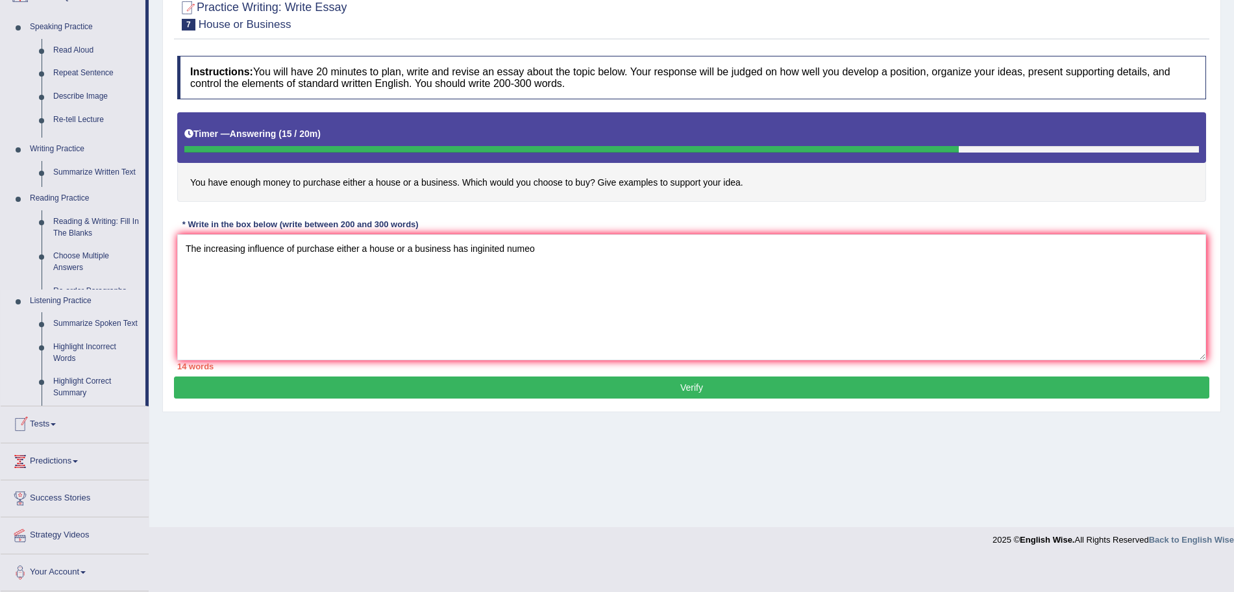
scroll to position [90, 0]
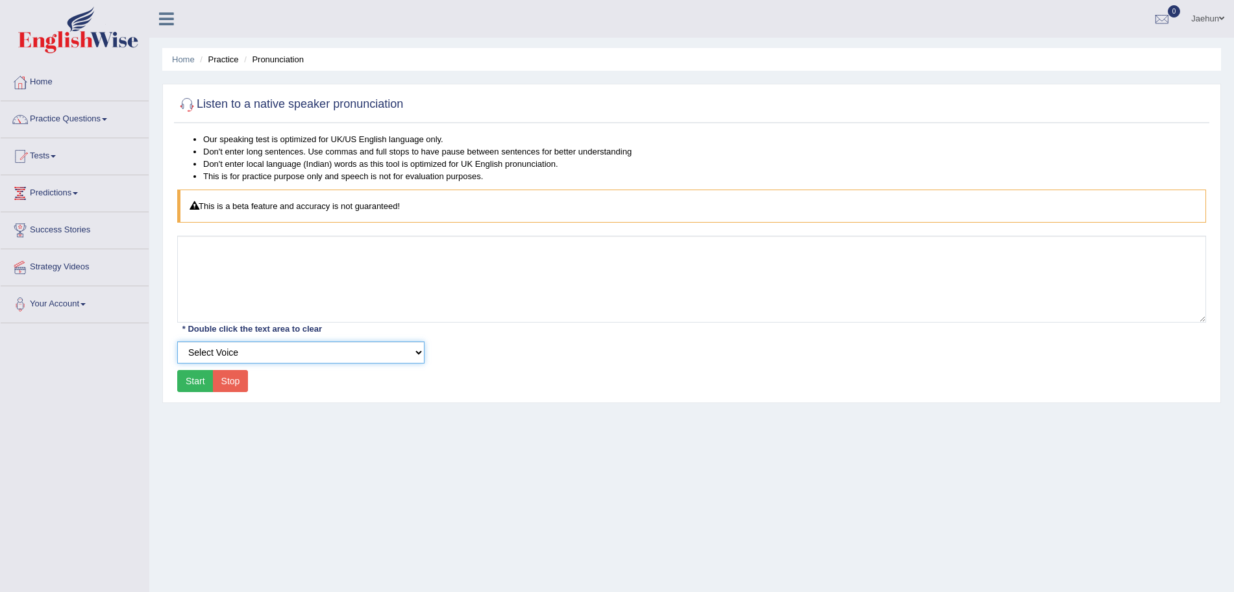
click at [319, 345] on select "Select Voice UK English [DEMOGRAPHIC_DATA] UK English [DEMOGRAPHIC_DATA]" at bounding box center [300, 352] width 247 height 22
select select "2"
click at [177, 341] on select "Select Voice UK English Female UK English Male" at bounding box center [300, 352] width 247 height 22
click at [281, 349] on select "Select Voice UK English Female UK English Male" at bounding box center [300, 352] width 247 height 22
click at [177, 341] on select "Select Voice UK English Female UK English Male" at bounding box center [300, 352] width 247 height 22
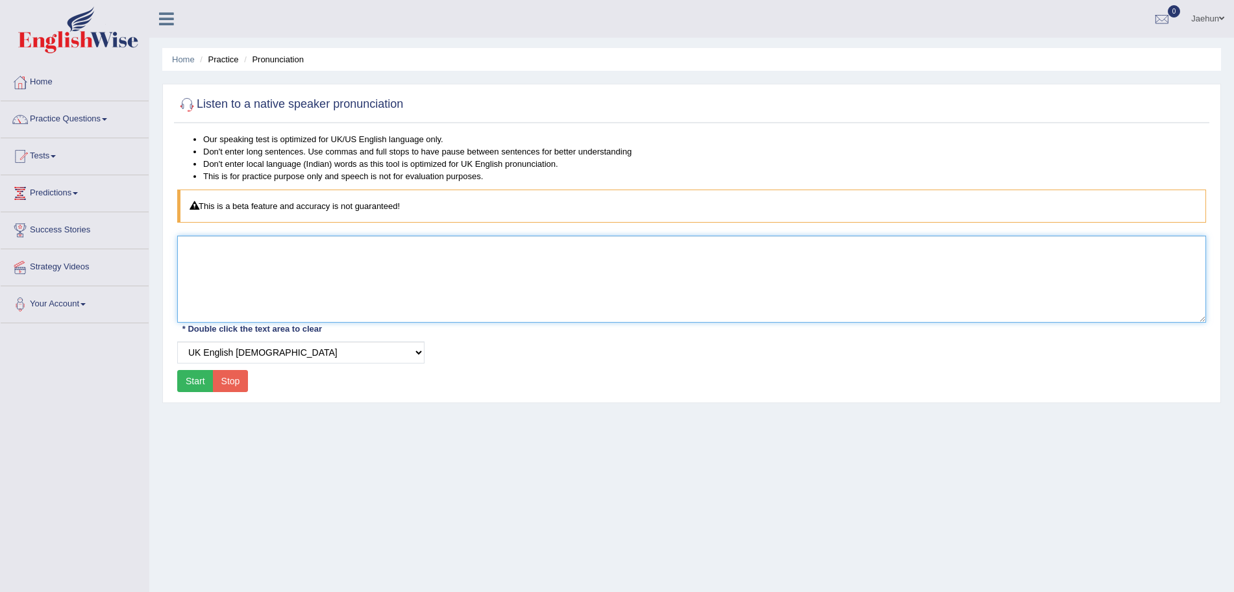
click at [278, 293] on textarea at bounding box center [691, 279] width 1029 height 87
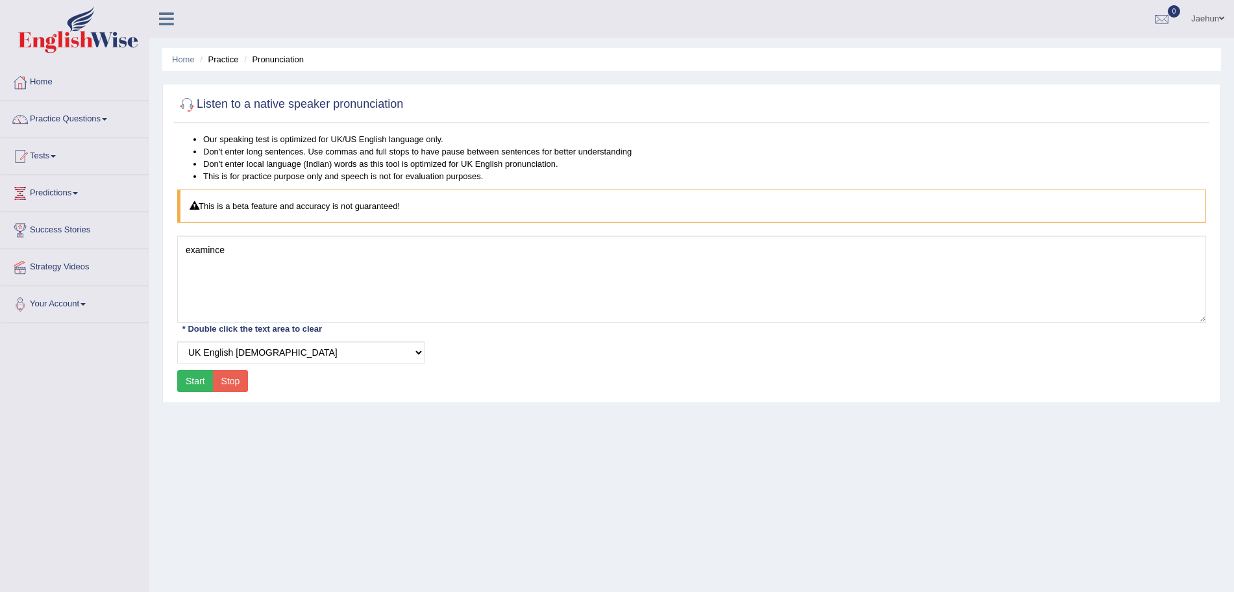
click at [185, 392] on div "Our speaking test is optimized for UK/US English language only. Don't enter lon…" at bounding box center [691, 264] width 1035 height 263
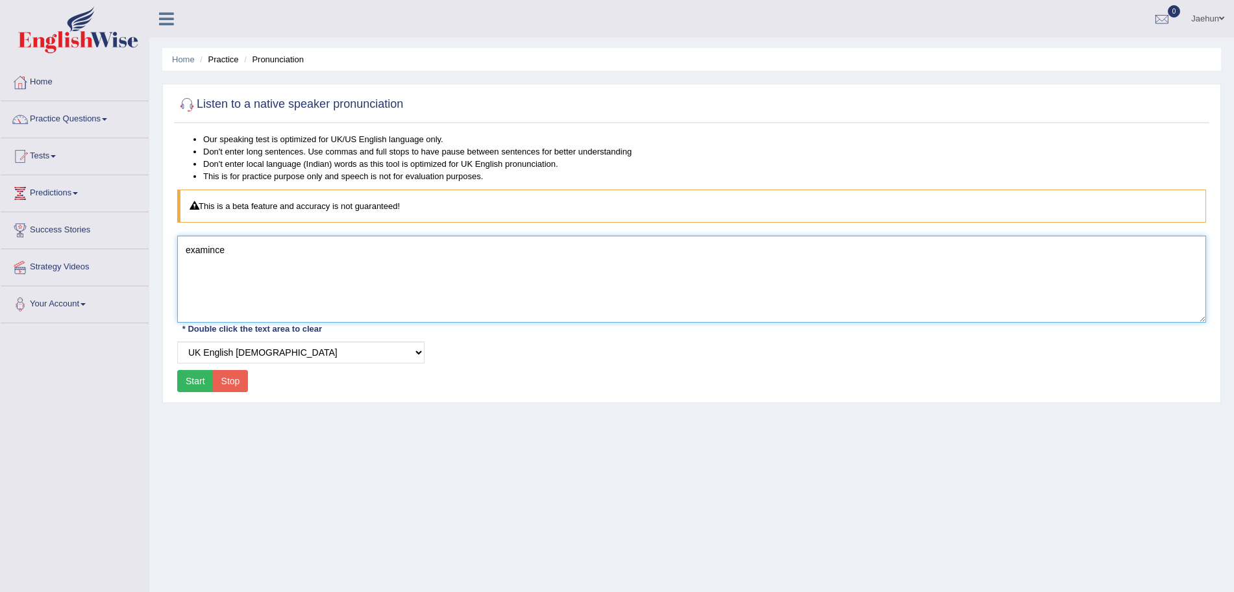
click at [216, 254] on textarea "examince" at bounding box center [691, 279] width 1029 height 87
click at [234, 252] on textarea "examince" at bounding box center [691, 279] width 1029 height 87
type textarea "examine"
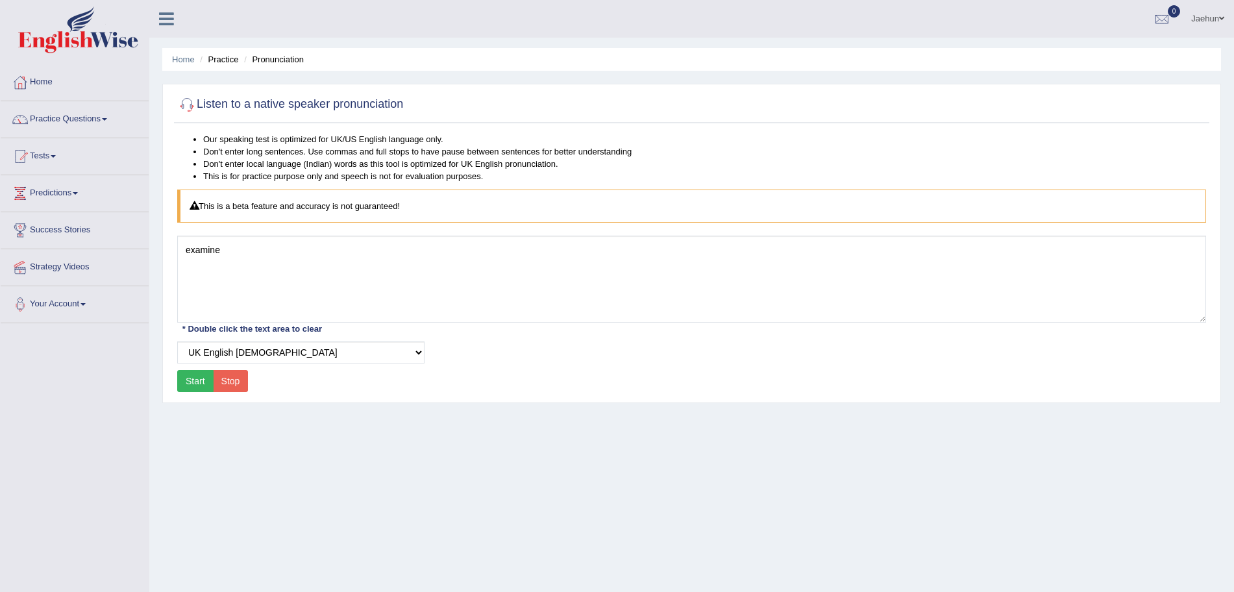
click at [202, 380] on button "Start" at bounding box center [195, 381] width 36 height 22
click at [112, 117] on link "Practice Questions" at bounding box center [75, 117] width 148 height 32
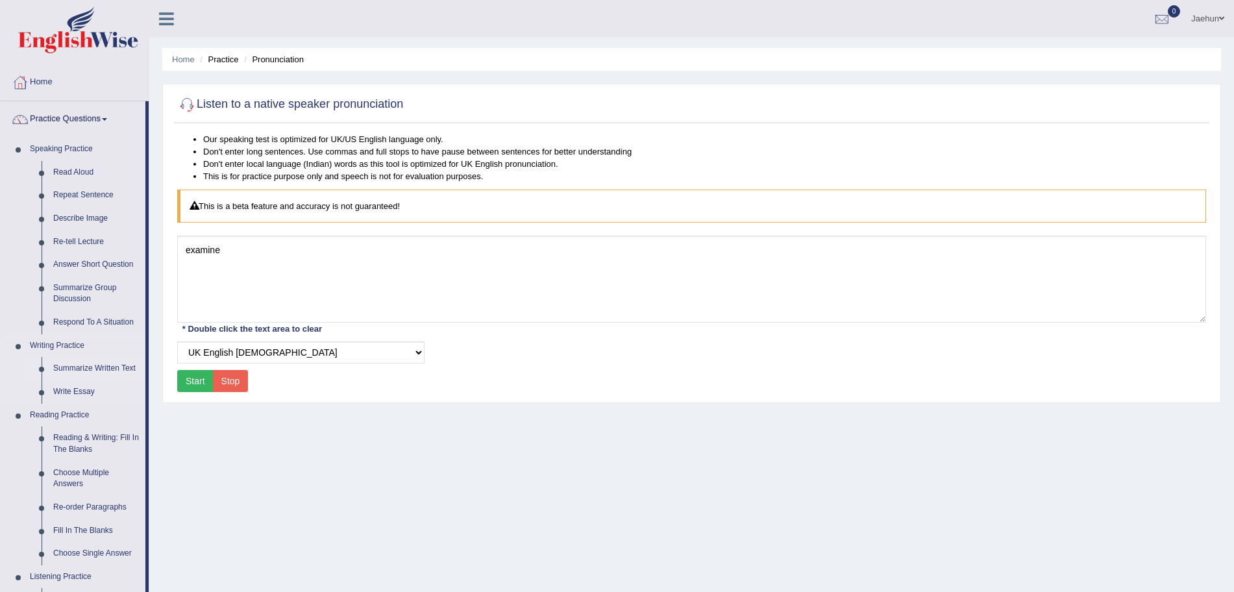
click at [84, 360] on link "Summarize Written Text" at bounding box center [96, 368] width 98 height 23
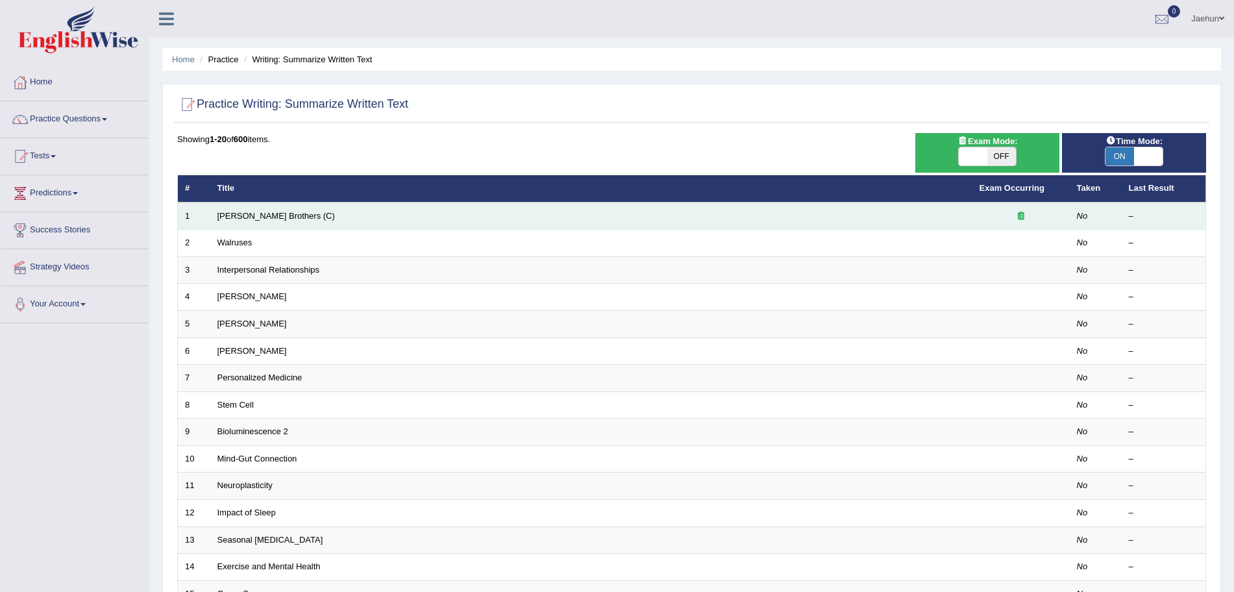
click at [1022, 218] on icon at bounding box center [1021, 216] width 6 height 8
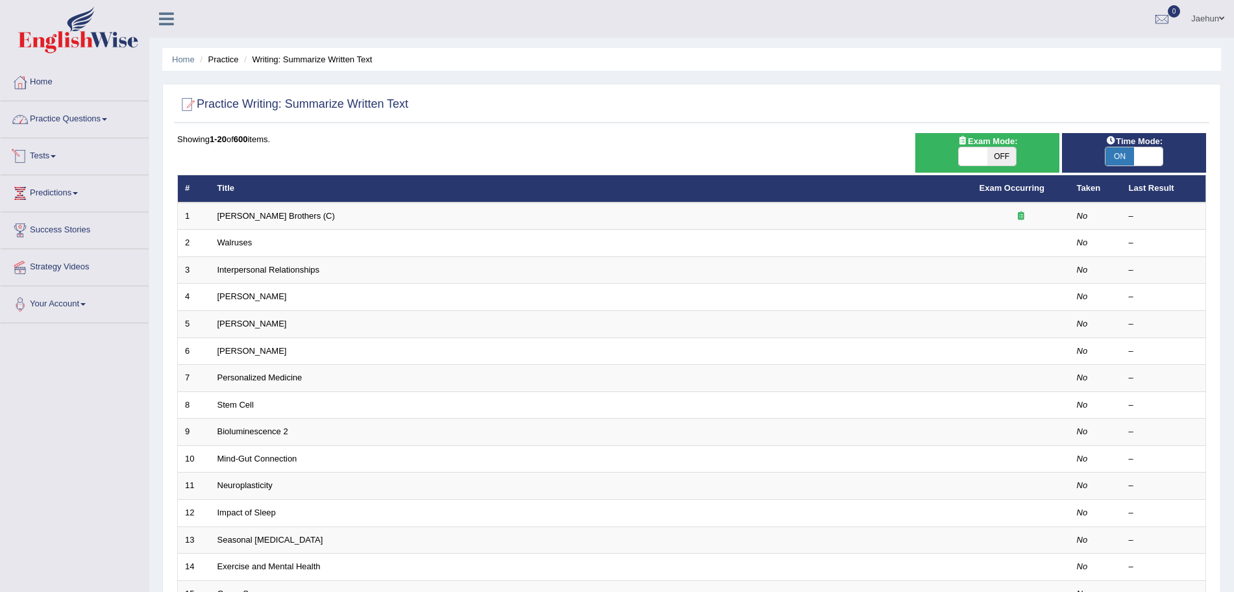
click at [109, 115] on link "Practice Questions" at bounding box center [75, 117] width 148 height 32
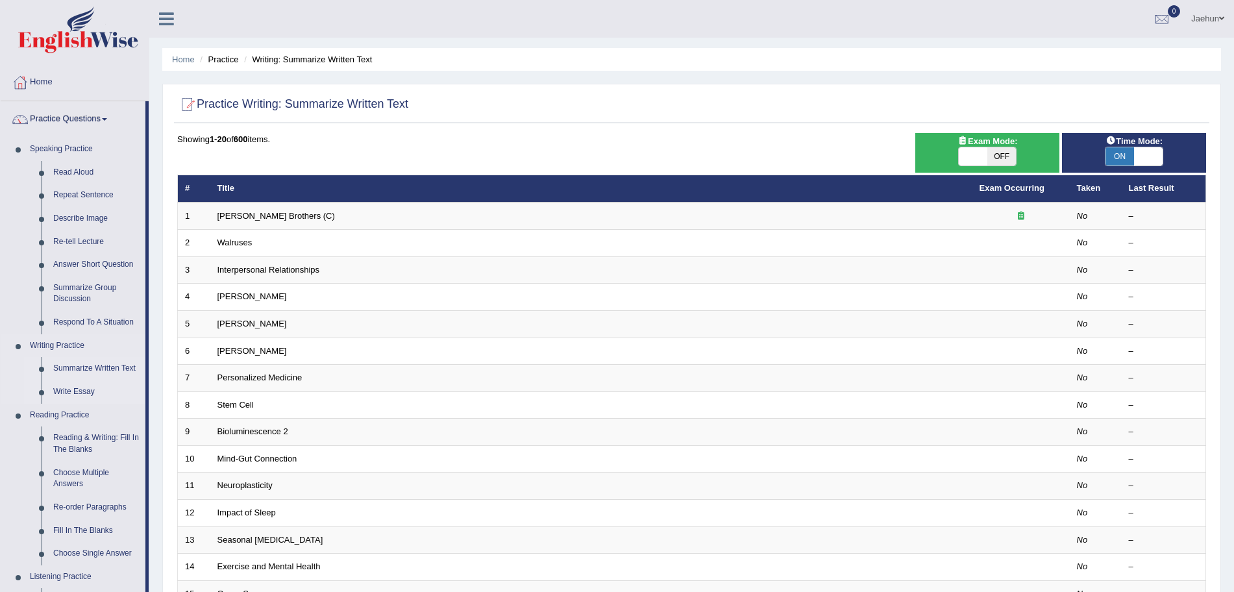
click at [84, 388] on link "Write Essay" at bounding box center [96, 391] width 98 height 23
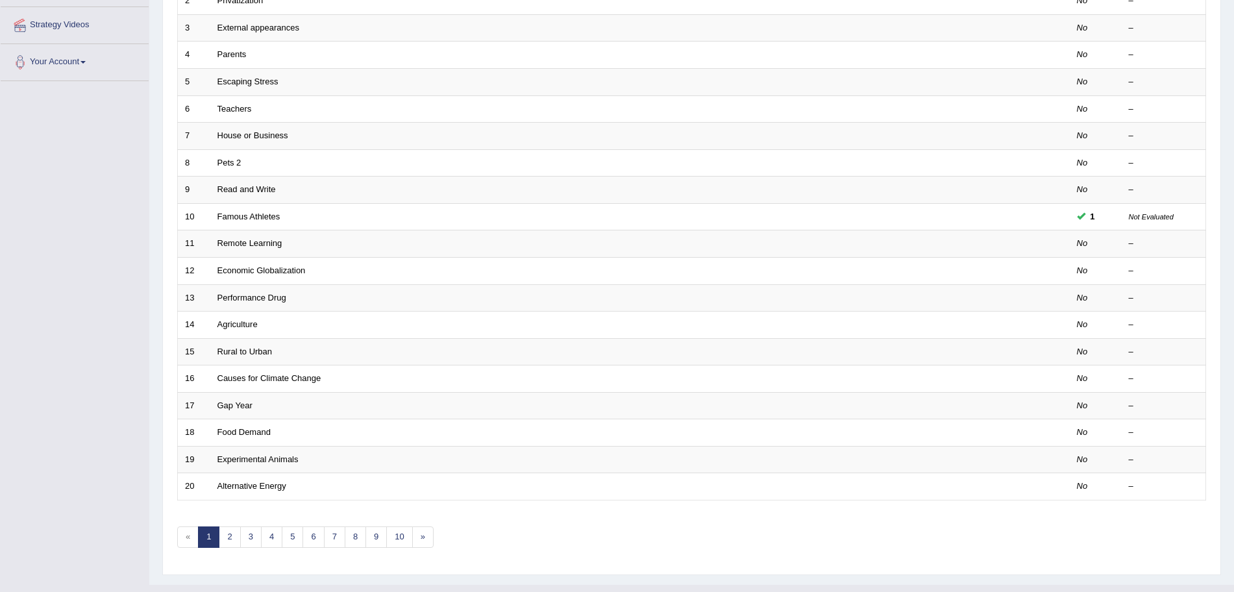
scroll to position [267, 0]
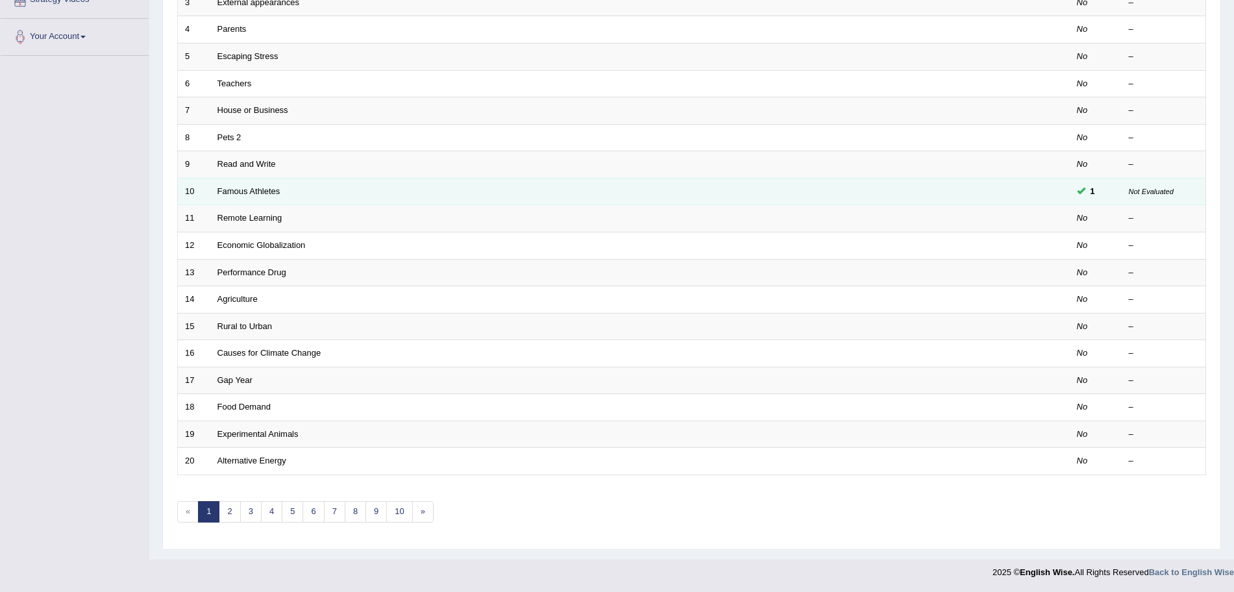
click at [1090, 191] on span "1" at bounding box center [1092, 191] width 15 height 14
click at [1070, 193] on td "1" at bounding box center [1096, 191] width 52 height 27
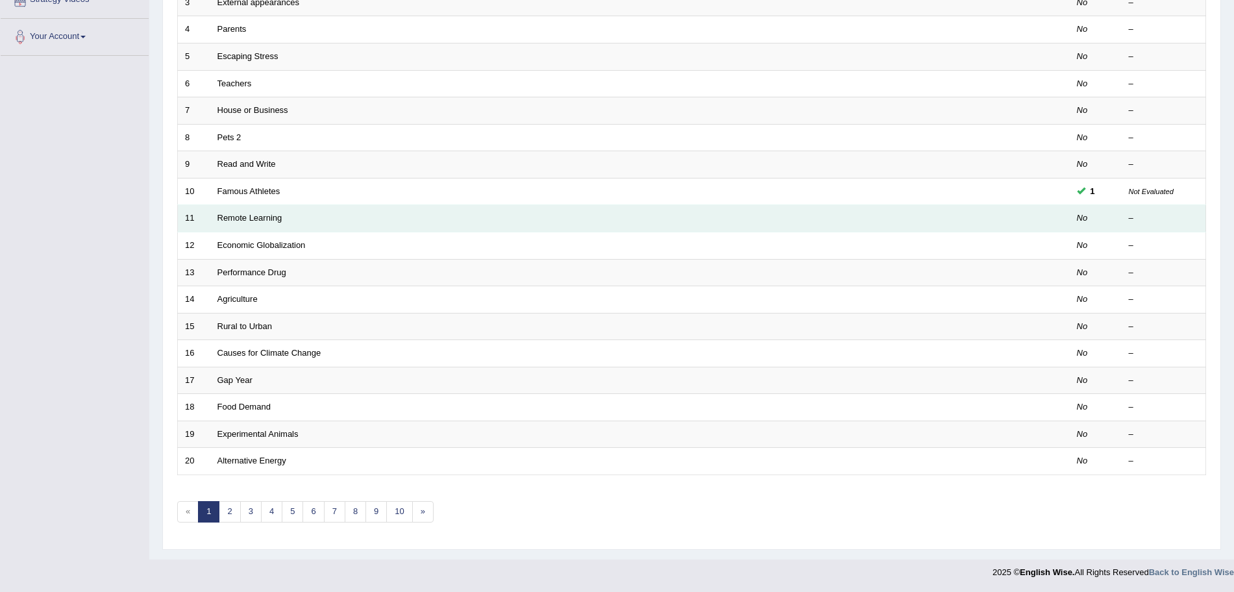
scroll to position [0, 0]
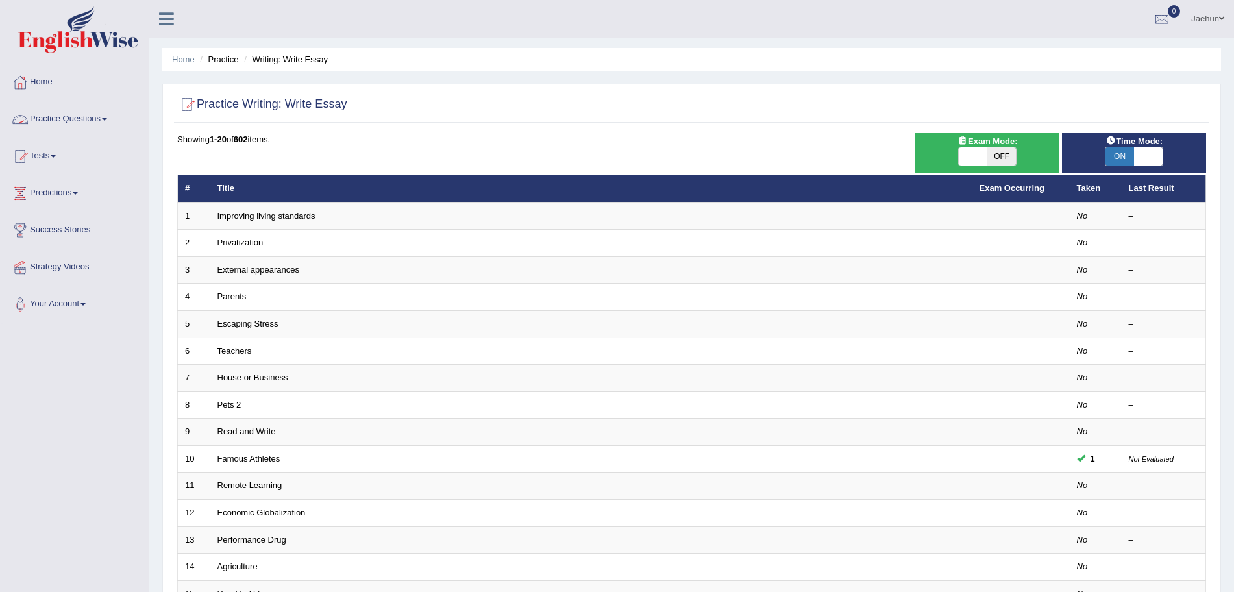
click at [110, 129] on link "Practice Questions" at bounding box center [75, 117] width 148 height 32
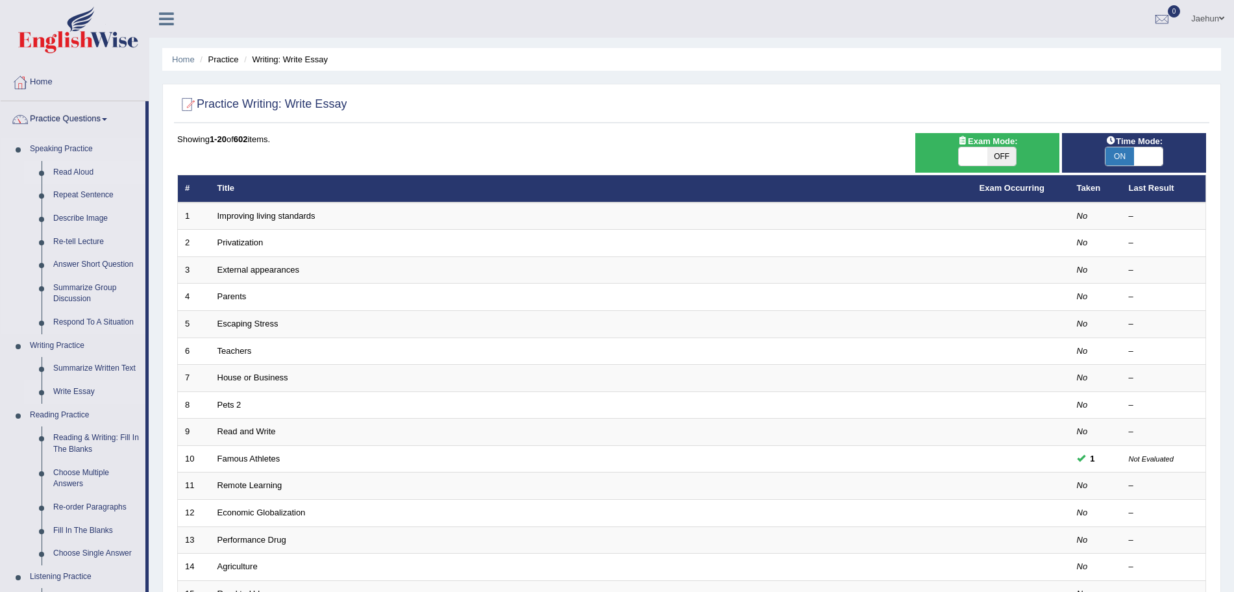
click at [73, 174] on link "Read Aloud" at bounding box center [96, 172] width 98 height 23
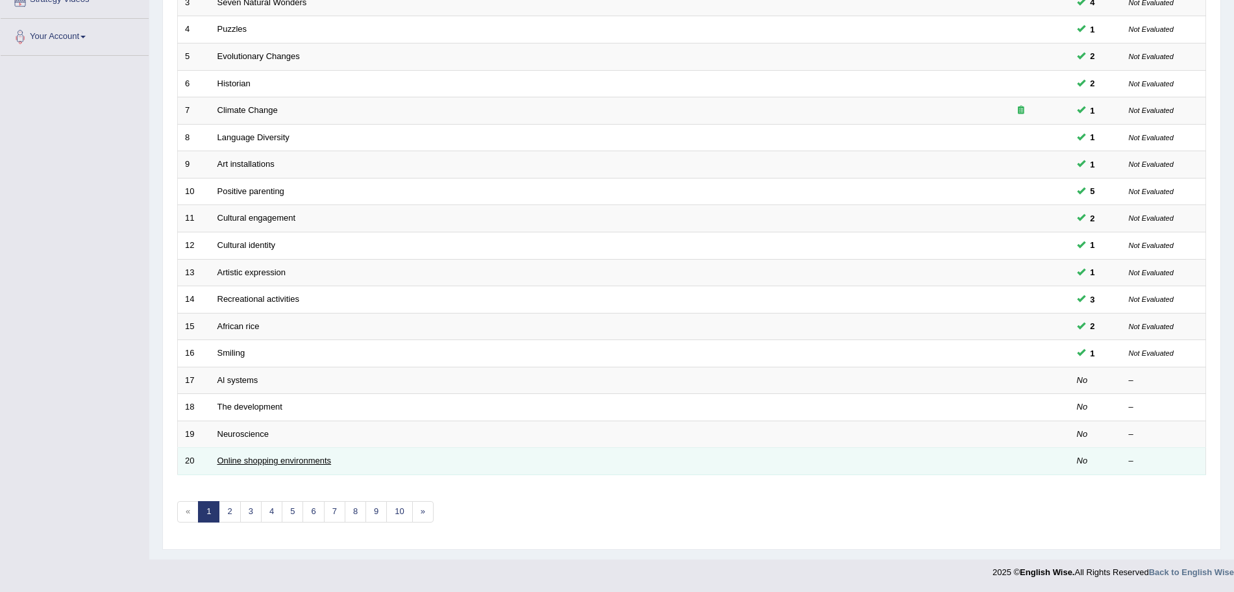
click at [267, 465] on link "Online shopping environments" at bounding box center [274, 461] width 114 height 10
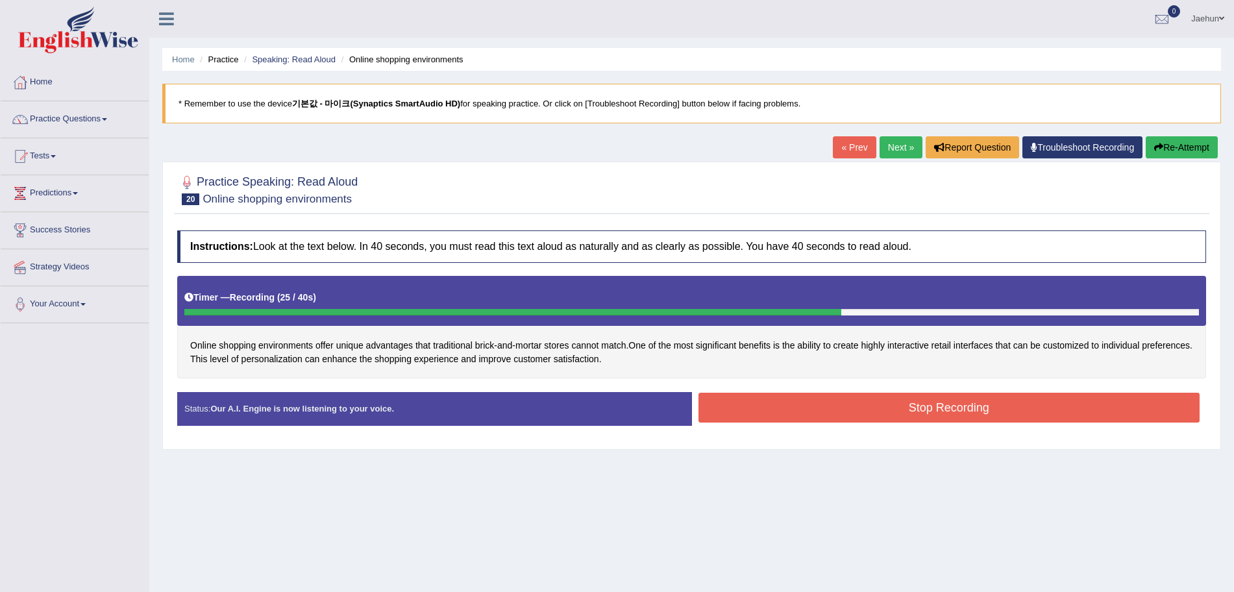
click at [916, 405] on button "Stop Recording" at bounding box center [949, 408] width 502 height 30
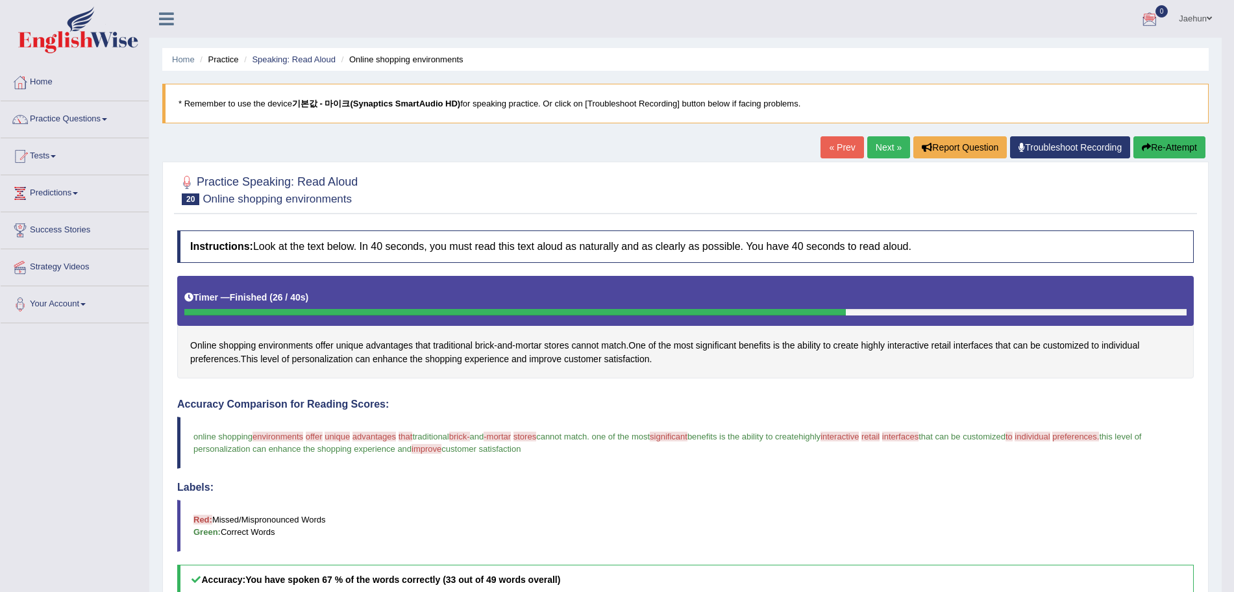
click at [110, 27] on img at bounding box center [78, 29] width 120 height 47
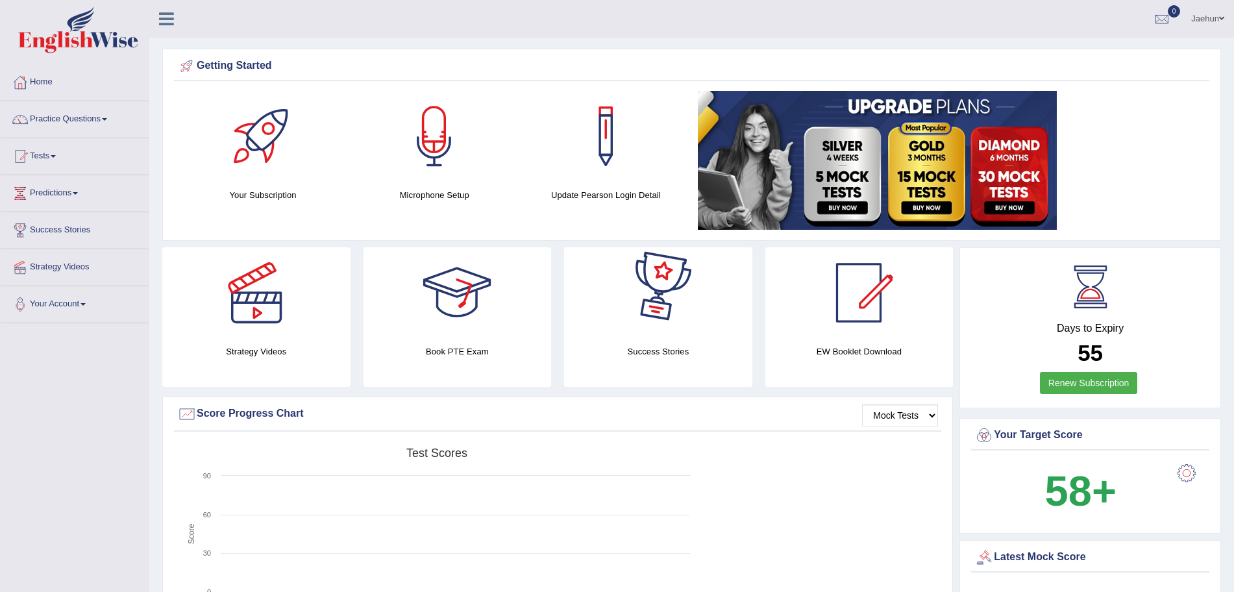
click at [672, 297] on div at bounding box center [658, 292] width 91 height 91
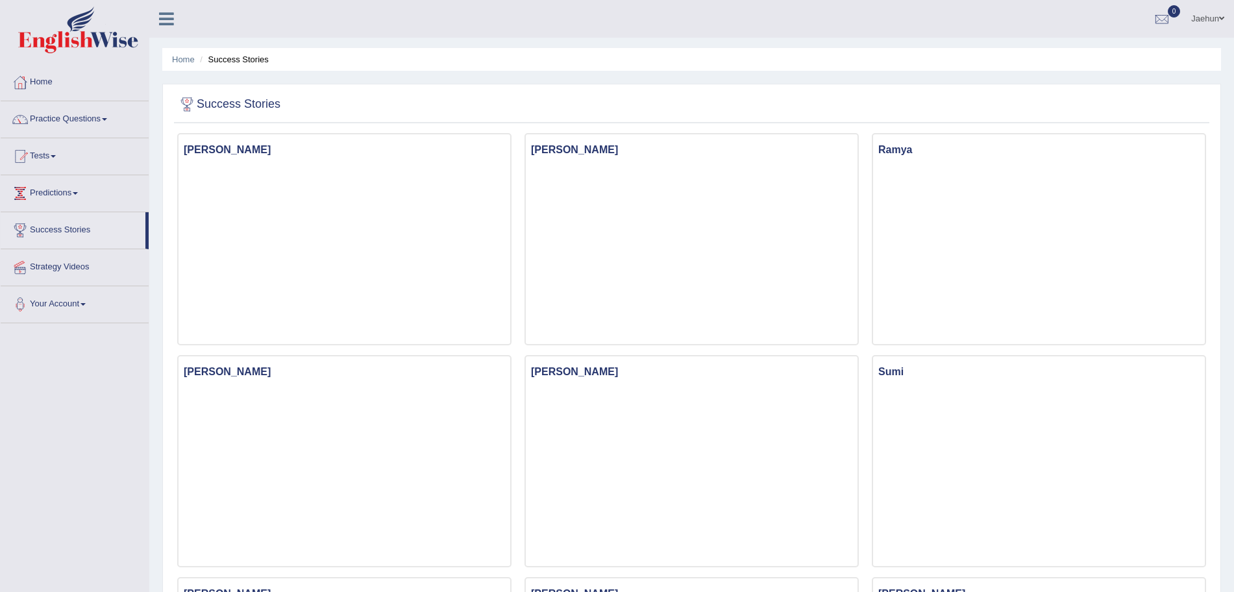
click at [79, 195] on link "Predictions" at bounding box center [75, 191] width 148 height 32
click at [89, 267] on link "Success Stories" at bounding box center [73, 252] width 145 height 32
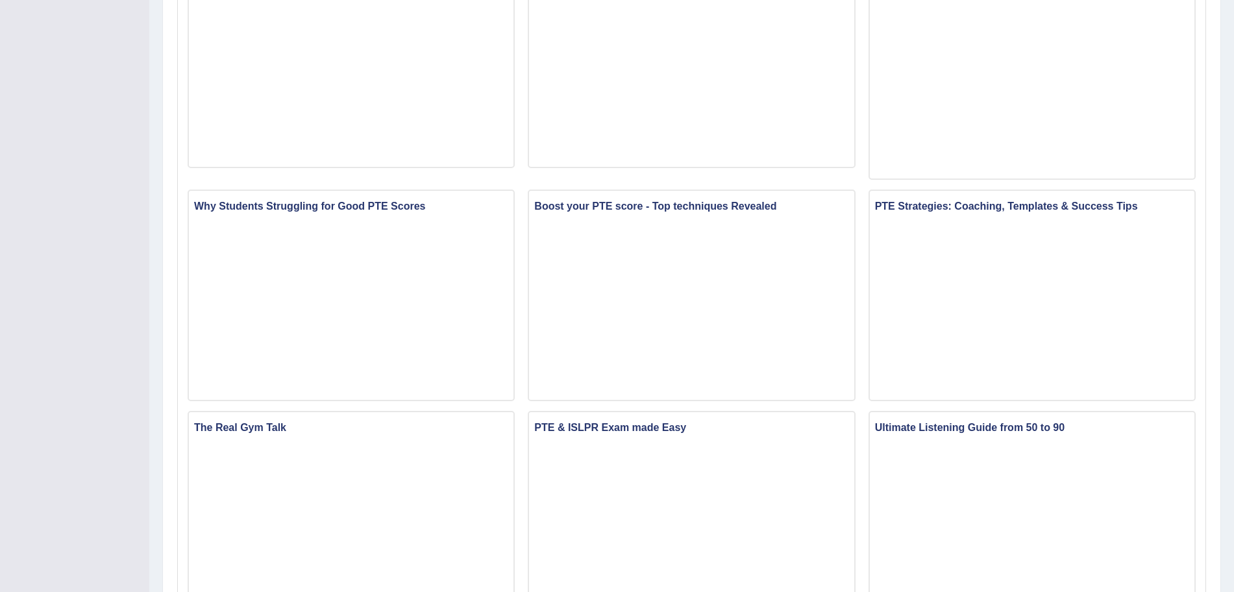
scroll to position [435, 0]
